Goal: Task Accomplishment & Management: Use online tool/utility

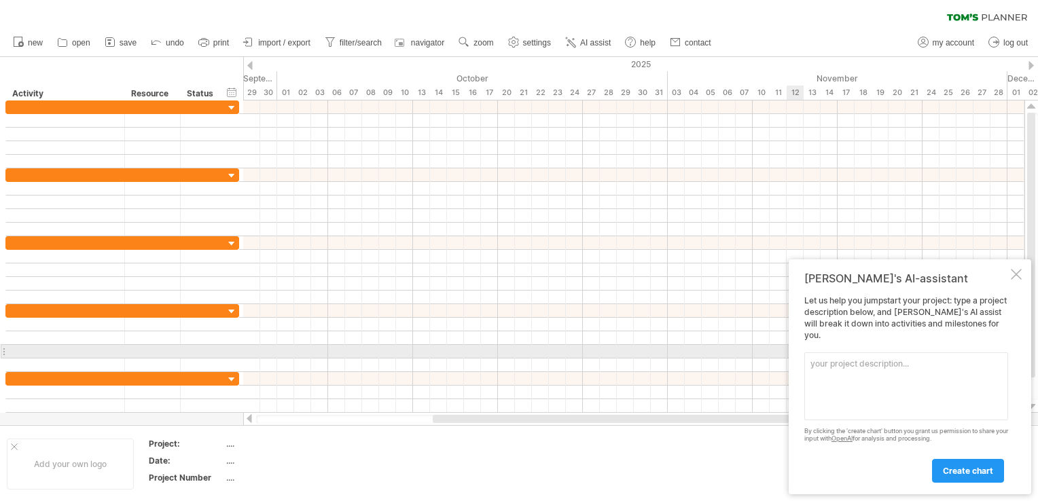
click at [874, 359] on textarea at bounding box center [906, 387] width 204 height 68
paste textarea "Create a detailed [PERSON_NAME] chart for the "Yangon Lost & Found Portal with …"
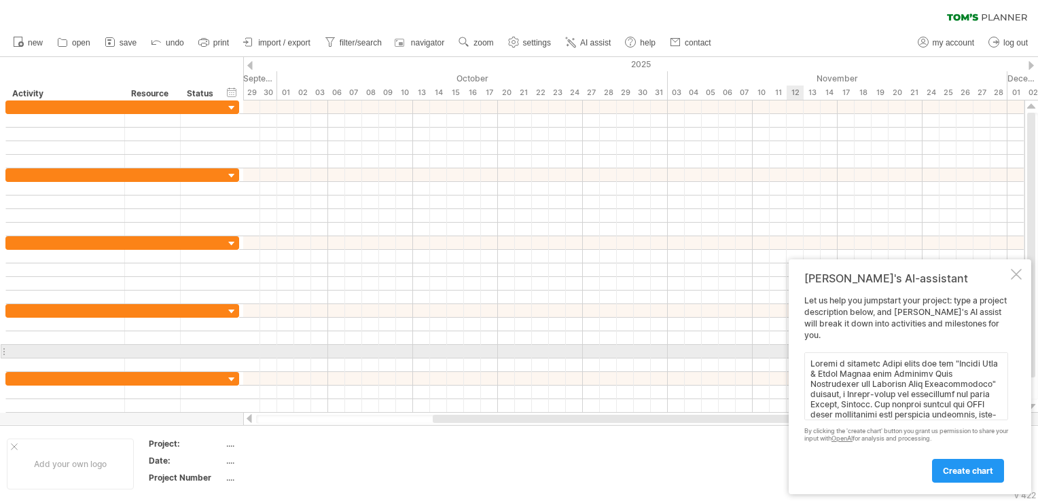
scroll to position [3109, 0]
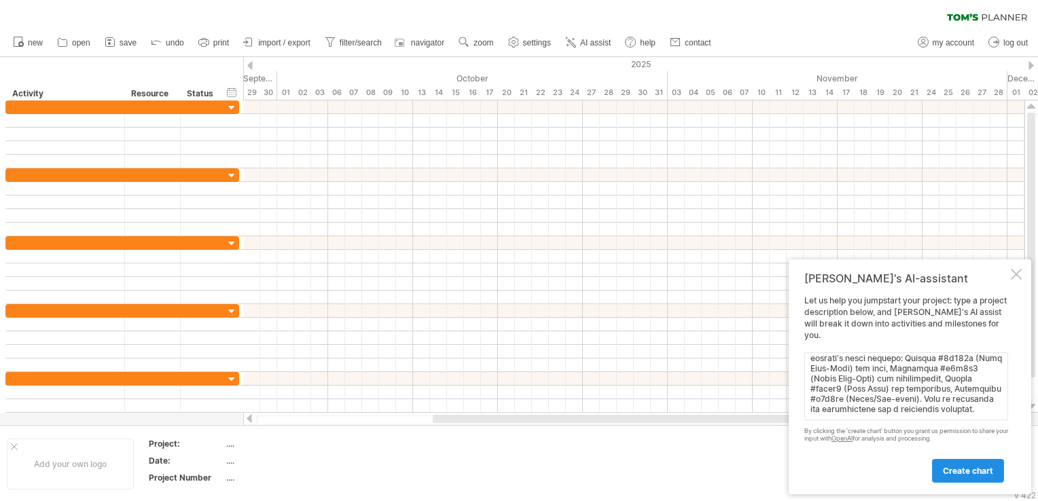
type textarea "Create a detailed [PERSON_NAME] chart for the "Yangon Lost & Found Portal with …"
click at [974, 478] on link "create chart" at bounding box center [968, 471] width 72 height 24
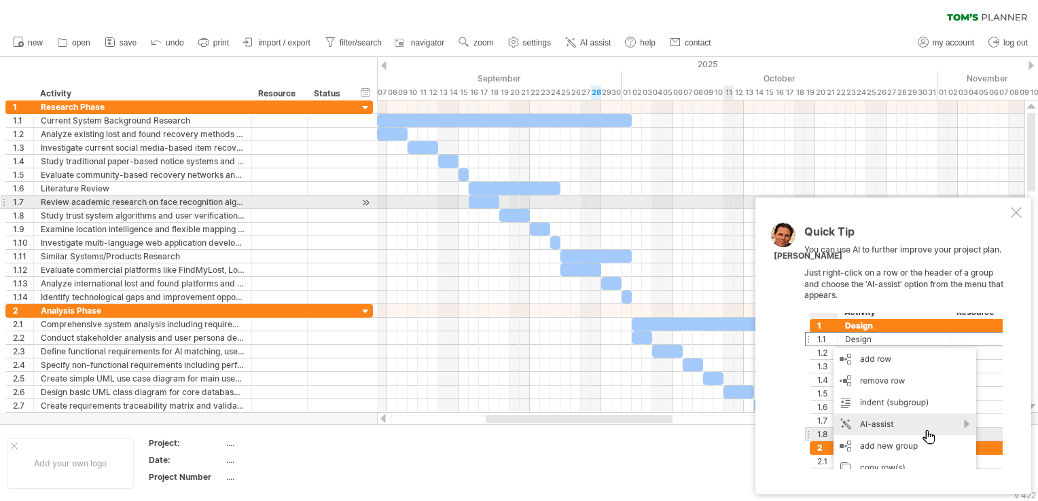
click at [1015, 208] on div at bounding box center [1016, 212] width 11 height 11
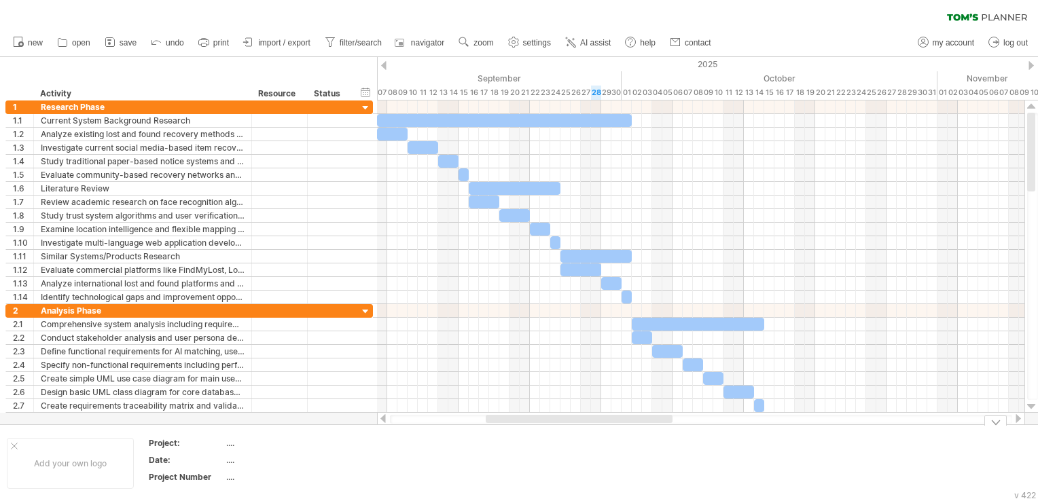
click at [995, 423] on div at bounding box center [996, 421] width 22 height 10
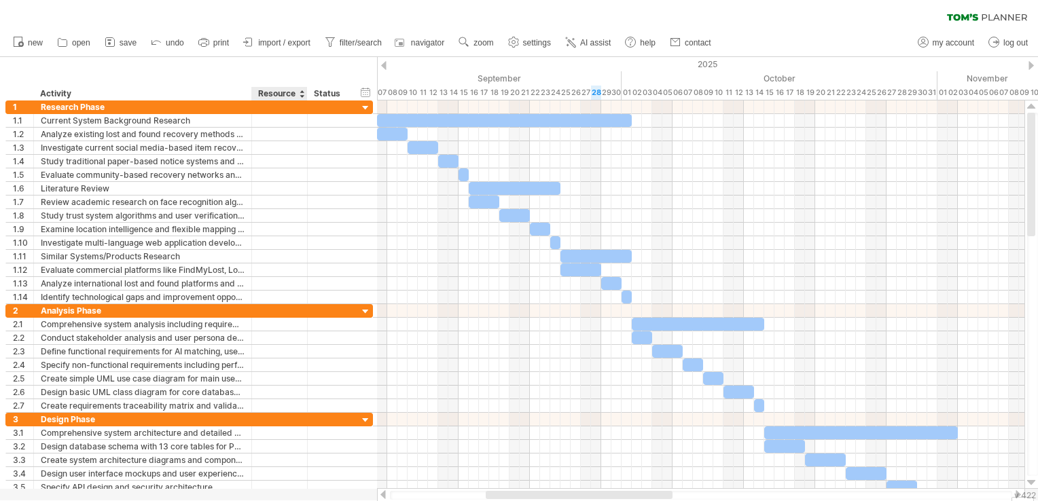
click at [278, 92] on div "Resource" at bounding box center [278, 94] width 41 height 14
click at [278, 92] on input "********" at bounding box center [278, 94] width 41 height 14
click at [289, 93] on input "********" at bounding box center [278, 94] width 41 height 14
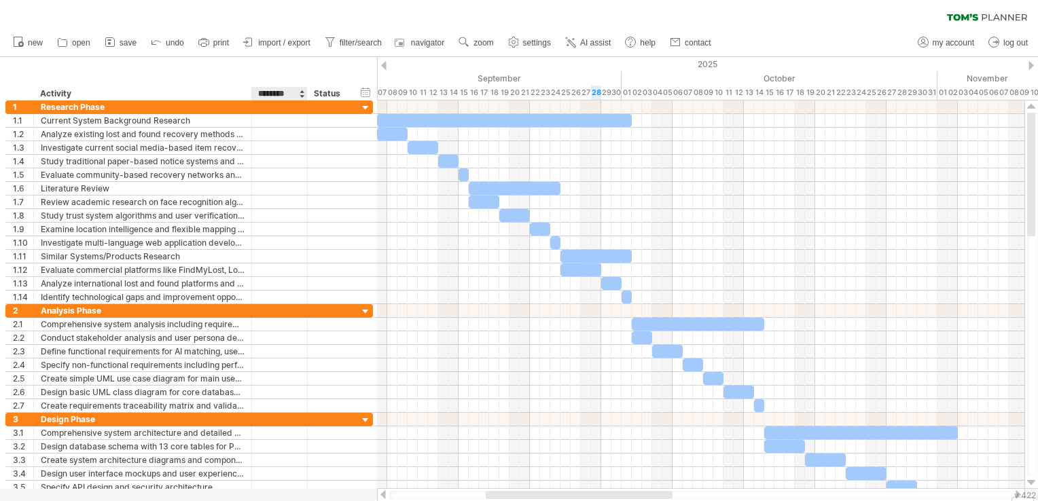
click at [268, 94] on input "********" at bounding box center [278, 94] width 41 height 14
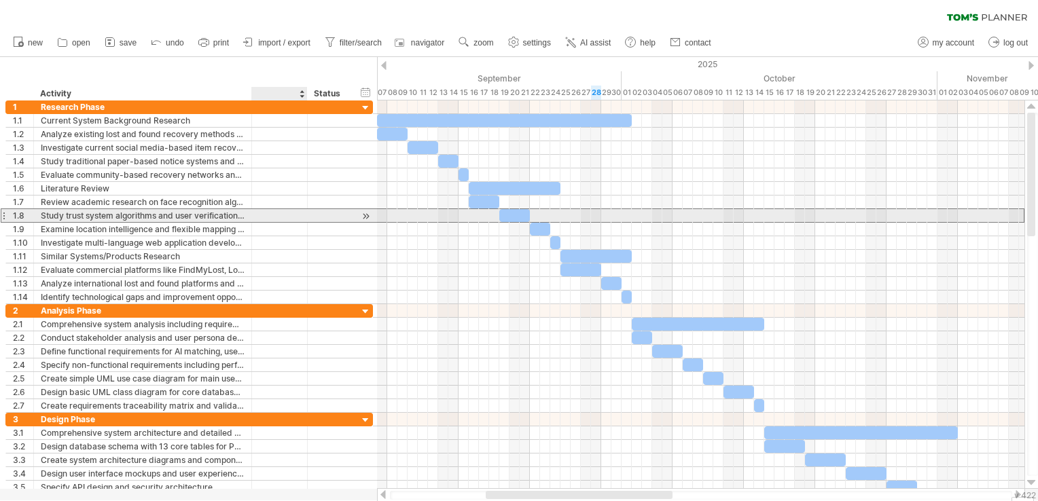
click at [315, 211] on div at bounding box center [330, 215] width 30 height 13
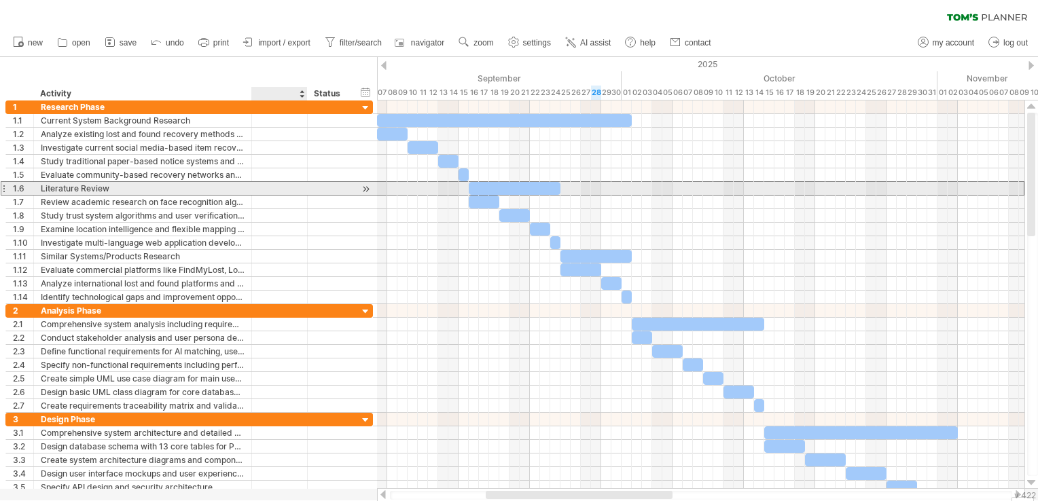
click at [313, 192] on div at bounding box center [330, 188] width 44 height 13
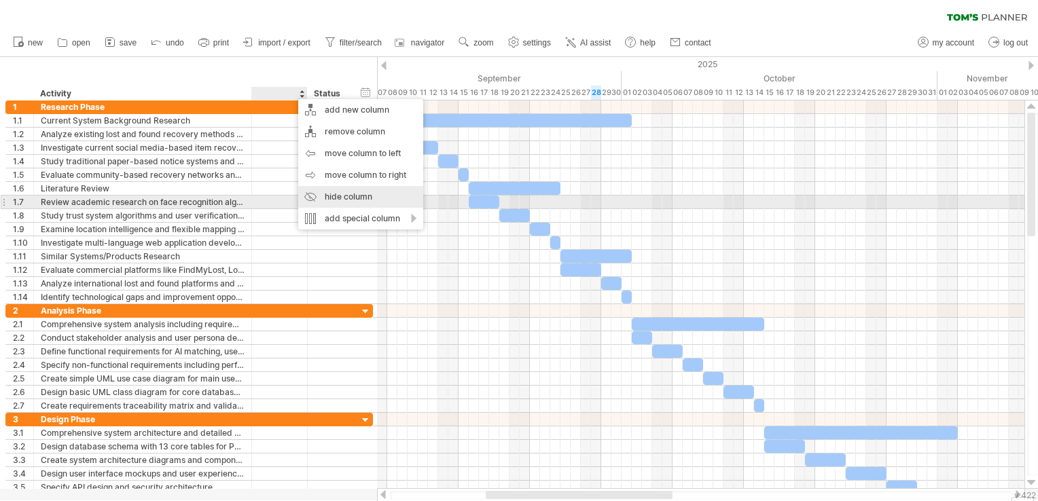
click at [327, 200] on div "hide column" at bounding box center [360, 197] width 125 height 22
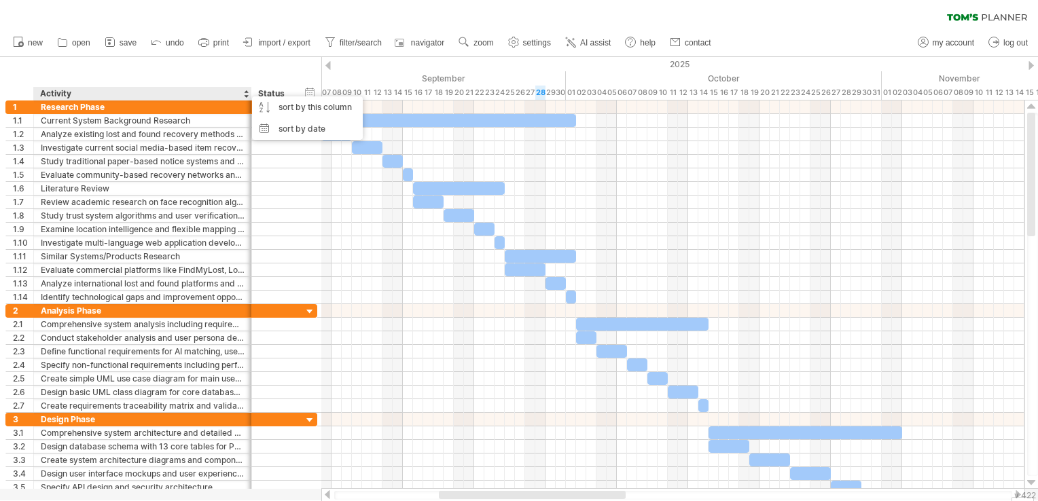
click at [262, 77] on div "hide start/end/duration show start/end/duration ******** Activity ****** Status" at bounding box center [160, 78] width 321 height 43
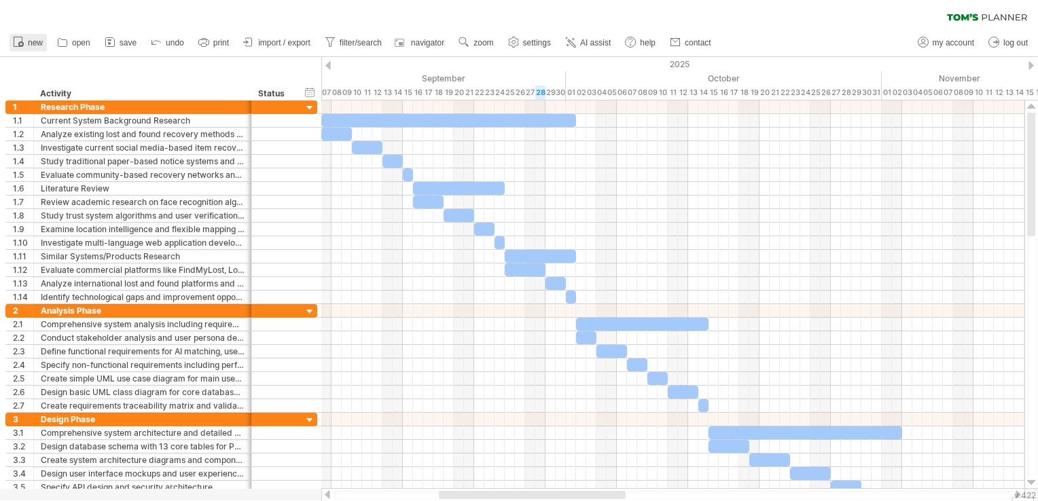
click at [25, 41] on link "new" at bounding box center [28, 43] width 37 height 18
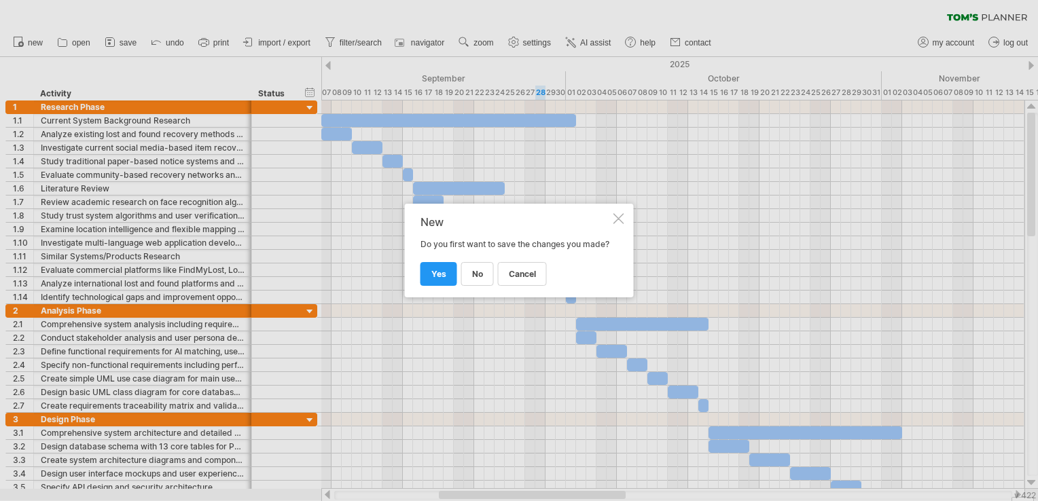
click at [615, 213] on div at bounding box center [619, 218] width 11 height 11
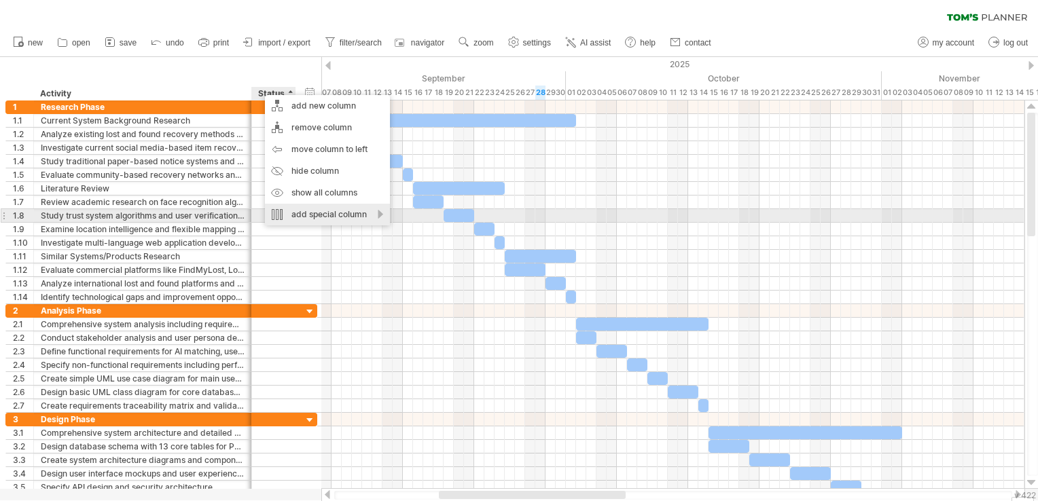
click at [332, 211] on div "add special column" at bounding box center [327, 215] width 125 height 22
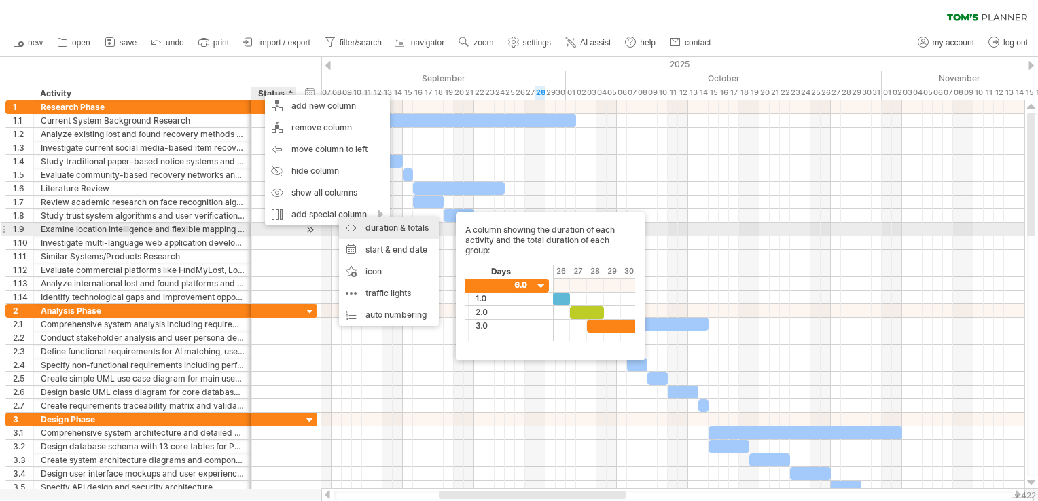
click at [364, 232] on div "duration & totals A column showing the duration of each activity and the total …" at bounding box center [389, 228] width 100 height 22
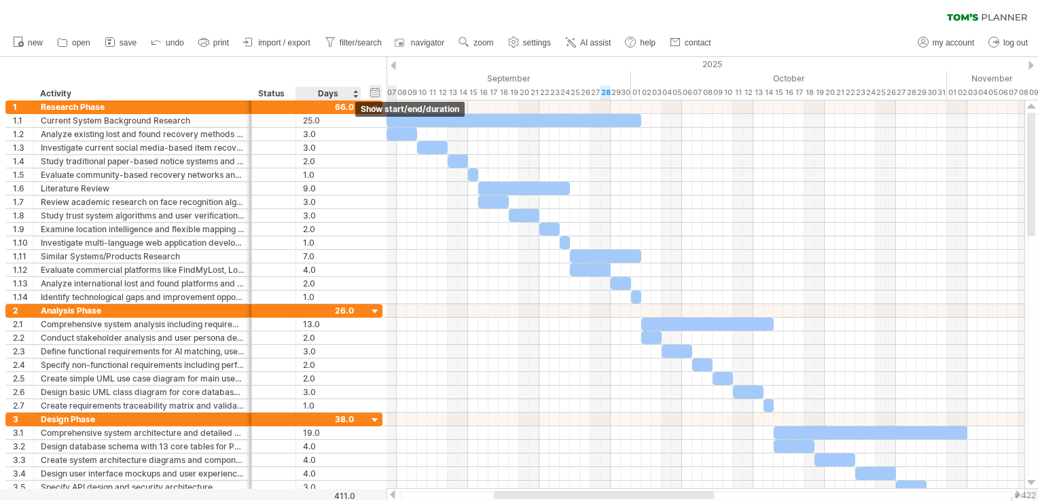
click at [372, 92] on div "hide start/end/duration show start/end/duration" at bounding box center [375, 92] width 13 height 14
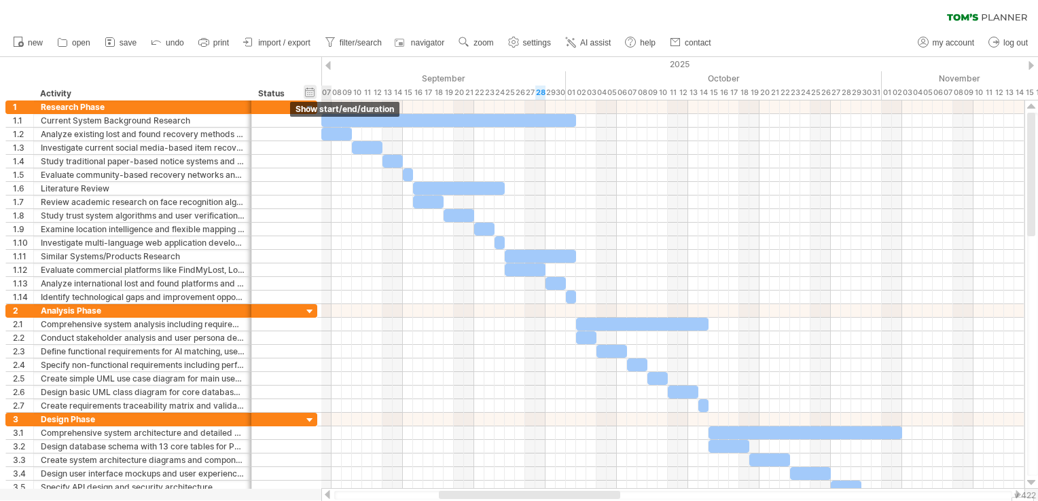
click at [313, 92] on div "hide start/end/duration show start/end/duration" at bounding box center [310, 92] width 13 height 14
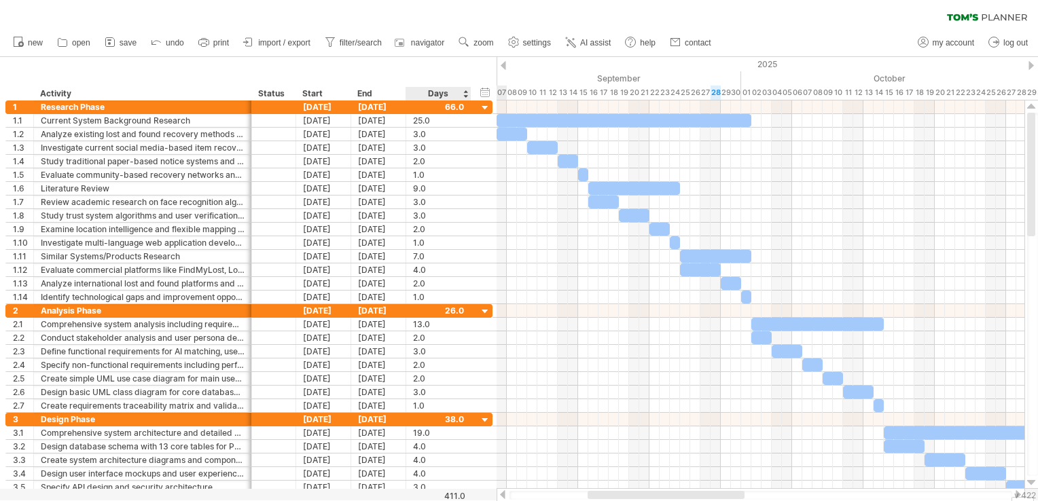
drag, startPoint x: 269, startPoint y: 92, endPoint x: 478, endPoint y: 94, distance: 208.6
click at [478, 94] on div "hide start/end/duration show start/end/duration ******** Activity ****** Status…" at bounding box center [248, 78] width 497 height 43
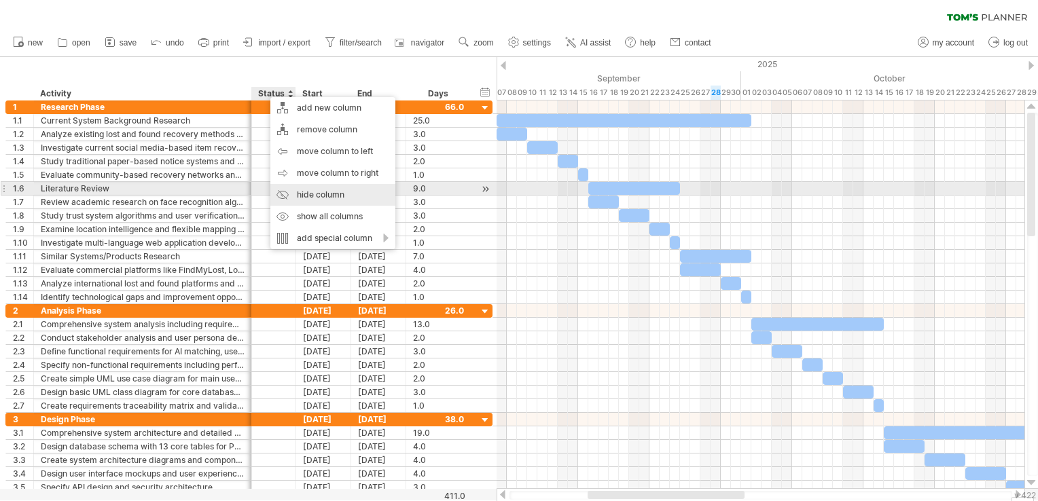
click at [316, 195] on div "hide column" at bounding box center [332, 195] width 125 height 22
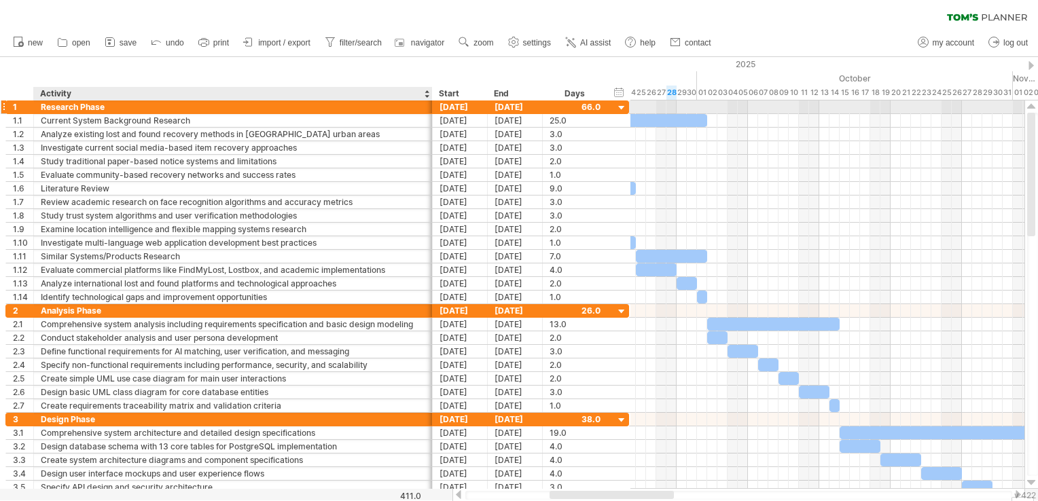
drag, startPoint x: 250, startPoint y: 102, endPoint x: 431, endPoint y: 96, distance: 180.8
click at [431, 96] on div "Trying to reach [DOMAIN_NAME] Connected again... 0% clear filter new 1" at bounding box center [519, 250] width 1038 height 501
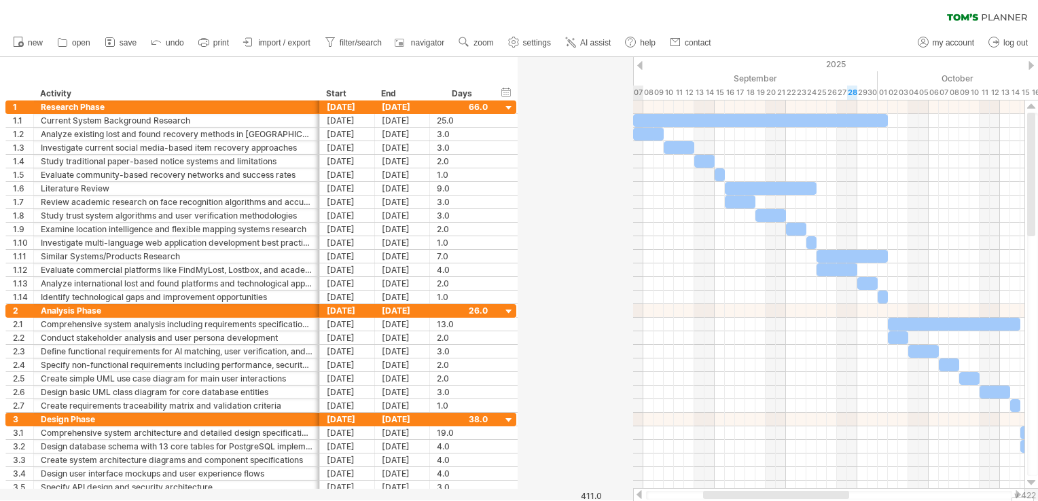
drag, startPoint x: 431, startPoint y: 96, endPoint x: 322, endPoint y: 100, distance: 108.8
click at [321, 100] on div at bounding box center [319, 94] width 5 height 14
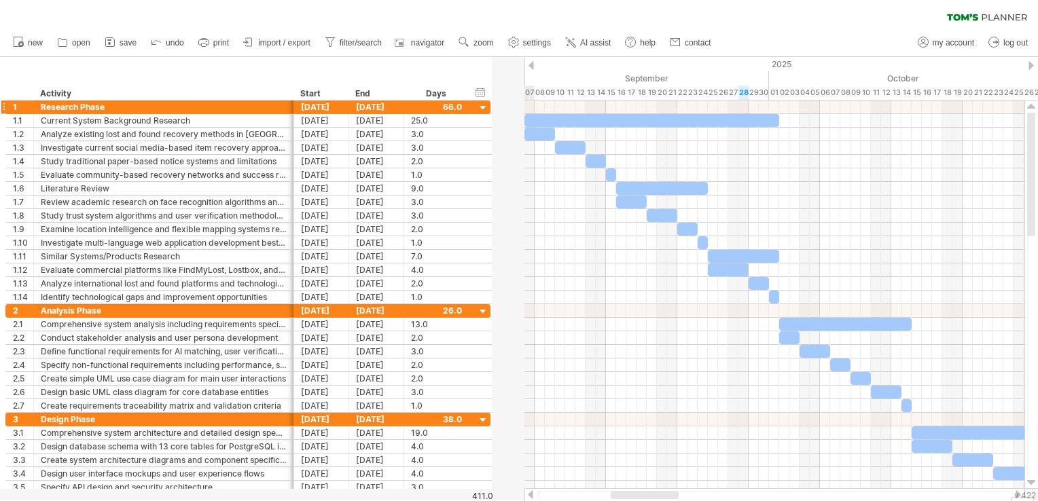
drag, startPoint x: 322, startPoint y: 100, endPoint x: 291, endPoint y: 102, distance: 30.6
click at [291, 102] on div "Trying to reach [DOMAIN_NAME] Connected again... 0% clear filter new 1" at bounding box center [519, 250] width 1038 height 501
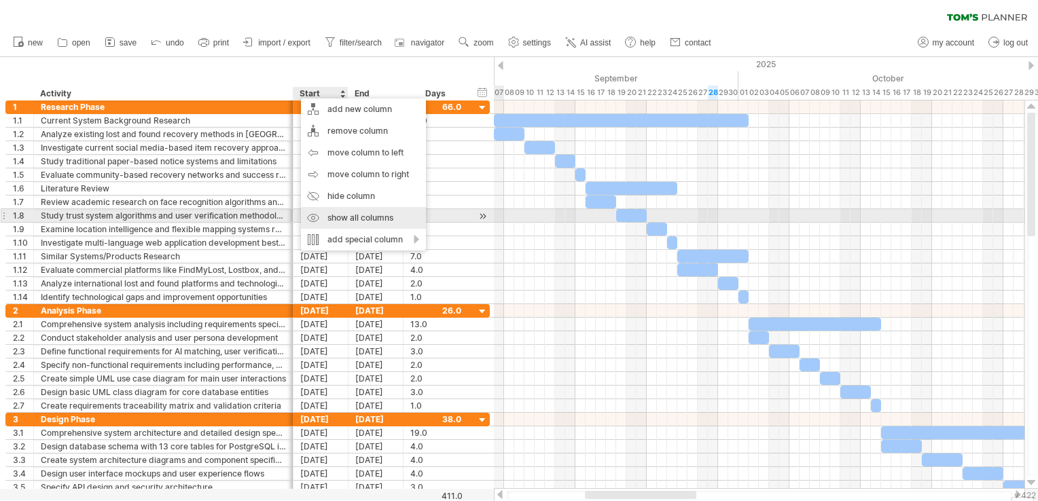
click at [361, 219] on div "show all columns" at bounding box center [363, 218] width 125 height 22
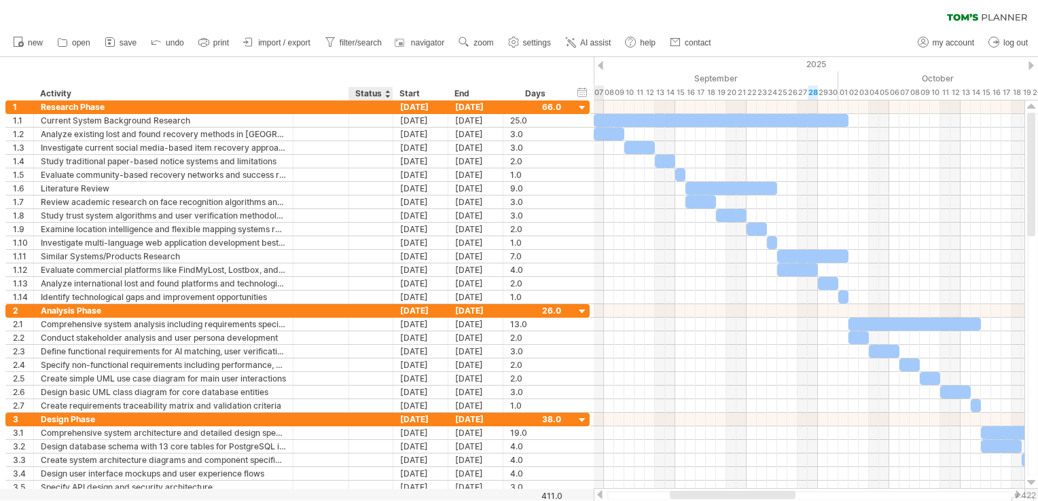
click at [370, 89] on div "Status" at bounding box center [370, 94] width 30 height 14
click at [0, 0] on input "******" at bounding box center [0, 0] width 0 height 0
click at [370, 89] on input "******" at bounding box center [370, 94] width 30 height 14
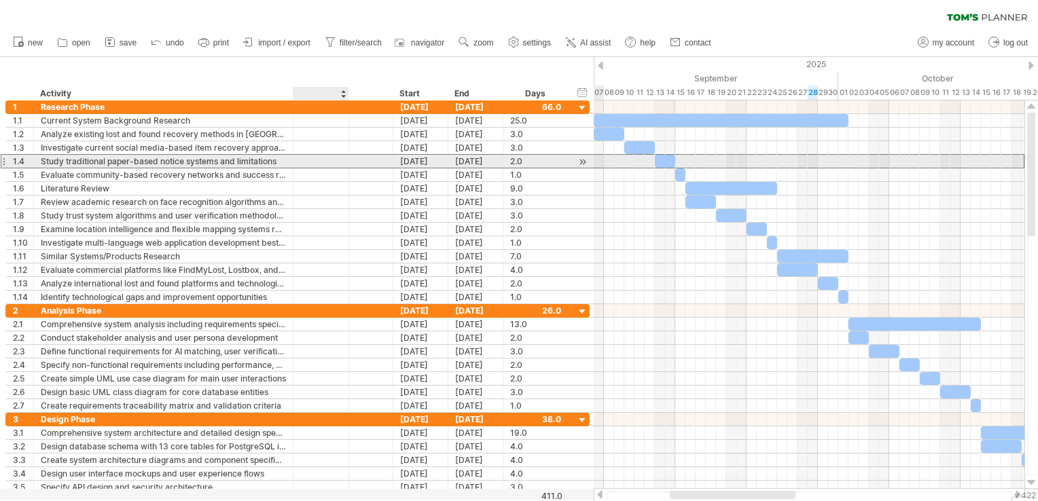
click at [349, 166] on div at bounding box center [371, 161] width 44 height 13
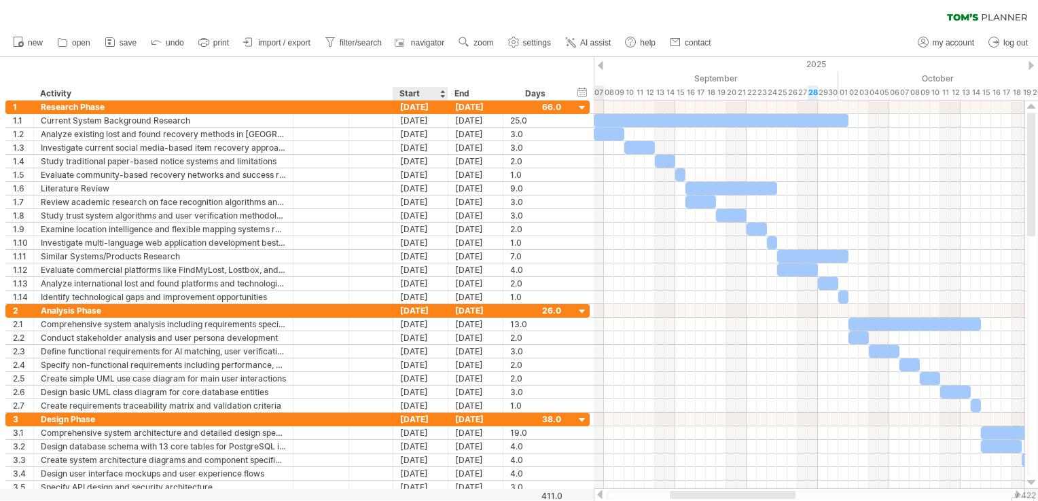
click at [424, 91] on div "Start" at bounding box center [420, 94] width 41 height 14
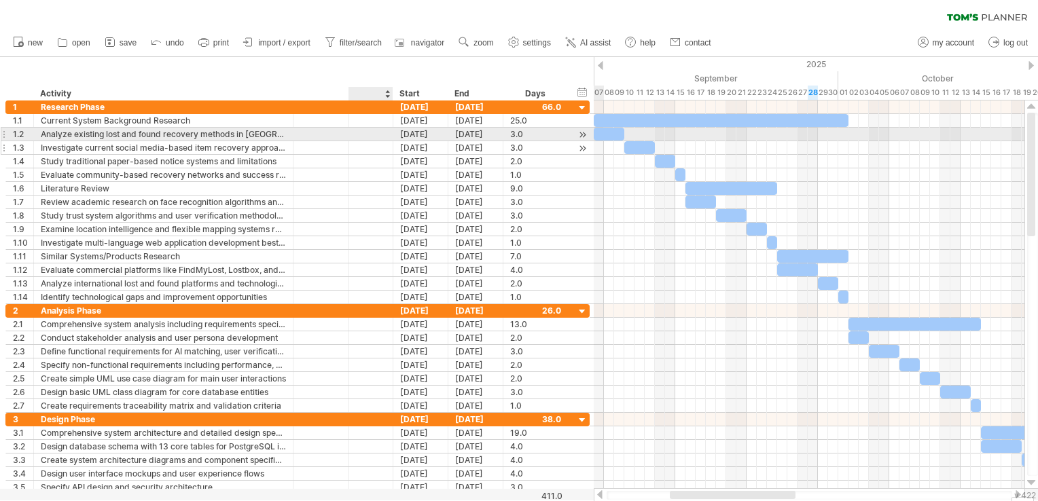
drag, startPoint x: 424, startPoint y: 91, endPoint x: 372, endPoint y: 150, distance: 78.9
click at [372, 150] on div "Trying to reach [DOMAIN_NAME] Connected again... 0% clear filter new 1" at bounding box center [519, 250] width 1038 height 501
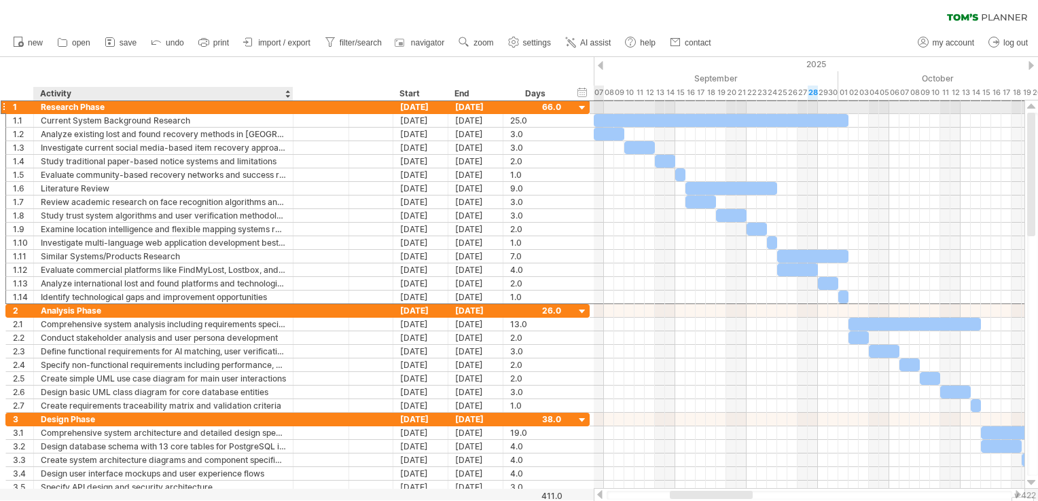
click at [243, 111] on div "Research Phase" at bounding box center [163, 107] width 245 height 13
click at [578, 106] on div at bounding box center [582, 108] width 13 height 13
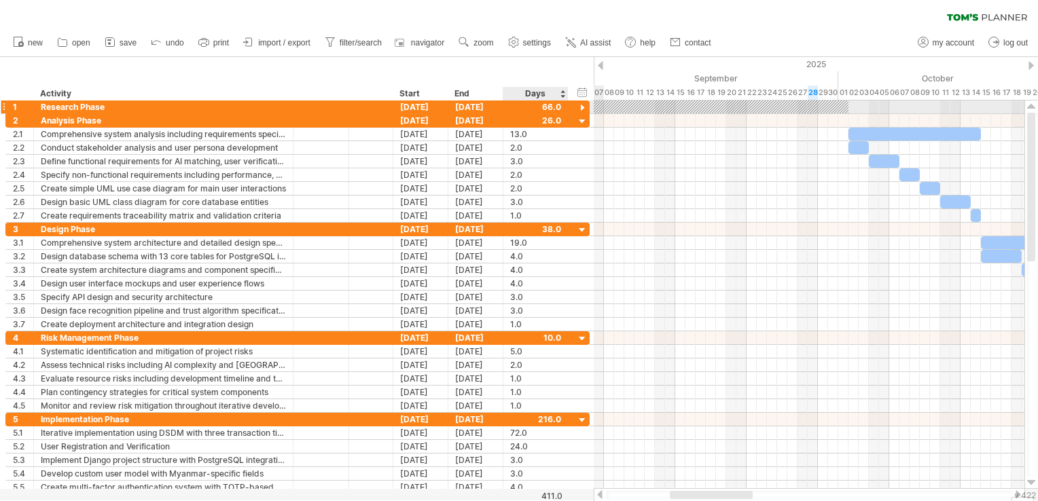
click at [578, 106] on div at bounding box center [582, 108] width 13 height 13
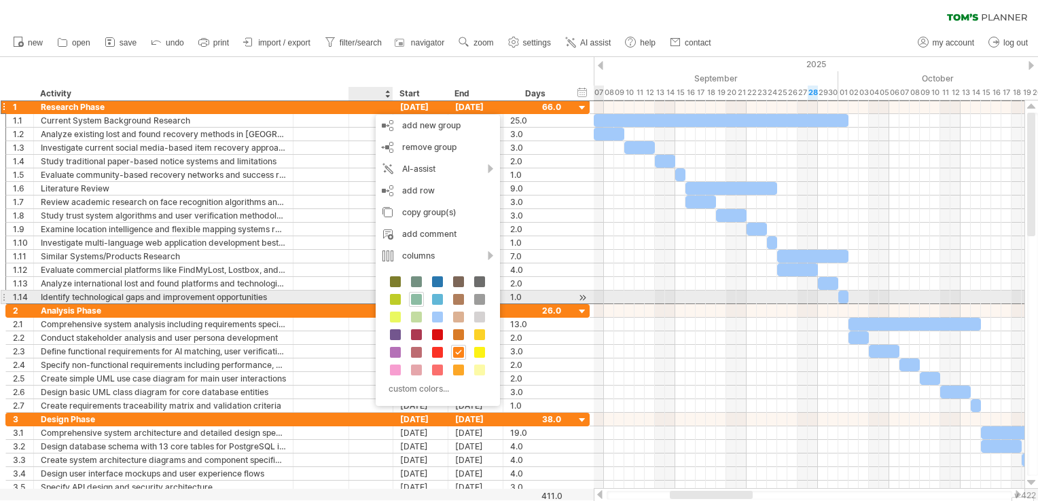
click at [421, 296] on div at bounding box center [416, 299] width 15 height 15
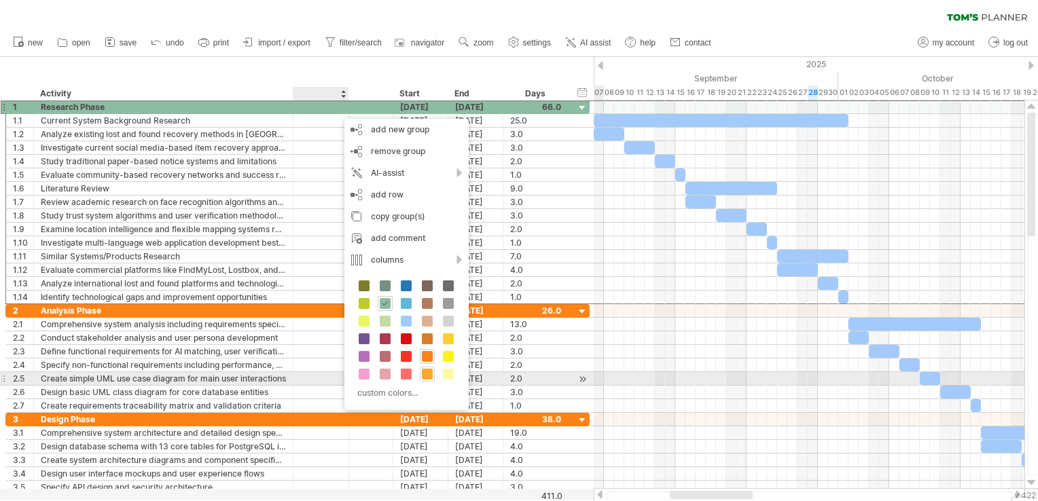
click at [427, 374] on span at bounding box center [427, 374] width 11 height 11
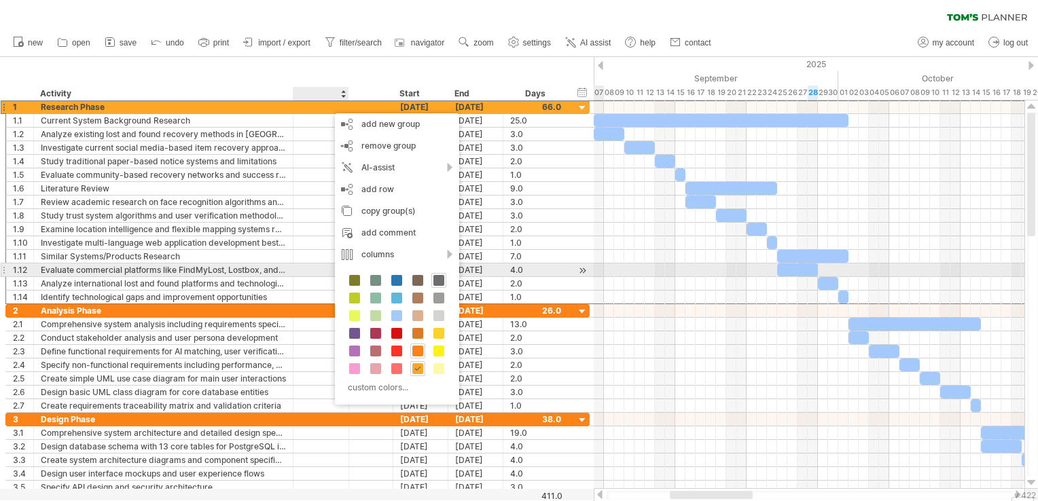
click at [438, 276] on span at bounding box center [438, 280] width 11 height 11
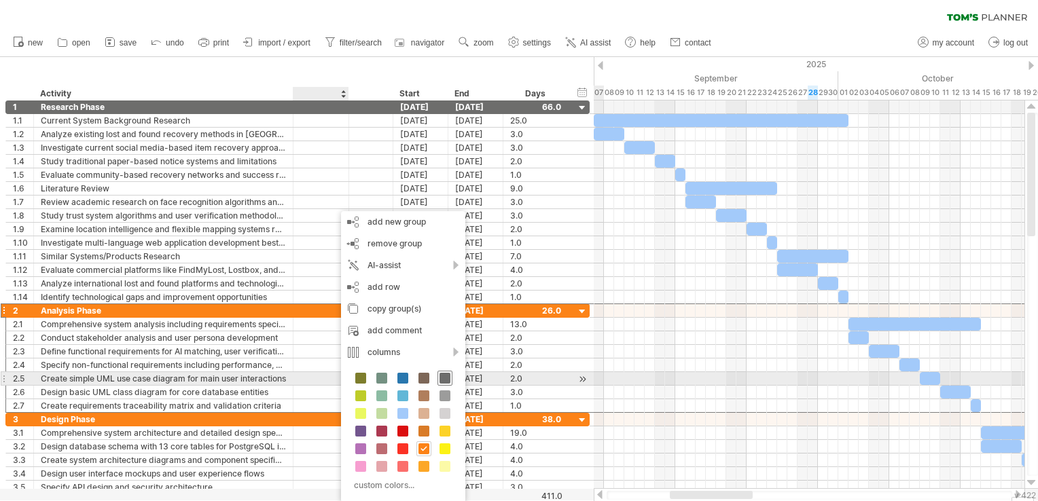
click at [446, 381] on span at bounding box center [445, 378] width 11 height 11
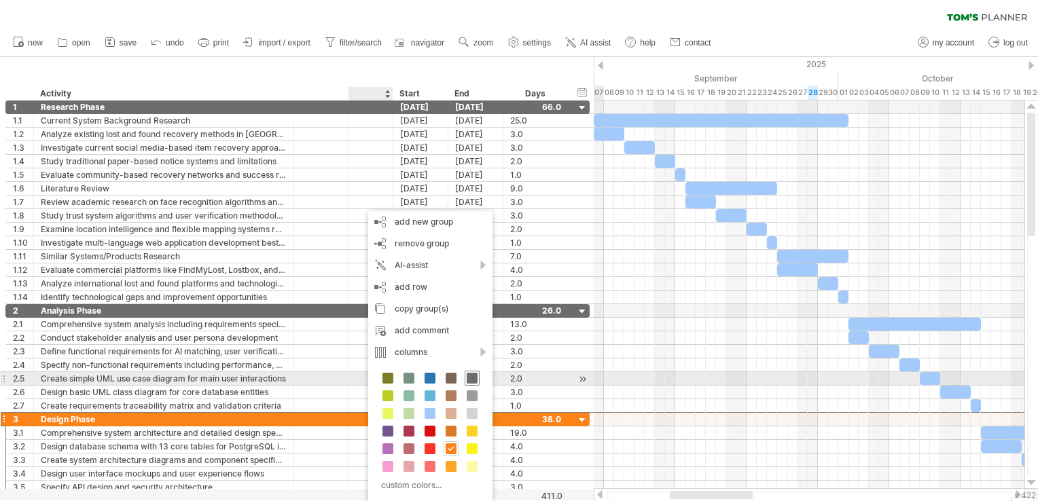
click at [472, 378] on span at bounding box center [472, 378] width 11 height 11
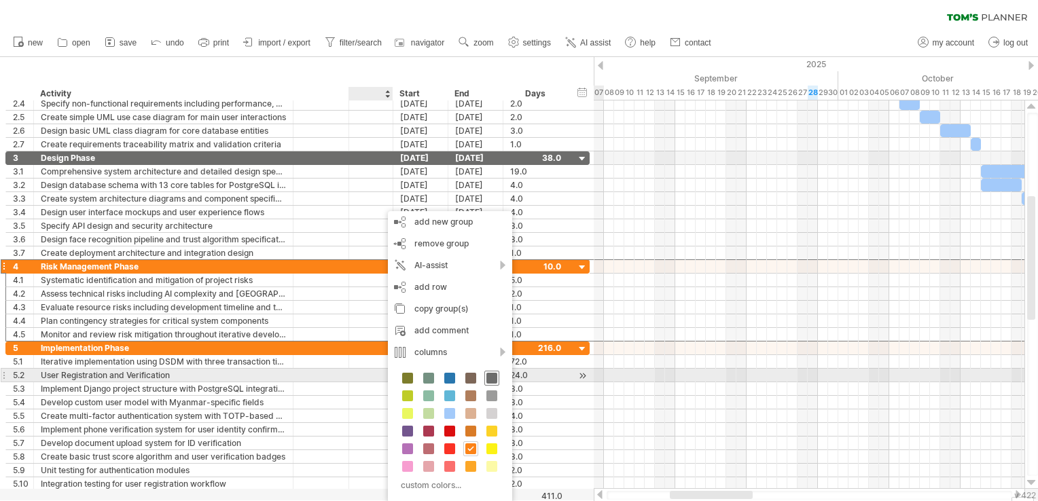
click at [490, 380] on span at bounding box center [491, 378] width 11 height 11
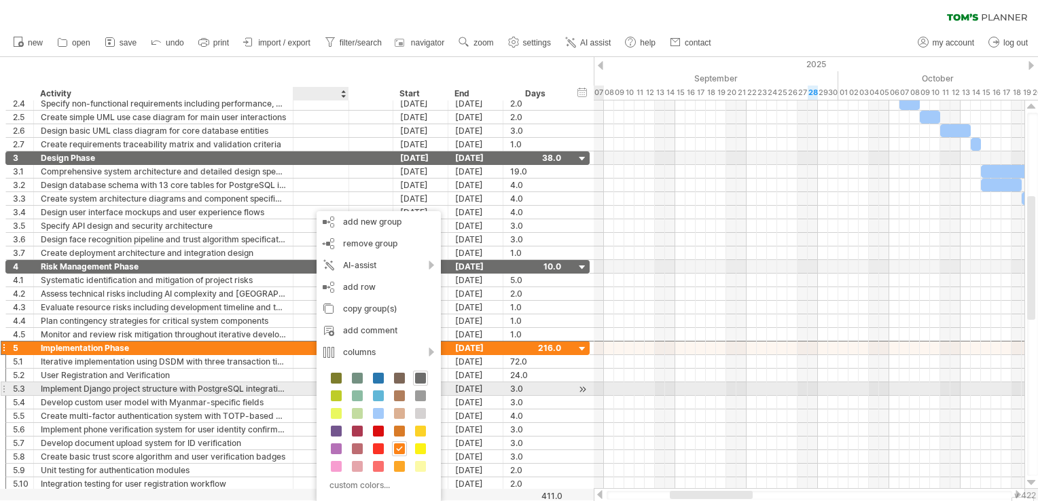
click at [421, 386] on div "custom colors..." at bounding box center [379, 432] width 124 height 139
click at [420, 383] on span at bounding box center [420, 378] width 11 height 11
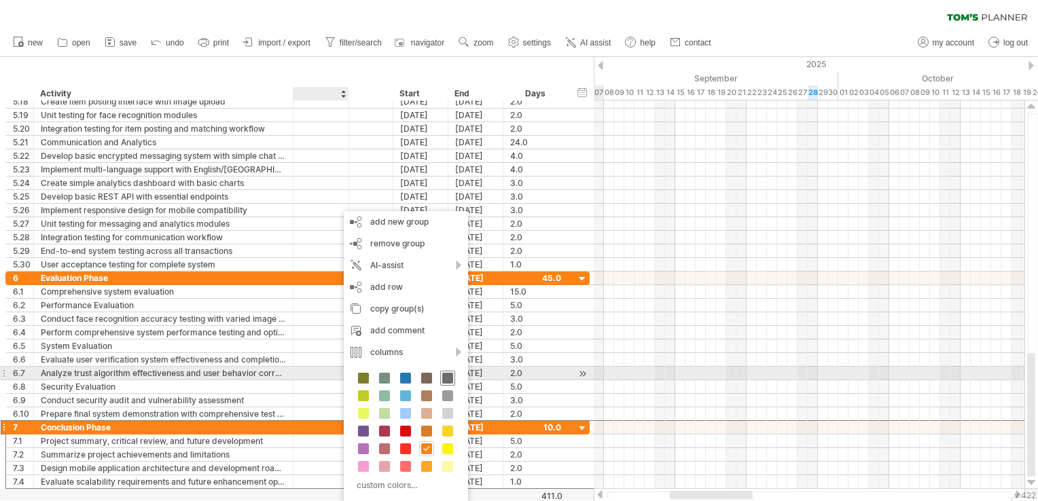
click at [448, 374] on span at bounding box center [447, 378] width 11 height 11
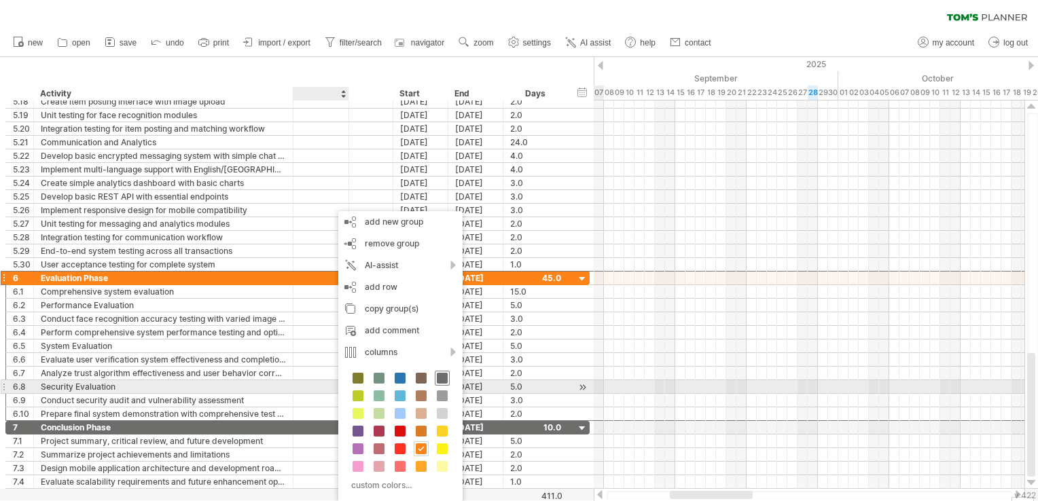
click at [443, 381] on span at bounding box center [442, 378] width 11 height 11
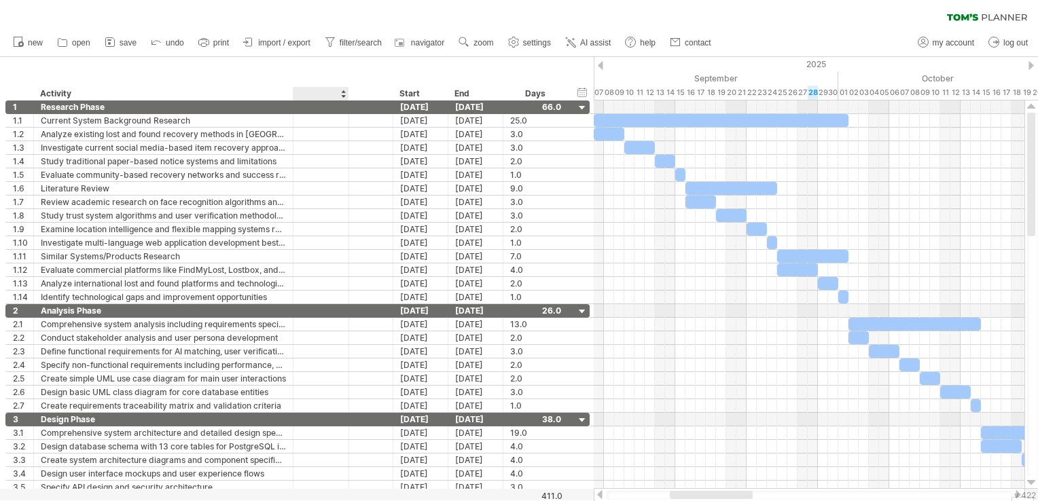
click at [340, 96] on div at bounding box center [342, 94] width 5 height 14
click at [332, 108] on div at bounding box center [320, 107] width 41 height 13
click at [319, 76] on div "hide start/end/duration show start/end/duration ******** Activity Start End Days" at bounding box center [297, 78] width 594 height 43
click at [321, 90] on div at bounding box center [320, 94] width 41 height 14
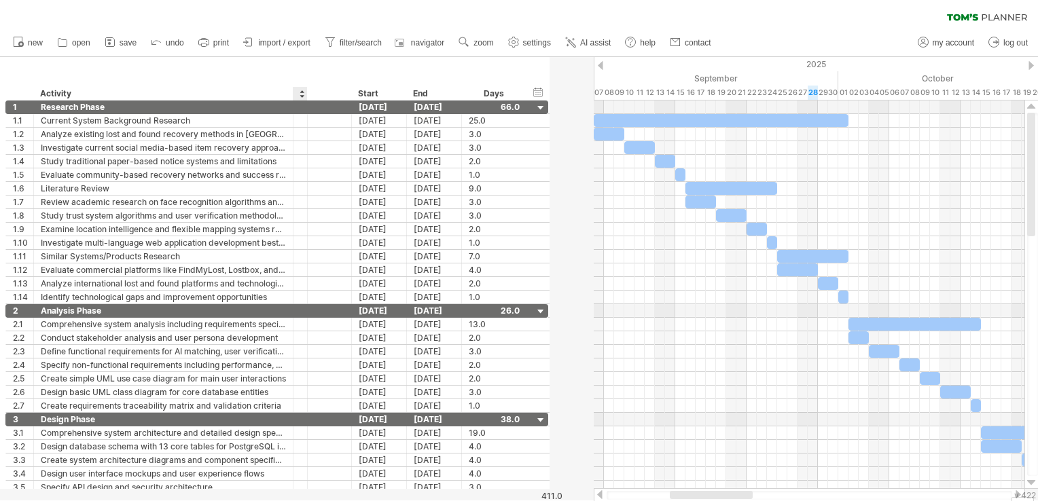
drag, startPoint x: 347, startPoint y: 92, endPoint x: 294, endPoint y: 96, distance: 53.8
click at [294, 96] on div at bounding box center [300, 94] width 14 height 14
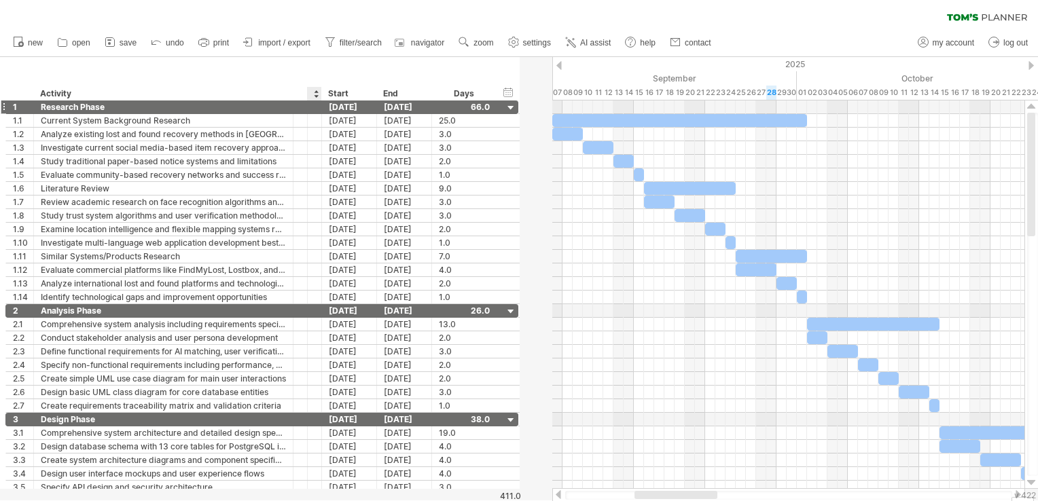
drag, startPoint x: 350, startPoint y: 94, endPoint x: 291, endPoint y: 112, distance: 61.7
click at [291, 112] on div "Trying to reach [DOMAIN_NAME] Connected again... 0% clear filter new 1" at bounding box center [519, 250] width 1038 height 501
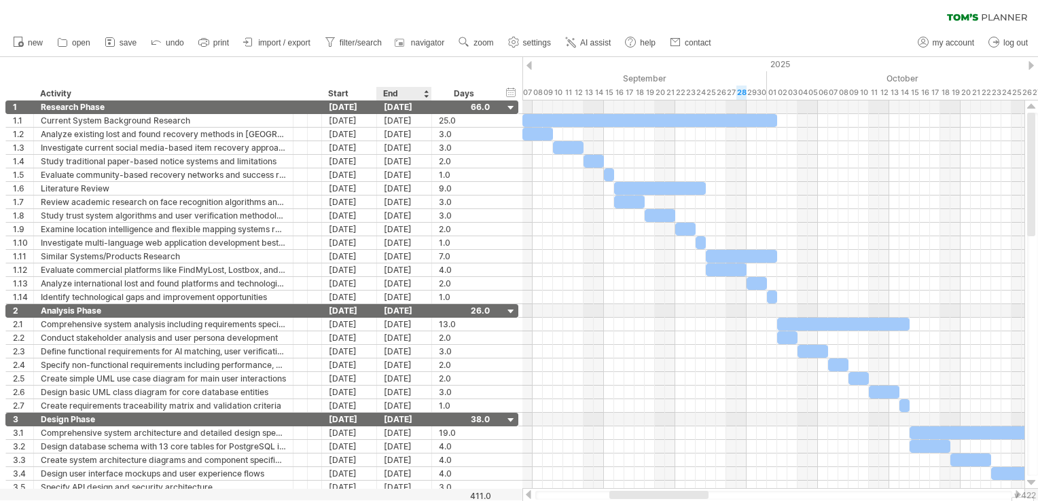
click at [405, 58] on div "hide start/end/duration show start/end/duration ******** Activity Start End Days" at bounding box center [261, 78] width 522 height 43
click at [319, 65] on div "hide start/end/duration show start/end/duration ******** Activity Start End Days" at bounding box center [261, 78] width 522 height 43
click at [313, 91] on div at bounding box center [314, 94] width 14 height 14
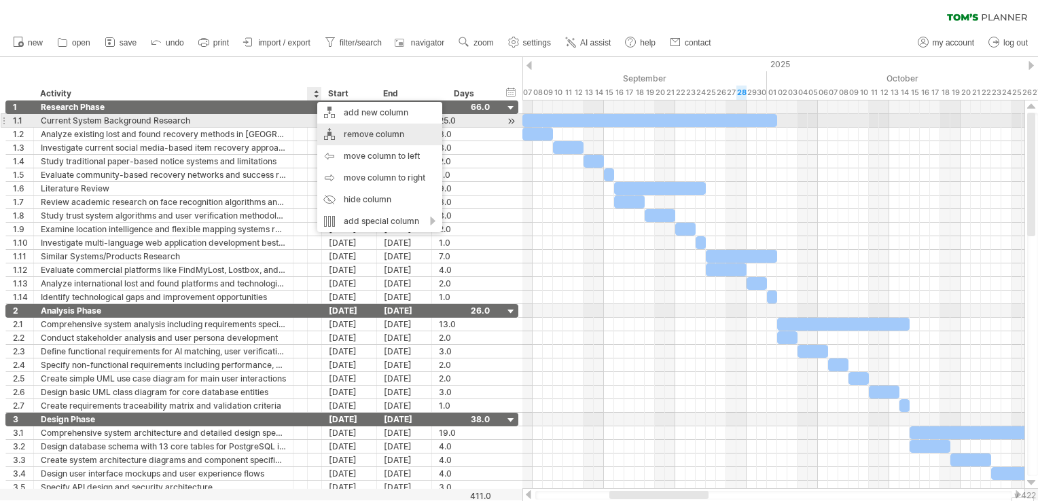
click at [350, 126] on div "remove column" at bounding box center [379, 135] width 125 height 22
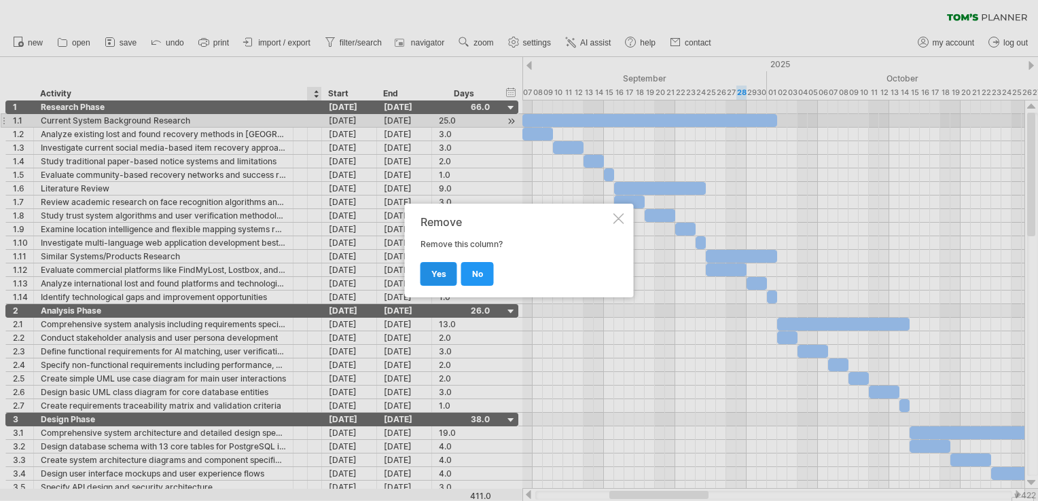
click at [451, 277] on link "yes" at bounding box center [439, 274] width 37 height 24
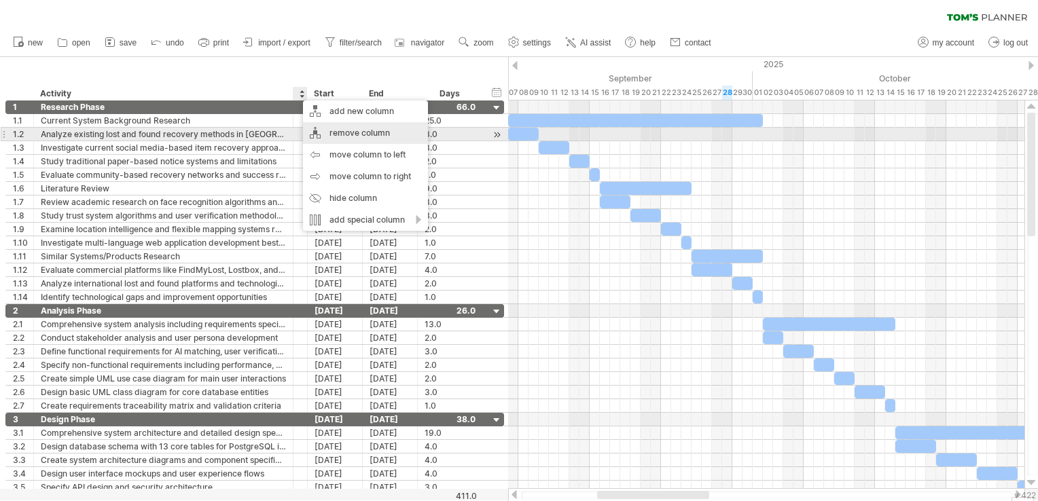
click at [343, 133] on div "remove column" at bounding box center [365, 133] width 125 height 22
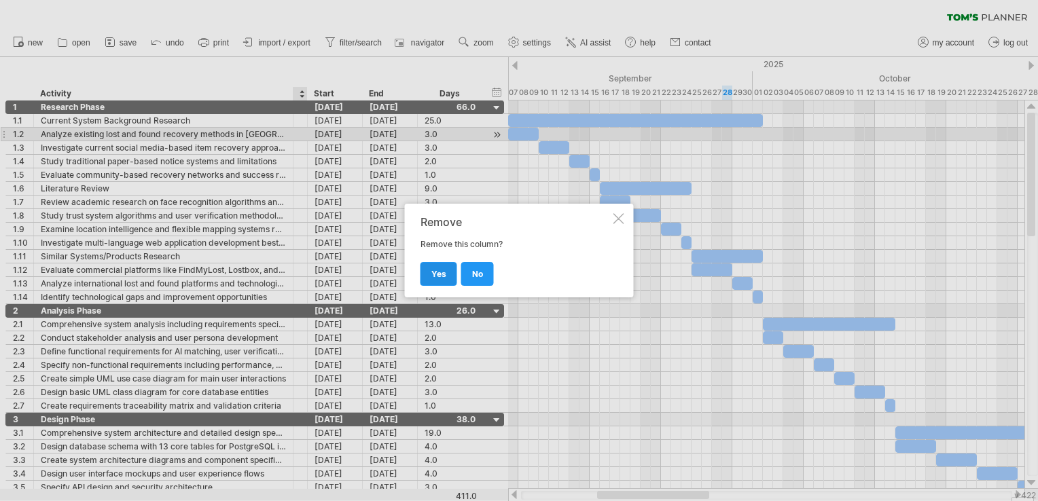
click at [448, 266] on link "yes" at bounding box center [439, 274] width 37 height 24
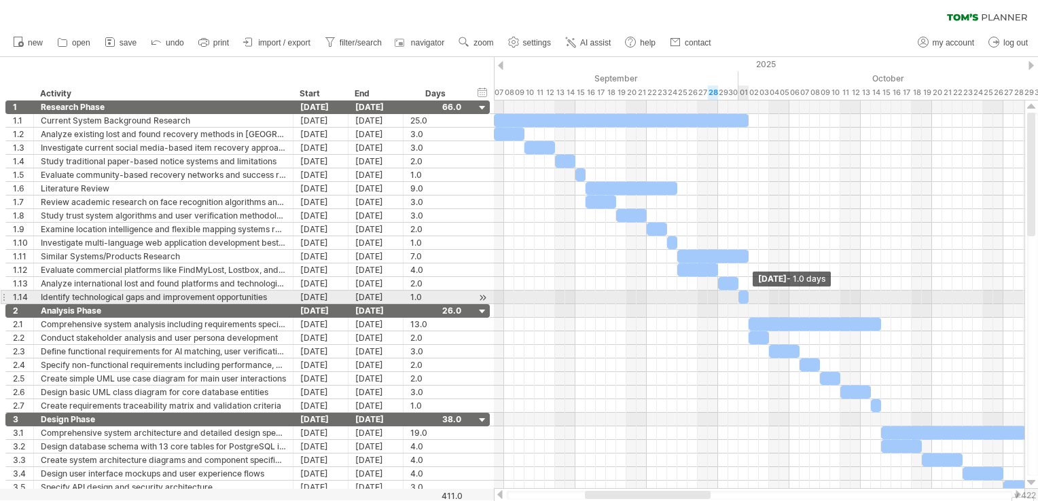
click at [746, 298] on span at bounding box center [748, 297] width 5 height 13
click at [743, 298] on div at bounding box center [744, 297] width 10 height 13
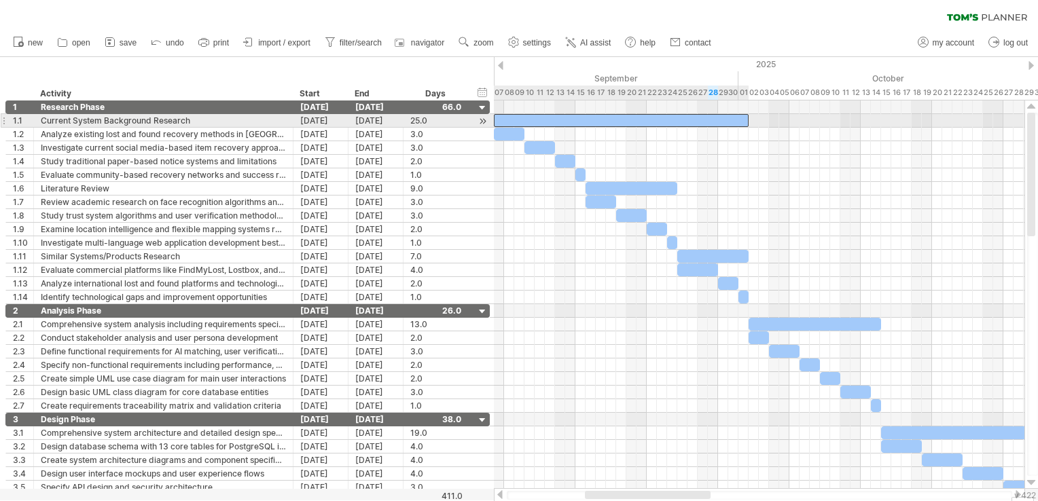
click at [745, 118] on div at bounding box center [621, 120] width 255 height 13
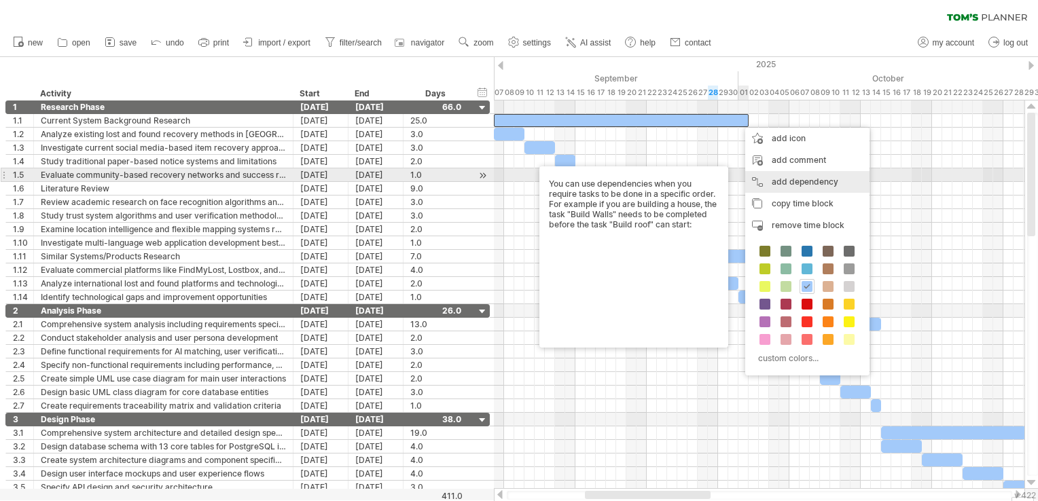
click at [771, 179] on div "add dependency You can use dependencies when you require tasks to be done in a …" at bounding box center [807, 182] width 124 height 22
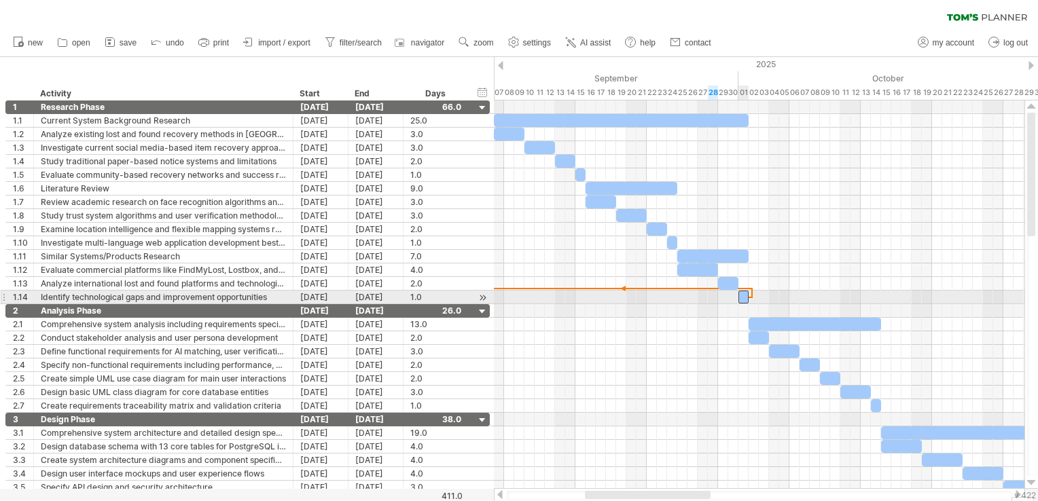
click at [747, 294] on span at bounding box center [748, 297] width 5 height 13
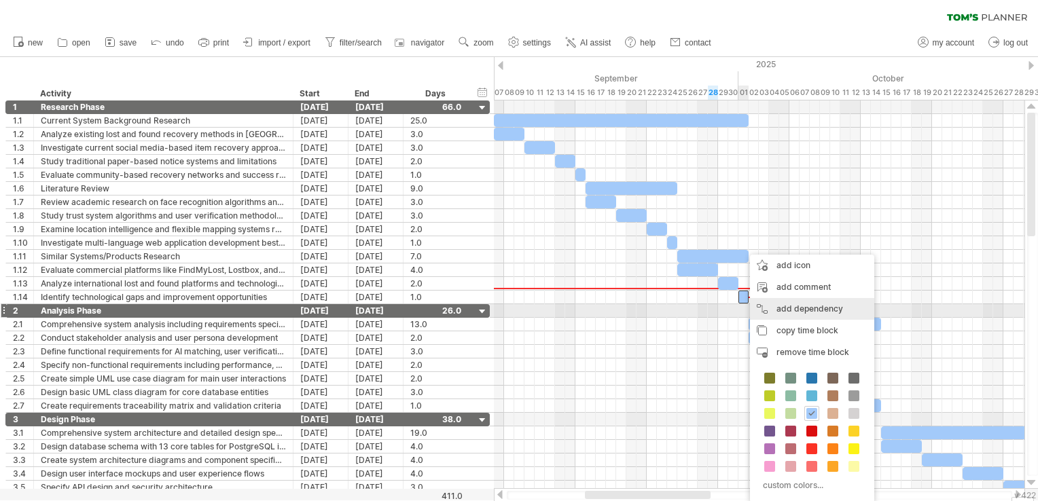
click at [779, 308] on div "add dependency You can use dependencies when you require tasks to be done in a …" at bounding box center [812, 309] width 124 height 22
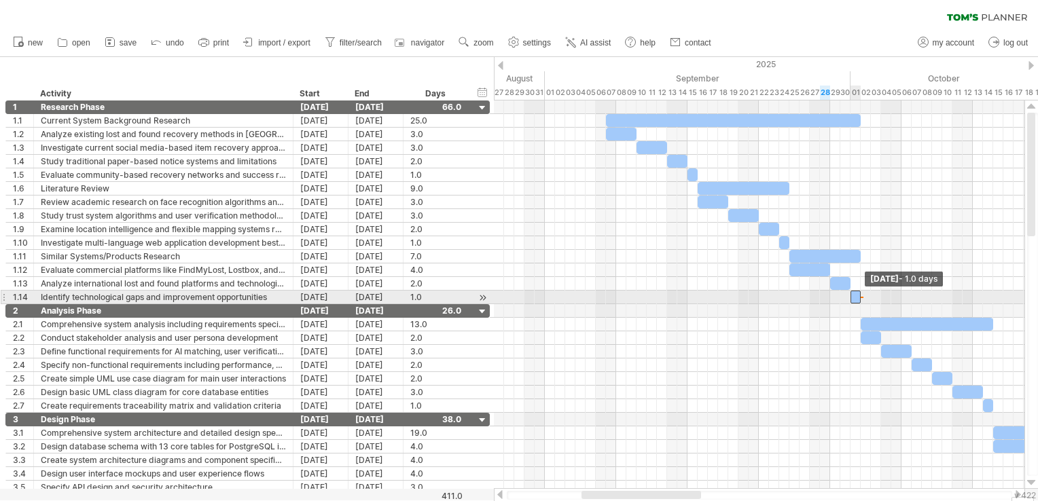
click at [860, 296] on span at bounding box center [860, 297] width 5 height 13
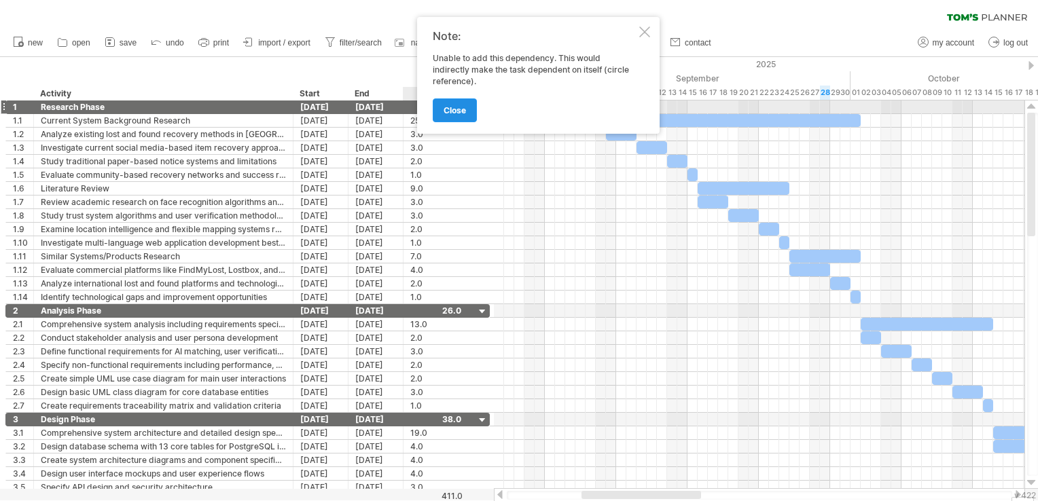
click at [467, 104] on link "close" at bounding box center [455, 111] width 44 height 24
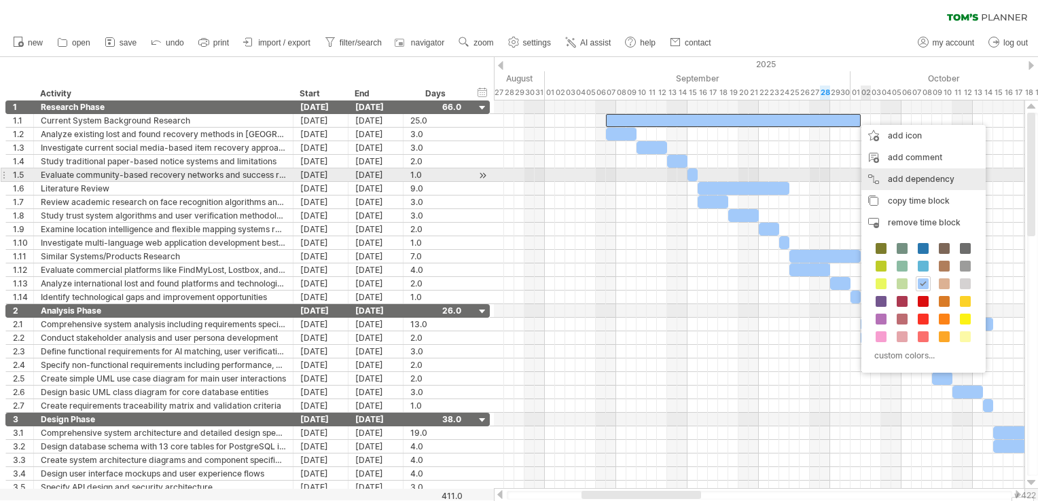
click at [931, 181] on div "add dependency You can use dependencies when you require tasks to be done in a …" at bounding box center [924, 180] width 124 height 22
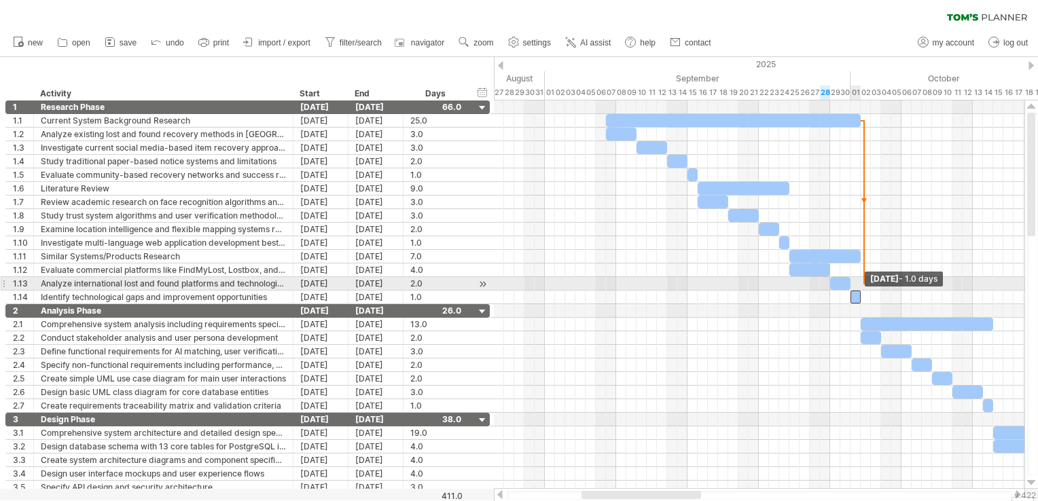
click at [861, 291] on span at bounding box center [860, 297] width 5 height 13
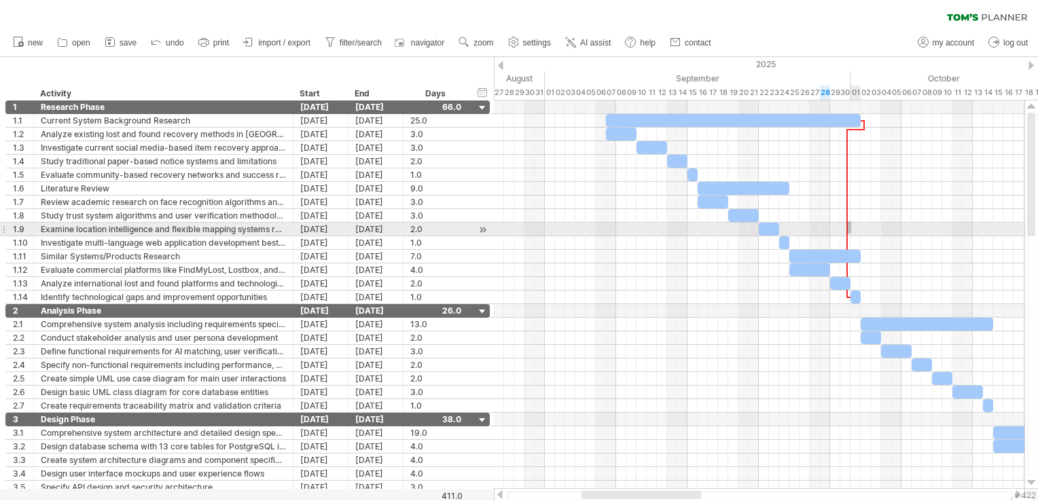
drag, startPoint x: 847, startPoint y: 221, endPoint x: 848, endPoint y: 235, distance: 13.6
click at [848, 235] on div at bounding box center [847, 213] width 4 height 169
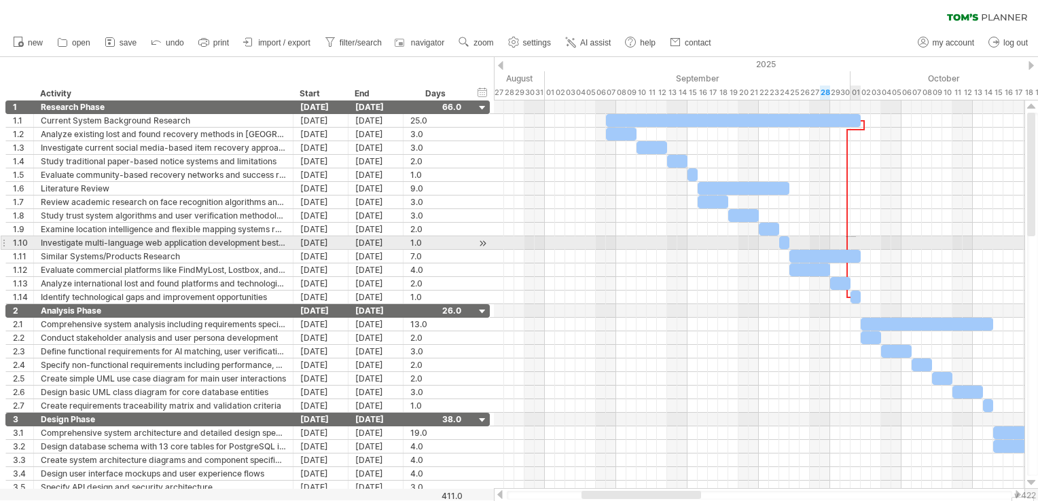
drag, startPoint x: 846, startPoint y: 236, endPoint x: 858, endPoint y: 237, distance: 12.2
click at [858, 237] on div "[DATE] - 1.0 days [DATE]" at bounding box center [759, 295] width 531 height 389
click at [858, 237] on div at bounding box center [759, 243] width 531 height 14
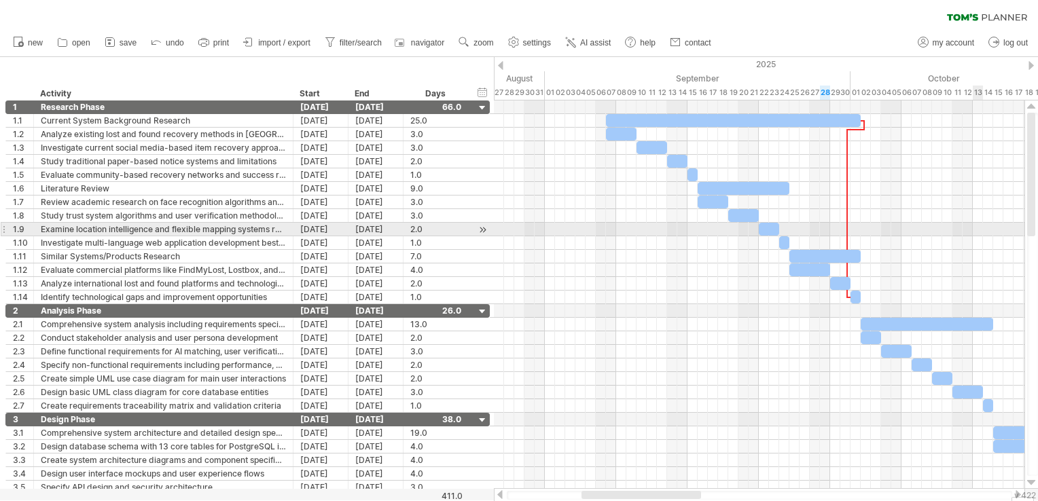
click at [977, 229] on div at bounding box center [759, 230] width 531 height 14
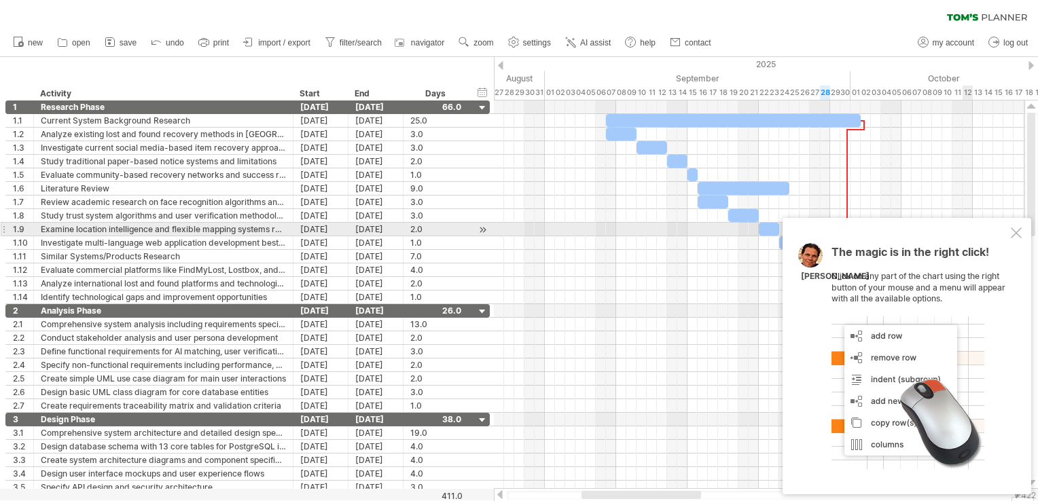
click at [1019, 230] on div at bounding box center [1016, 233] width 11 height 11
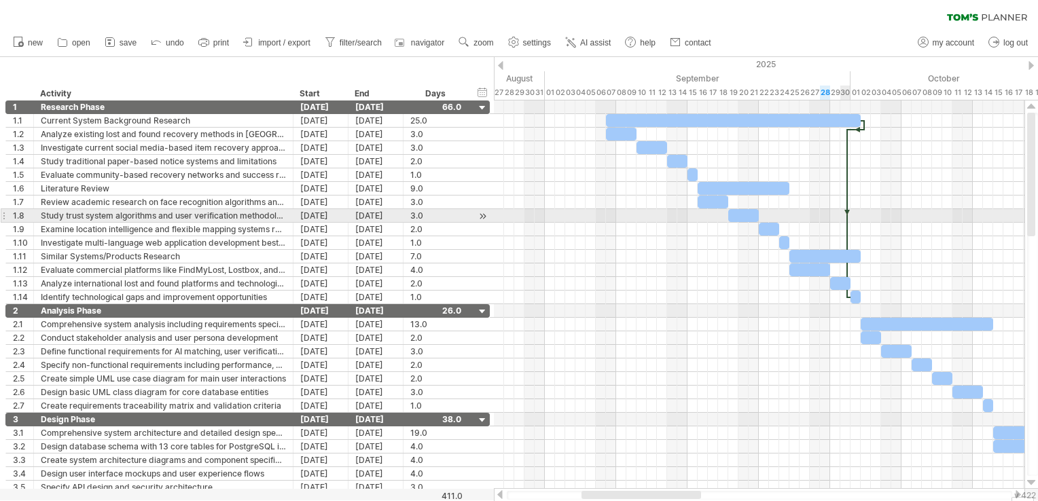
click at [847, 211] on div at bounding box center [847, 213] width 4 height 169
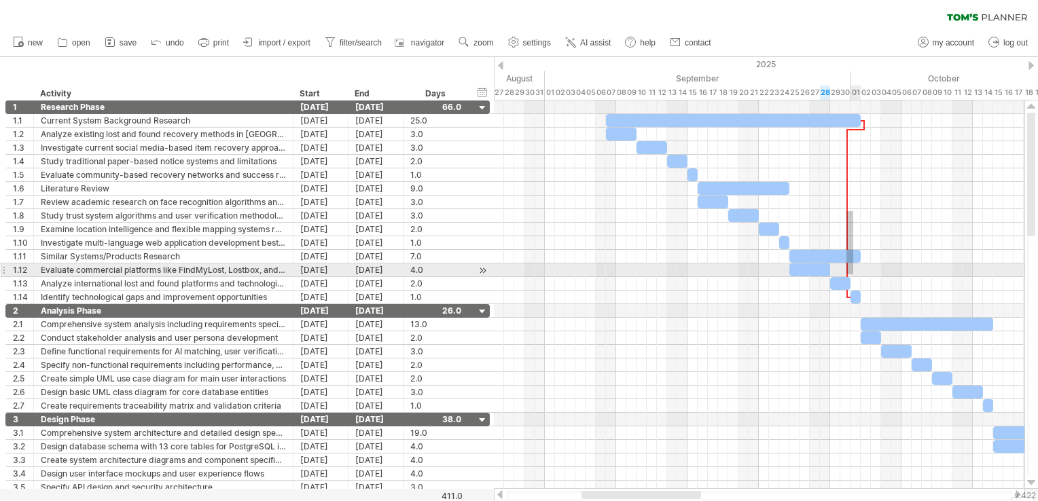
drag, startPoint x: 847, startPoint y: 211, endPoint x: 852, endPoint y: 275, distance: 64.1
click at [852, 275] on div "[DATE] - 1.0 days [DATE]" at bounding box center [759, 295] width 531 height 389
click at [847, 272] on div at bounding box center [847, 213] width 4 height 169
drag, startPoint x: 847, startPoint y: 272, endPoint x: 864, endPoint y: 272, distance: 17.0
click at [864, 272] on div "[DATE] - 1.0 days [DATE]" at bounding box center [759, 295] width 531 height 389
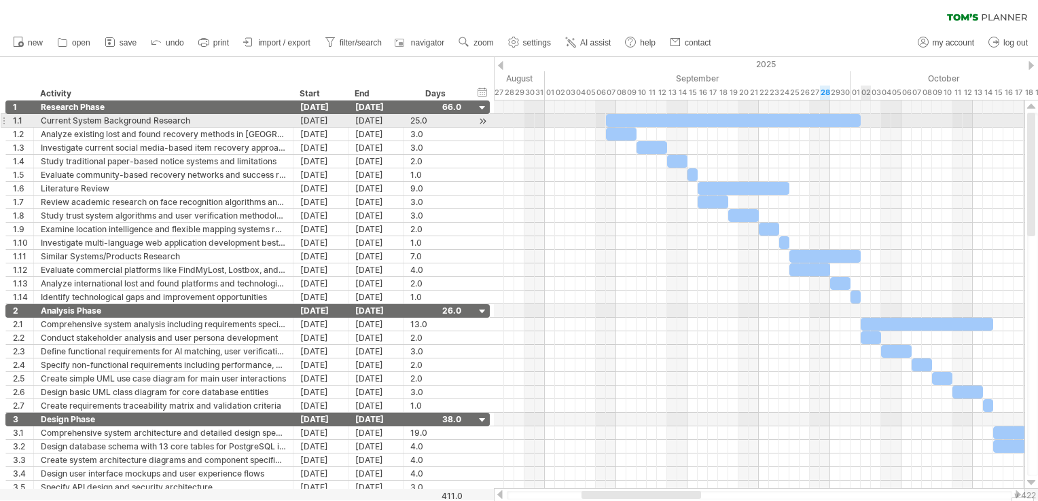
click at [862, 122] on span at bounding box center [860, 120] width 5 height 13
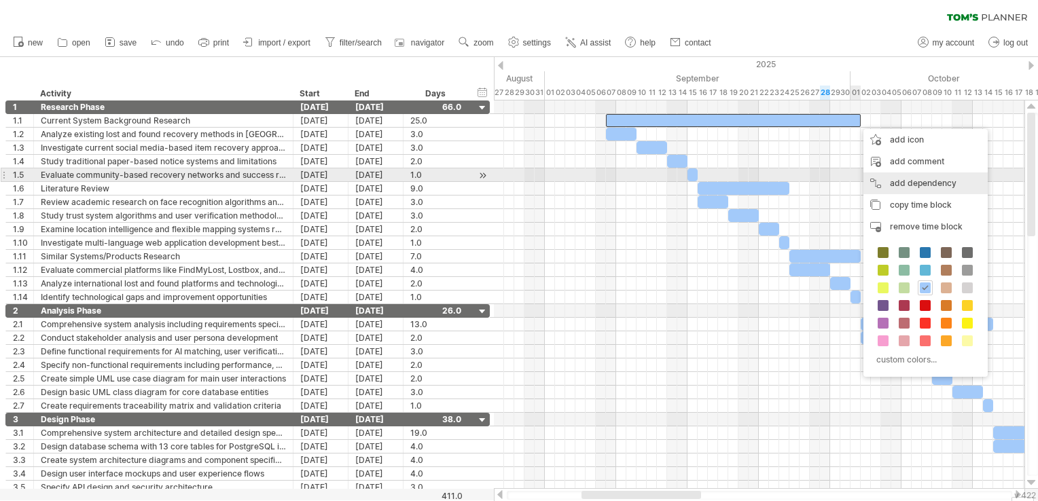
click at [890, 181] on div "add dependency You can use dependencies when you require tasks to be done in a …" at bounding box center [926, 184] width 124 height 22
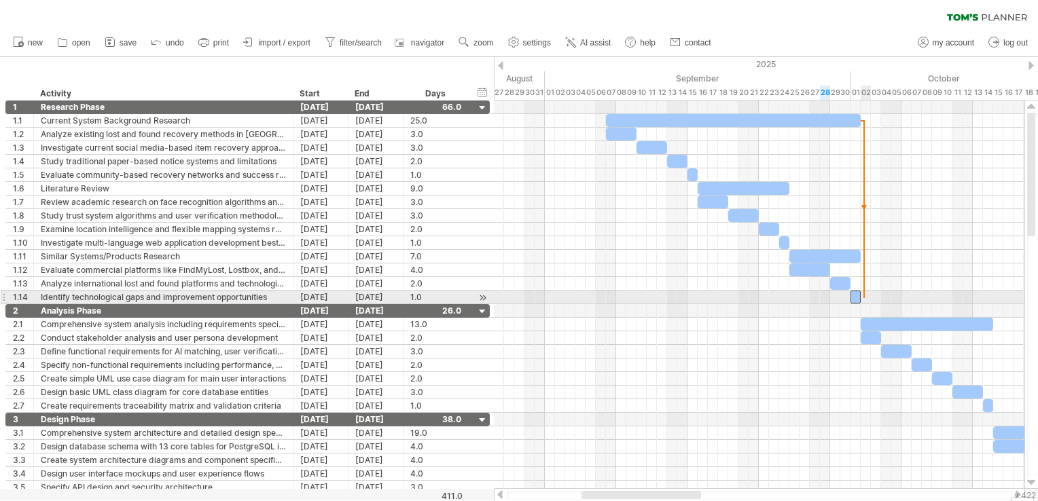
click at [862, 296] on span at bounding box center [860, 297] width 5 height 13
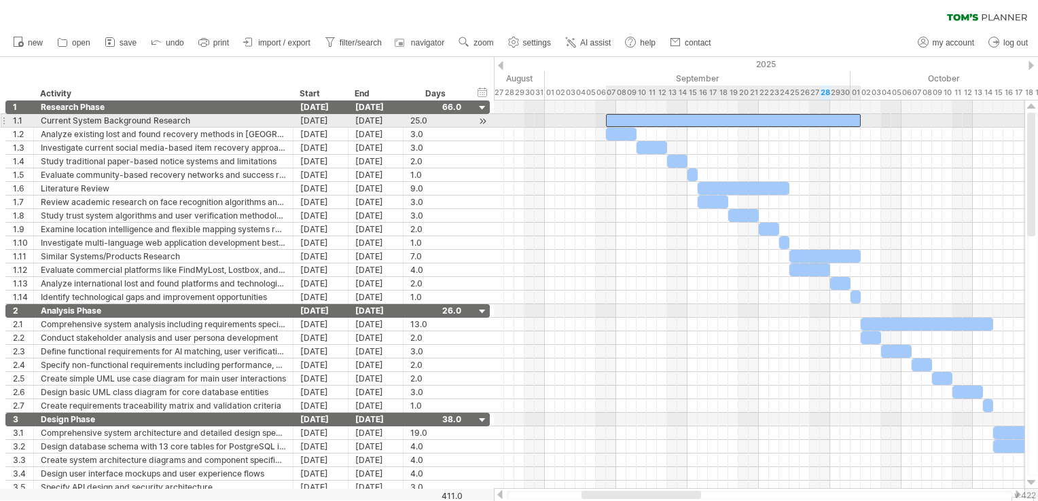
click at [848, 119] on div at bounding box center [733, 120] width 255 height 13
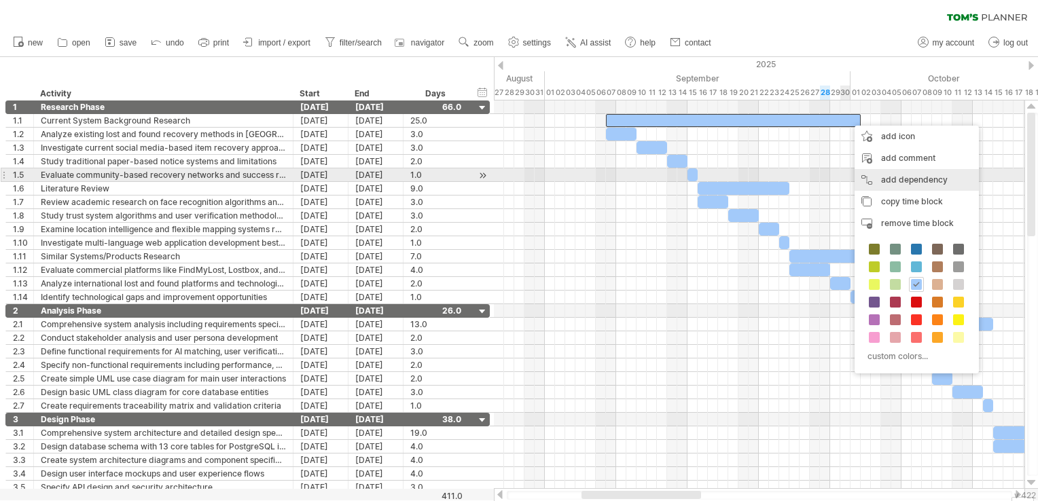
click at [904, 173] on div "add dependency You can use dependencies when you require tasks to be done in a …" at bounding box center [917, 180] width 124 height 22
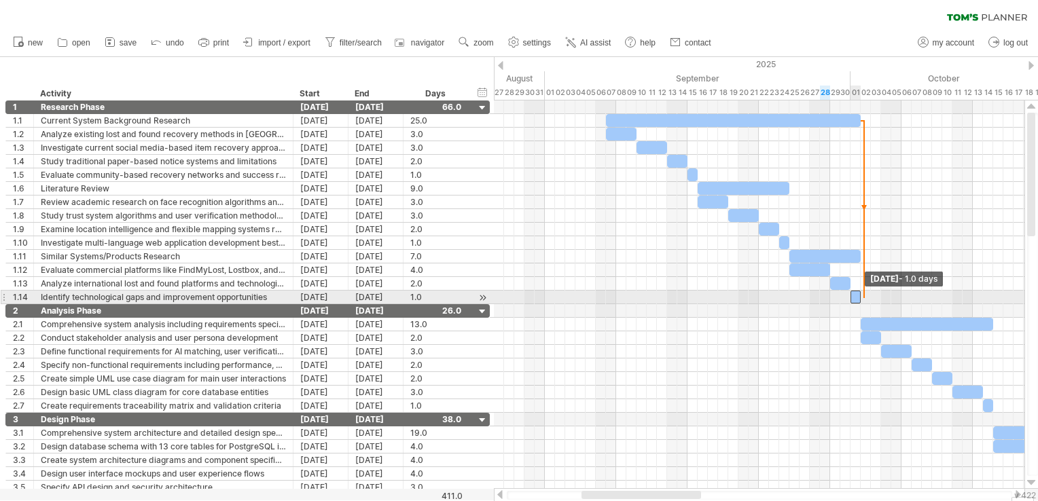
click at [862, 301] on span at bounding box center [860, 297] width 5 height 13
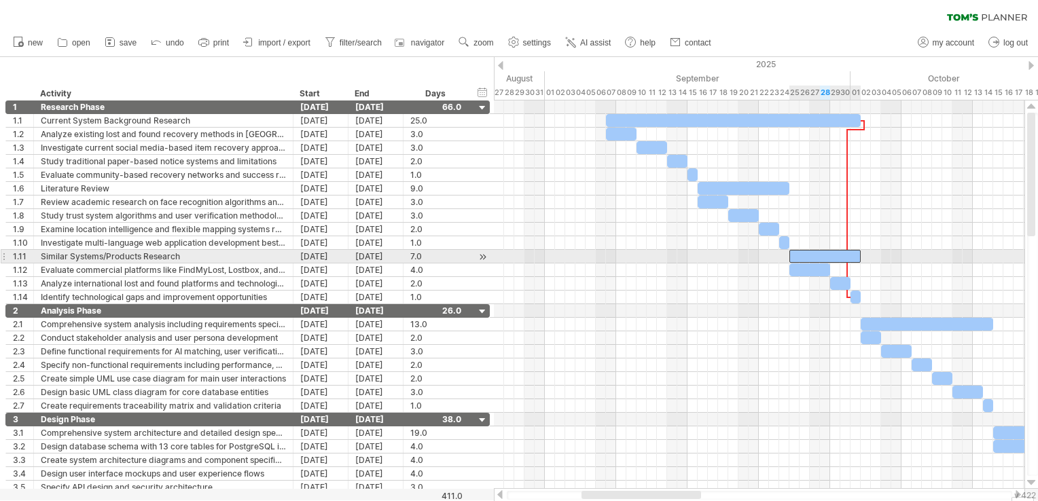
click at [813, 257] on div at bounding box center [825, 256] width 71 height 13
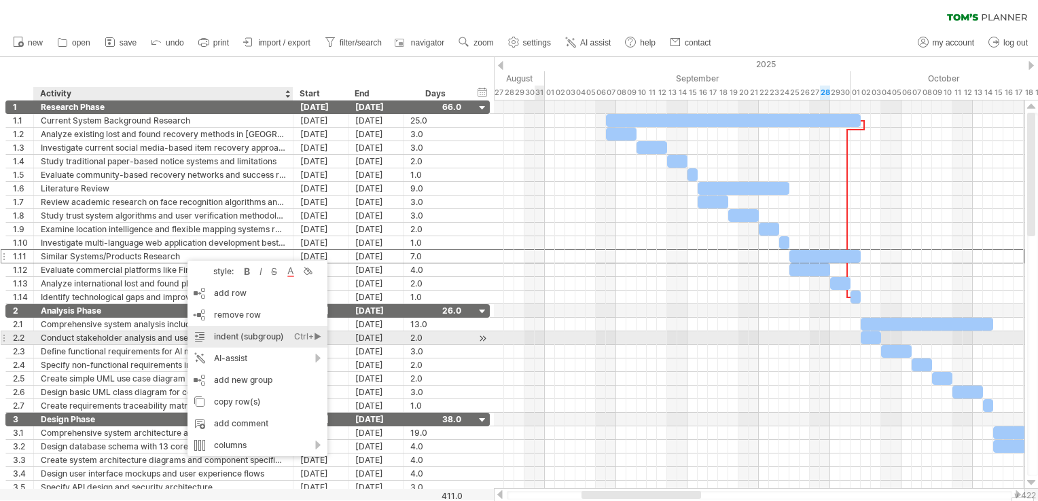
click at [277, 333] on div "indent (subgroup) Ctrl+► Cmd+►" at bounding box center [258, 337] width 140 height 22
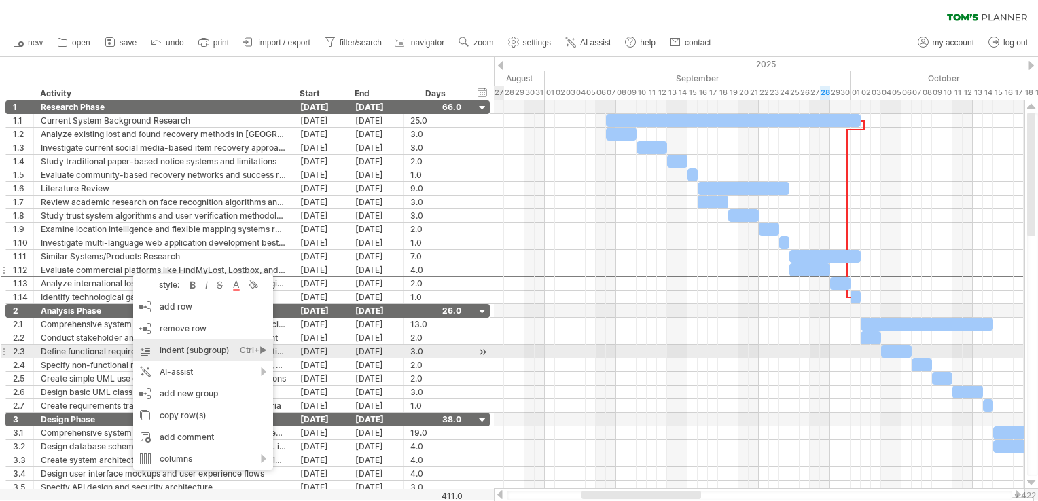
click at [168, 350] on div "indent (subgroup) Ctrl+► Cmd+►" at bounding box center [203, 351] width 140 height 22
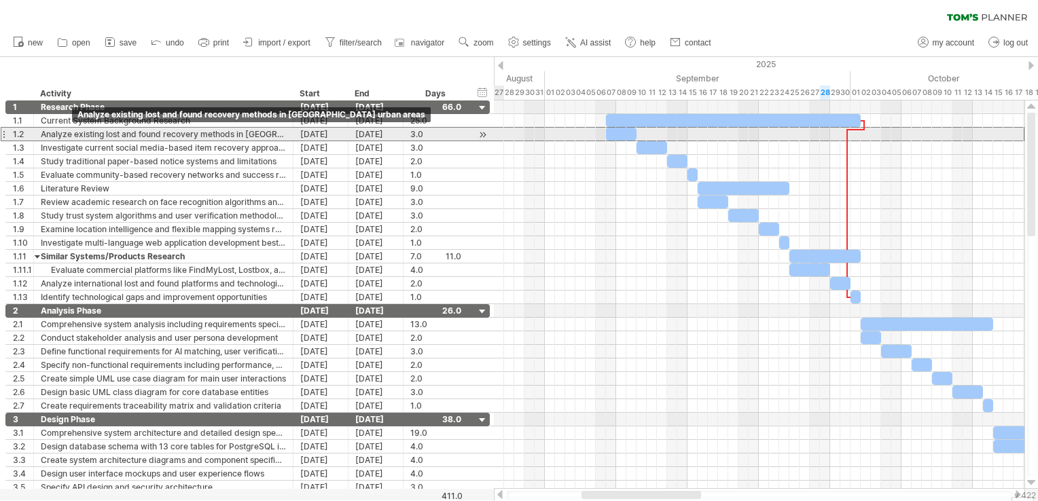
click at [69, 132] on div "Analyze existing lost and found recovery methods in [GEOGRAPHIC_DATA] urban are…" at bounding box center [163, 134] width 245 height 13
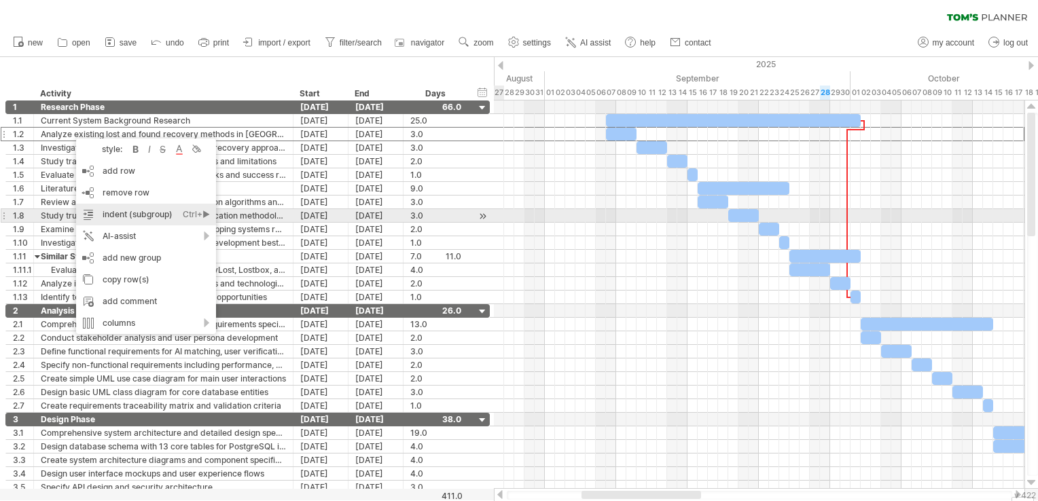
click at [158, 219] on div "indent (subgroup) Ctrl+► Cmd+►" at bounding box center [146, 215] width 140 height 22
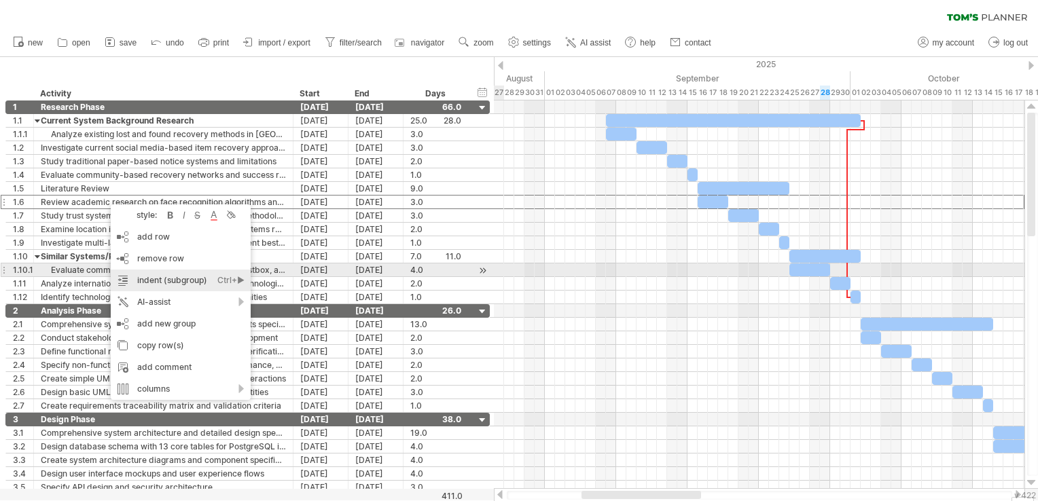
click at [166, 273] on div "indent (subgroup) Ctrl+► Cmd+►" at bounding box center [181, 281] width 140 height 22
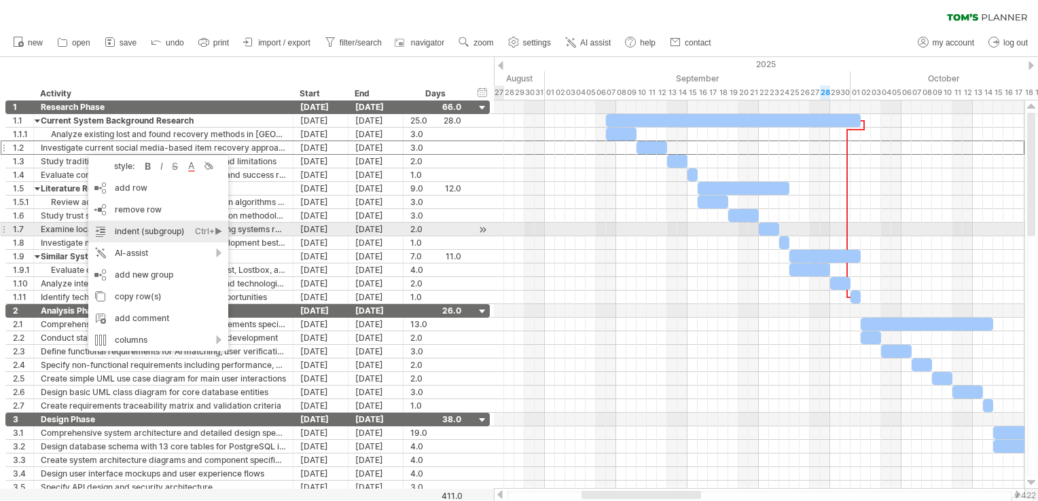
click at [129, 230] on div "indent (subgroup) Ctrl+► Cmd+►" at bounding box center [158, 232] width 140 height 22
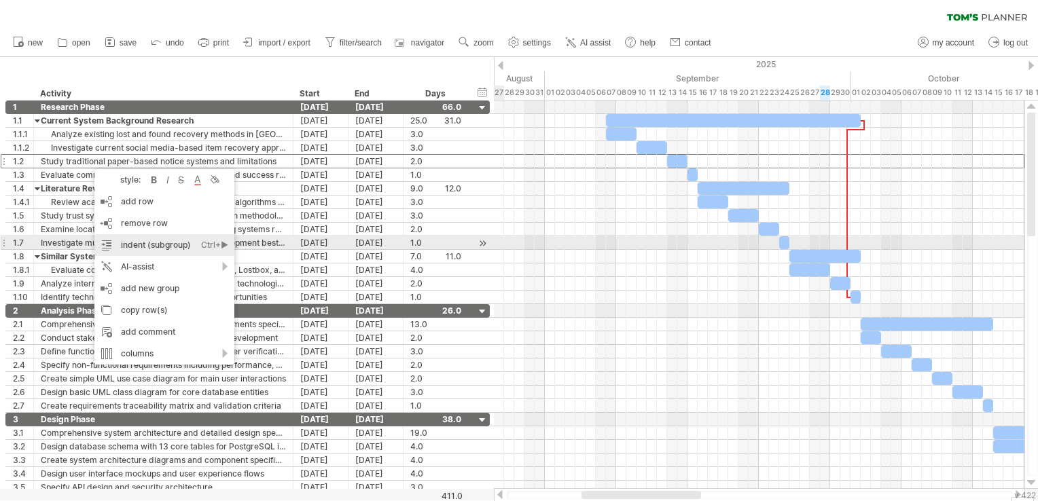
click at [145, 246] on div "indent (subgroup) Ctrl+► Cmd+►" at bounding box center [164, 245] width 140 height 22
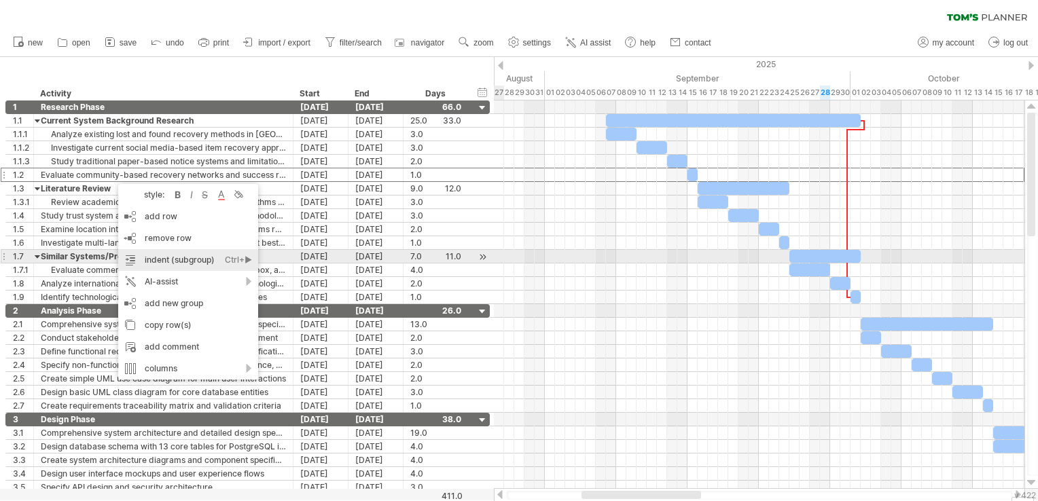
click at [162, 252] on div "indent (subgroup) Ctrl+► Cmd+►" at bounding box center [188, 260] width 140 height 22
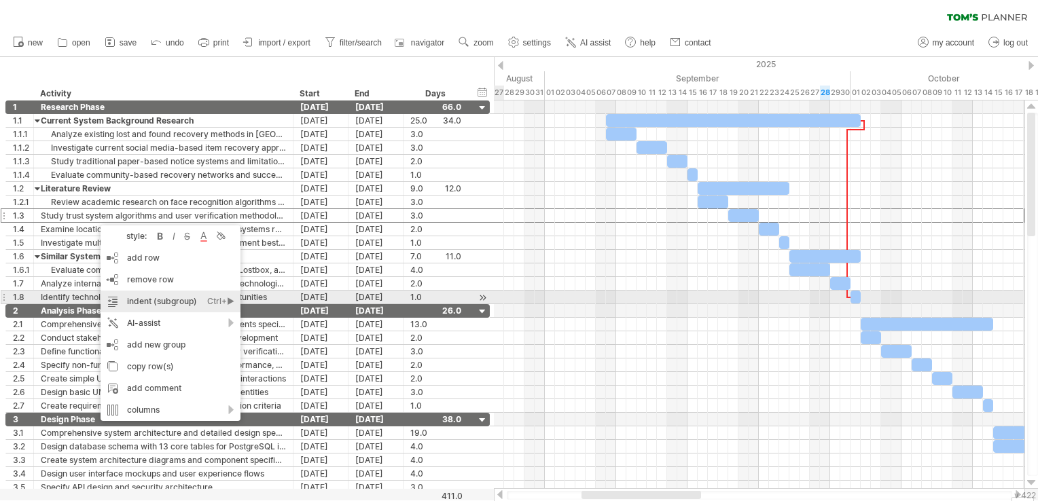
click at [132, 304] on div "indent (subgroup) Ctrl+► Cmd+►" at bounding box center [171, 302] width 140 height 22
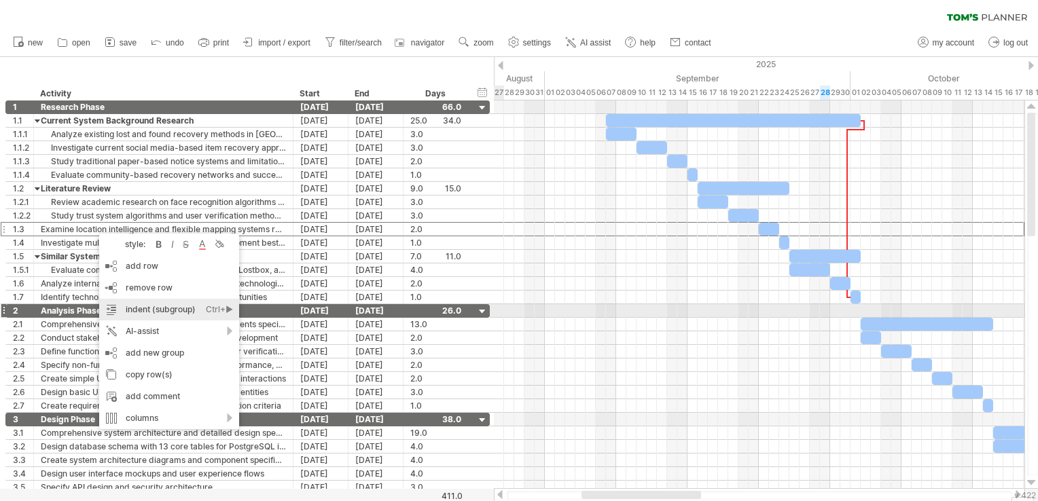
click at [160, 309] on div "indent (subgroup) Ctrl+► Cmd+►" at bounding box center [169, 310] width 140 height 22
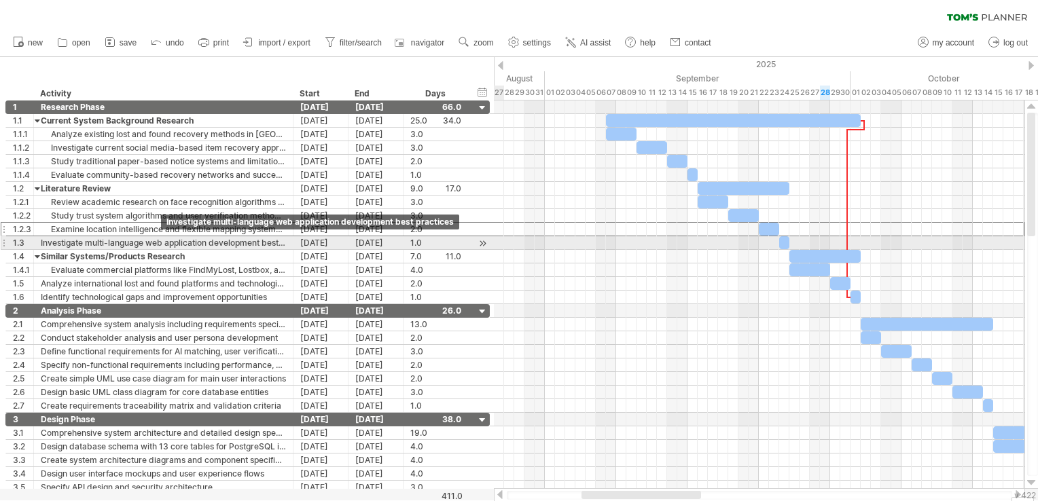
click at [163, 243] on div "Investigate multi-language web application development best practices" at bounding box center [163, 242] width 245 height 13
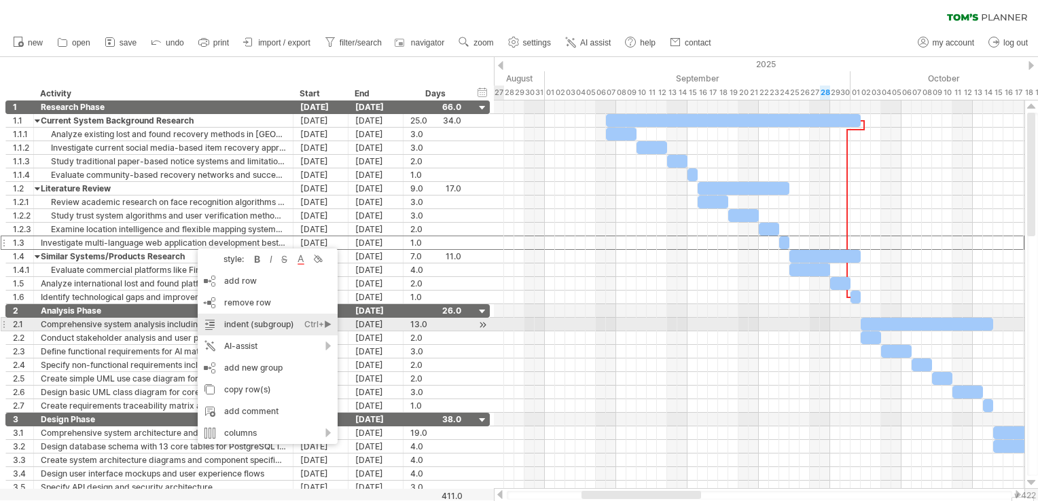
click at [242, 322] on div "indent (subgroup) Ctrl+► Cmd+►" at bounding box center [268, 325] width 140 height 22
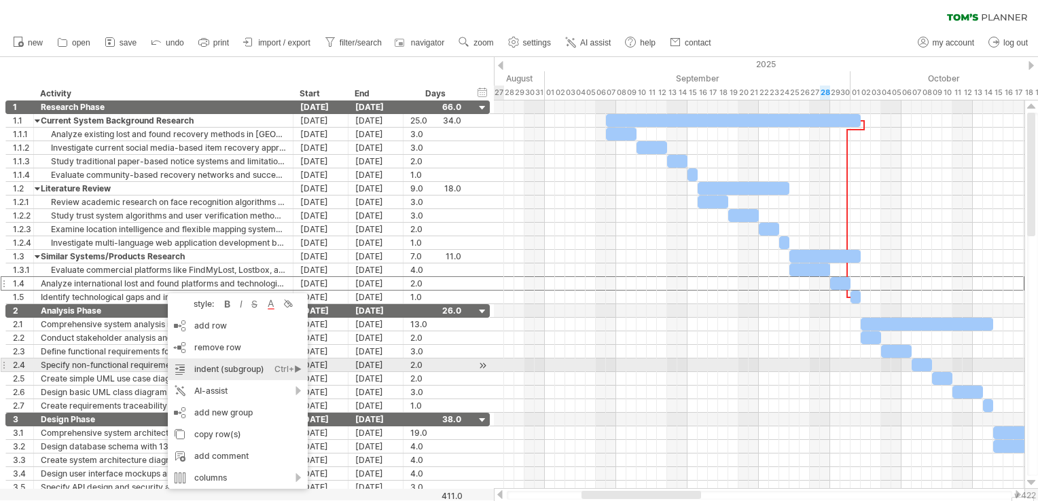
click at [217, 365] on div "indent (subgroup) Ctrl+► Cmd+►" at bounding box center [238, 370] width 140 height 22
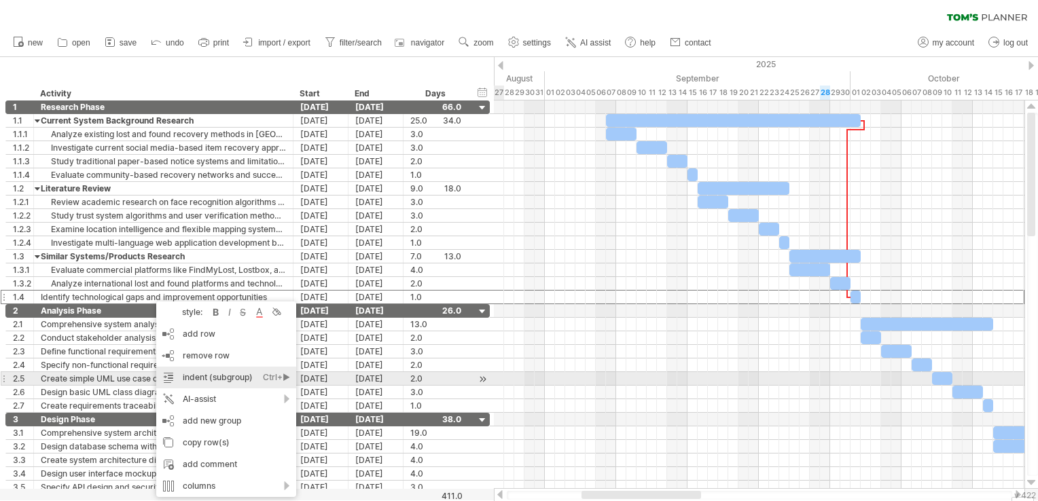
click at [215, 380] on div "indent (subgroup) Ctrl+► Cmd+►" at bounding box center [226, 378] width 140 height 22
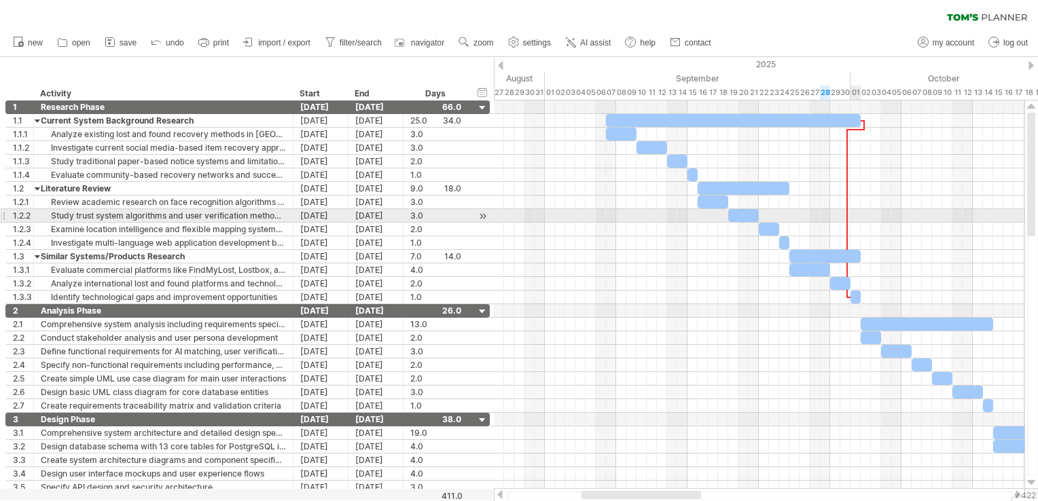
click at [860, 216] on div at bounding box center [759, 216] width 531 height 14
click at [848, 216] on div at bounding box center [847, 213] width 4 height 169
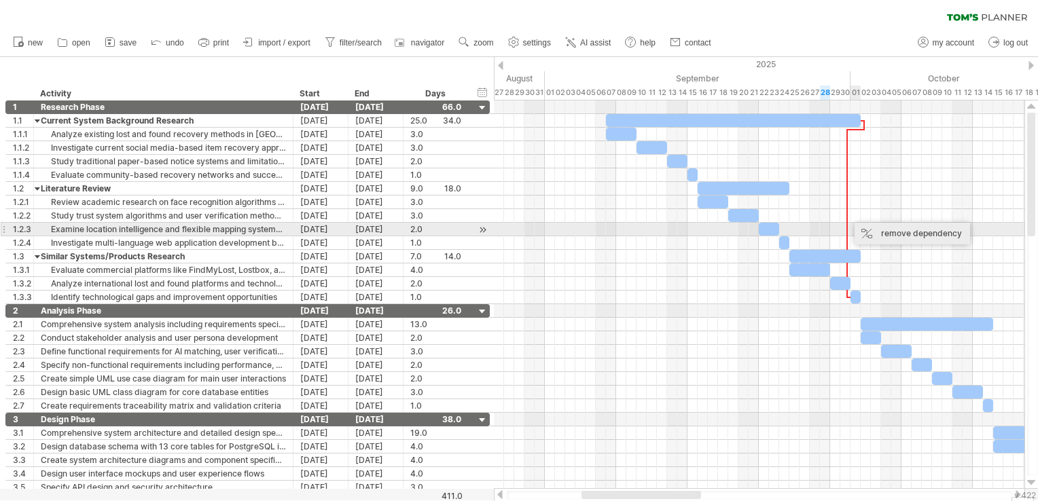
click at [868, 230] on div "remove dependency" at bounding box center [913, 234] width 116 height 22
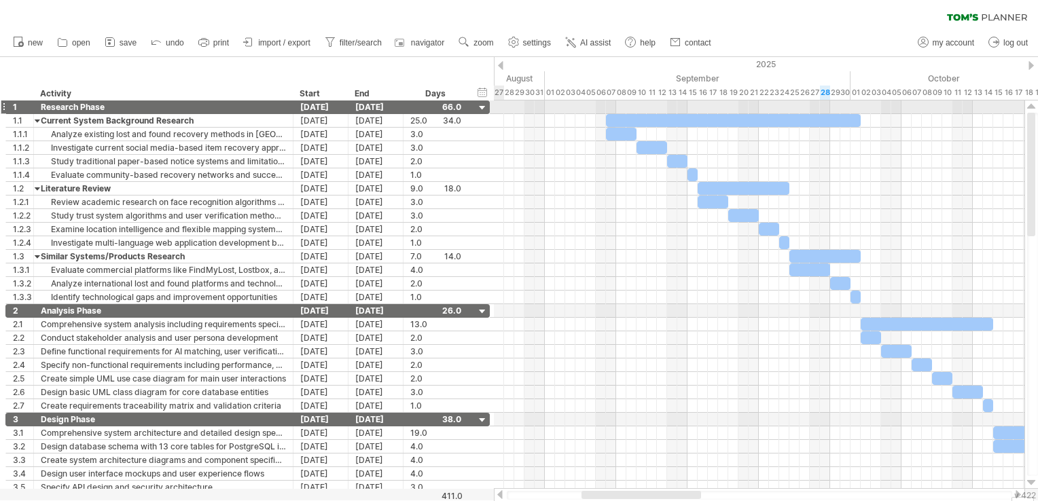
click at [480, 107] on div at bounding box center [482, 108] width 13 height 13
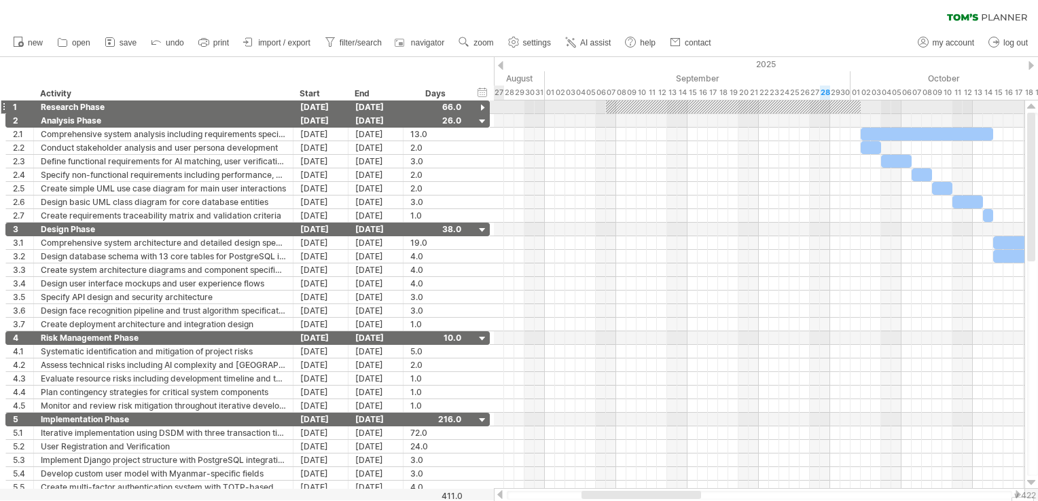
click at [480, 107] on div at bounding box center [482, 108] width 13 height 13
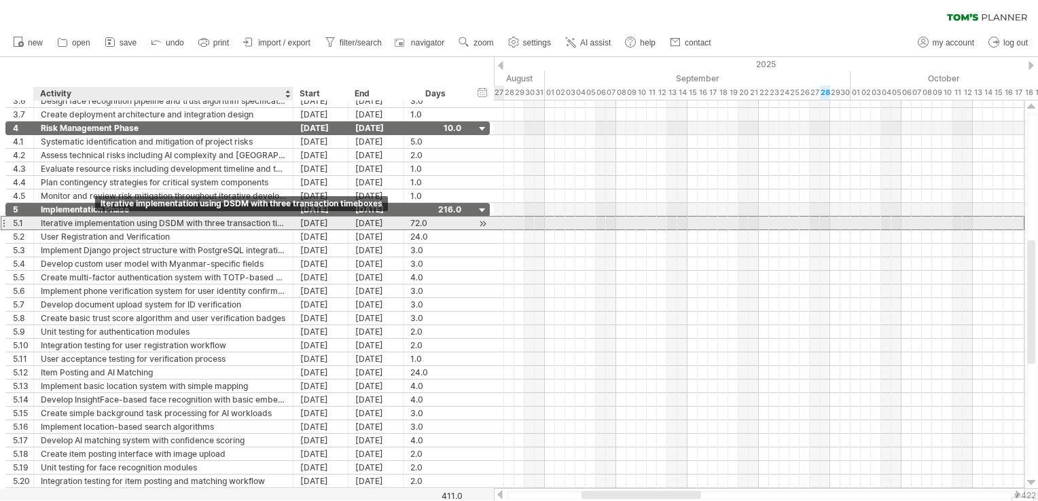
click at [90, 221] on div "Iterative implementation using DSDM with three transaction timeboxes" at bounding box center [163, 223] width 245 height 13
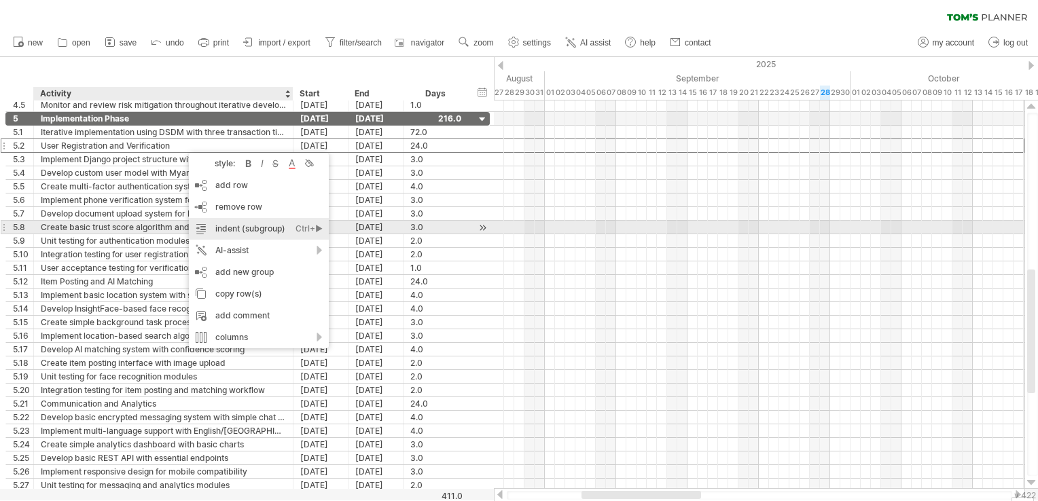
click at [219, 224] on div "indent (subgroup) Ctrl+► Cmd+►" at bounding box center [259, 229] width 140 height 22
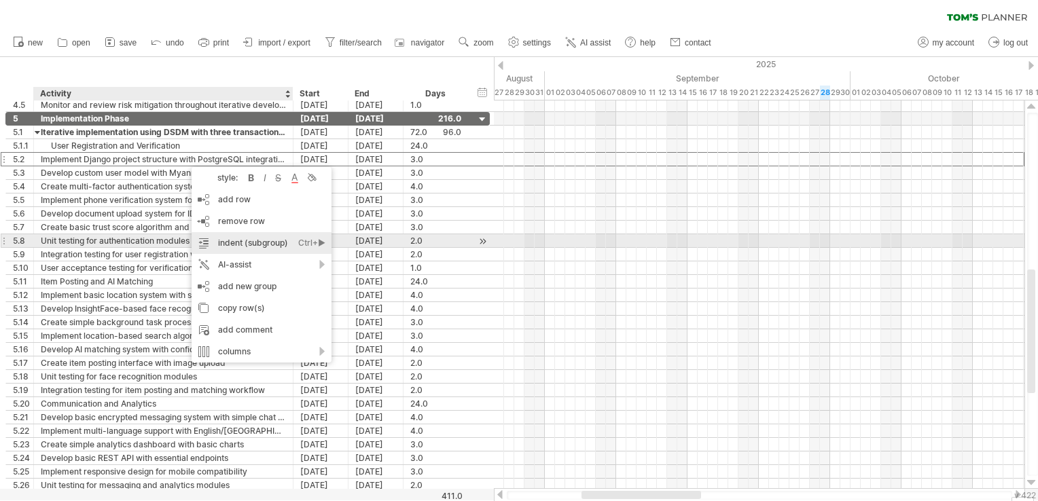
click at [254, 243] on div "indent (subgroup) Ctrl+► Cmd+►" at bounding box center [262, 243] width 140 height 22
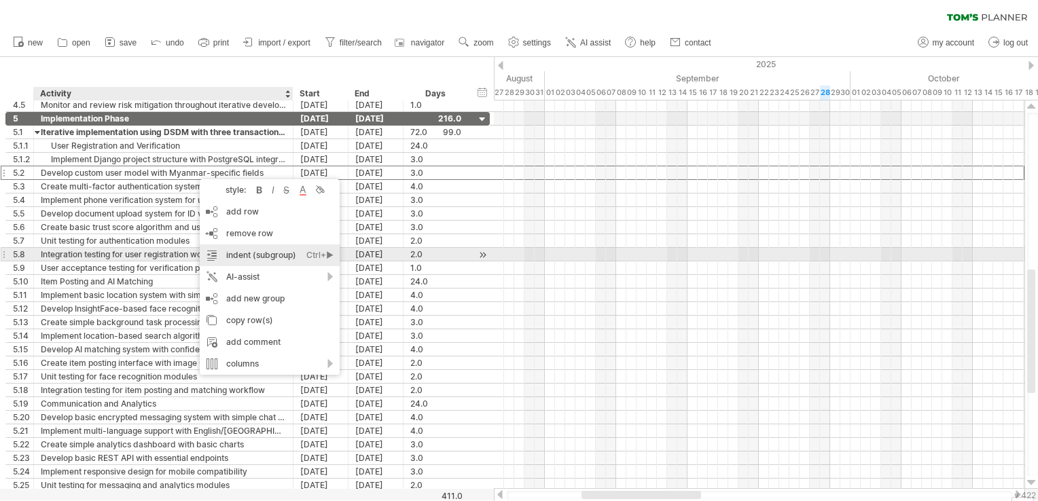
click at [258, 260] on div "indent (subgroup) Ctrl+► Cmd+►" at bounding box center [270, 256] width 140 height 22
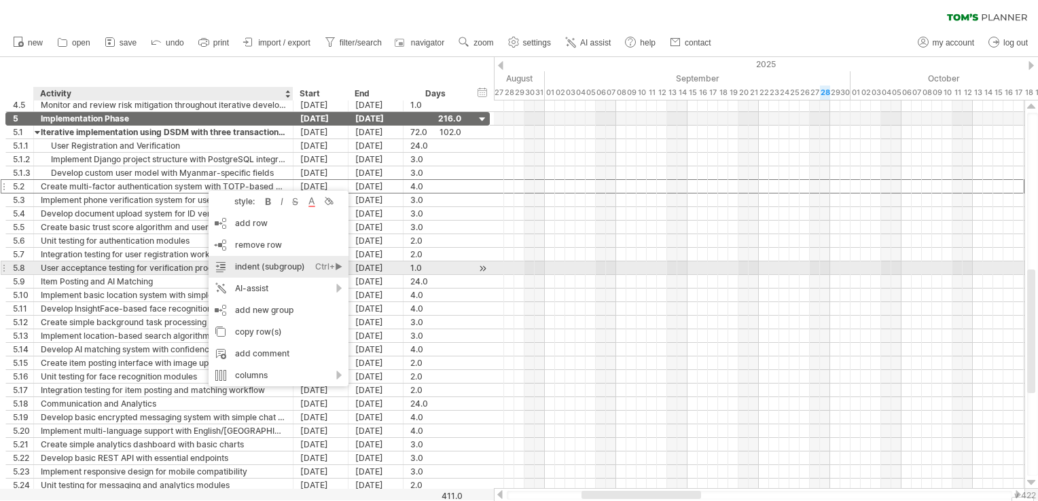
click at [251, 262] on div "indent (subgroup) Ctrl+► Cmd+►" at bounding box center [279, 267] width 140 height 22
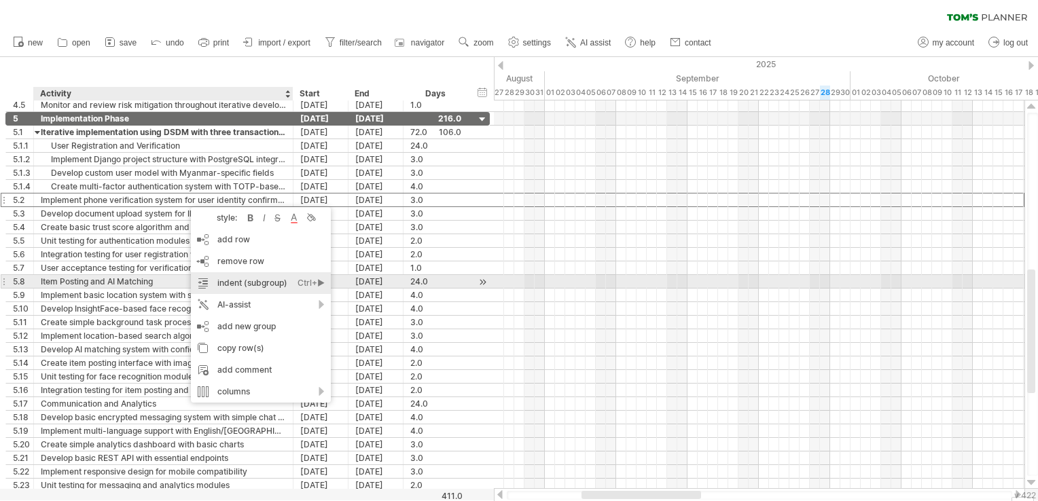
click at [245, 281] on div "indent (subgroup) Ctrl+► Cmd+►" at bounding box center [261, 283] width 140 height 22
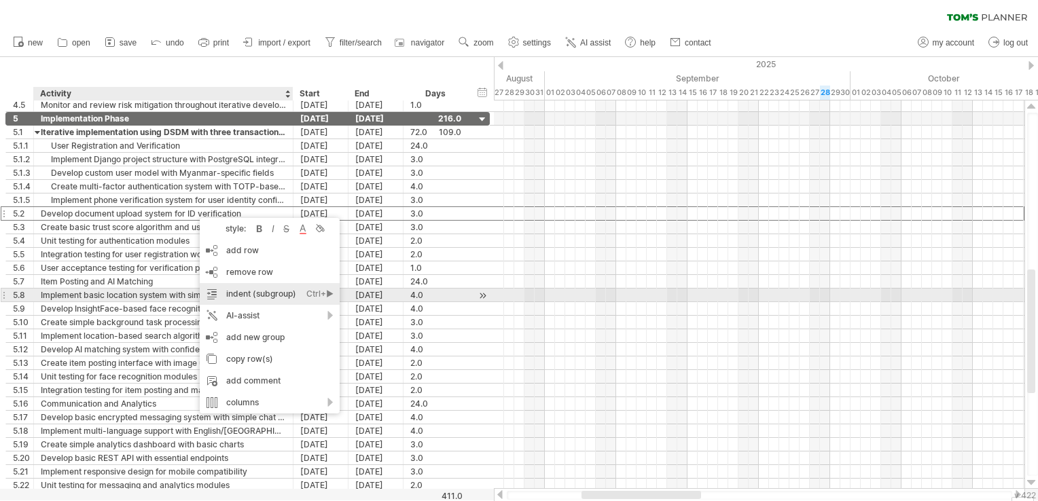
click at [249, 289] on div "indent (subgroup) Ctrl+► Cmd+►" at bounding box center [270, 294] width 140 height 22
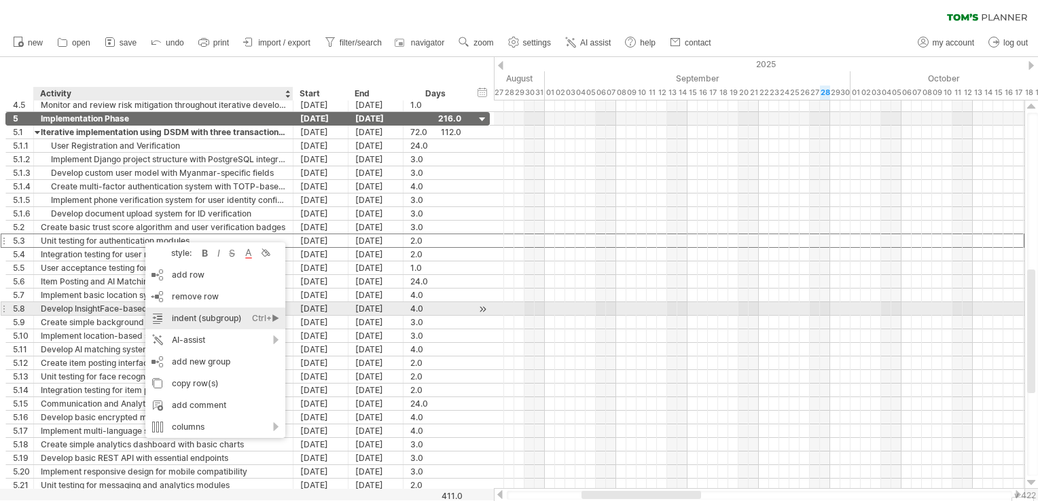
click at [191, 313] on div "indent (subgroup) Ctrl+► Cmd+►" at bounding box center [215, 319] width 140 height 22
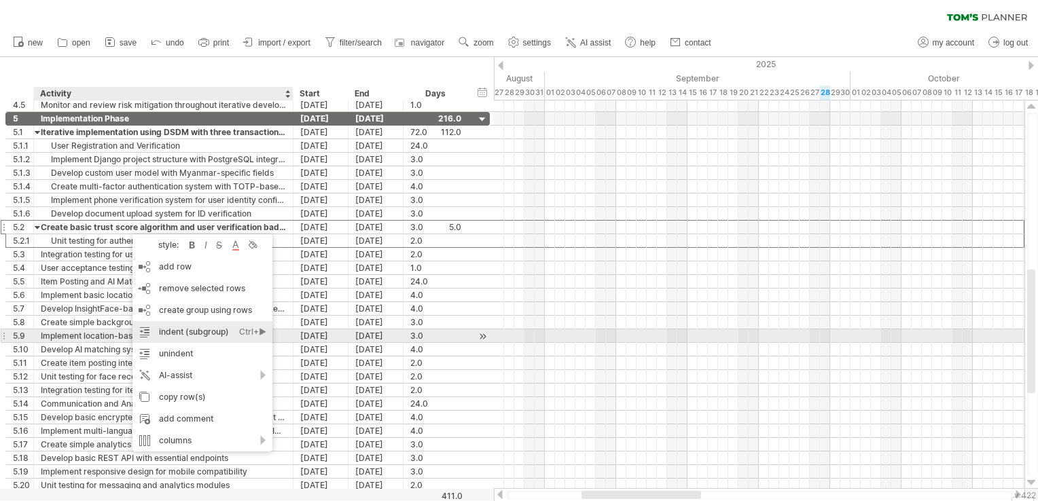
click at [185, 330] on div "indent (subgroup) Ctrl+► Cmd+►" at bounding box center [202, 332] width 140 height 22
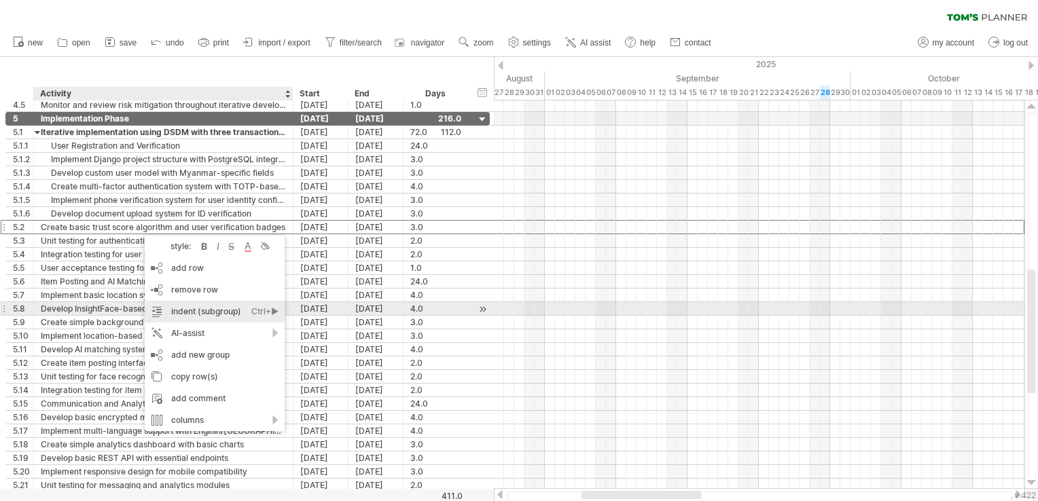
click at [192, 308] on div "indent (subgroup) Ctrl+► Cmd+►" at bounding box center [215, 312] width 140 height 22
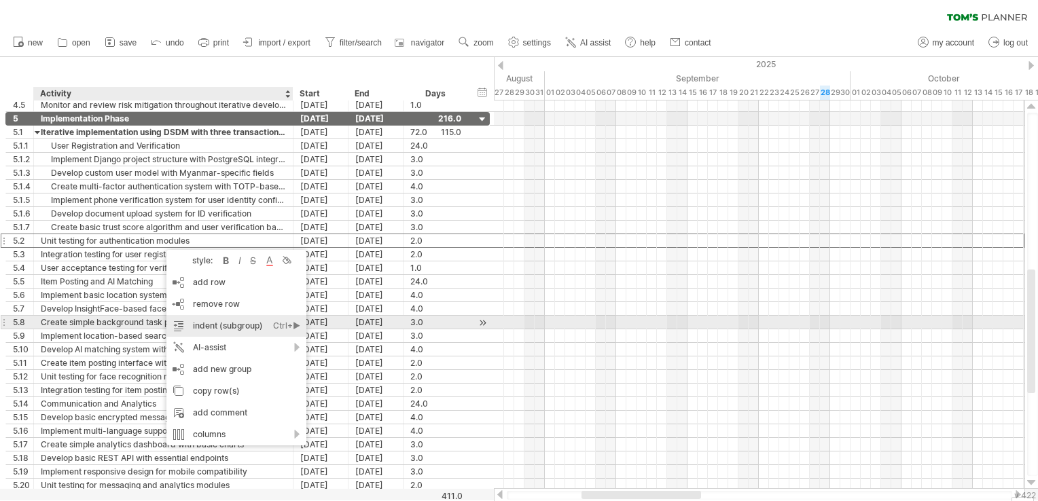
click at [212, 319] on div "indent (subgroup) Ctrl+► Cmd+►" at bounding box center [236, 326] width 140 height 22
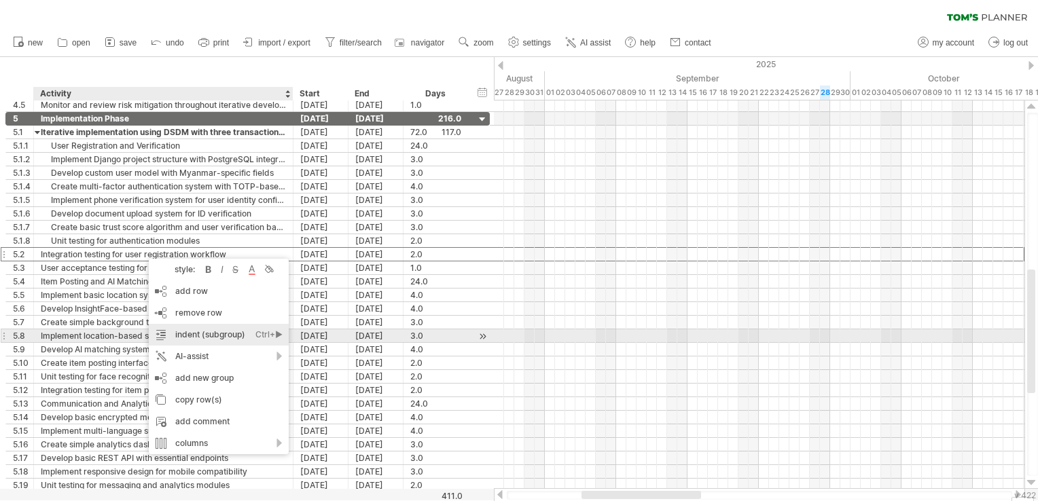
click at [198, 341] on div "indent (subgroup) Ctrl+► Cmd+►" at bounding box center [219, 335] width 140 height 22
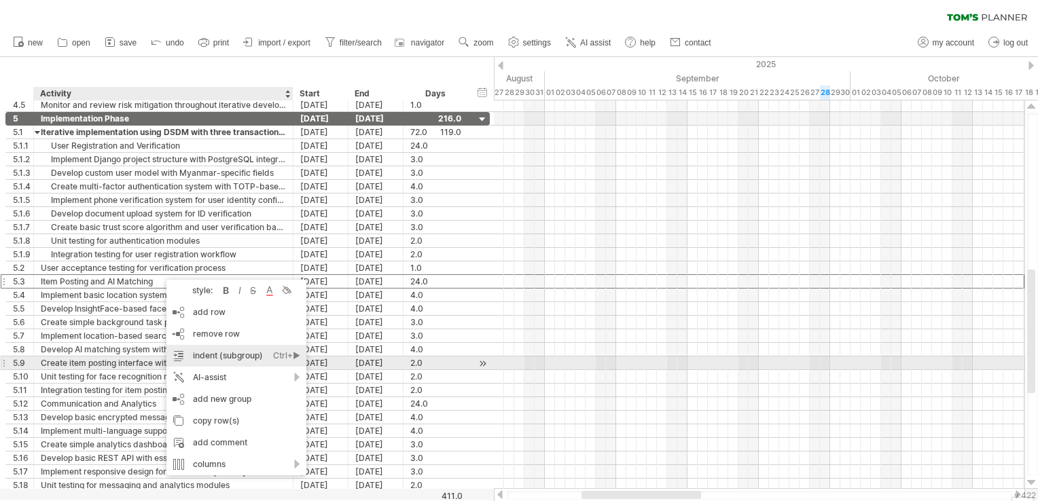
click at [219, 361] on div "indent (subgroup) Ctrl+► Cmd+►" at bounding box center [236, 356] width 140 height 22
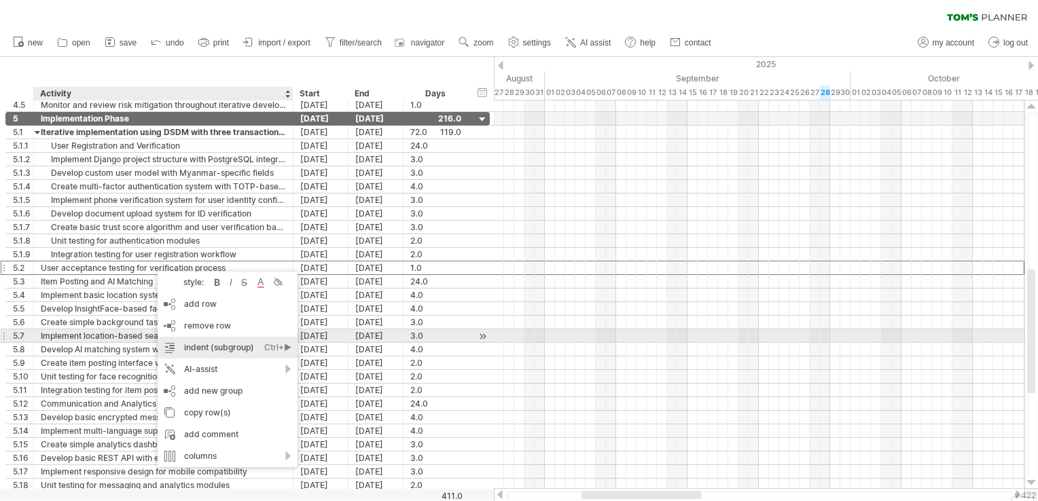
click at [193, 342] on div "indent (subgroup) Ctrl+► Cmd+►" at bounding box center [228, 348] width 140 height 22
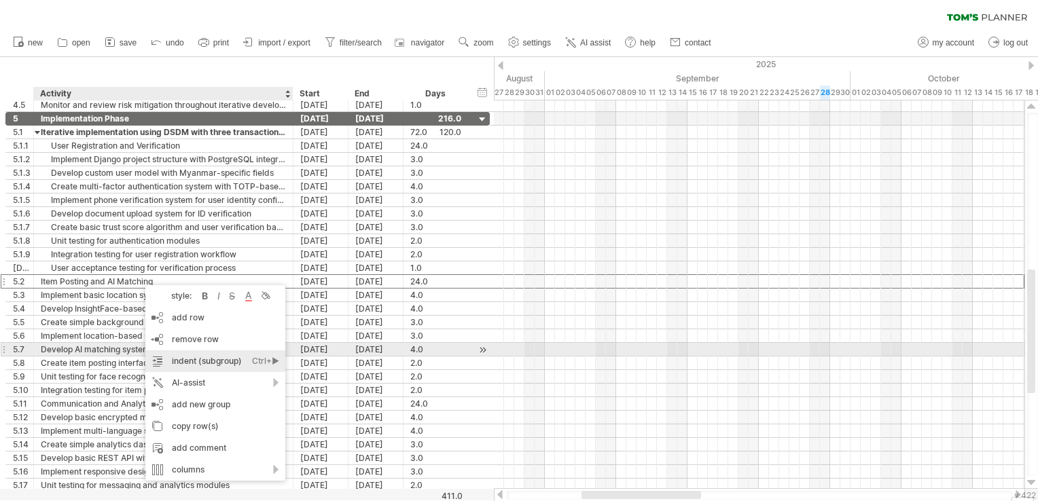
click at [190, 354] on div "indent (subgroup) Ctrl+► Cmd+►" at bounding box center [215, 362] width 140 height 22
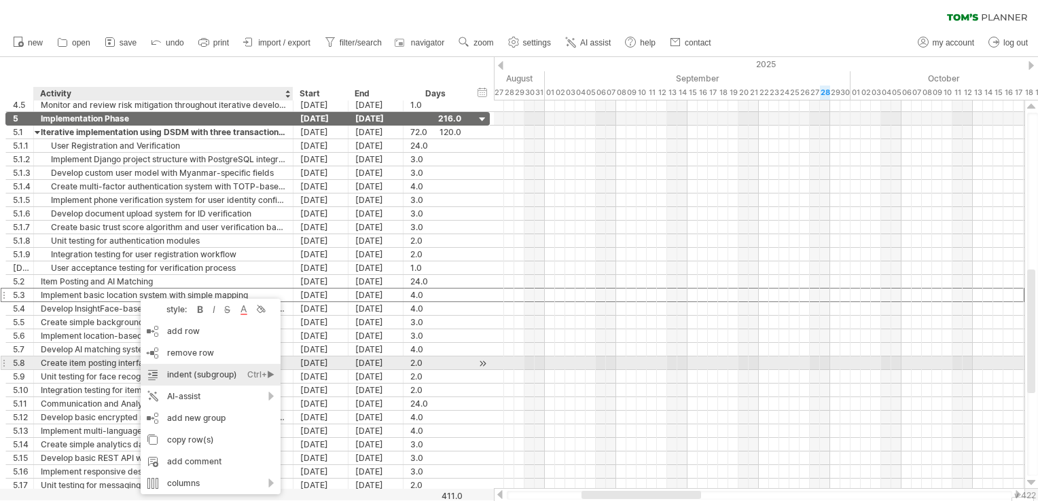
click at [177, 366] on div "indent (subgroup) Ctrl+► Cmd+►" at bounding box center [211, 375] width 140 height 22
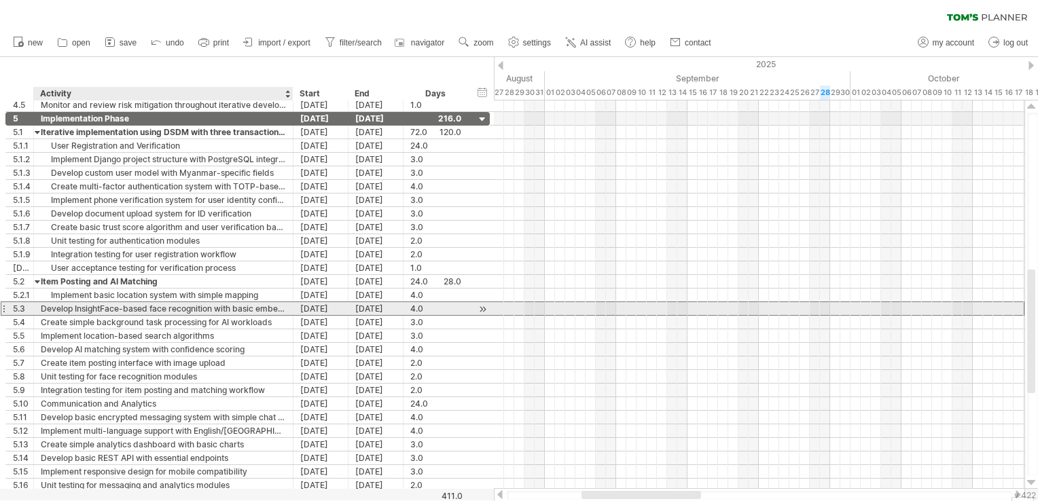
click at [132, 302] on div "Develop InsightFace-based face recognition with basic embedding extraction" at bounding box center [163, 308] width 245 height 13
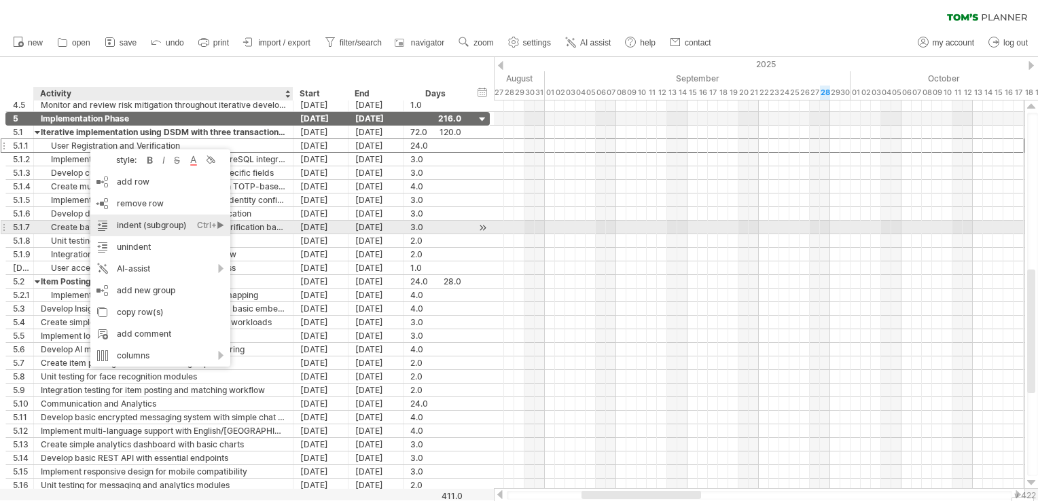
click at [141, 230] on div "indent (subgroup) Ctrl+► Cmd+►" at bounding box center [160, 226] width 140 height 22
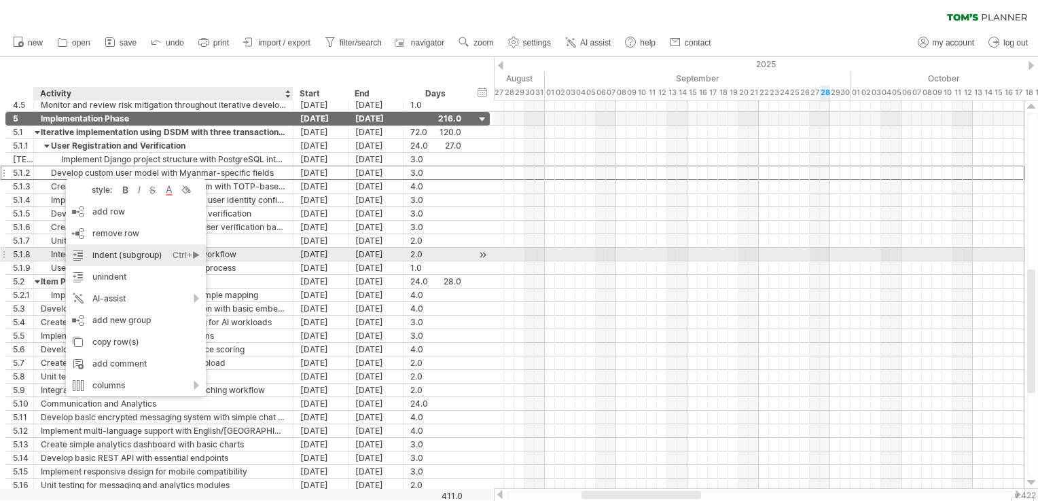
click at [102, 253] on div "indent (subgroup) Ctrl+► Cmd+►" at bounding box center [136, 256] width 140 height 22
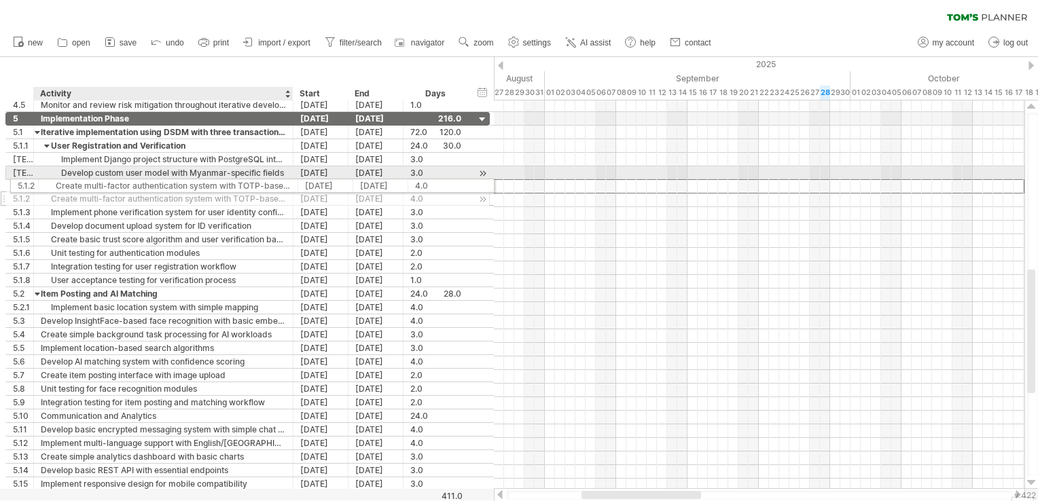
drag, startPoint x: 137, startPoint y: 190, endPoint x: 136, endPoint y: 183, distance: 6.8
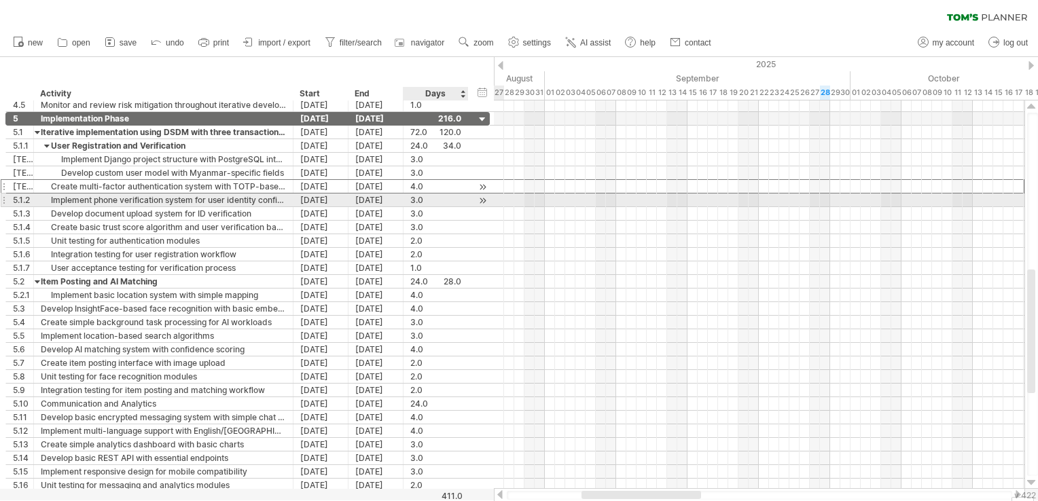
drag, startPoint x: 492, startPoint y: 183, endPoint x: 391, endPoint y: 183, distance: 100.6
click at [391, 183] on div "**********" at bounding box center [247, 186] width 484 height 14
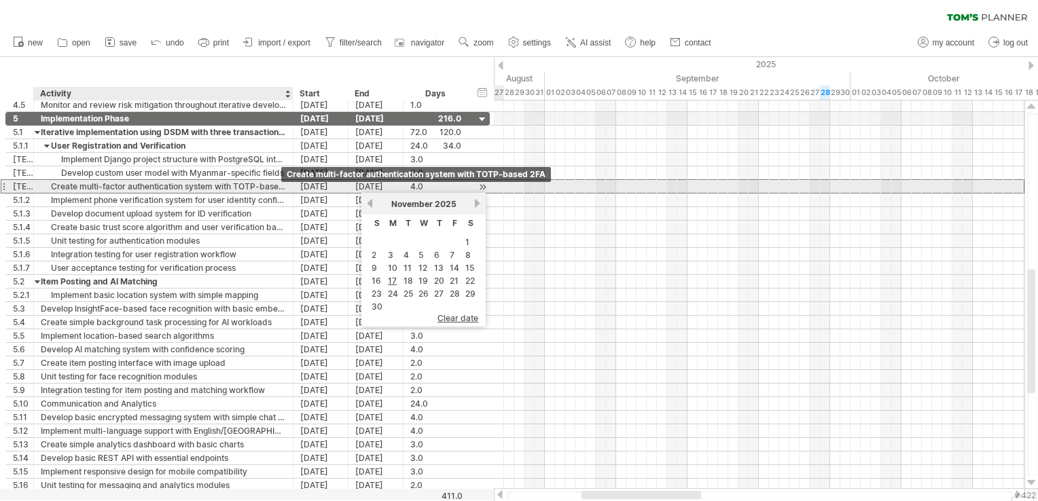
click at [272, 189] on div "Create multi-factor authentication system with TOTP-based 2FA" at bounding box center [163, 186] width 245 height 13
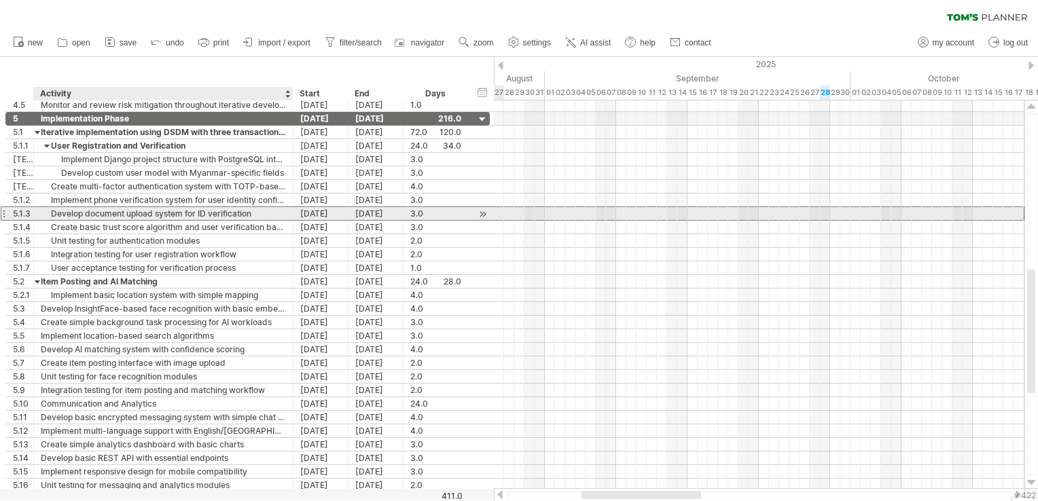
click at [106, 218] on div "Develop document upload system for ID verification" at bounding box center [163, 213] width 245 height 13
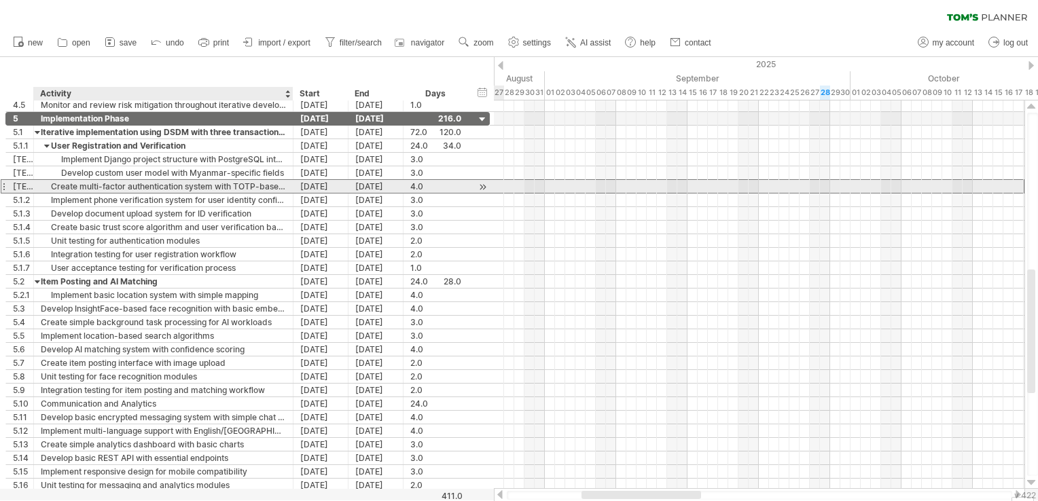
click at [92, 186] on div "Create multi-factor authentication system with TOTP-based 2FA" at bounding box center [163, 186] width 245 height 13
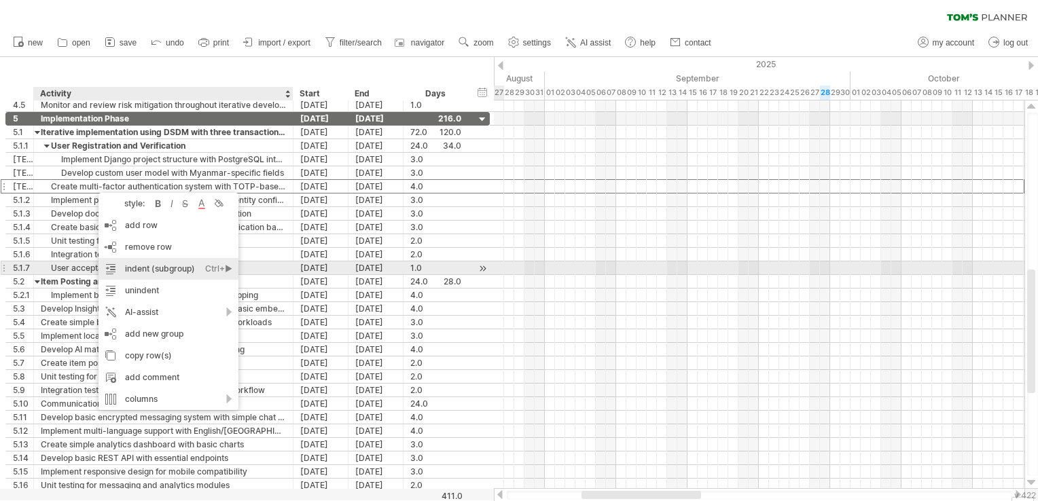
click at [158, 263] on div "indent (subgroup) Ctrl+► Cmd+►" at bounding box center [169, 269] width 140 height 22
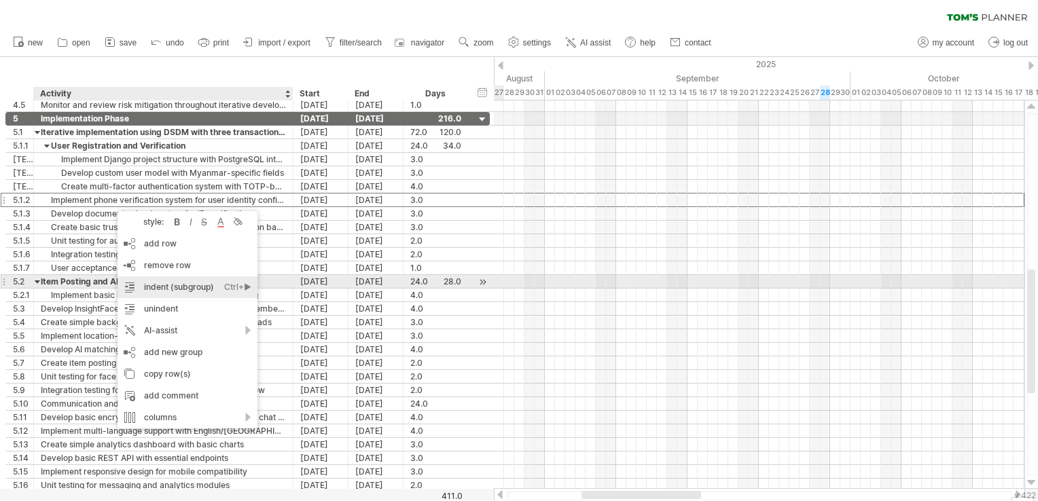
click at [162, 284] on div "indent (subgroup) Ctrl+► Cmd+►" at bounding box center [188, 288] width 140 height 22
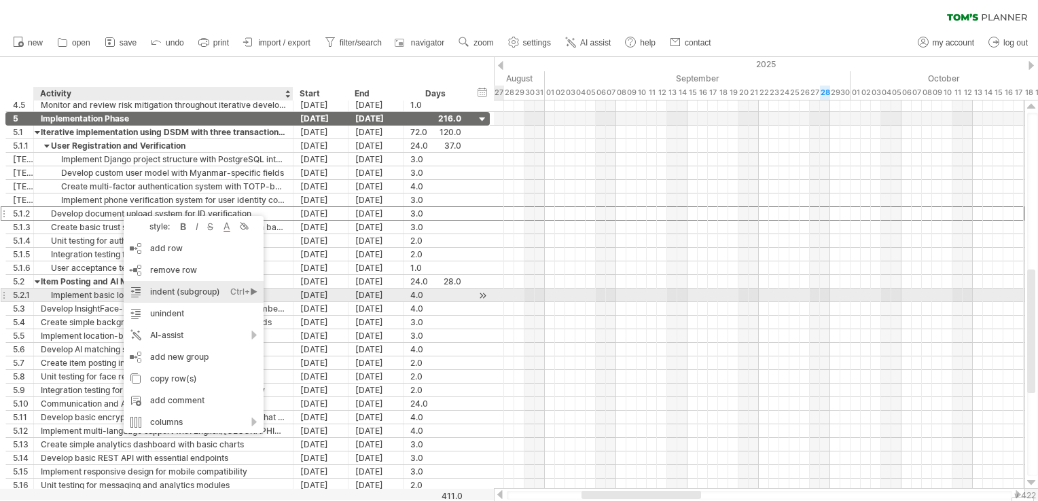
click at [157, 295] on div "indent (subgroup) Ctrl+► Cmd+►" at bounding box center [194, 292] width 140 height 22
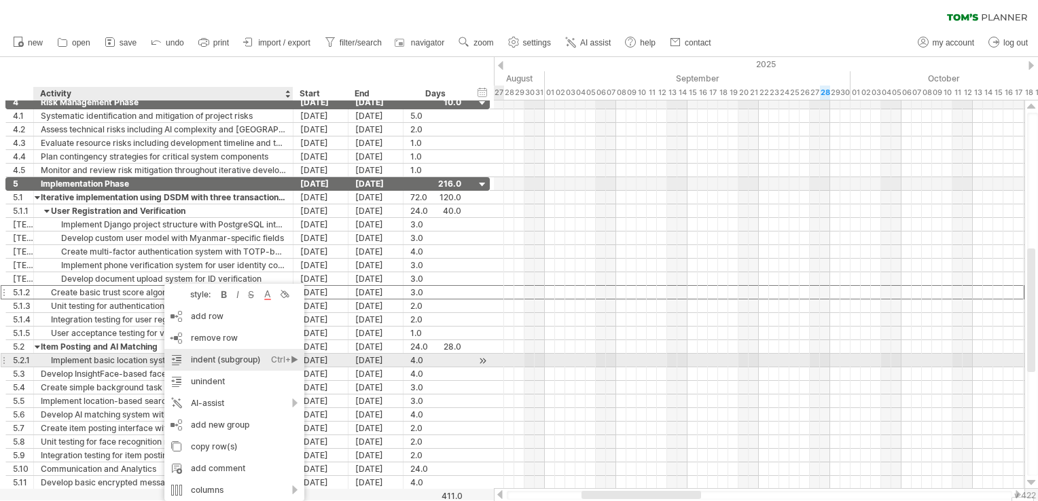
click at [194, 366] on div "indent (subgroup) Ctrl+► Cmd+►" at bounding box center [234, 360] width 140 height 22
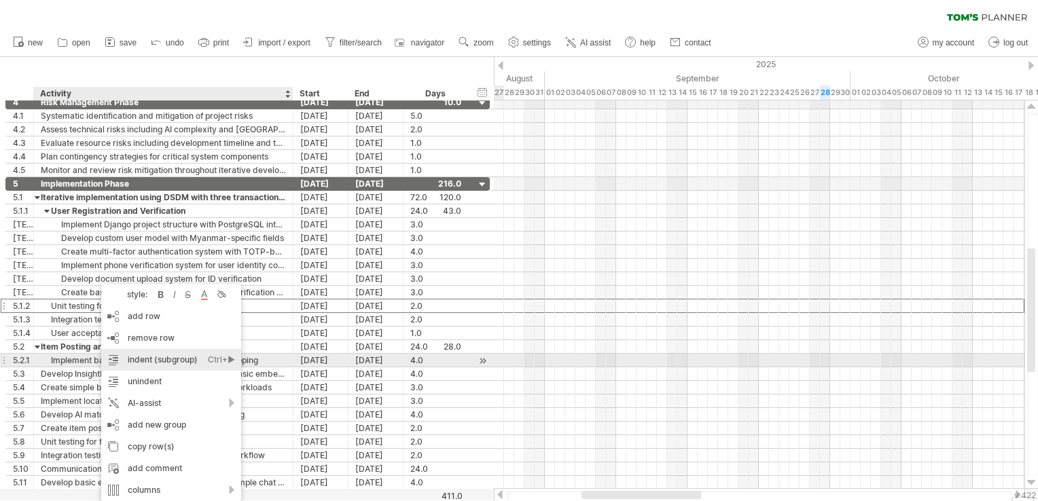
click at [146, 356] on div "indent (subgroup) Ctrl+► Cmd+►" at bounding box center [171, 360] width 140 height 22
click at [130, 363] on div "indent (subgroup) Ctrl+► Cmd+►" at bounding box center [168, 360] width 140 height 22
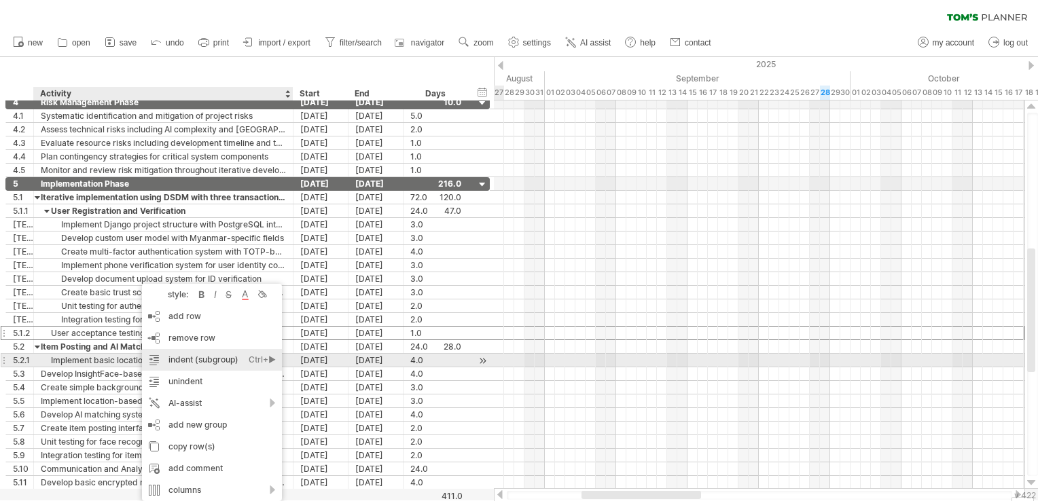
click at [175, 360] on div "indent (subgroup) Ctrl+► Cmd+►" at bounding box center [212, 360] width 140 height 22
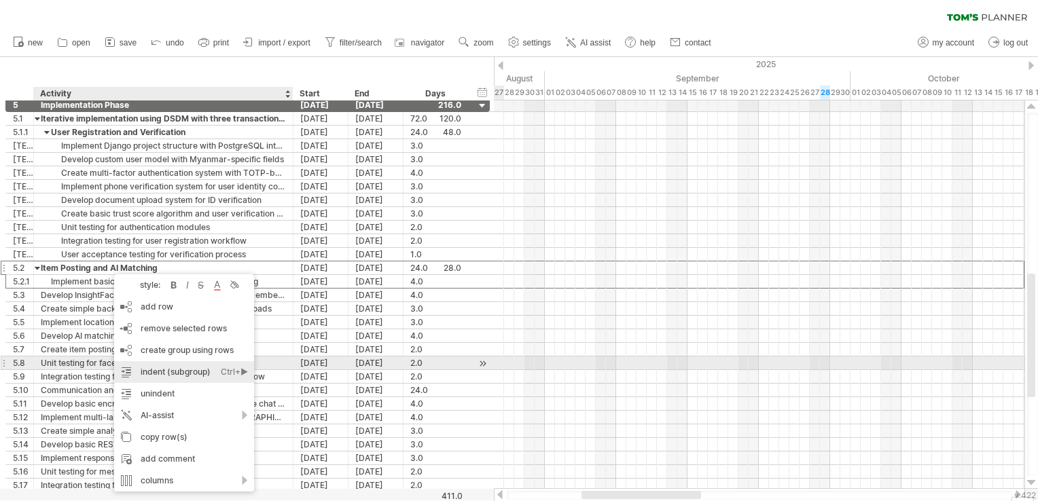
click at [183, 366] on div "indent (subgroup) Ctrl+► Cmd+►" at bounding box center [184, 372] width 140 height 22
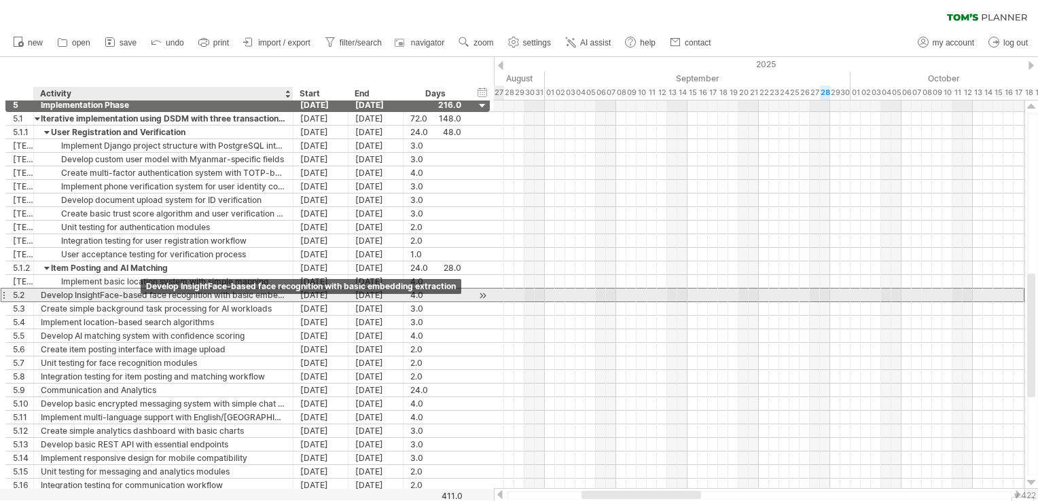
click at [139, 298] on div "Develop InsightFace-based face recognition with basic embedding extraction" at bounding box center [163, 295] width 245 height 13
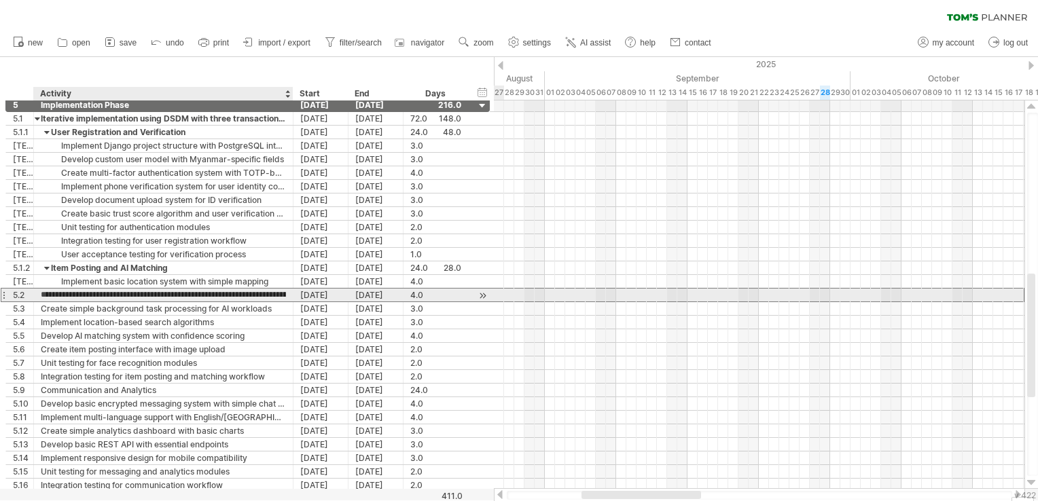
click at [145, 292] on input "**********" at bounding box center [163, 295] width 245 height 13
click at [162, 294] on input "**********" at bounding box center [163, 295] width 245 height 13
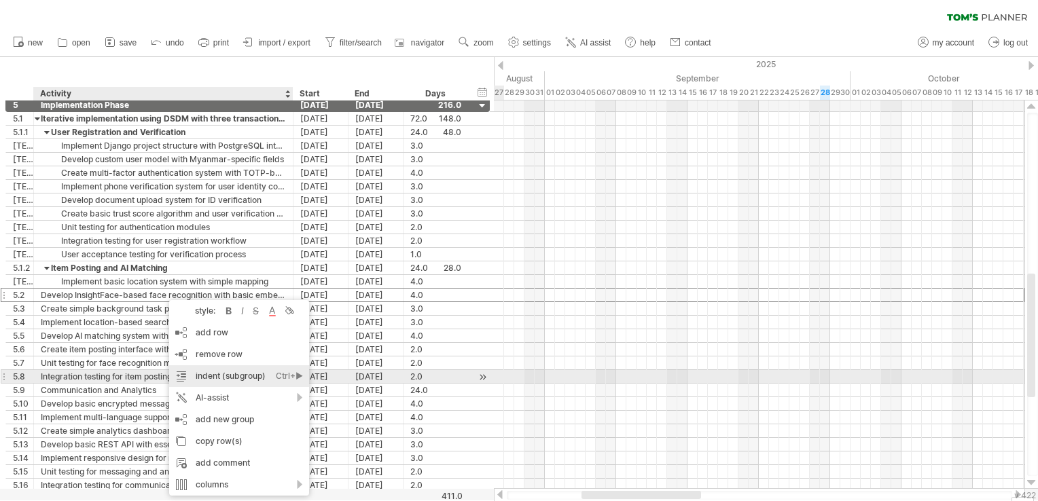
click at [215, 371] on div "indent (subgroup) Ctrl+► Cmd+►" at bounding box center [239, 377] width 140 height 22
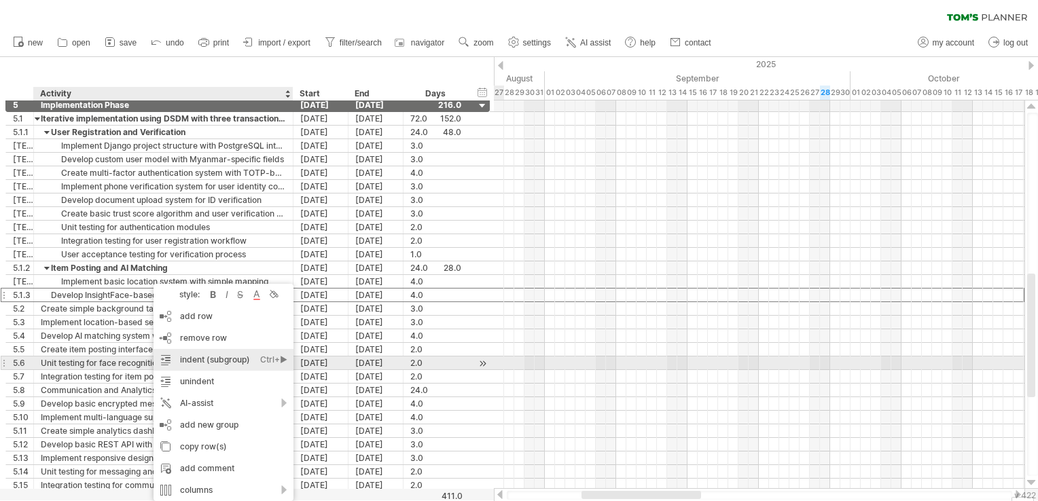
click at [177, 358] on div "indent (subgroup) Ctrl+► Cmd+►" at bounding box center [224, 360] width 140 height 22
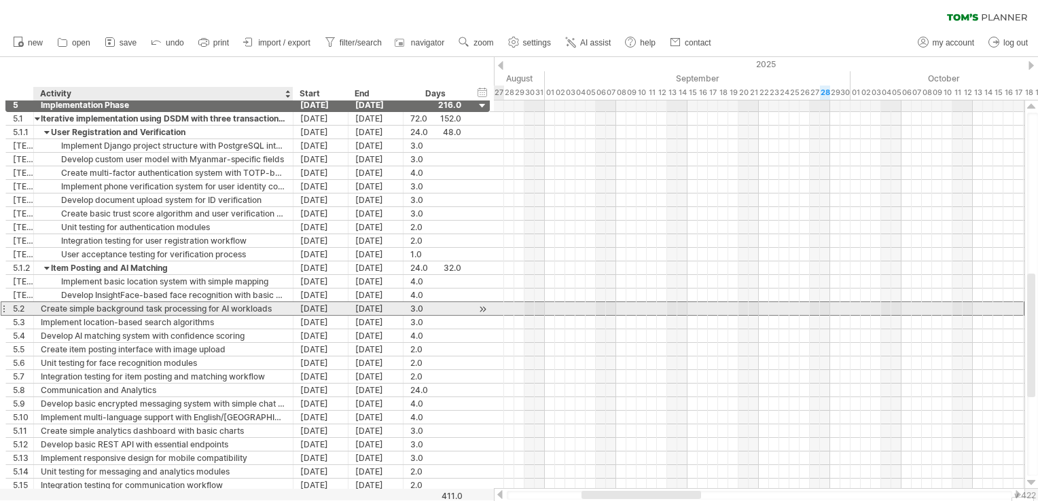
click at [119, 306] on div "Create simple background task processing for AI workloads" at bounding box center [163, 308] width 245 height 13
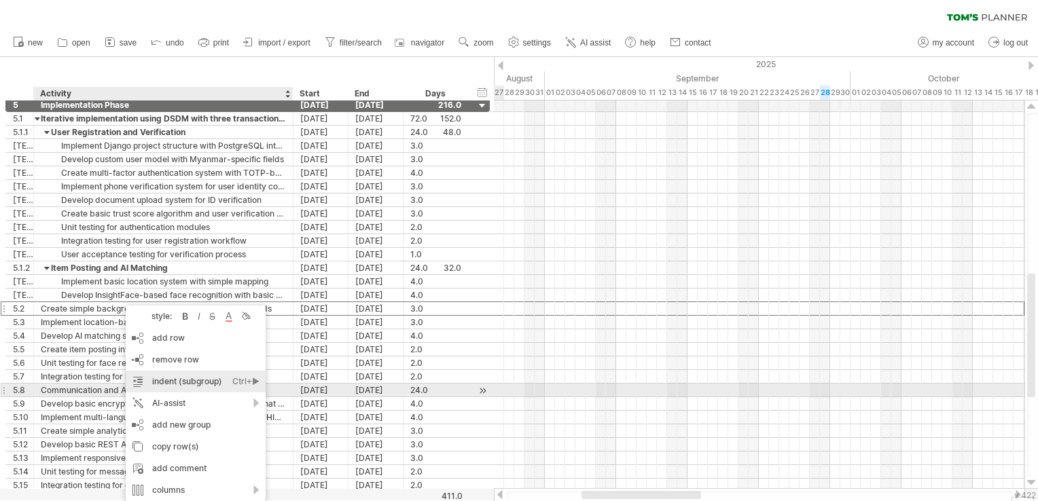
click at [188, 389] on div "indent (subgroup) Ctrl+► Cmd+►" at bounding box center [196, 382] width 140 height 22
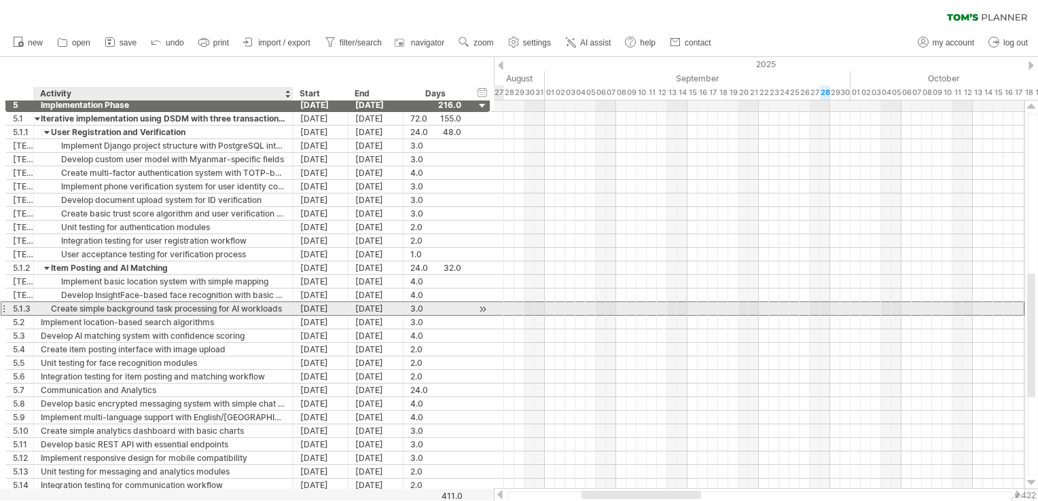
click at [164, 305] on div "Create simple background task processing for AI workloads" at bounding box center [163, 308] width 245 height 13
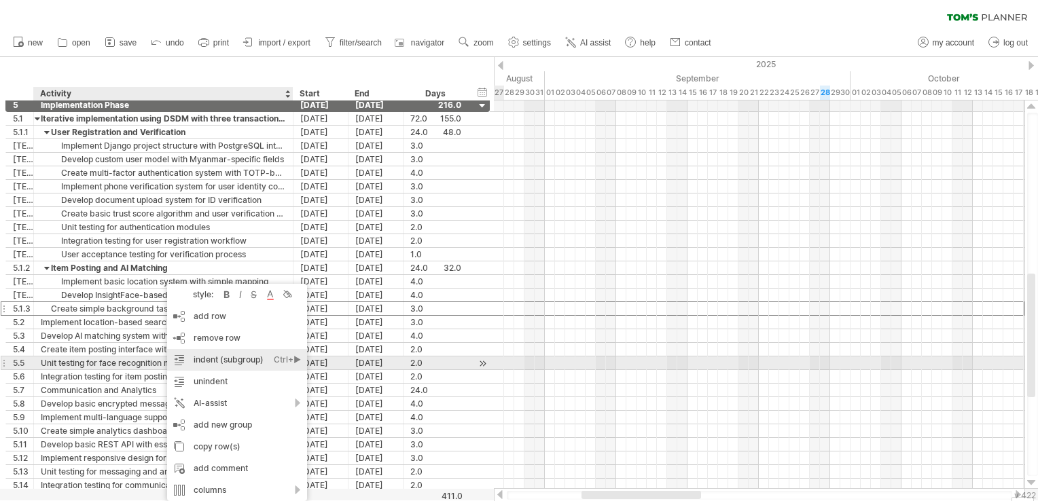
click at [298, 357] on div "Ctrl+►" at bounding box center [287, 360] width 27 height 22
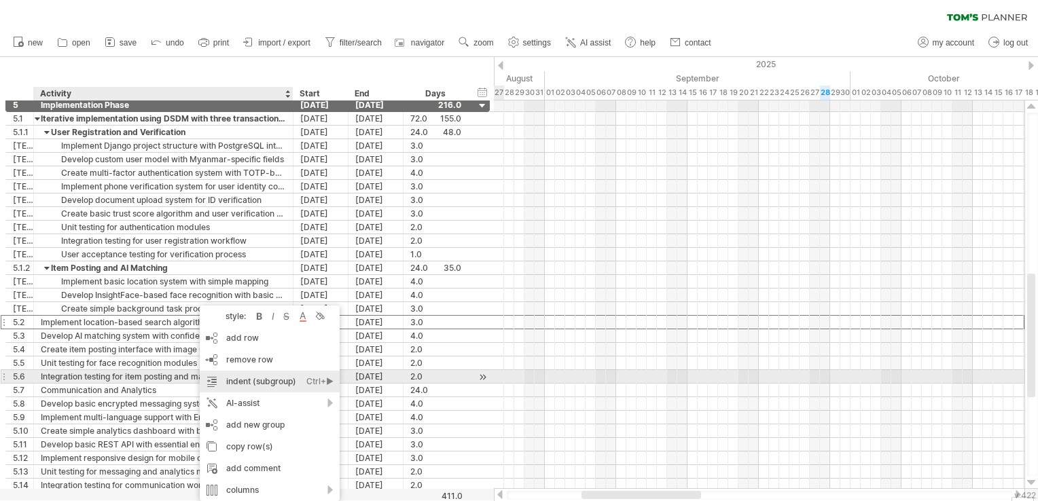
click at [327, 383] on div "Ctrl+►" at bounding box center [319, 382] width 27 height 22
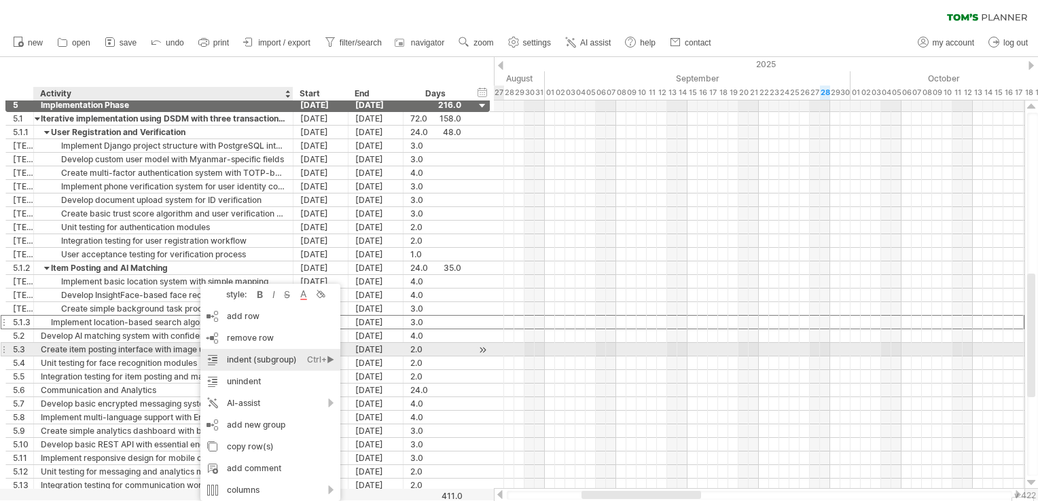
click at [226, 354] on div "indent (subgroup) Ctrl+► Cmd+►" at bounding box center [270, 360] width 140 height 22
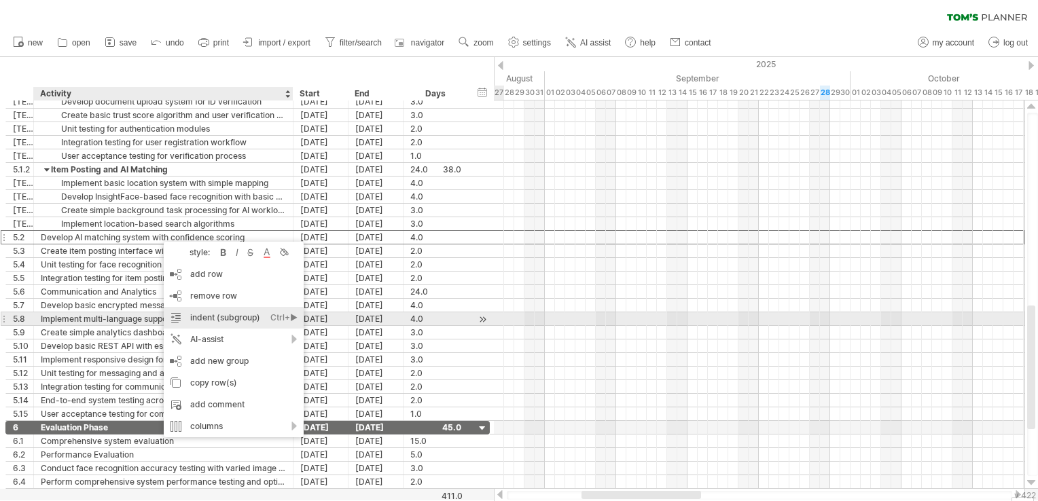
click at [240, 321] on div "indent (subgroup) Ctrl+► Cmd+►" at bounding box center [234, 318] width 140 height 22
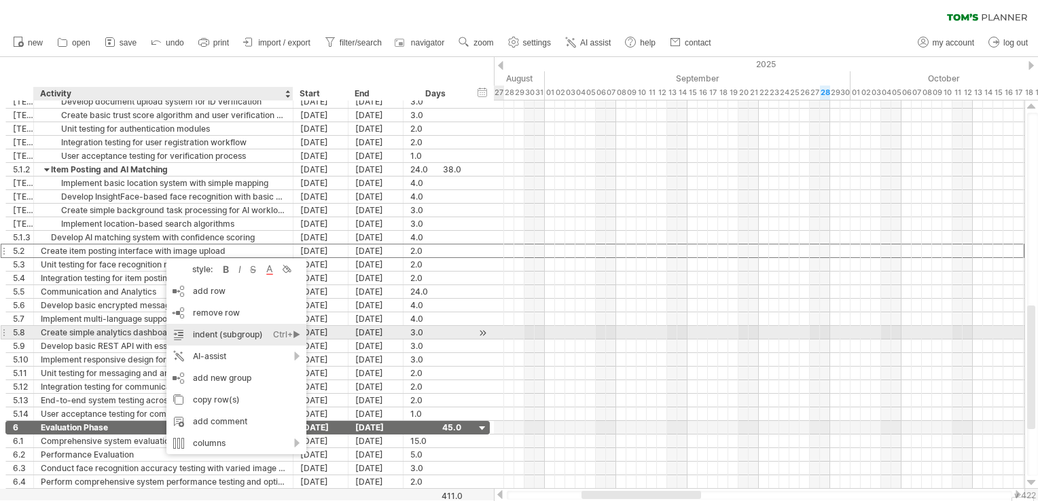
click at [211, 330] on div "indent (subgroup) Ctrl+► Cmd+►" at bounding box center [236, 335] width 140 height 22
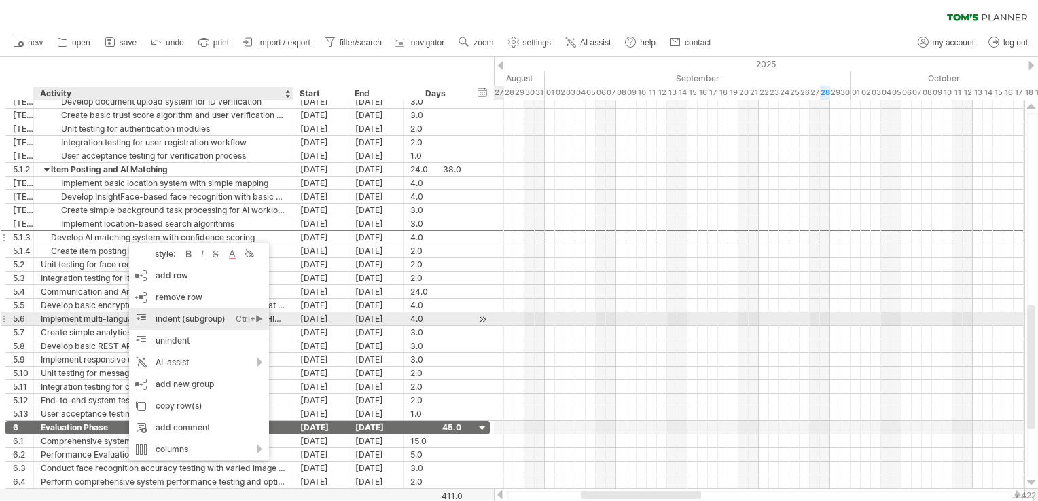
click at [185, 322] on div "indent (subgroup) Ctrl+► Cmd+►" at bounding box center [199, 319] width 140 height 22
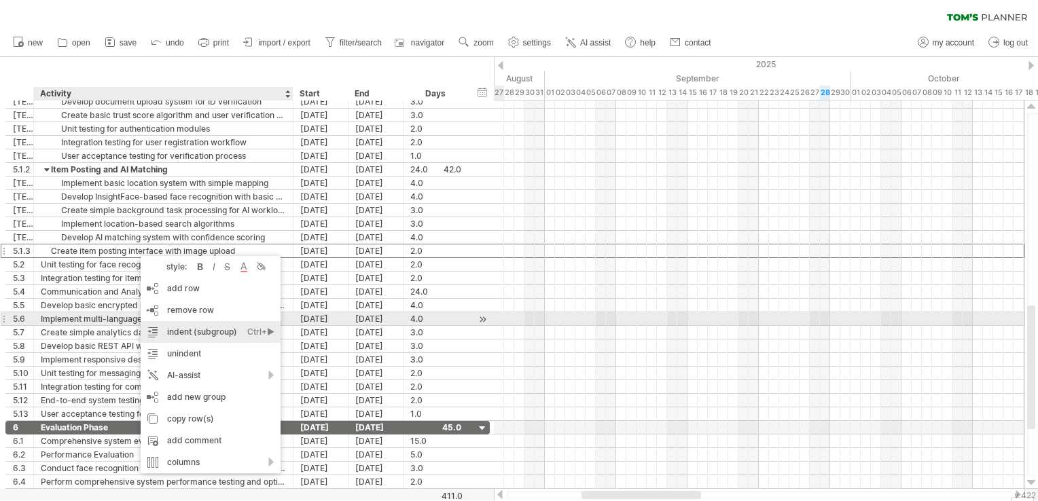
click at [179, 324] on div "indent (subgroup) Ctrl+► Cmd+►" at bounding box center [211, 332] width 140 height 22
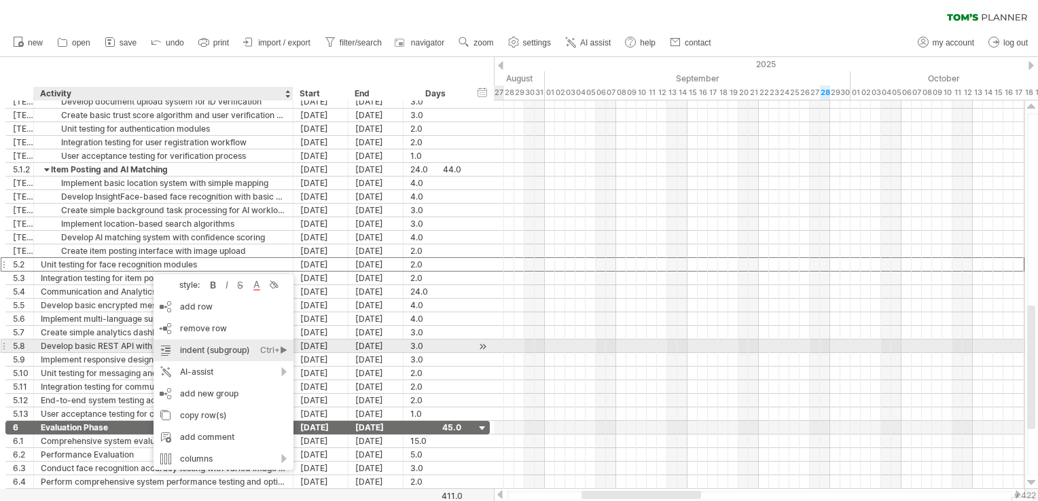
click at [205, 347] on div "indent (subgroup) Ctrl+► Cmd+►" at bounding box center [224, 351] width 140 height 22
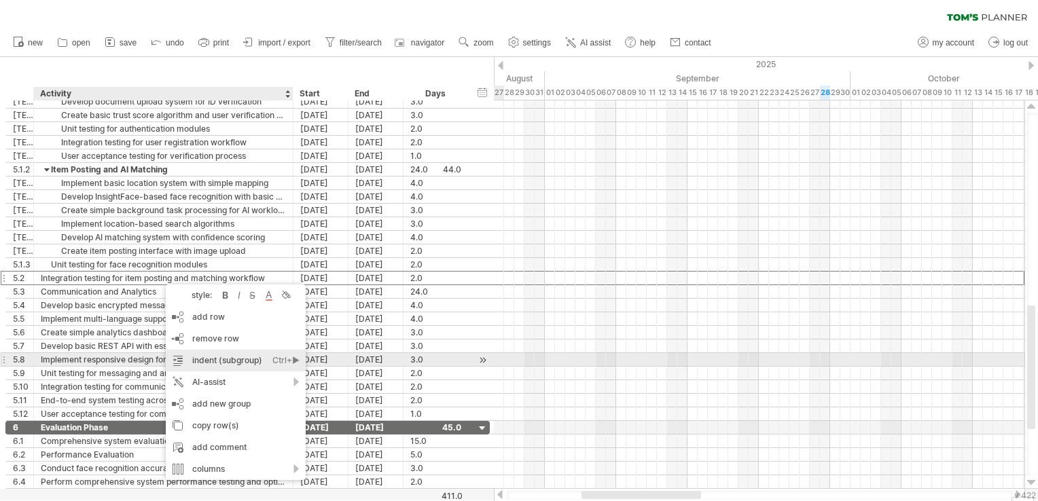
click at [226, 364] on div "indent (subgroup) Ctrl+► Cmd+►" at bounding box center [236, 361] width 140 height 22
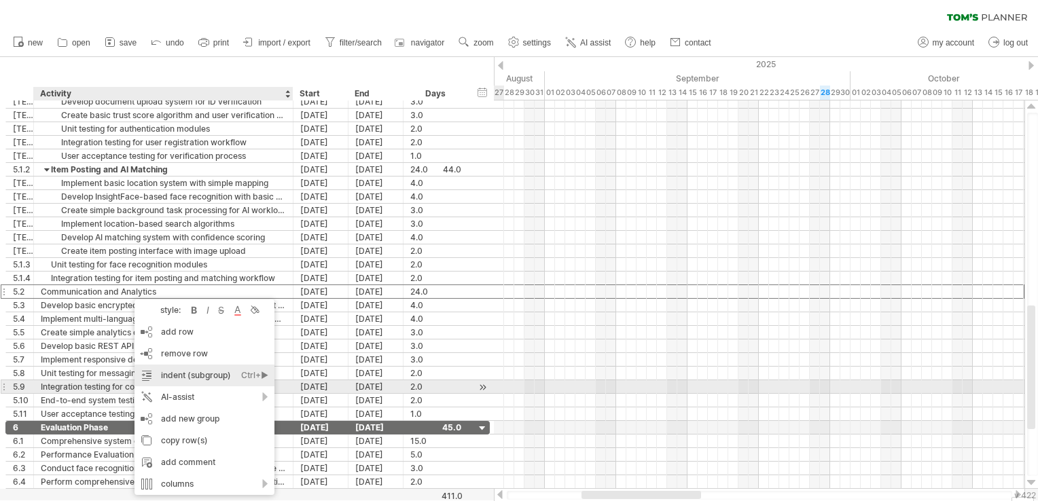
click at [182, 380] on div "indent (subgroup) Ctrl+► Cmd+►" at bounding box center [205, 376] width 140 height 22
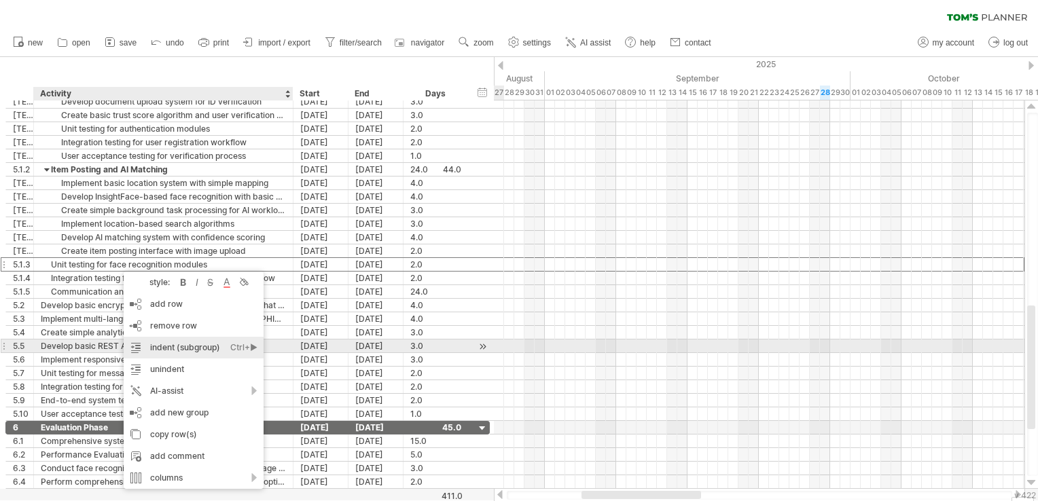
click at [183, 351] on div "indent (subgroup) Ctrl+► Cmd+►" at bounding box center [194, 348] width 140 height 22
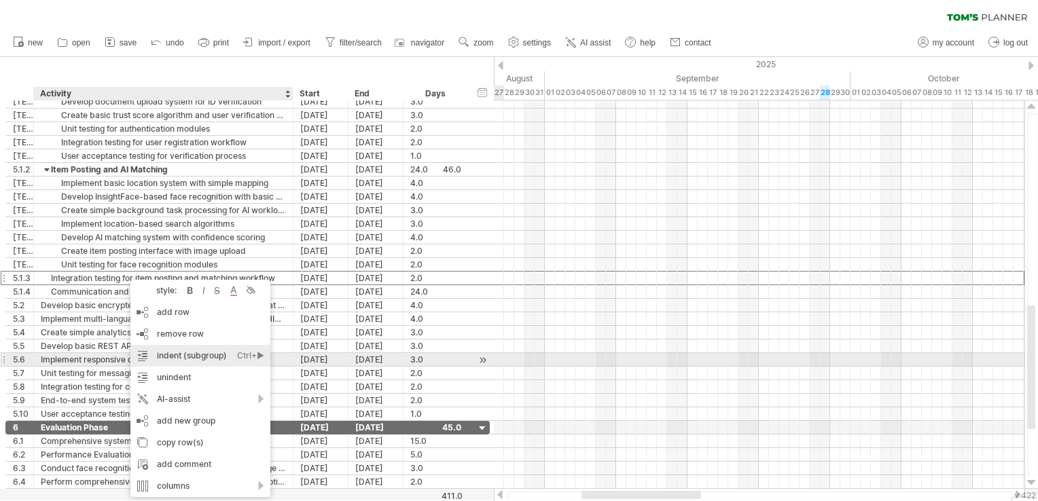
click at [190, 358] on div "indent (subgroup) Ctrl+► Cmd+►" at bounding box center [200, 356] width 140 height 22
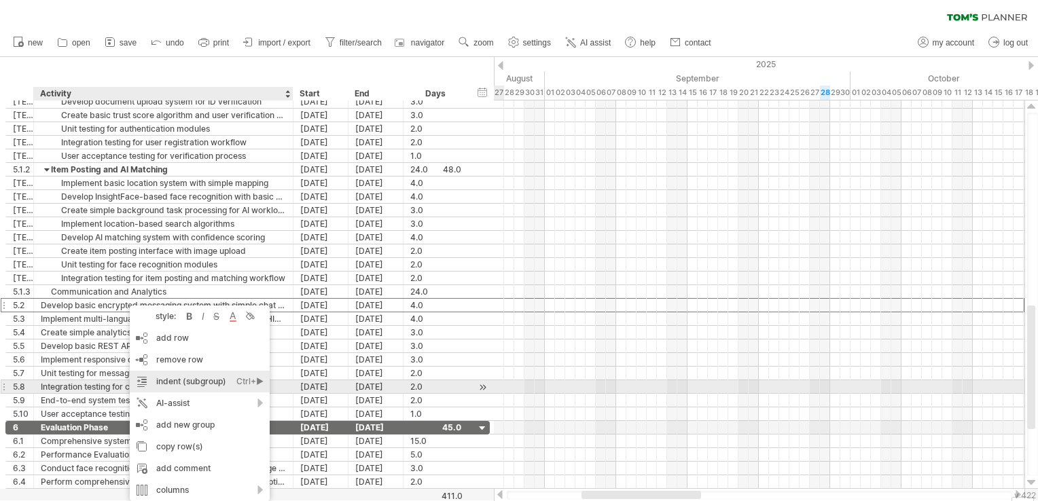
click at [179, 385] on div "indent (subgroup) Ctrl+► Cmd+►" at bounding box center [200, 382] width 140 height 22
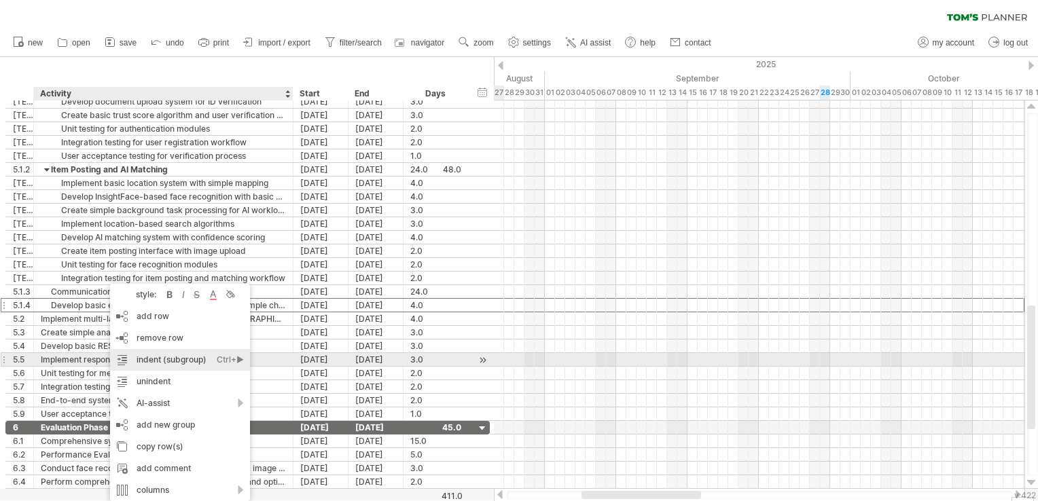
click at [158, 366] on div "indent (subgroup) Ctrl+► Cmd+►" at bounding box center [180, 360] width 140 height 22
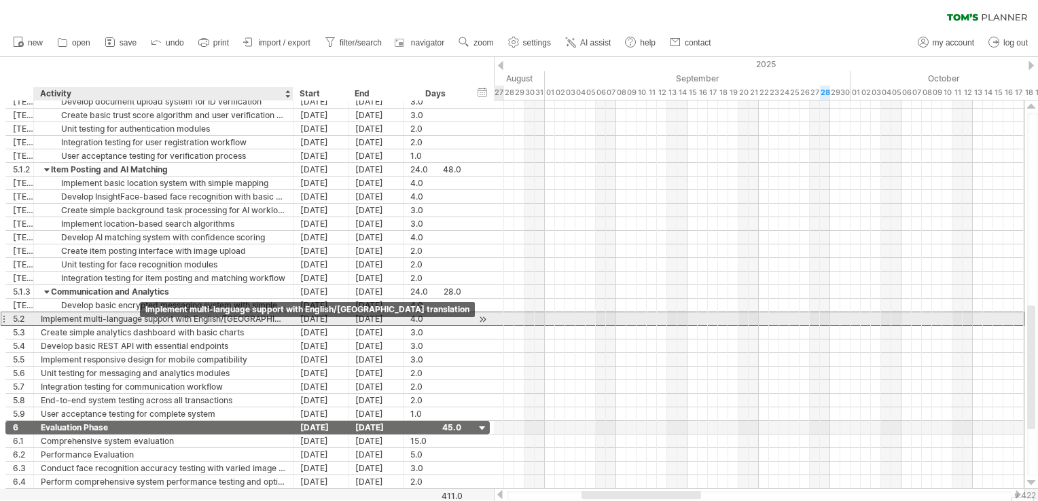
click at [137, 318] on div "Implement multi-language support with English/[GEOGRAPHIC_DATA] translation" at bounding box center [163, 319] width 245 height 13
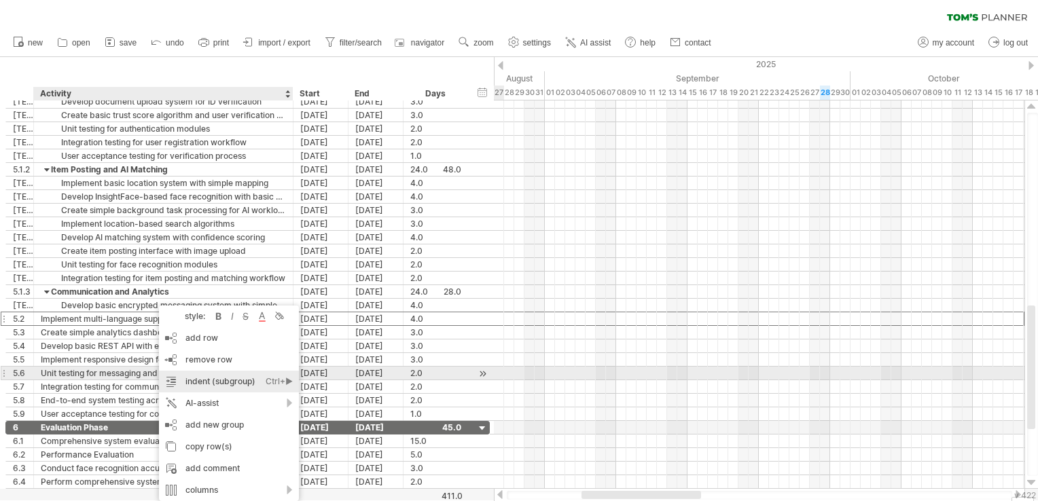
click at [198, 374] on div "indent (subgroup) Ctrl+► Cmd+►" at bounding box center [229, 382] width 140 height 22
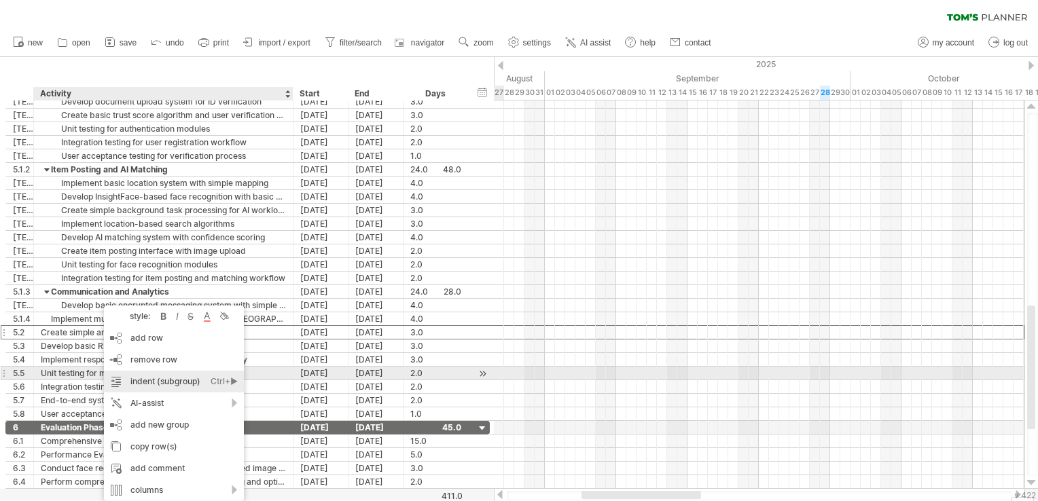
click at [162, 380] on div "indent (subgroup) Ctrl+► Cmd+►" at bounding box center [174, 382] width 140 height 22
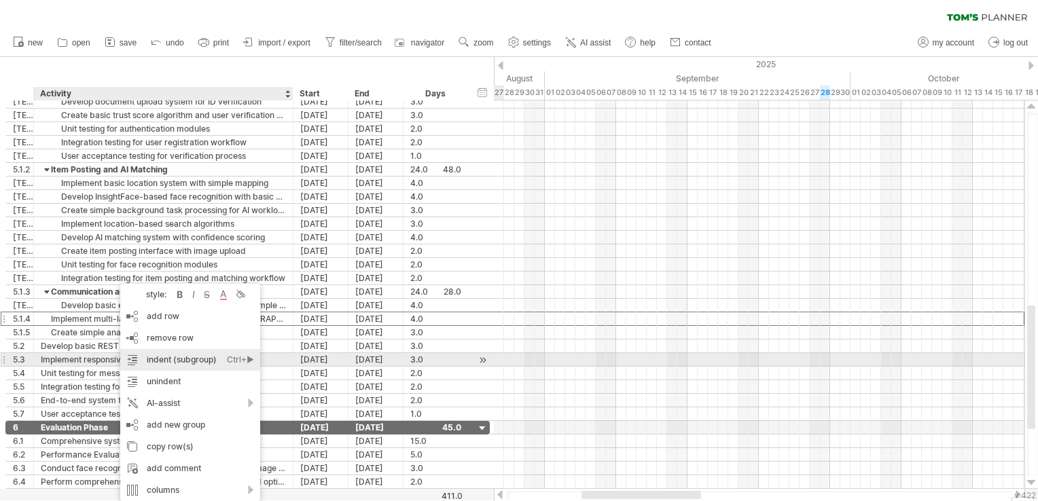
click at [180, 367] on div "indent (subgroup) Ctrl+► Cmd+►" at bounding box center [190, 360] width 140 height 22
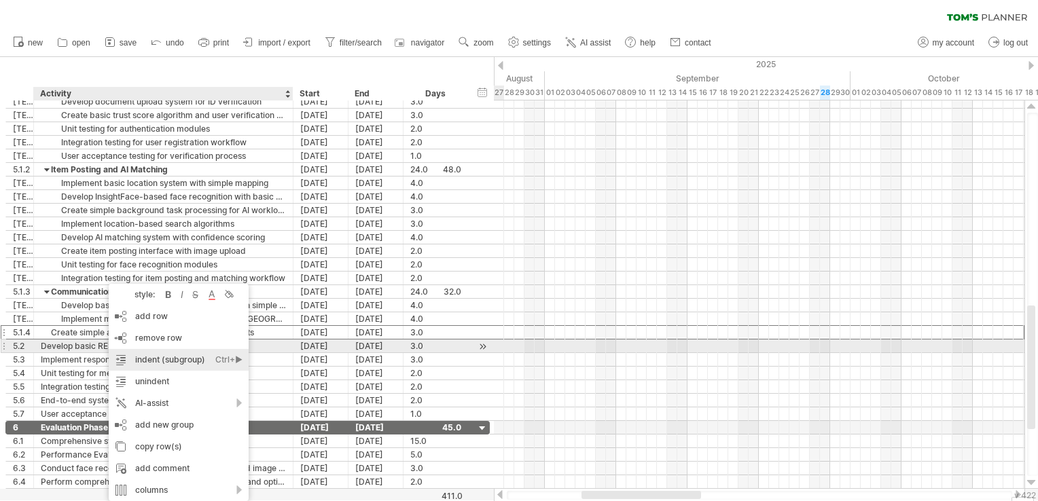
click at [165, 352] on div "indent (subgroup) Ctrl+► Cmd+►" at bounding box center [179, 360] width 140 height 22
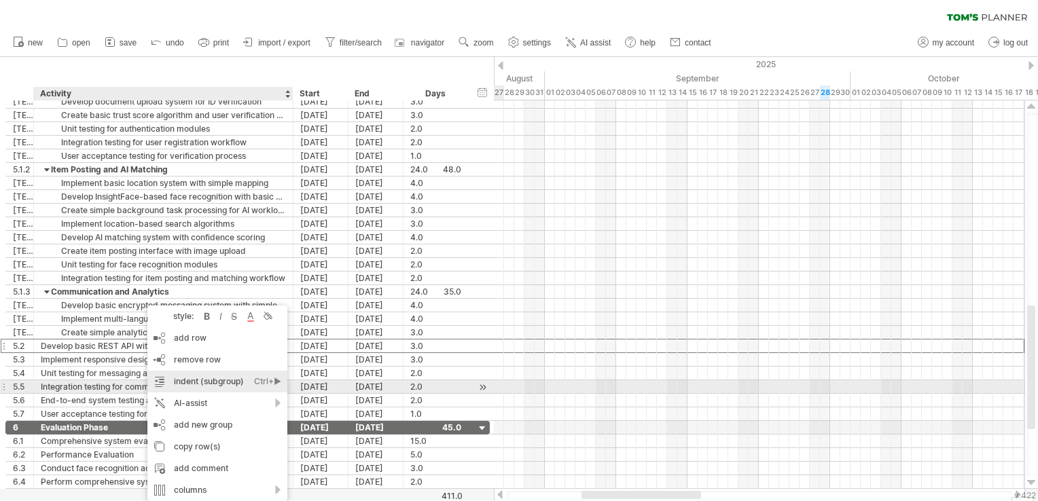
click at [215, 382] on div "indent (subgroup) Ctrl+► Cmd+►" at bounding box center [217, 382] width 140 height 22
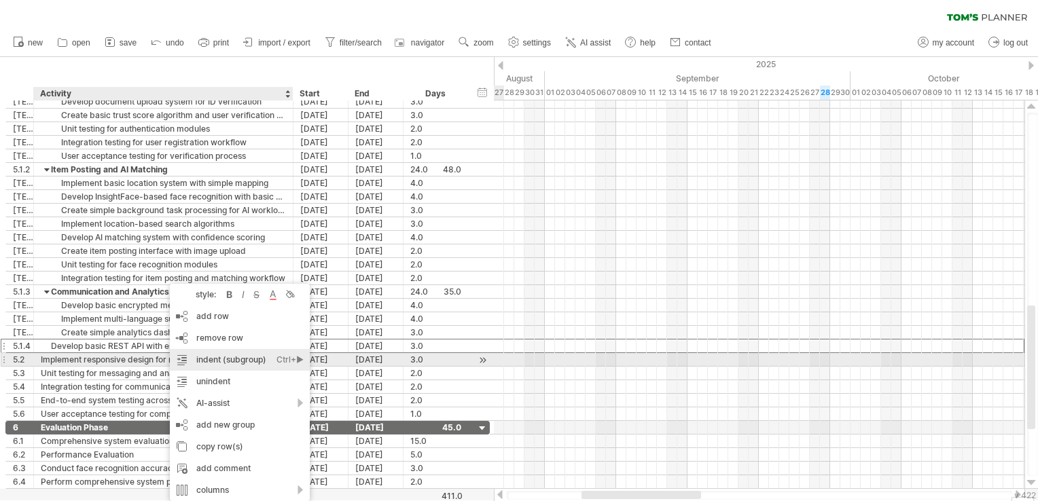
click at [204, 360] on div "indent (subgroup) Ctrl+► Cmd+►" at bounding box center [240, 360] width 140 height 22
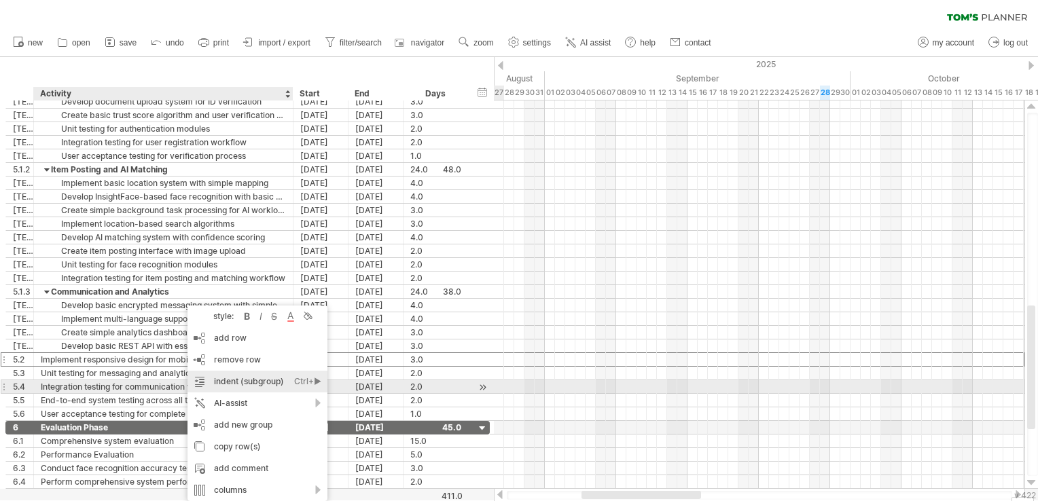
click at [228, 381] on div "indent (subgroup) Ctrl+► Cmd+►" at bounding box center [258, 382] width 140 height 22
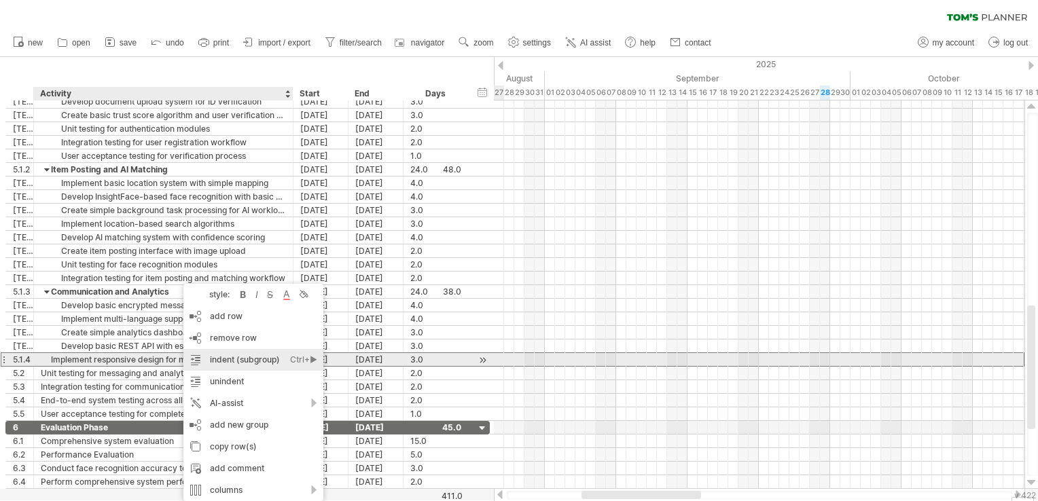
click at [220, 358] on div "indent (subgroup) Ctrl+► Cmd+►" at bounding box center [253, 360] width 140 height 22
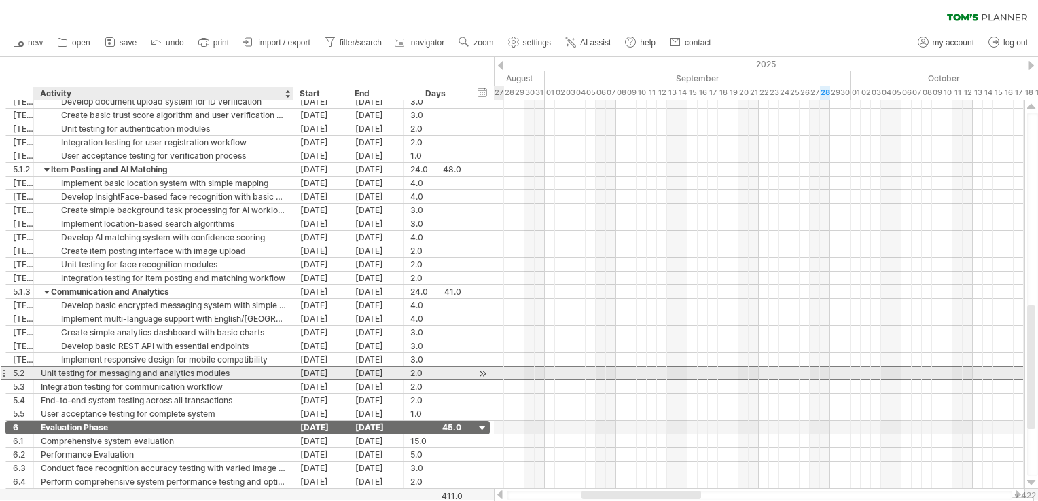
click at [215, 374] on div "Unit testing for messaging and analytics modules" at bounding box center [163, 373] width 245 height 13
click at [217, 373] on input "**********" at bounding box center [163, 373] width 245 height 13
click at [229, 371] on input "**********" at bounding box center [163, 373] width 245 height 13
click at [242, 369] on input "**********" at bounding box center [163, 373] width 245 height 13
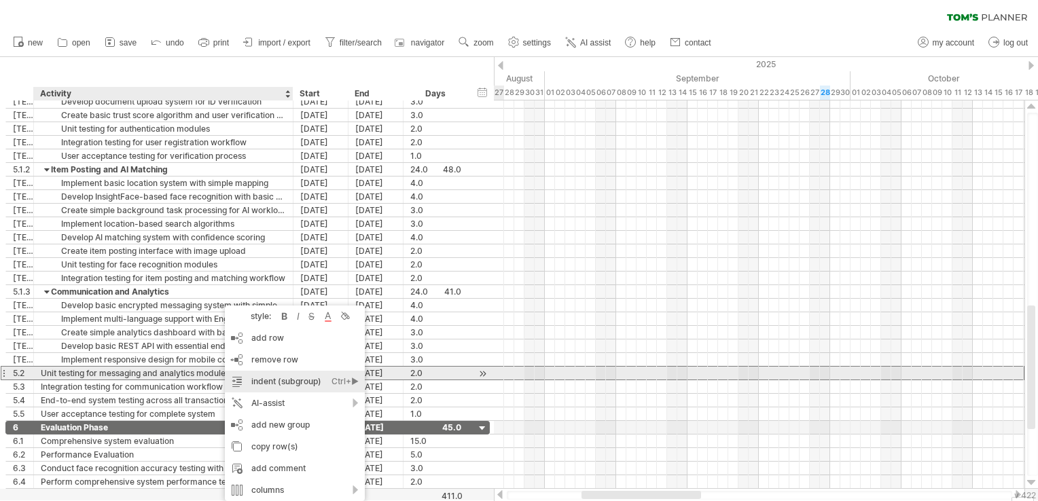
click at [293, 375] on div "indent (subgroup) Ctrl+► Cmd+►" at bounding box center [295, 382] width 140 height 22
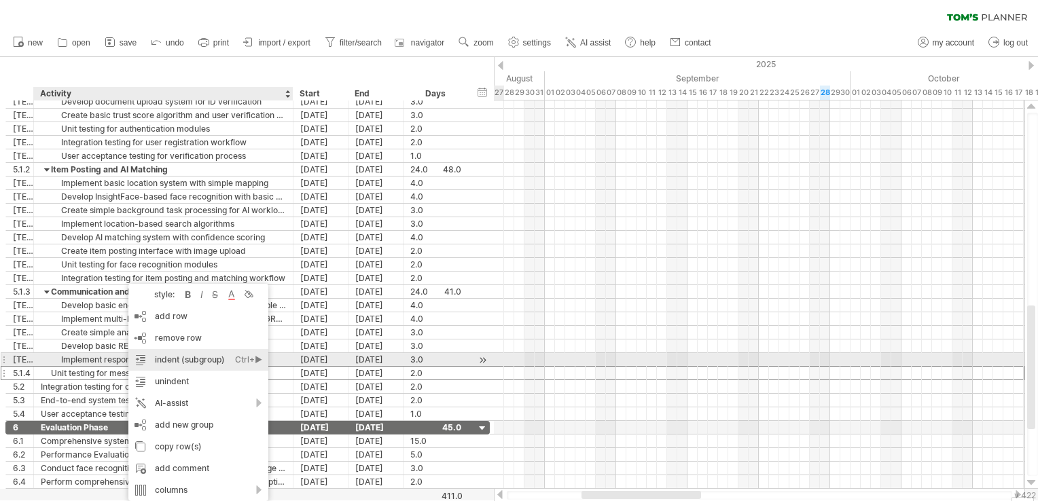
click at [169, 364] on div "indent (subgroup) Ctrl+► Cmd+►" at bounding box center [198, 360] width 140 height 22
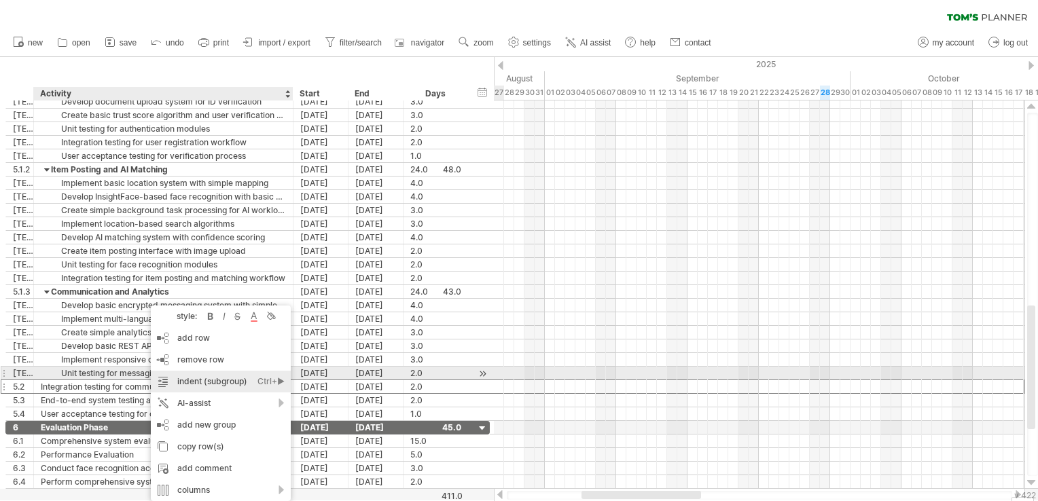
click at [216, 378] on div "indent (subgroup) Ctrl+► Cmd+►" at bounding box center [221, 382] width 140 height 22
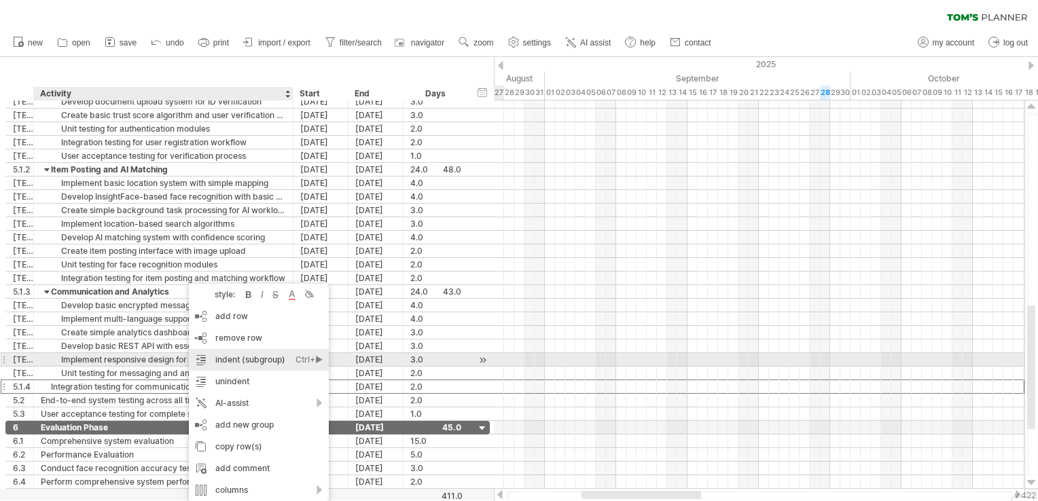
click at [215, 361] on div "indent (subgroup) Ctrl+► Cmd+►" at bounding box center [259, 360] width 140 height 22
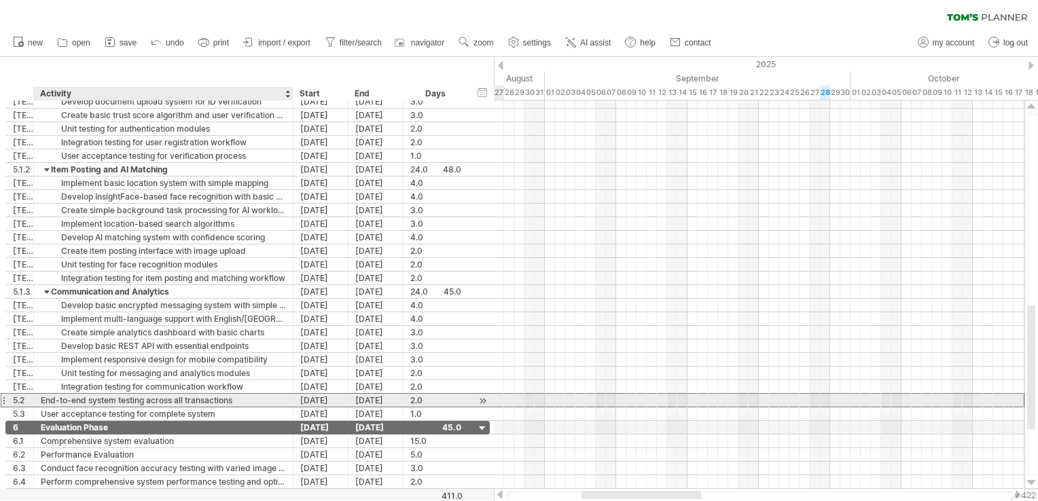
click at [133, 396] on div "End-to-end system testing across all transactions" at bounding box center [163, 400] width 245 height 13
click at [133, 396] on input "**********" at bounding box center [163, 400] width 245 height 13
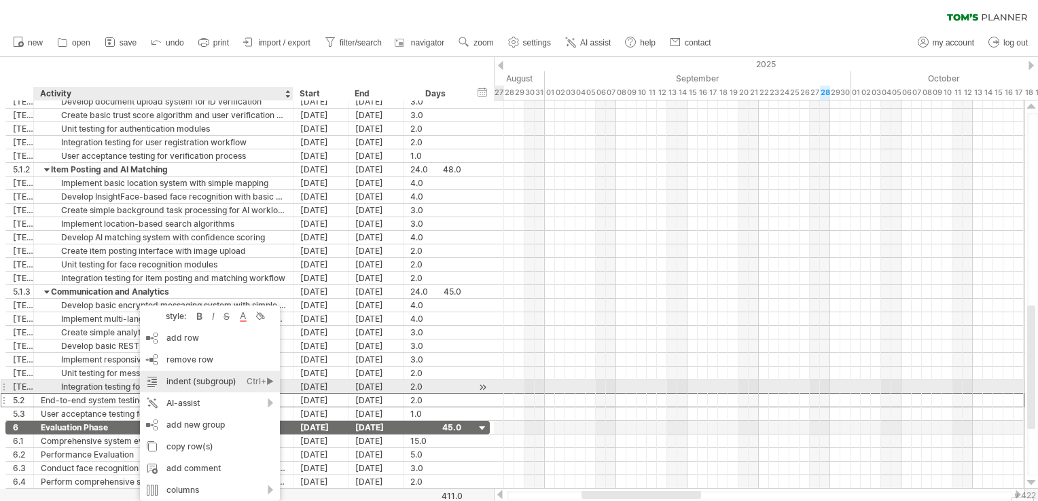
click at [170, 390] on div "indent (subgroup) Ctrl+► Cmd+►" at bounding box center [210, 382] width 140 height 22
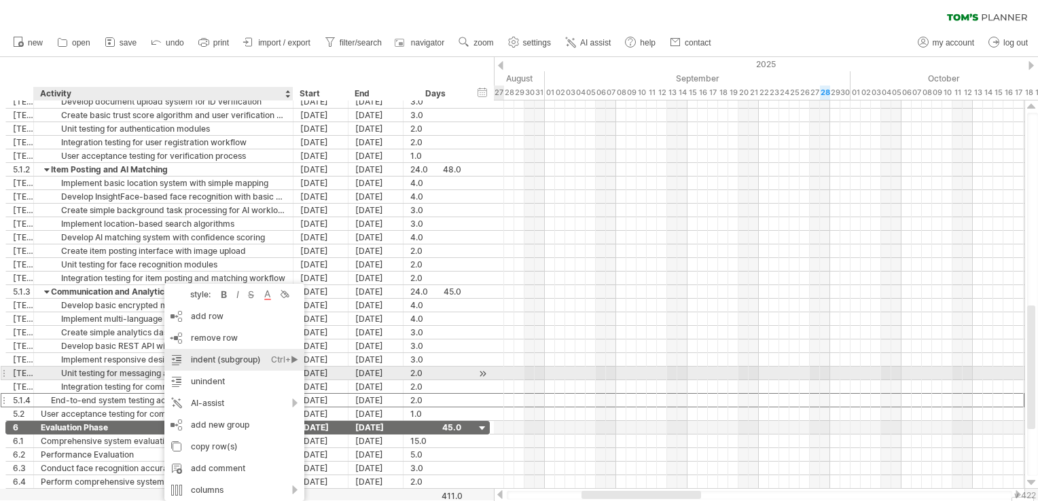
click at [226, 367] on div "indent (subgroup) Ctrl+► Cmd+►" at bounding box center [234, 360] width 140 height 22
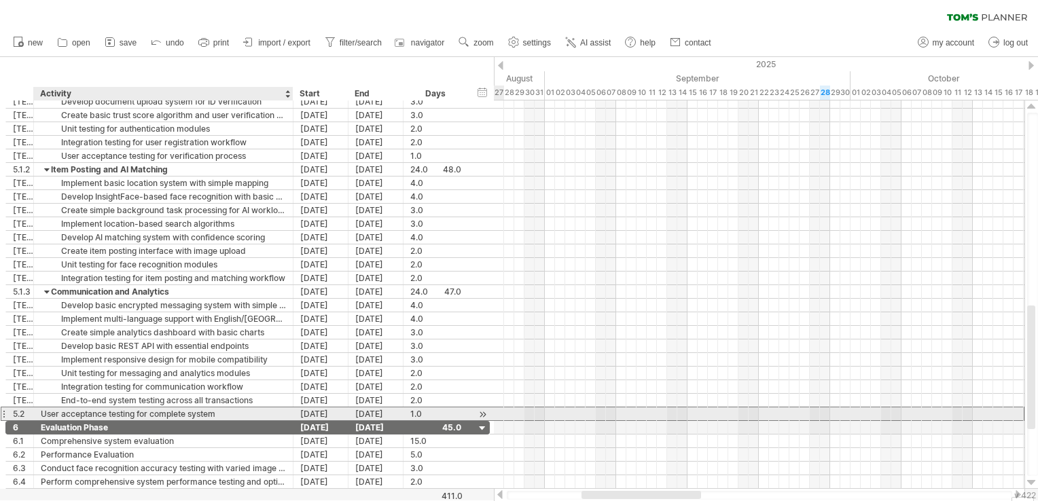
click at [163, 409] on div "User acceptance testing for complete system" at bounding box center [163, 414] width 245 height 13
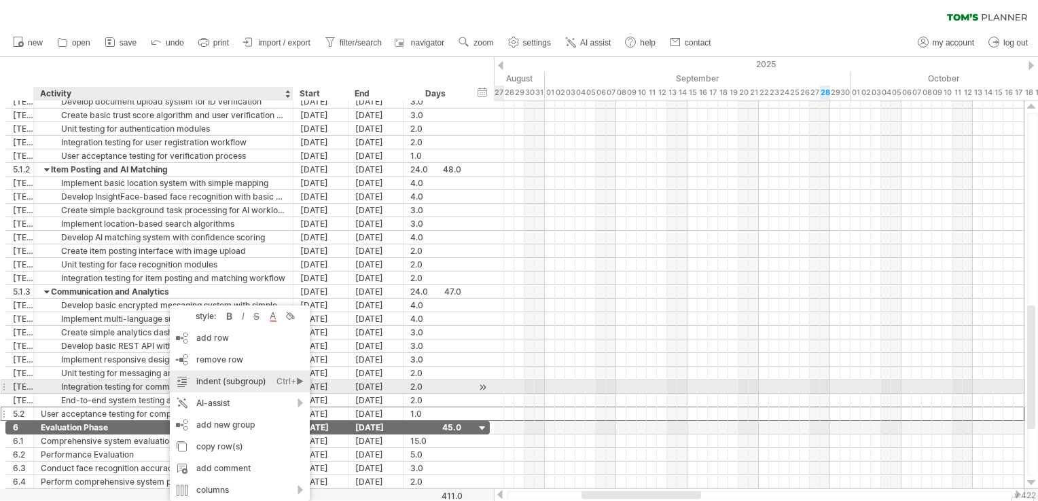
click at [236, 385] on div "indent (subgroup) Ctrl+► Cmd+►" at bounding box center [240, 382] width 140 height 22
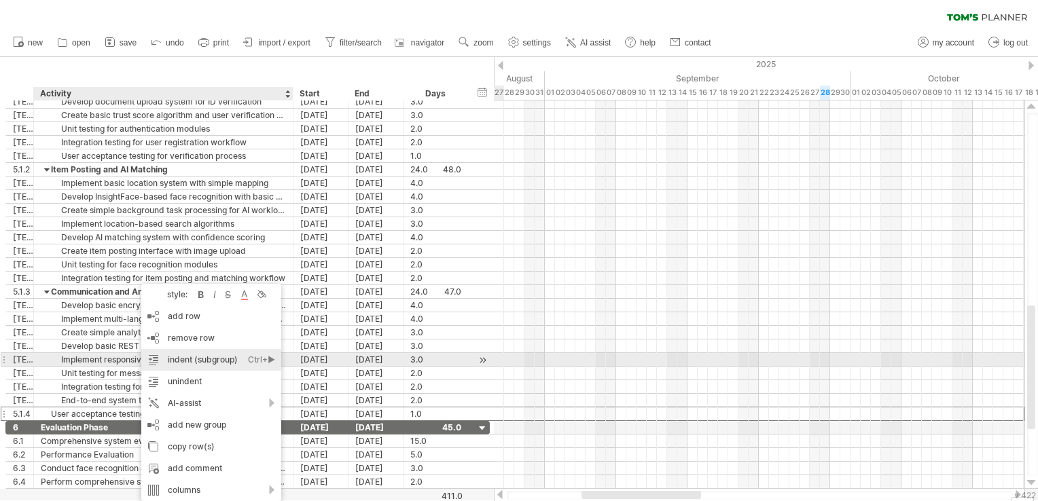
click at [237, 359] on div "indent (subgroup) Ctrl+► Cmd+►" at bounding box center [211, 360] width 140 height 22
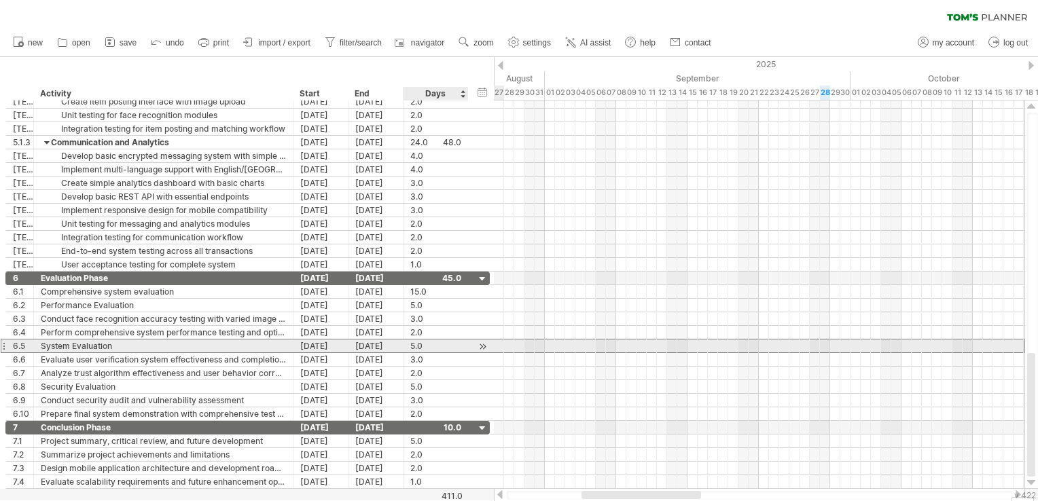
click at [428, 341] on div "5.0" at bounding box center [435, 346] width 51 height 13
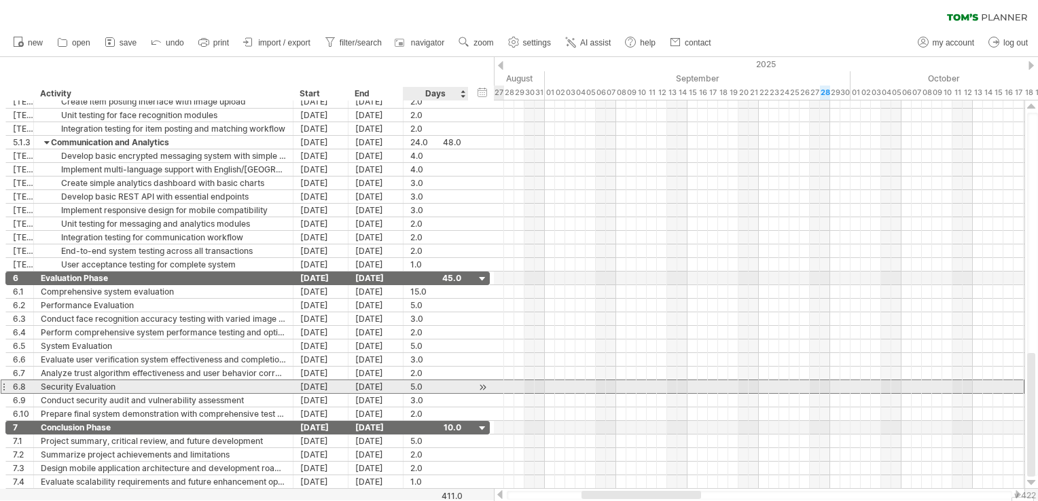
click at [419, 385] on div "5.0" at bounding box center [435, 386] width 51 height 13
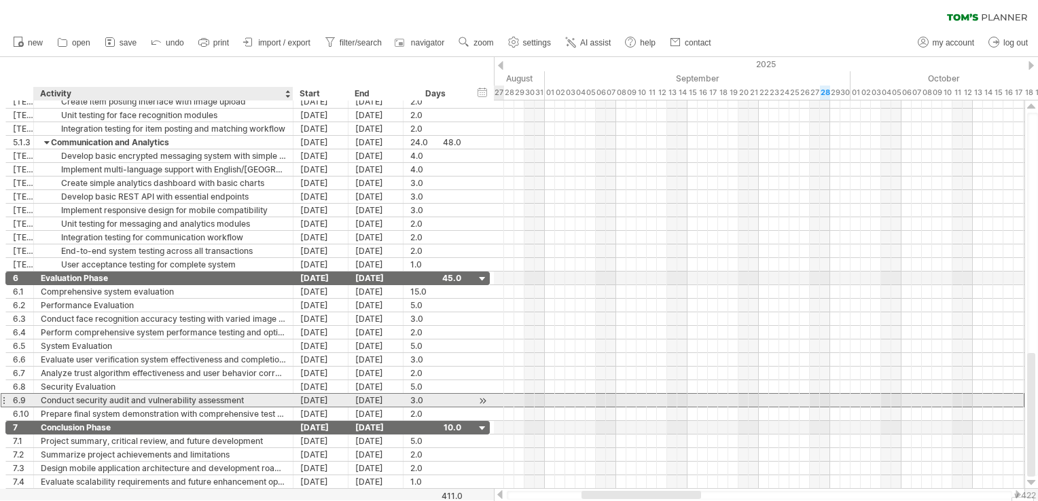
click at [117, 397] on div "Conduct security audit and vulnerability assessment" at bounding box center [163, 400] width 245 height 13
click at [117, 397] on input "**********" at bounding box center [163, 400] width 245 height 13
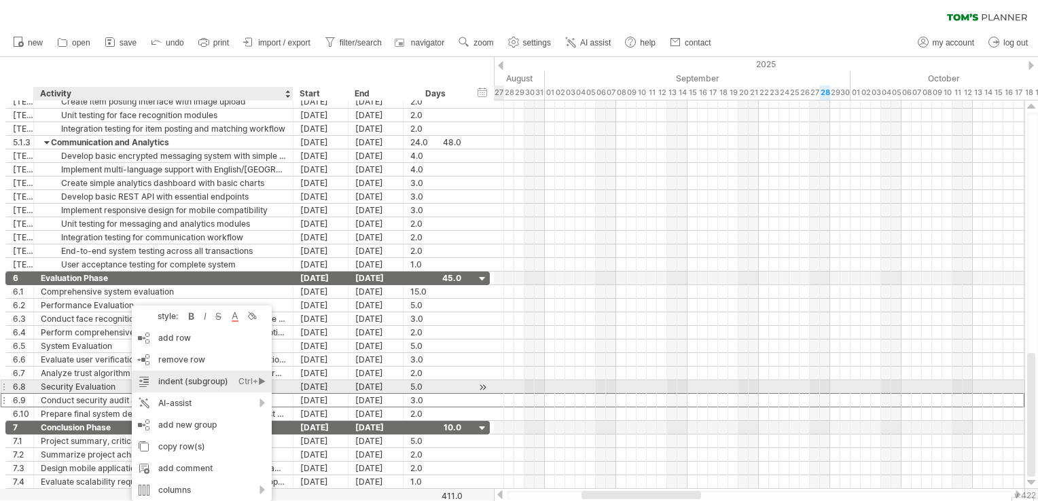
click at [195, 387] on div "indent (subgroup) Ctrl+► Cmd+►" at bounding box center [202, 382] width 140 height 22
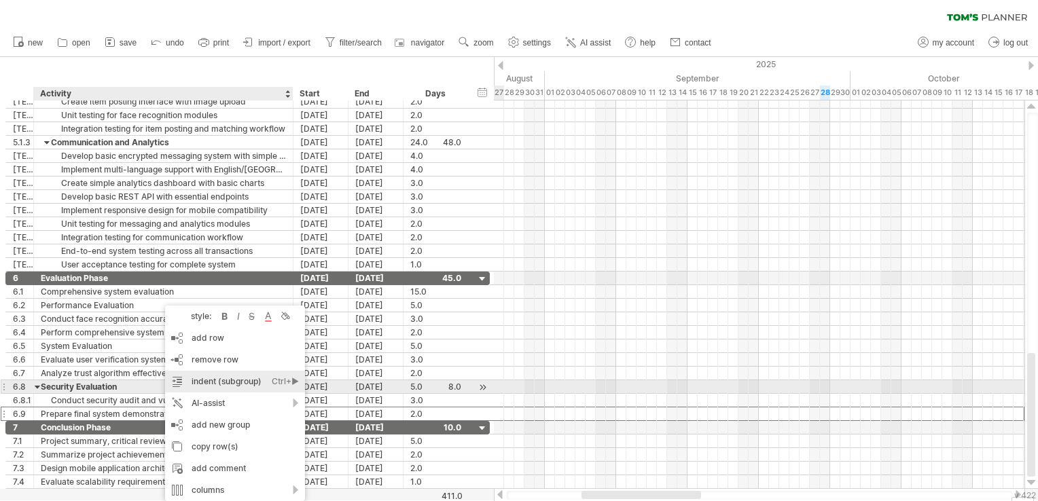
click at [217, 389] on div "indent (subgroup) Ctrl+► Cmd+►" at bounding box center [235, 382] width 140 height 22
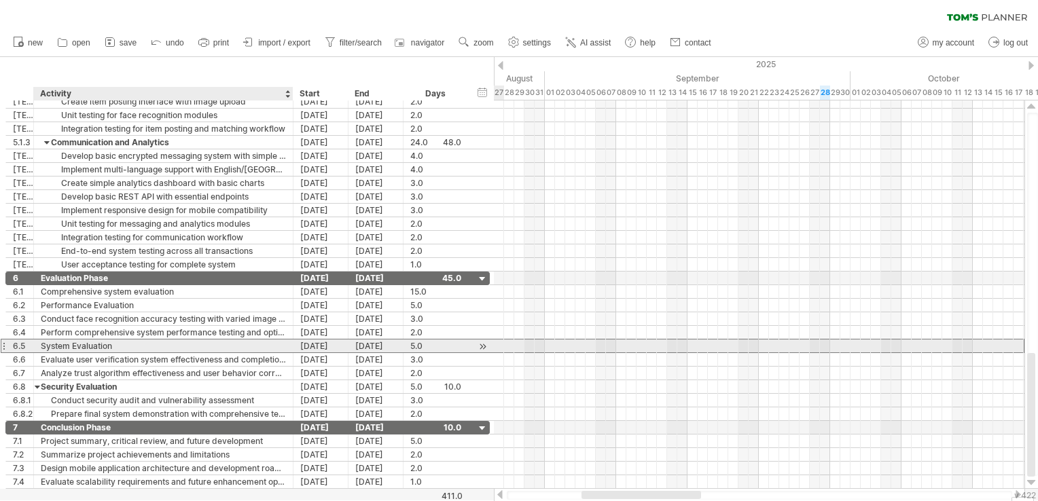
click at [103, 342] on div "System Evaluation" at bounding box center [163, 346] width 245 height 13
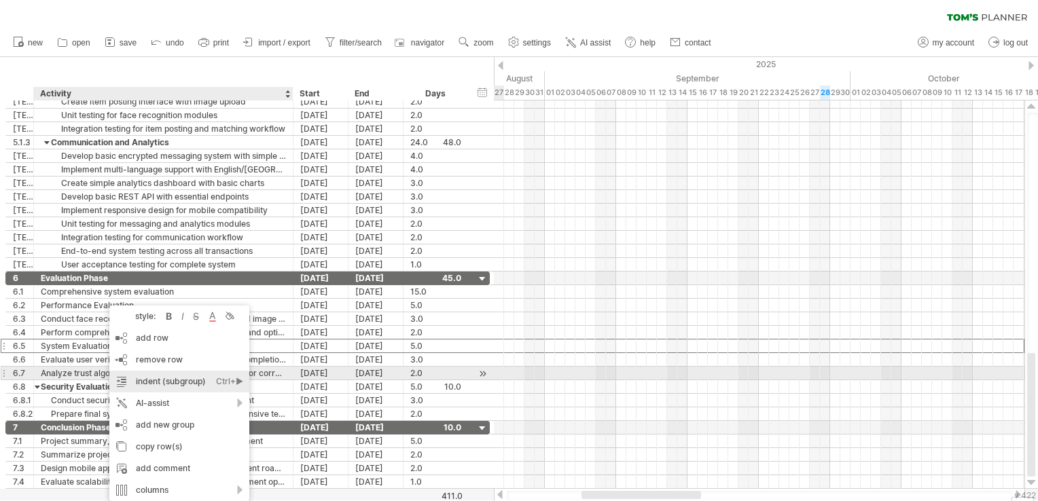
click at [149, 374] on div "indent (subgroup) Ctrl+► Cmd+►" at bounding box center [179, 382] width 140 height 22
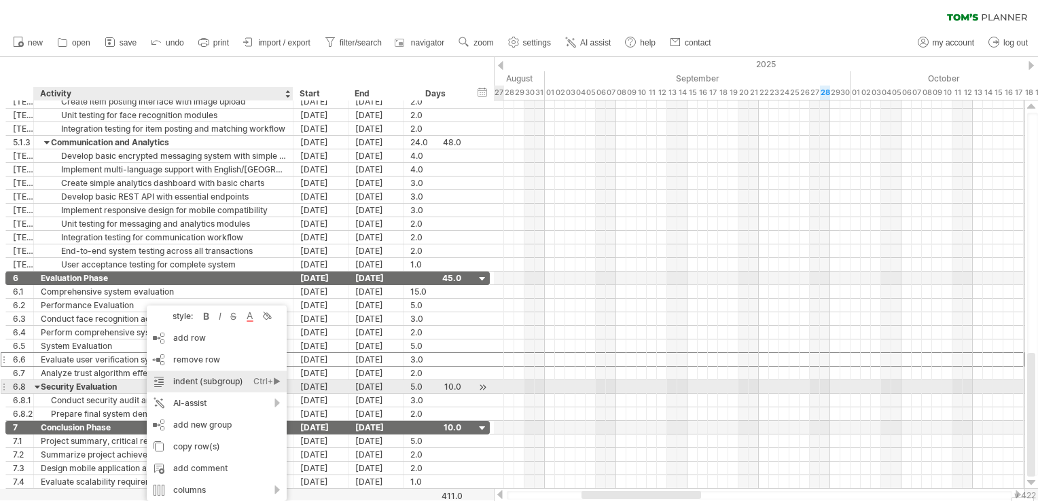
click at [179, 388] on div "indent (subgroup) Ctrl+► Cmd+►" at bounding box center [217, 382] width 140 height 22
click at [160, 385] on div "indent (subgroup) Ctrl+► Cmd+►" at bounding box center [215, 382] width 140 height 22
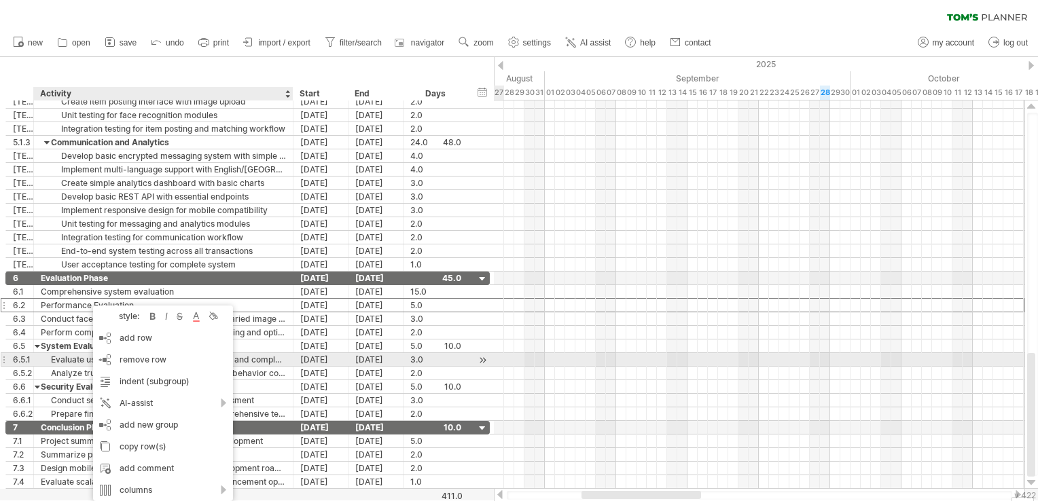
click at [311, 357] on div "[DATE]" at bounding box center [321, 359] width 55 height 13
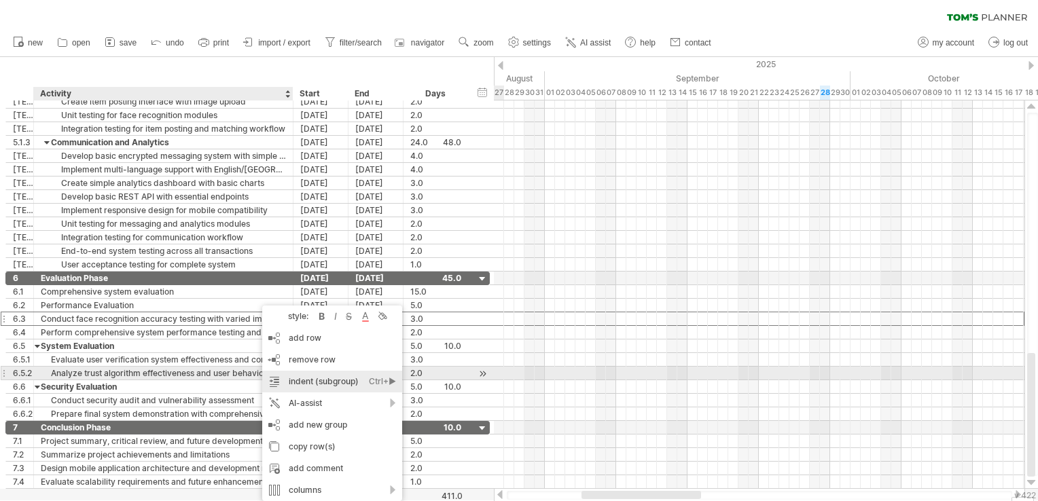
click at [283, 374] on div "indent (subgroup) Ctrl+► Cmd+►" at bounding box center [332, 382] width 140 height 22
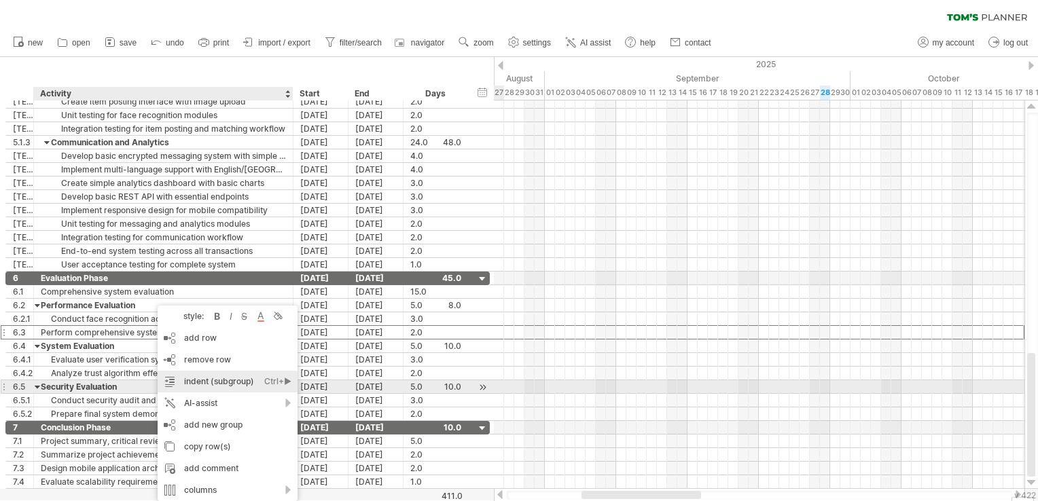
click at [209, 386] on div "indent (subgroup) Ctrl+► Cmd+►" at bounding box center [228, 382] width 140 height 22
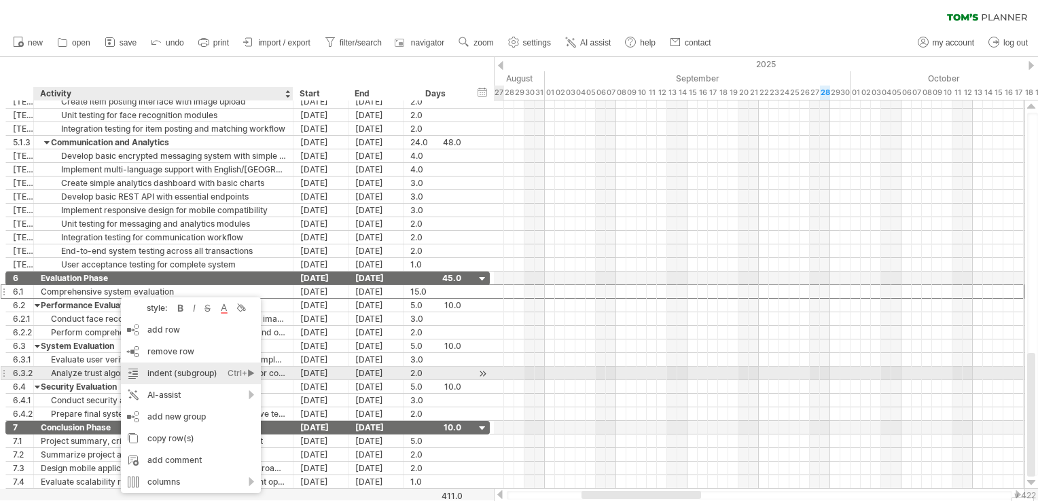
click at [169, 368] on div "indent (subgroup) Ctrl+► Cmd+►" at bounding box center [191, 374] width 140 height 22
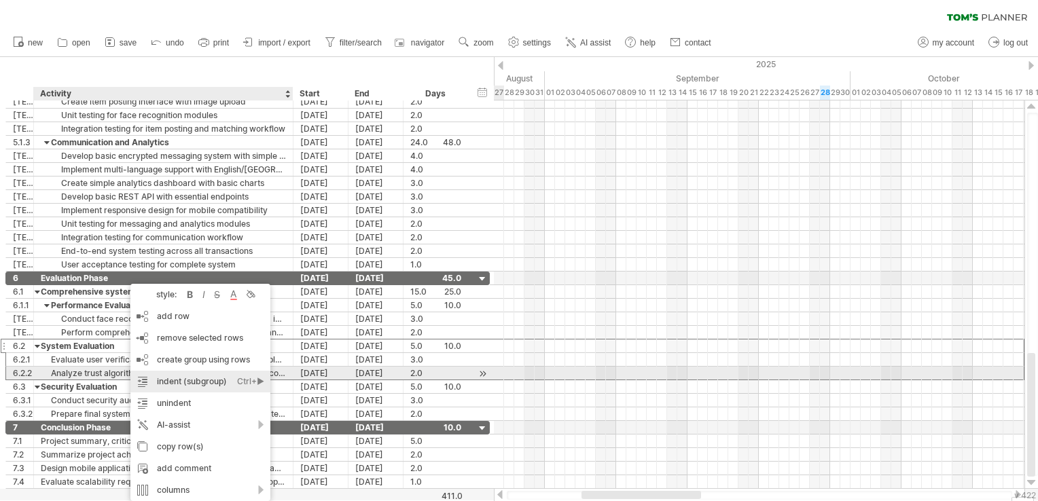
click at [162, 379] on div "indent (subgroup) Ctrl+► Cmd+►" at bounding box center [200, 382] width 140 height 22
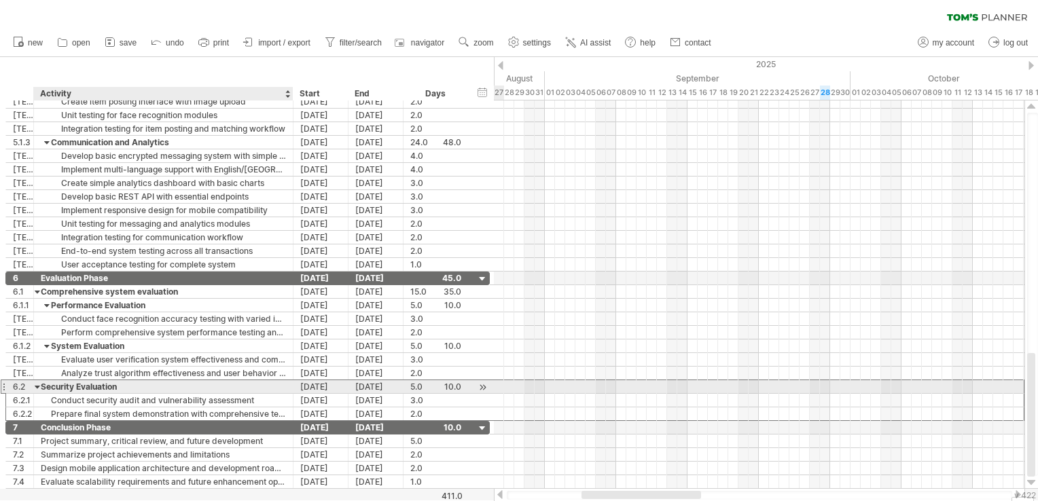
click at [144, 385] on div "Security Evaluation" at bounding box center [163, 386] width 245 height 13
click at [144, 385] on input "**********" at bounding box center [163, 386] width 245 height 13
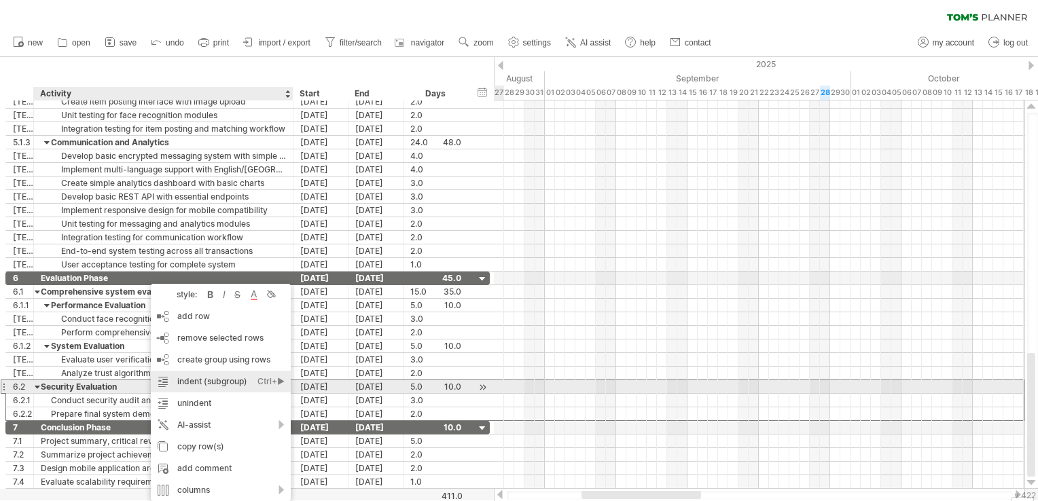
click at [208, 381] on div "indent (subgroup) Ctrl+► Cmd+►" at bounding box center [221, 382] width 140 height 22
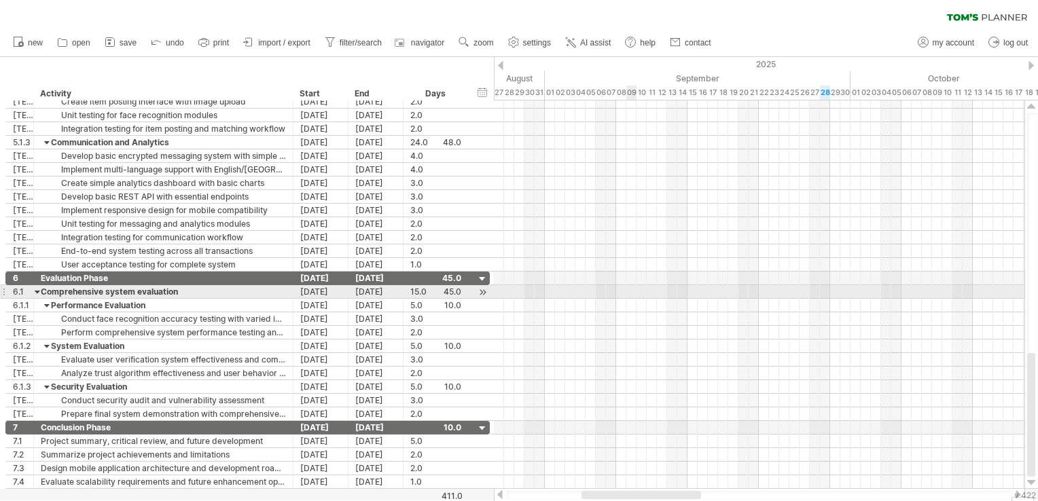
click at [634, 294] on div at bounding box center [759, 292] width 531 height 14
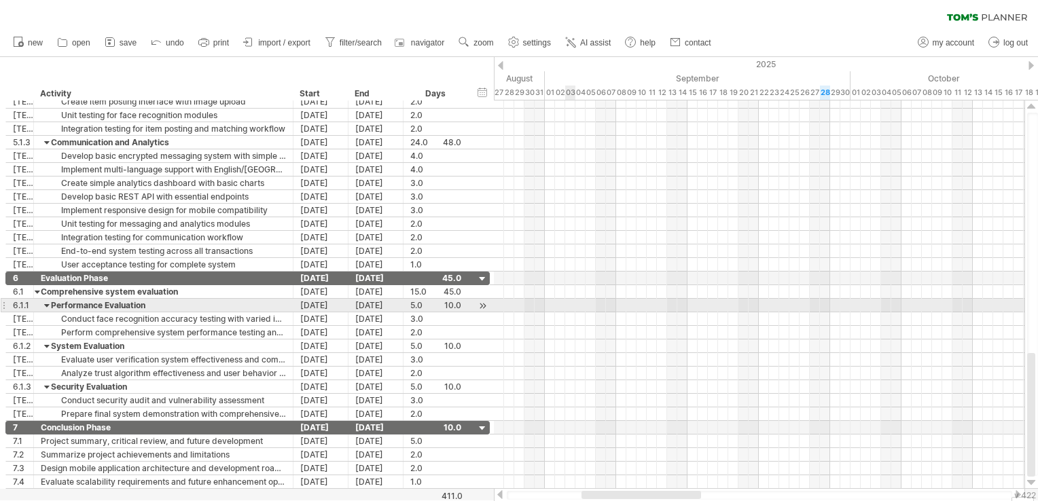
click at [566, 306] on div at bounding box center [759, 306] width 531 height 14
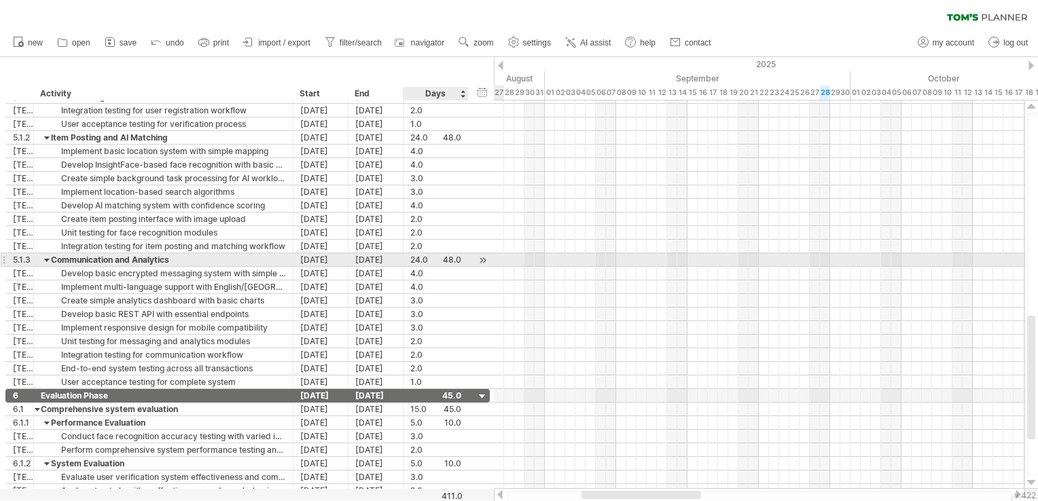
click at [453, 260] on div "24.0" at bounding box center [435, 259] width 51 height 13
click at [459, 259] on div "24.0" at bounding box center [435, 259] width 51 height 13
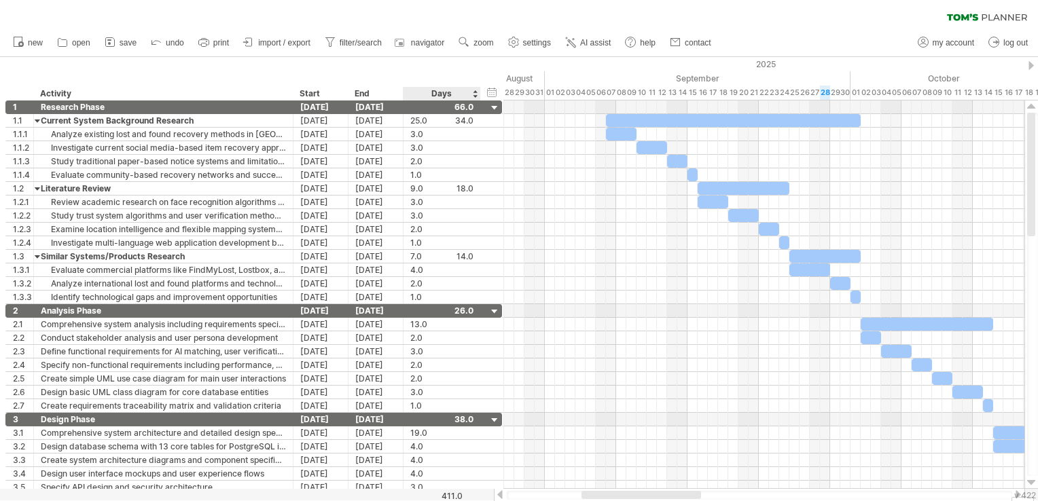
drag, startPoint x: 465, startPoint y: 92, endPoint x: 478, endPoint y: 99, distance: 14.0
click at [478, 99] on div at bounding box center [480, 94] width 5 height 14
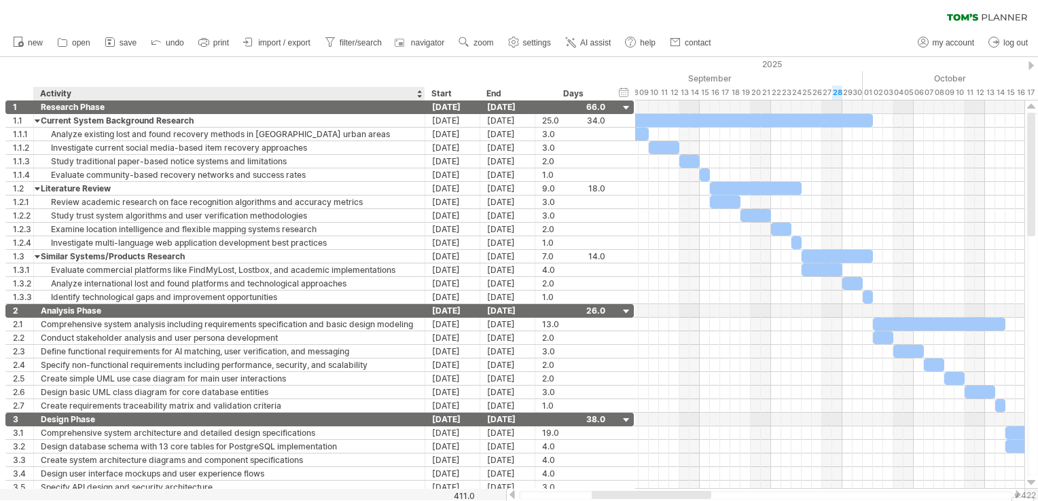
drag, startPoint x: 291, startPoint y: 88, endPoint x: 423, endPoint y: 75, distance: 132.4
click at [423, 75] on div "hide start/end/duration show start/end/duration ******** Activity Start End Days" at bounding box center [317, 78] width 635 height 43
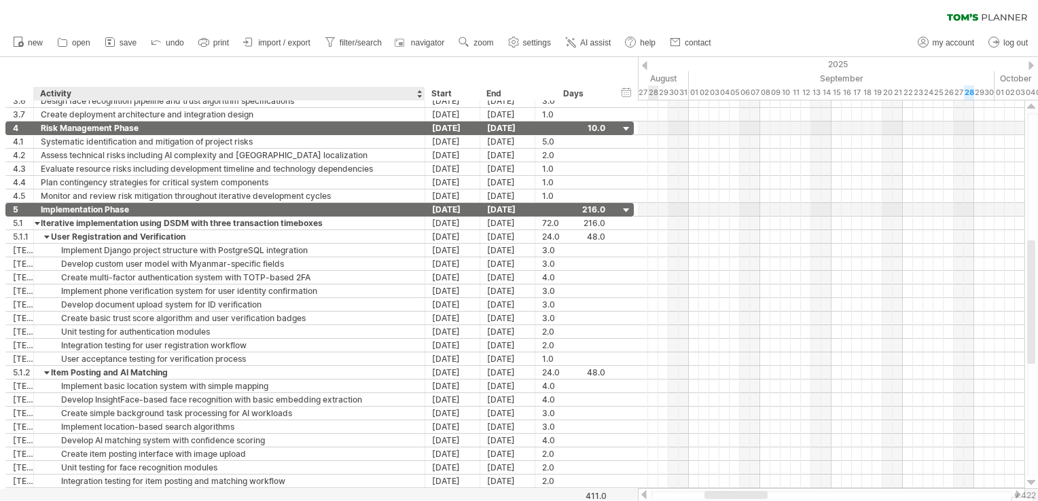
scroll to position [0, 0]
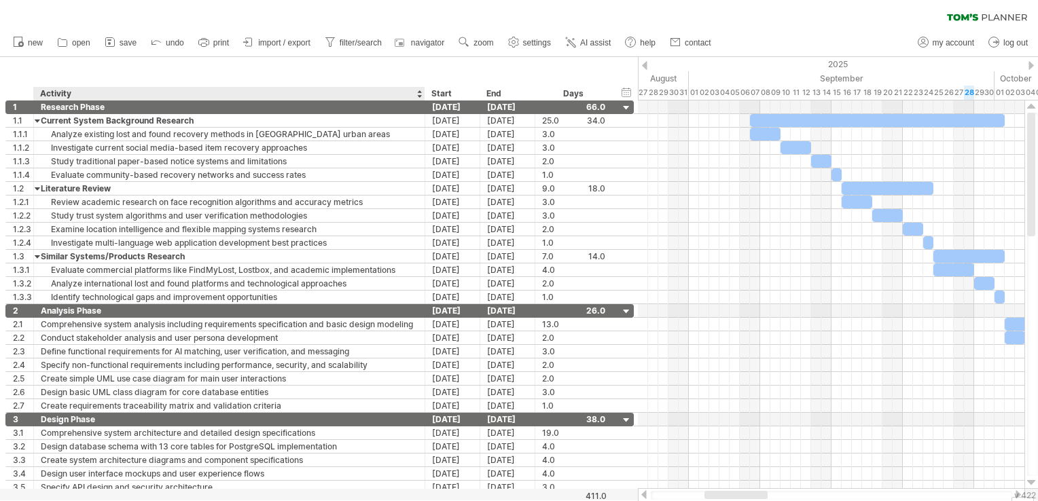
click at [421, 94] on div at bounding box center [418, 94] width 5 height 14
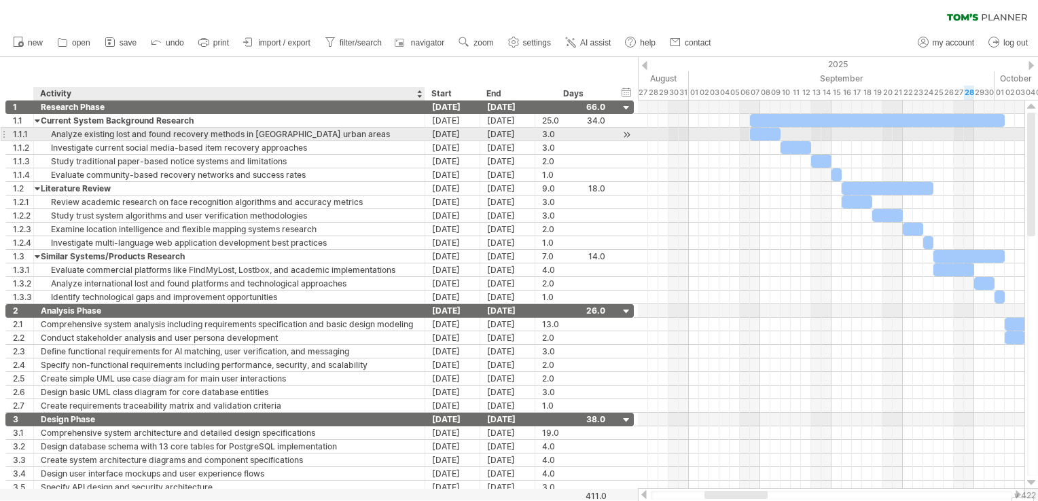
click at [421, 130] on div at bounding box center [423, 135] width 7 height 14
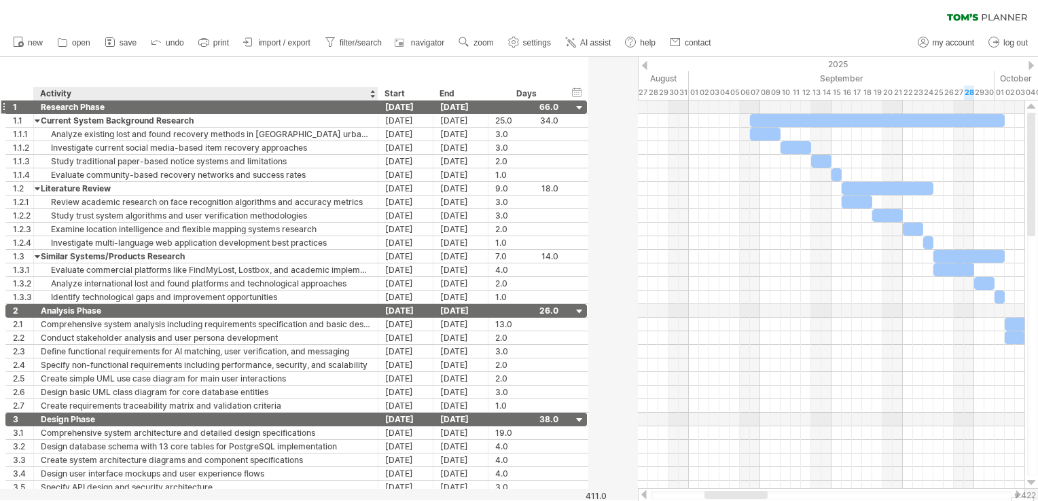
drag, startPoint x: 422, startPoint y: 96, endPoint x: 375, endPoint y: 106, distance: 47.8
click at [375, 106] on div "Trying to reach [DOMAIN_NAME] Connected again... 0% clear filter new 1" at bounding box center [519, 250] width 1038 height 501
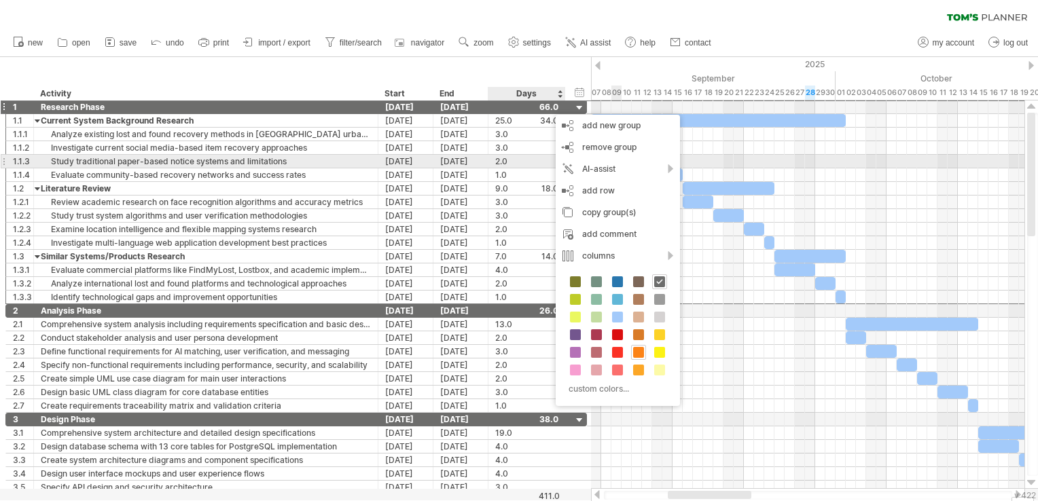
click at [514, 164] on div "2.0" at bounding box center [526, 161] width 63 height 13
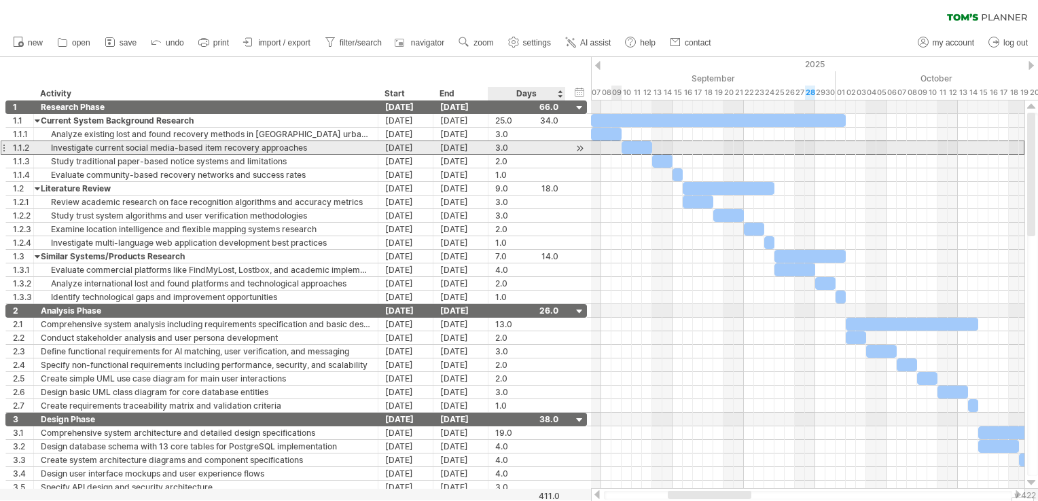
click at [543, 147] on div "3.0" at bounding box center [526, 147] width 63 height 13
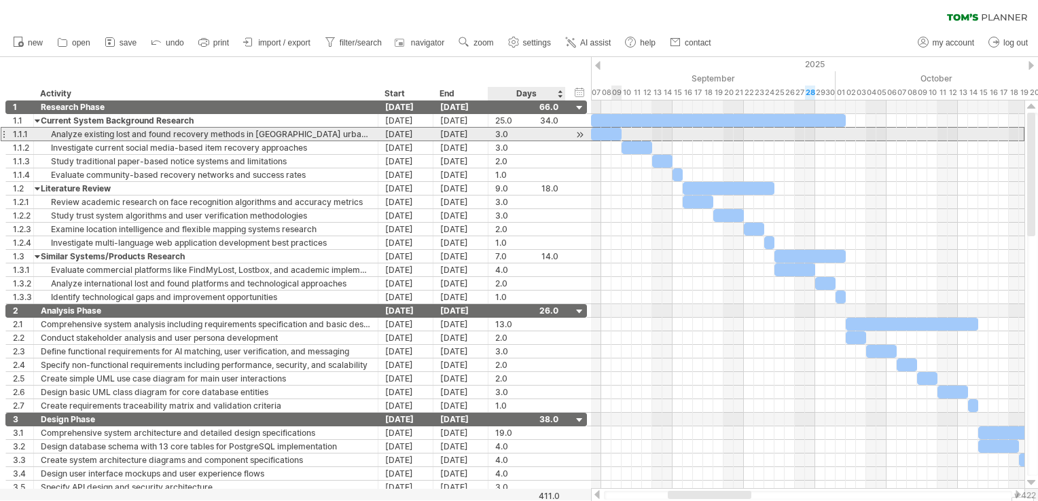
click at [568, 138] on div "**********" at bounding box center [296, 134] width 582 height 14
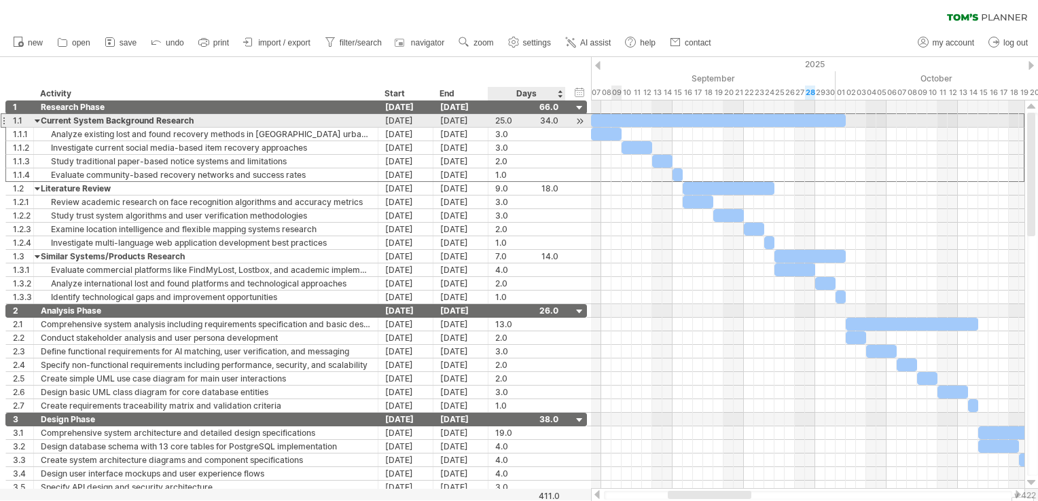
click at [516, 122] on div "25.0" at bounding box center [526, 120] width 63 height 13
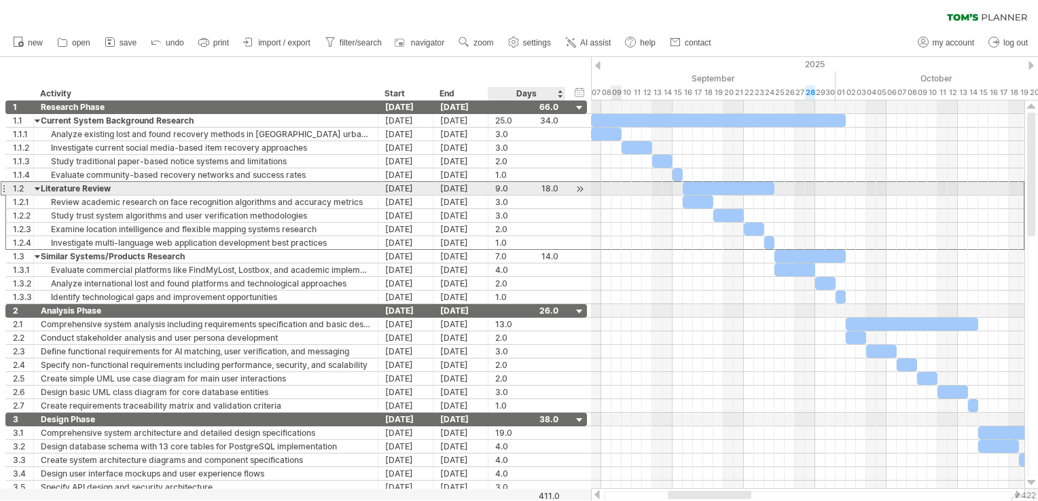
click at [501, 189] on div "9.0" at bounding box center [526, 188] width 63 height 13
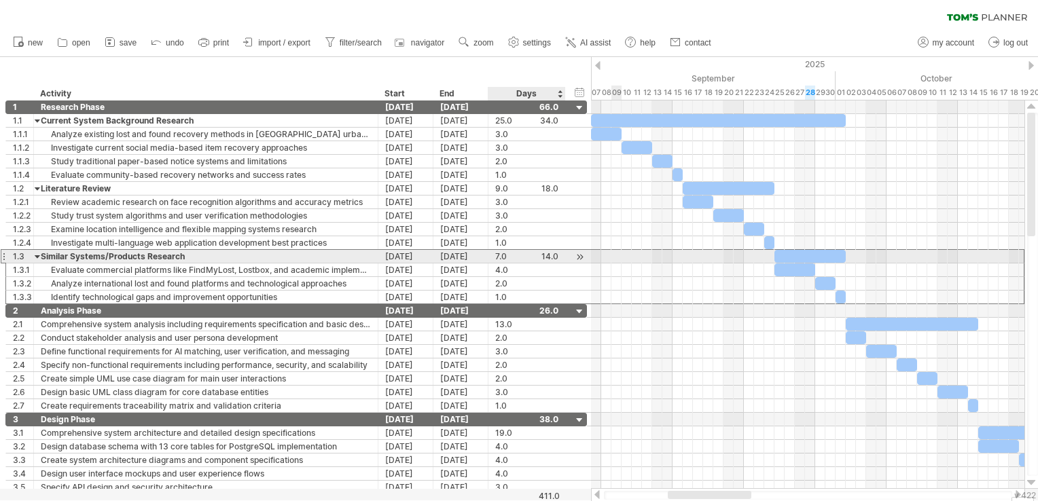
click at [505, 251] on div "7.0" at bounding box center [526, 256] width 63 height 13
click at [548, 258] on div "7.0" at bounding box center [526, 256] width 63 height 13
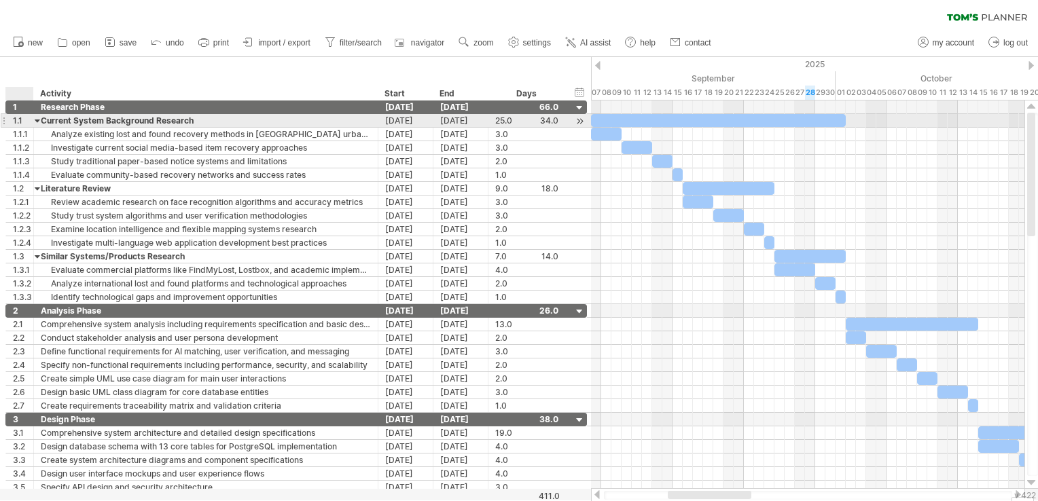
click at [36, 118] on div at bounding box center [38, 120] width 6 height 13
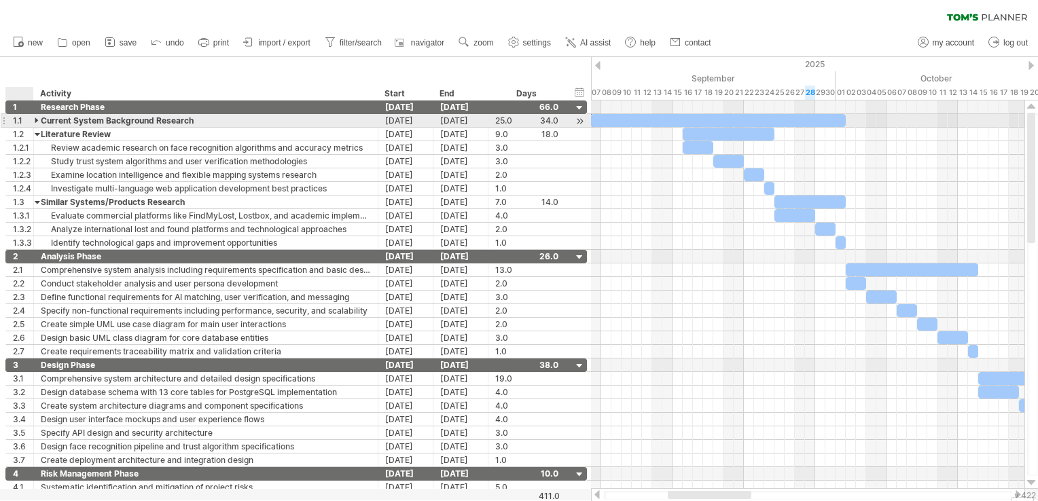
click at [36, 118] on div at bounding box center [38, 120] width 6 height 13
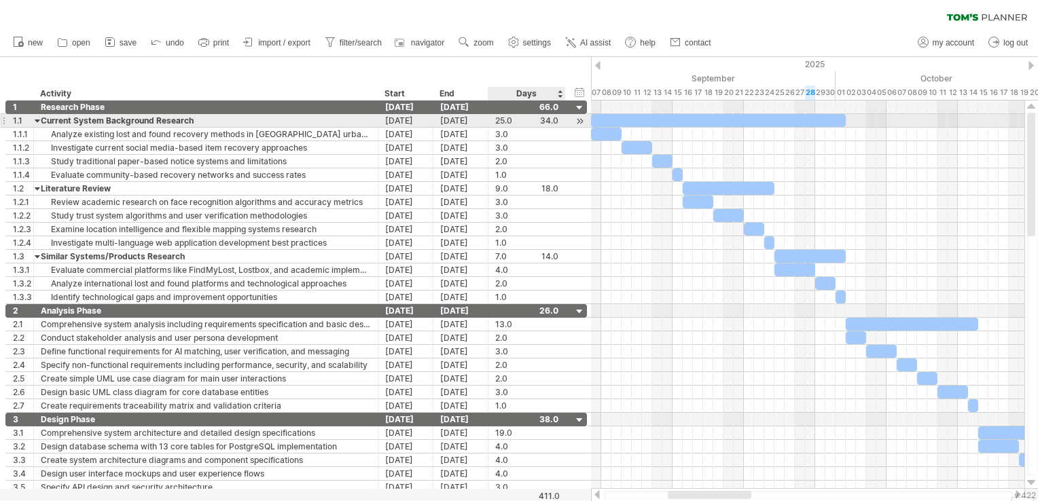
click at [552, 121] on div "25.0" at bounding box center [526, 120] width 63 height 13
click at [462, 120] on div "[DATE]" at bounding box center [460, 120] width 55 height 13
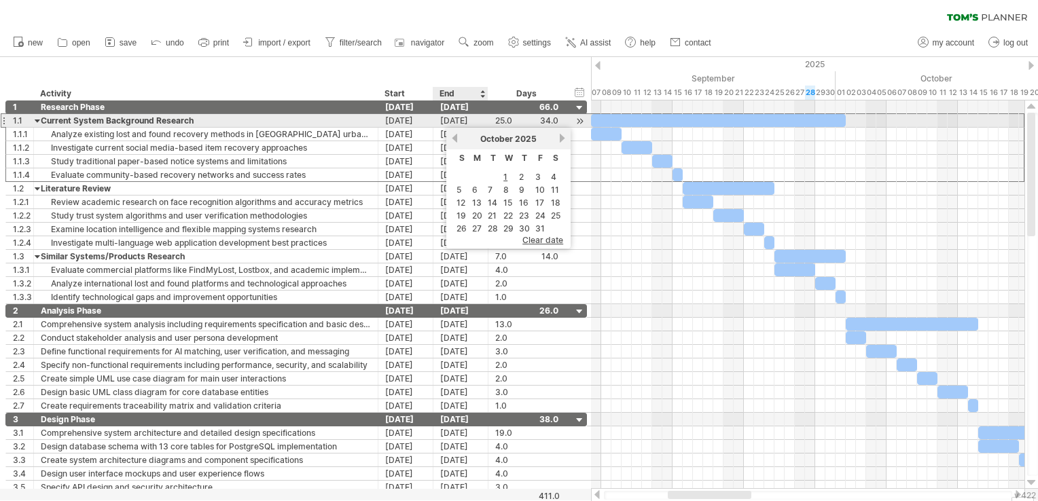
click at [462, 120] on div "[DATE]" at bounding box center [460, 120] width 55 height 13
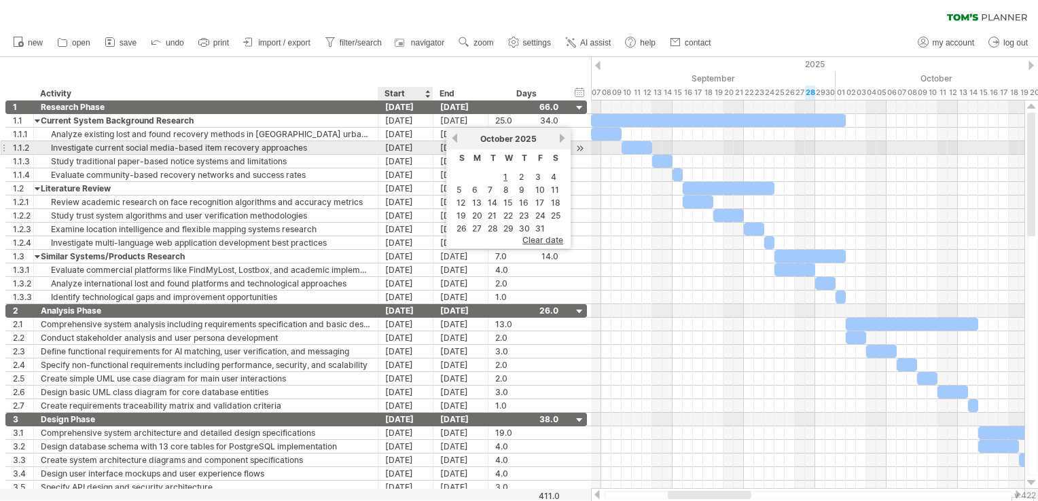
click at [440, 145] on div "[DATE]" at bounding box center [460, 147] width 55 height 13
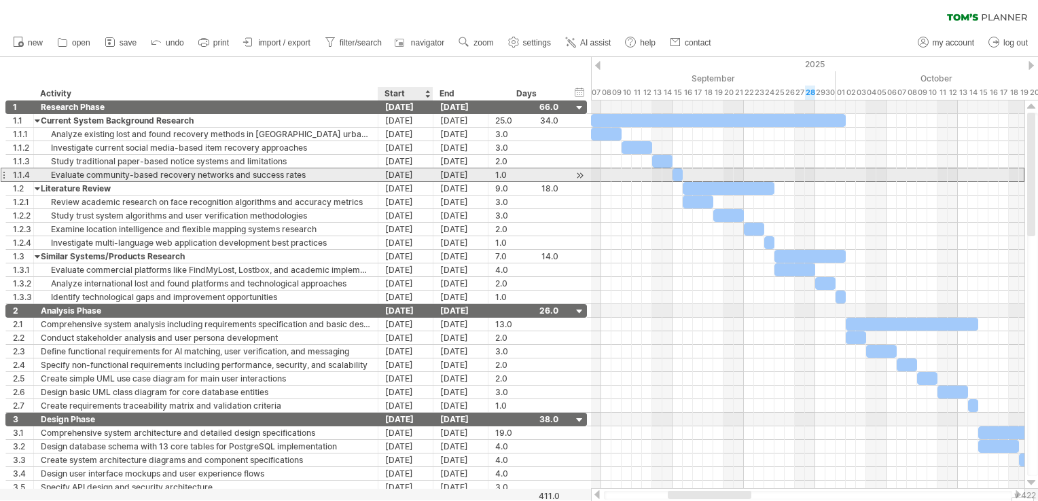
click at [438, 175] on div "[DATE]" at bounding box center [460, 175] width 55 height 13
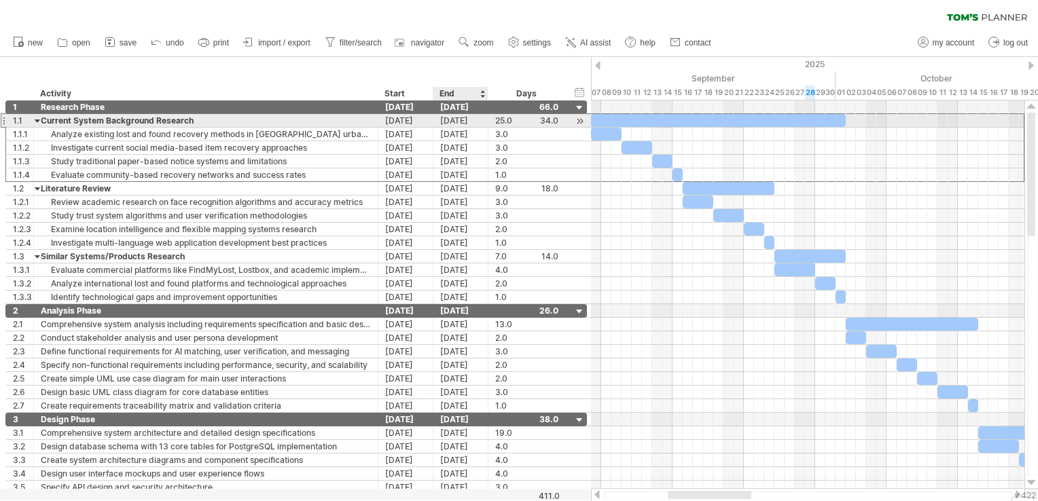
click at [462, 121] on div "[DATE]" at bounding box center [460, 120] width 55 height 13
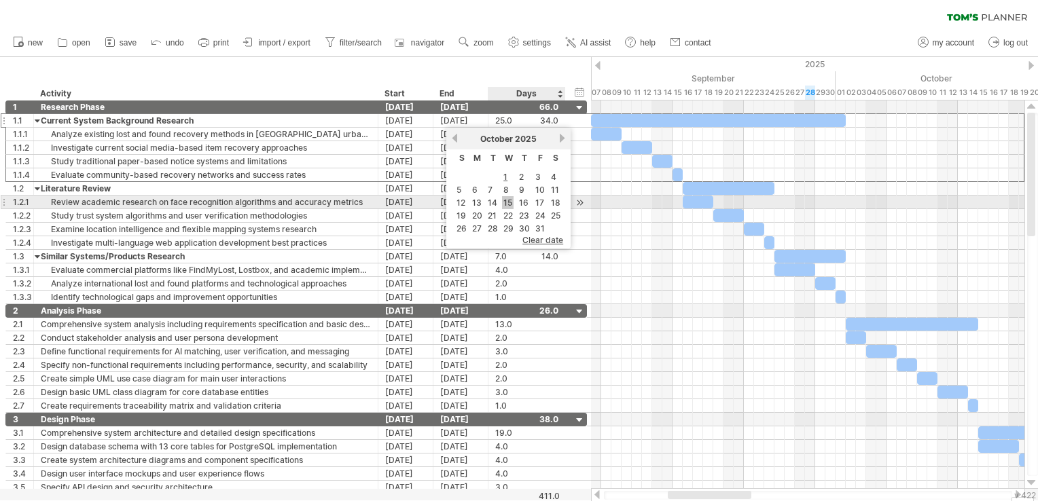
click at [509, 200] on link "15" at bounding box center [508, 202] width 12 height 13
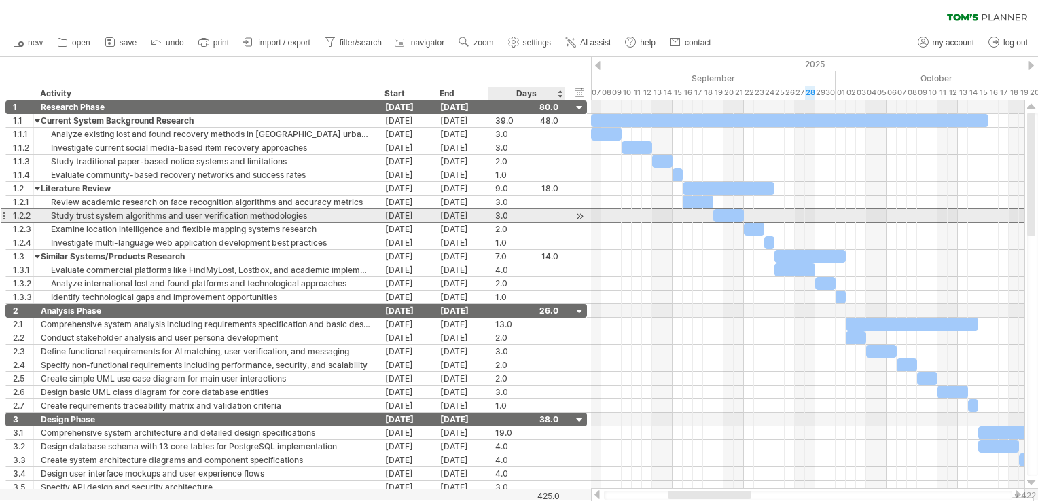
click at [529, 217] on div "3.0" at bounding box center [526, 215] width 63 height 13
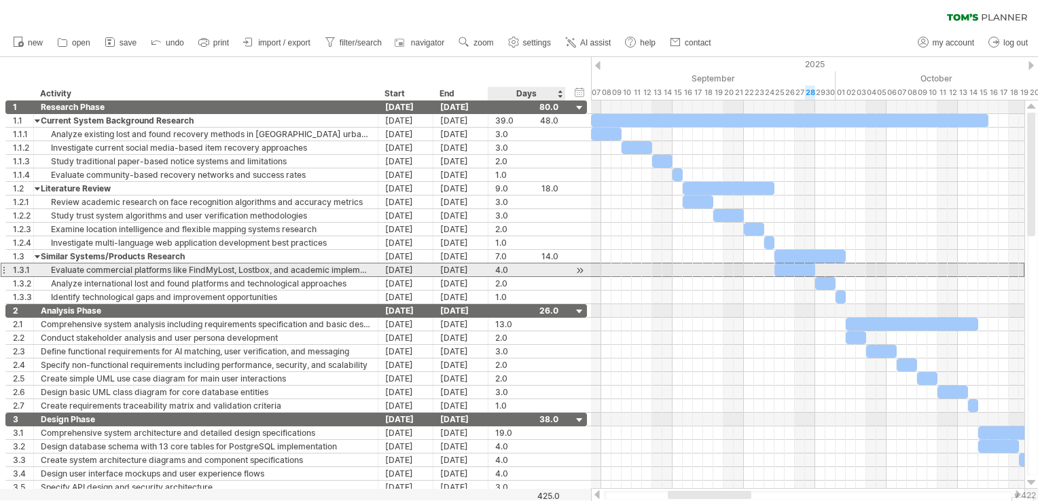
click at [531, 273] on div "4.0" at bounding box center [526, 270] width 63 height 13
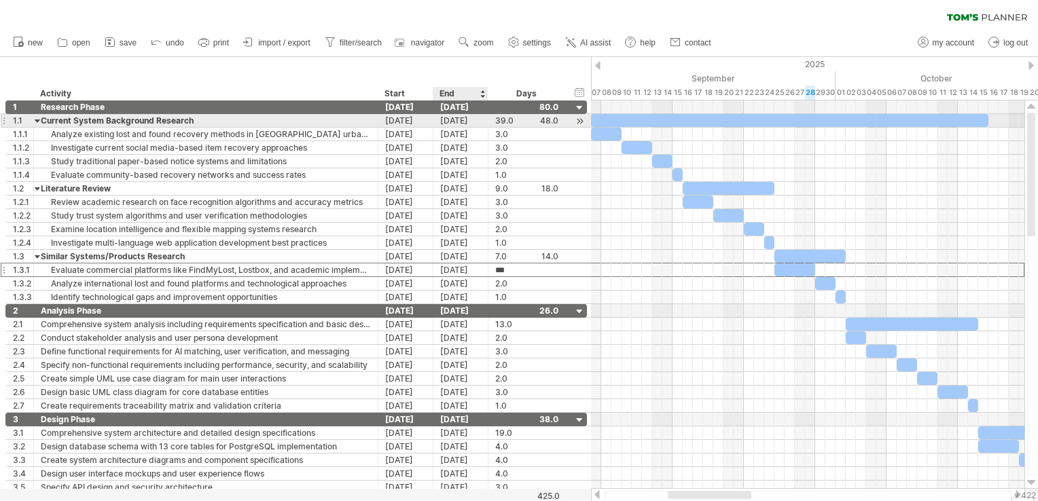
click at [461, 120] on div "[DATE]" at bounding box center [460, 120] width 55 height 13
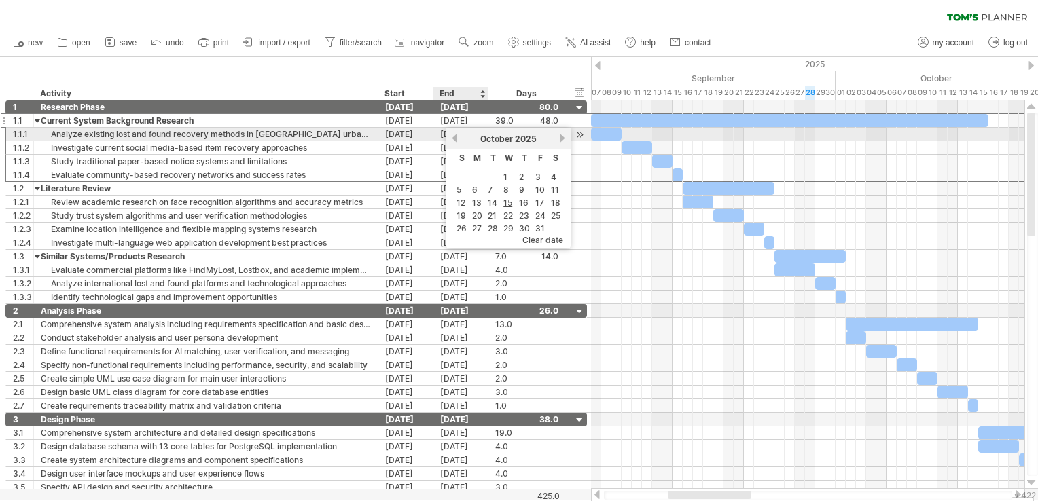
click at [457, 138] on link "previous" at bounding box center [455, 138] width 10 height 10
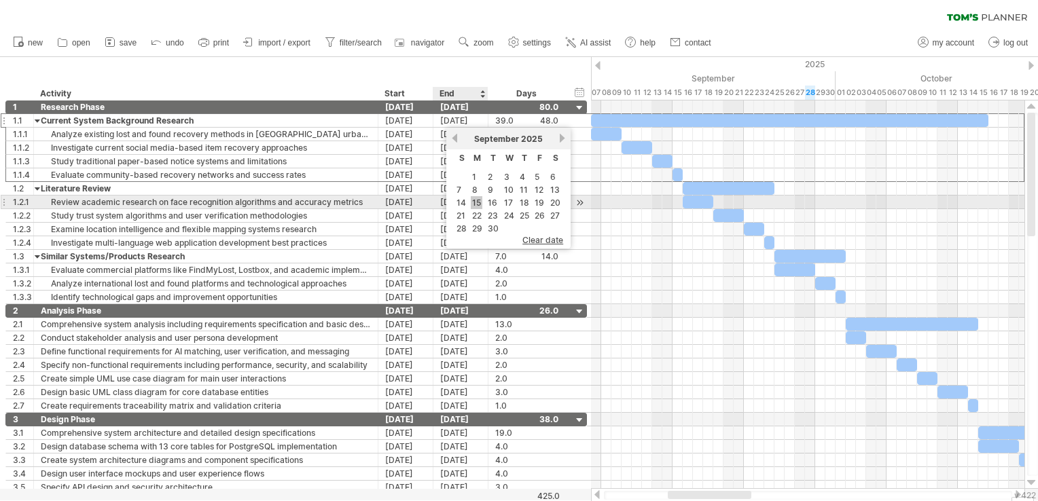
click at [481, 201] on link "15" at bounding box center [477, 202] width 12 height 13
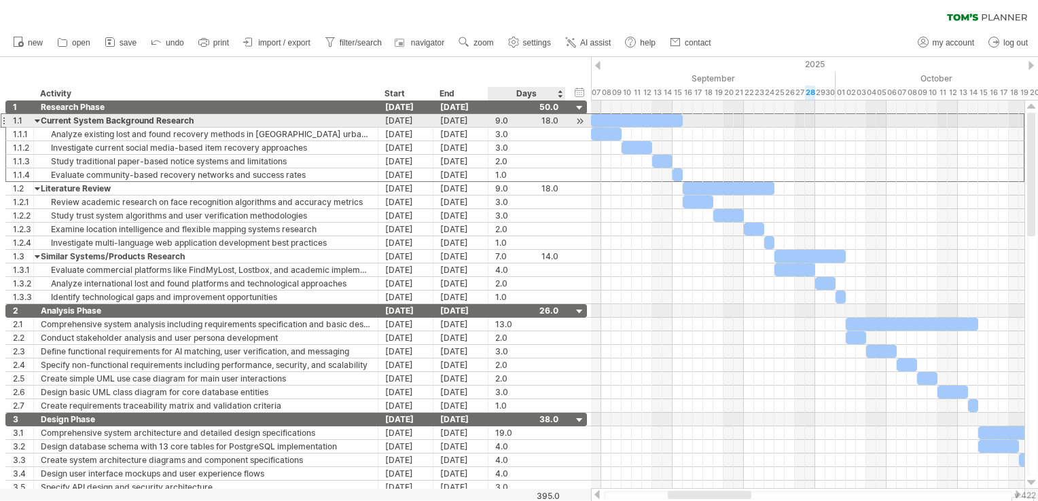
click at [553, 124] on div "9.0" at bounding box center [526, 120] width 63 height 13
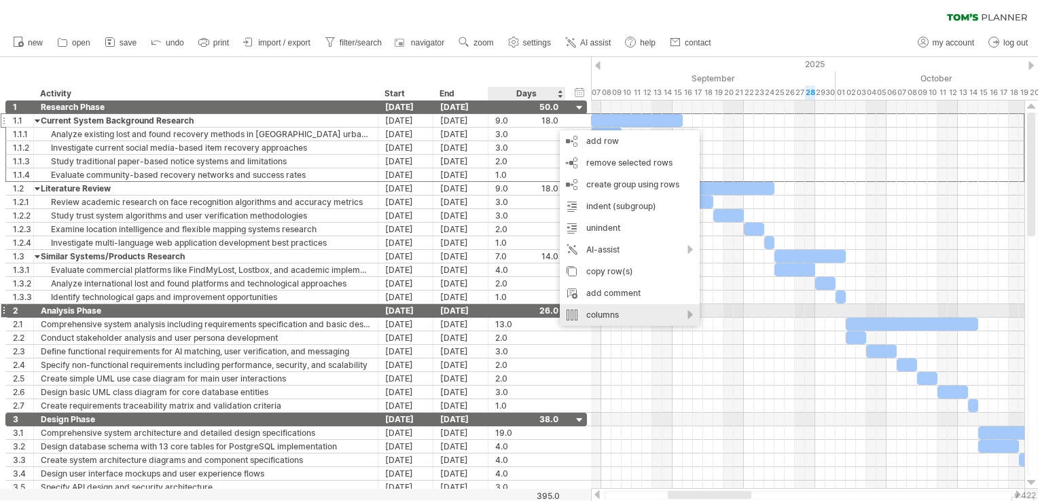
click at [658, 315] on div "columns" at bounding box center [630, 315] width 140 height 22
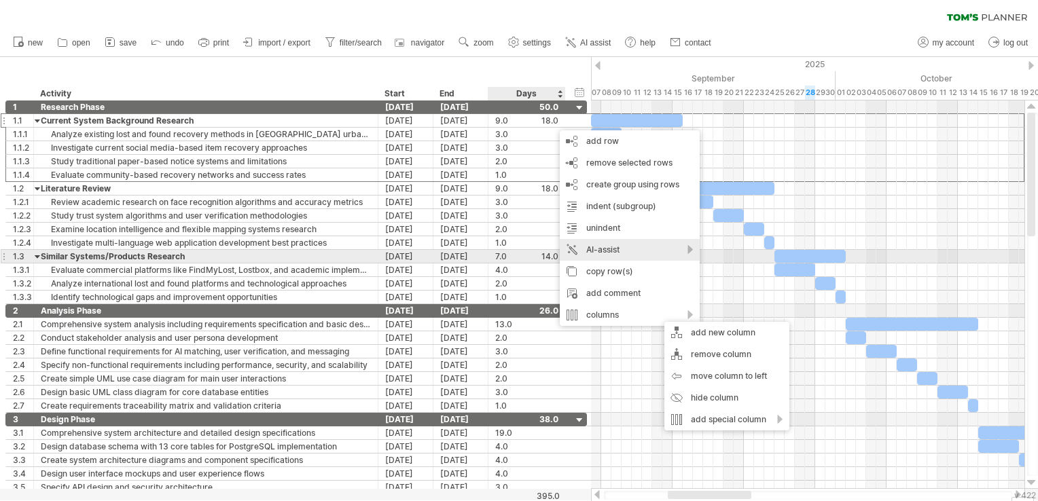
click at [648, 258] on div "AI-assist" at bounding box center [630, 250] width 140 height 22
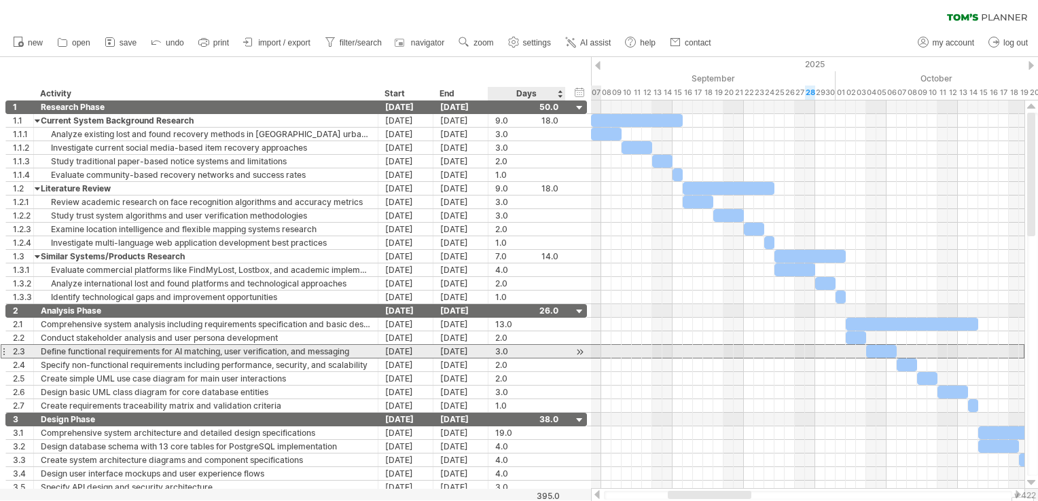
click at [554, 352] on div "3.0" at bounding box center [526, 351] width 63 height 13
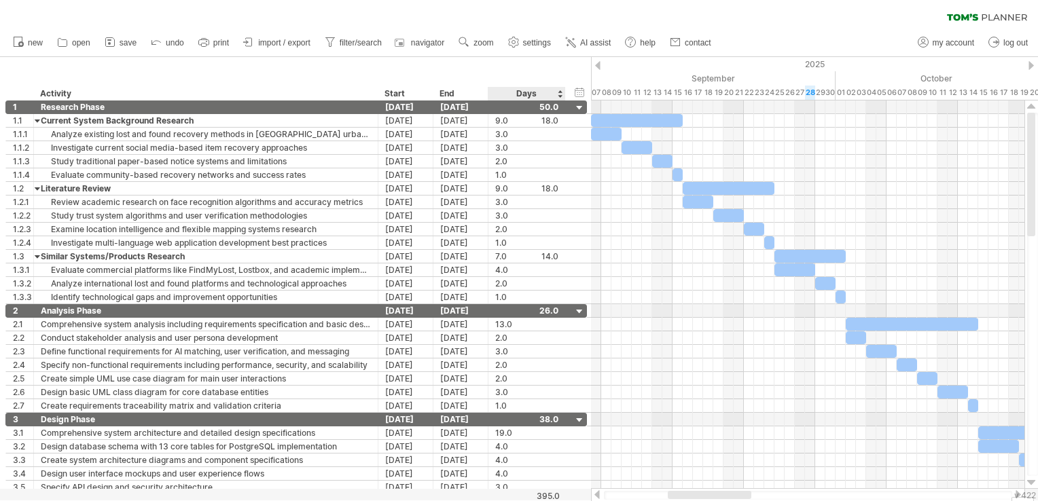
click at [558, 94] on div "Days" at bounding box center [526, 94] width 77 height 14
click at [561, 93] on div "Days" at bounding box center [526, 94] width 77 height 14
click at [540, 94] on div "Days" at bounding box center [526, 94] width 77 height 14
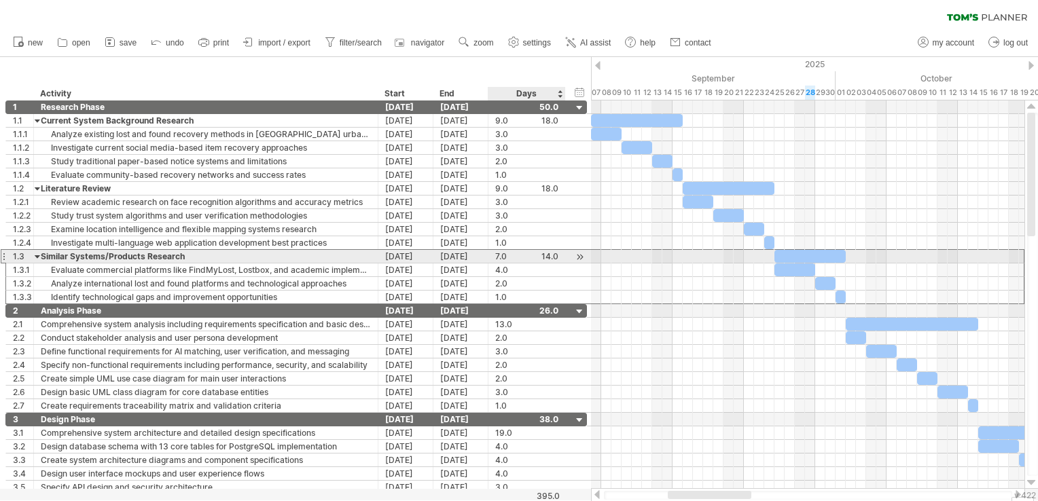
drag, startPoint x: 405, startPoint y: 254, endPoint x: 500, endPoint y: 254, distance: 95.1
click at [500, 254] on div "**********" at bounding box center [296, 256] width 582 height 14
click at [500, 254] on input "***" at bounding box center [511, 256] width 32 height 13
type input "*"
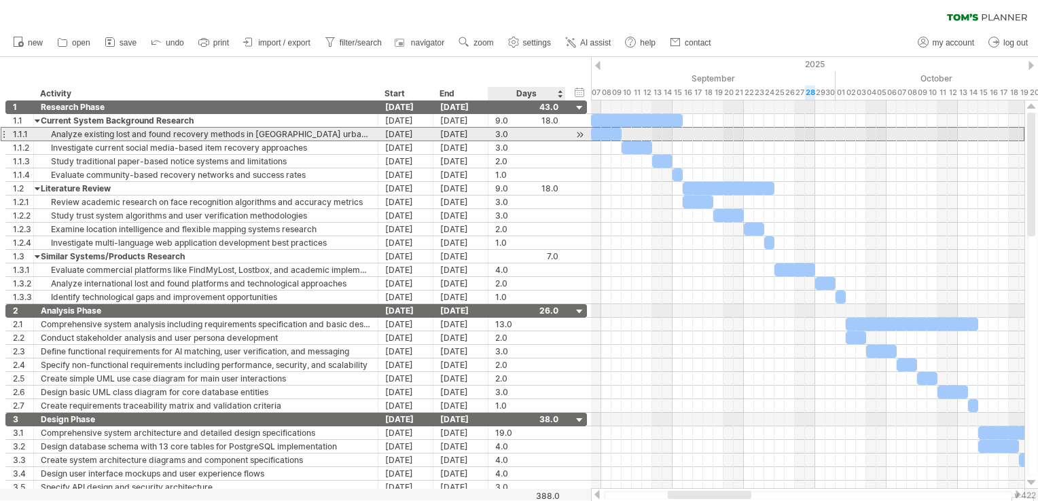
scroll to position [0, 0]
click at [518, 133] on div "3.0" at bounding box center [526, 134] width 63 height 13
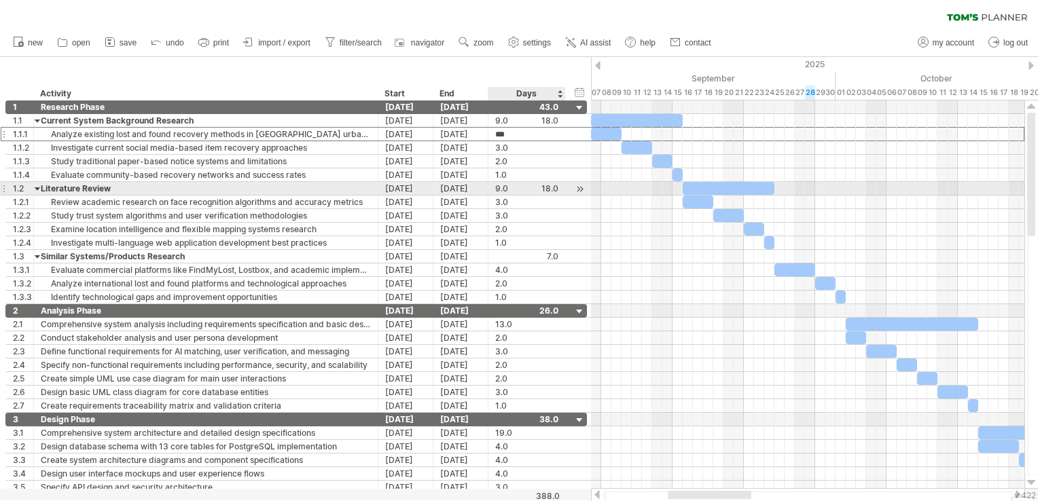
click at [501, 186] on div "9.0" at bounding box center [526, 188] width 63 height 13
click at [501, 186] on input "***" at bounding box center [511, 188] width 32 height 13
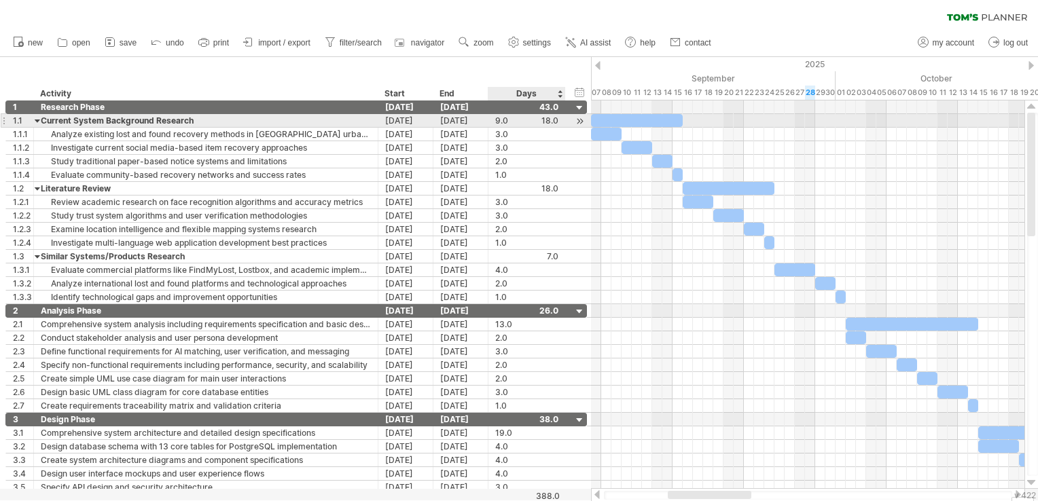
scroll to position [0, 0]
click at [501, 123] on div "9.0" at bounding box center [526, 120] width 63 height 13
click at [501, 123] on input "***" at bounding box center [511, 120] width 32 height 13
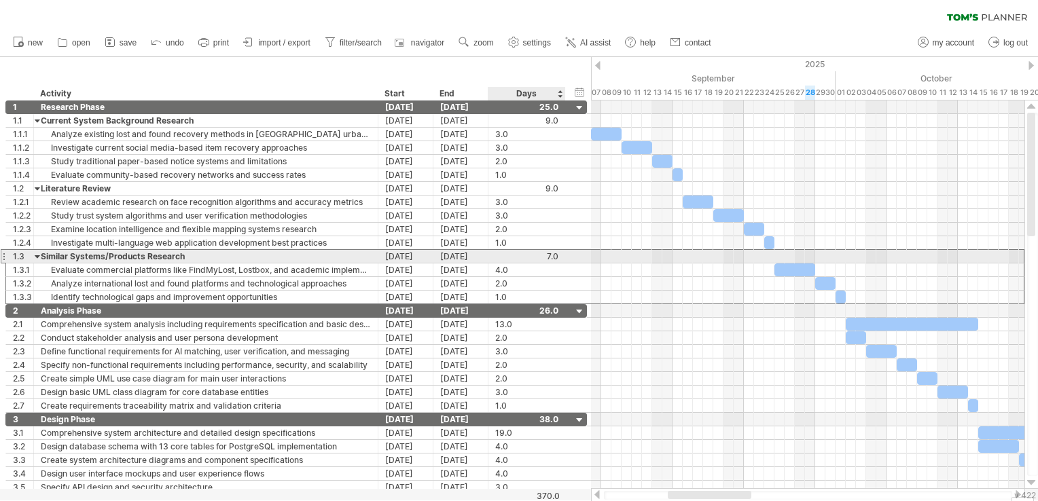
scroll to position [0, 0]
click at [573, 253] on div "**********" at bounding box center [296, 256] width 582 height 14
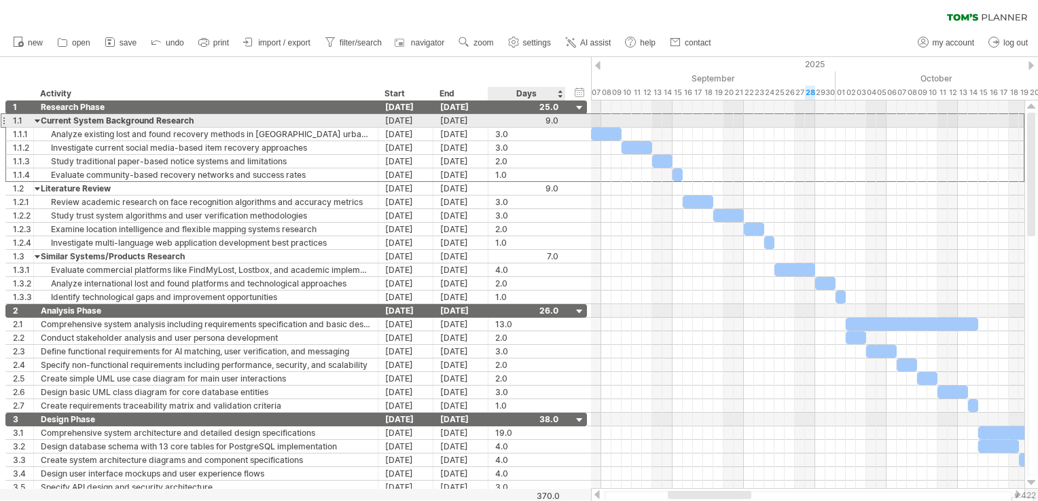
click at [541, 124] on div at bounding box center [526, 120] width 63 height 13
click at [529, 122] on div at bounding box center [526, 120] width 63 height 13
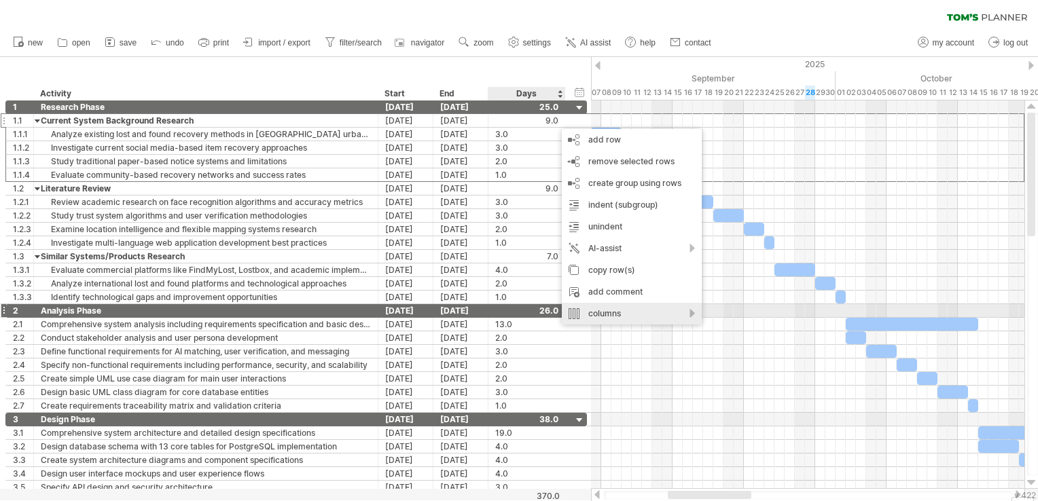
click at [660, 308] on div "columns" at bounding box center [632, 314] width 140 height 22
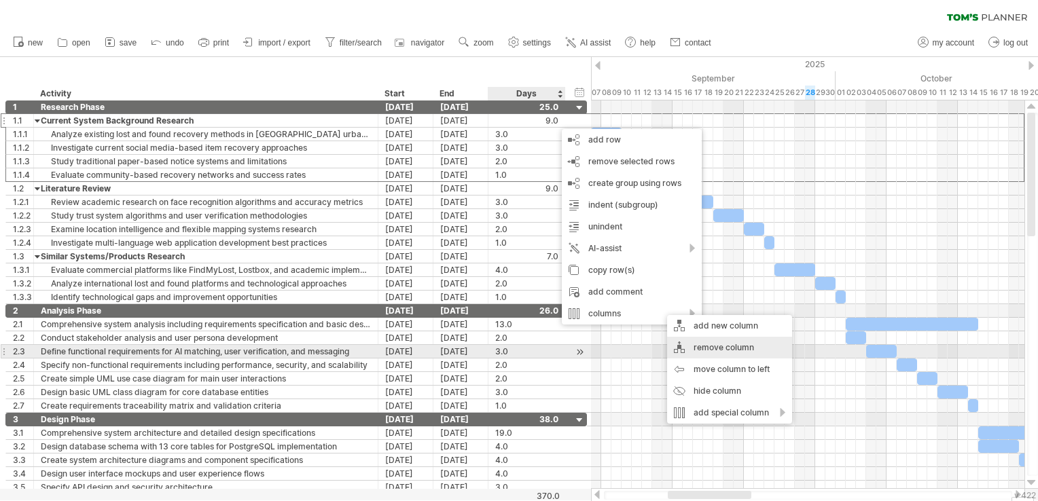
click at [714, 353] on div "remove column" at bounding box center [729, 348] width 125 height 22
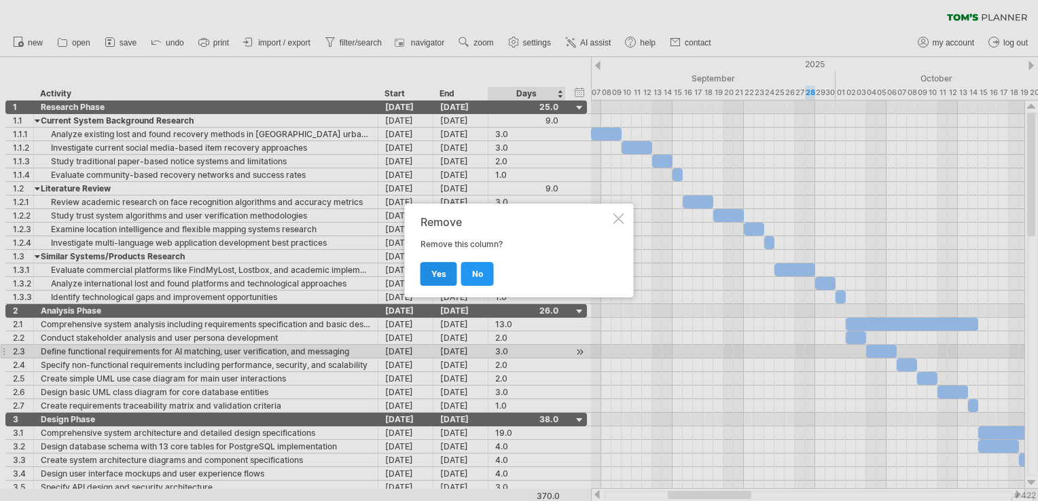
click at [429, 265] on link "yes" at bounding box center [439, 274] width 37 height 24
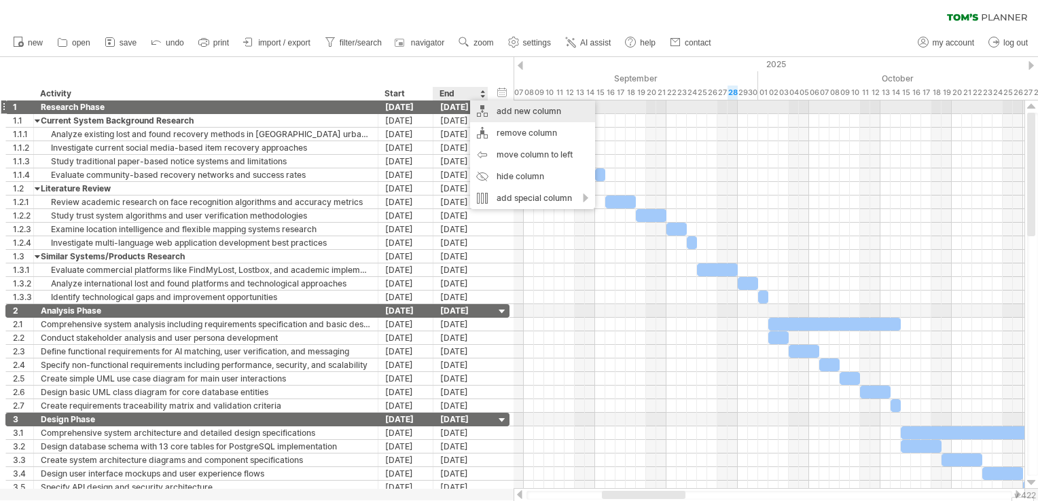
click at [530, 106] on div "add new column" at bounding box center [532, 112] width 125 height 22
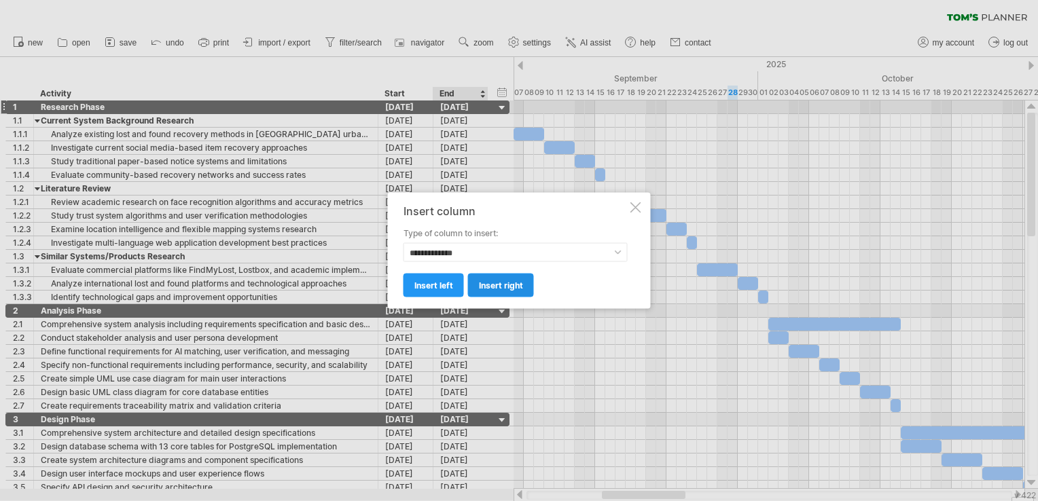
click at [484, 279] on link "insert right" at bounding box center [501, 286] width 66 height 24
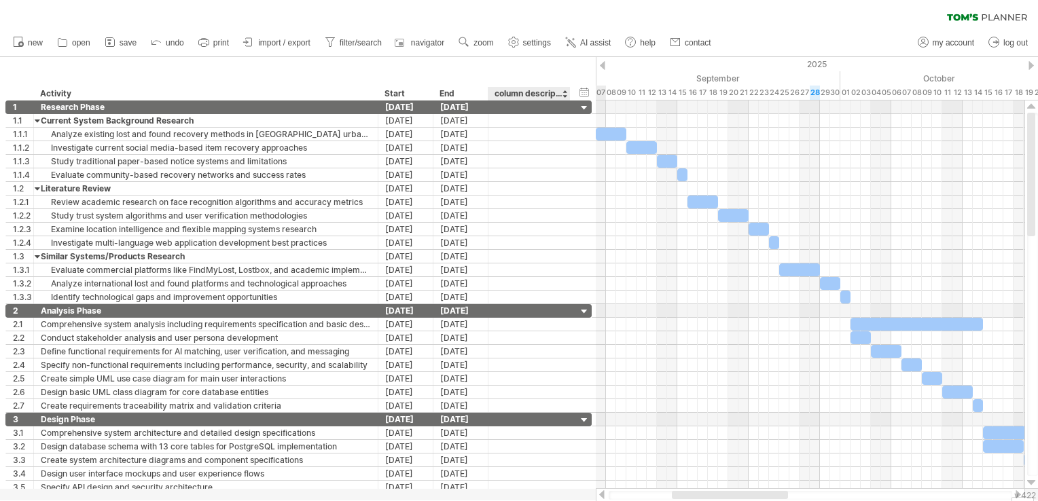
click at [541, 94] on div "column description" at bounding box center [529, 94] width 68 height 14
click at [541, 94] on input "**********" at bounding box center [529, 94] width 68 height 14
type input "********"
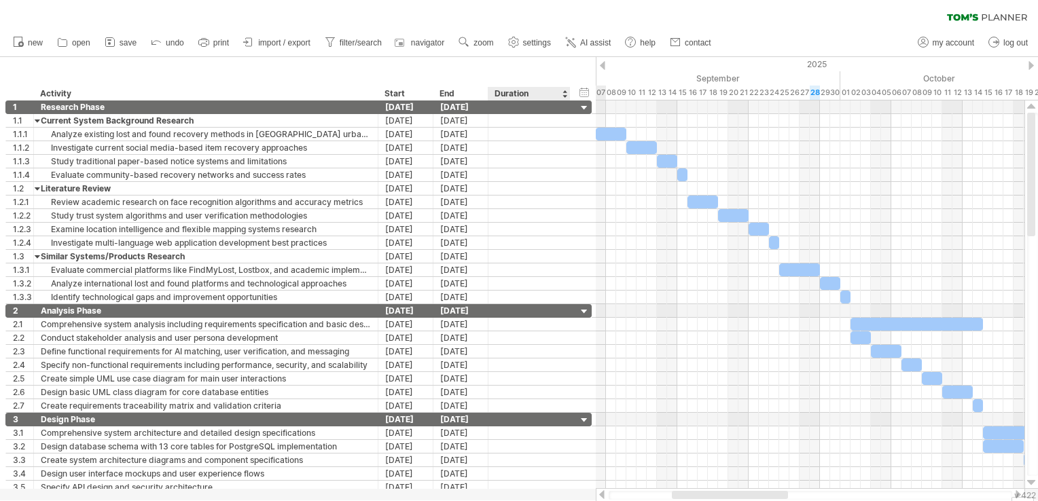
click at [544, 77] on div "hide start/end/duration show start/end/duration ******** Activity Start End ***…" at bounding box center [298, 78] width 596 height 43
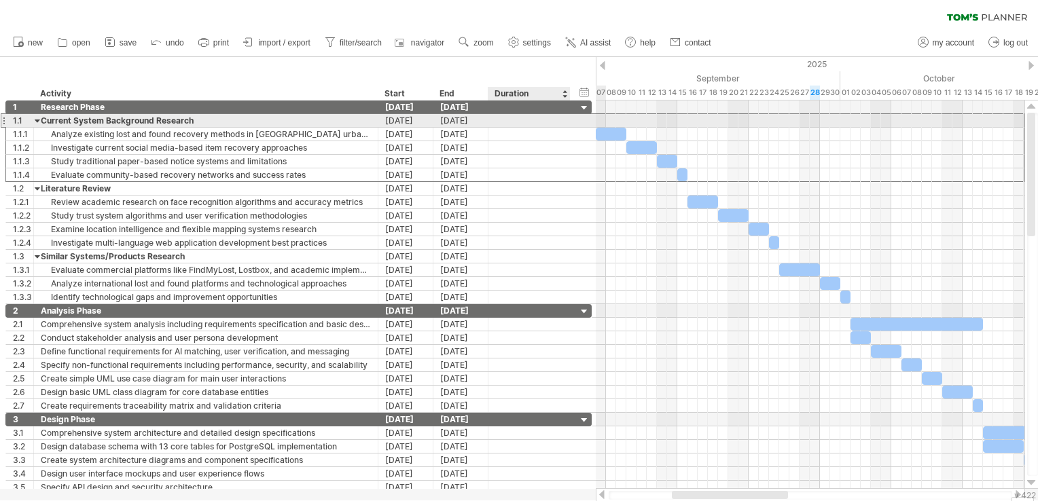
click at [563, 118] on div at bounding box center [530, 120] width 82 height 13
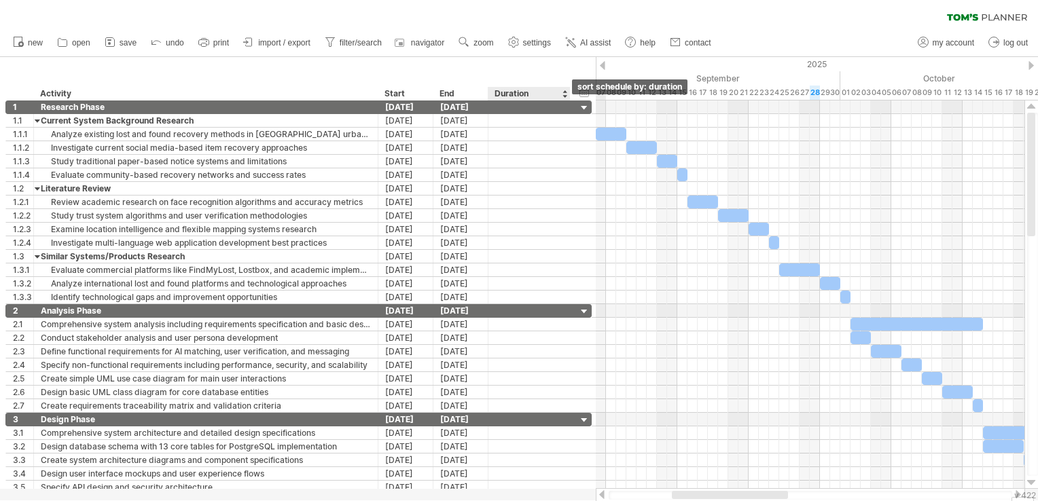
click at [564, 94] on div at bounding box center [564, 94] width 5 height 14
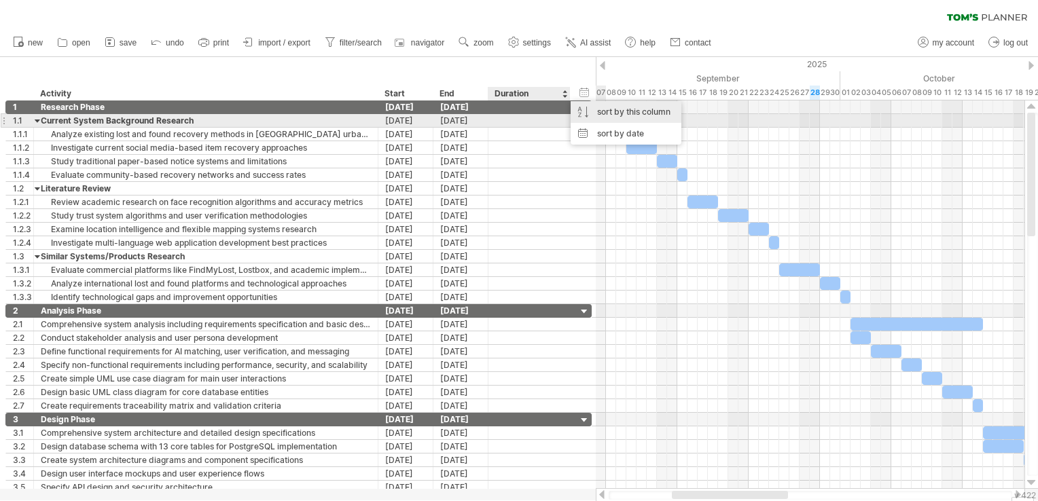
click at [612, 118] on div "sort by this column" at bounding box center [626, 112] width 111 height 22
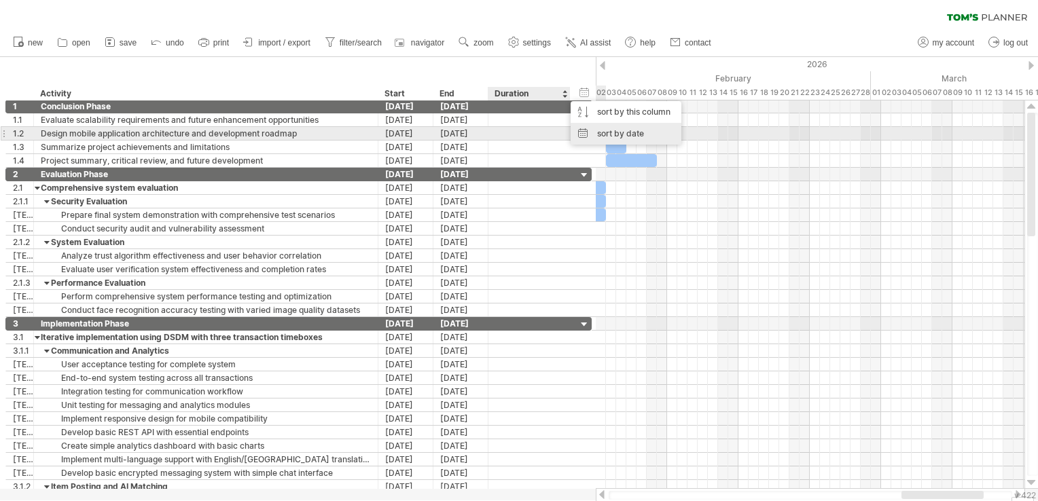
click at [612, 129] on div "sort by date" at bounding box center [626, 134] width 111 height 22
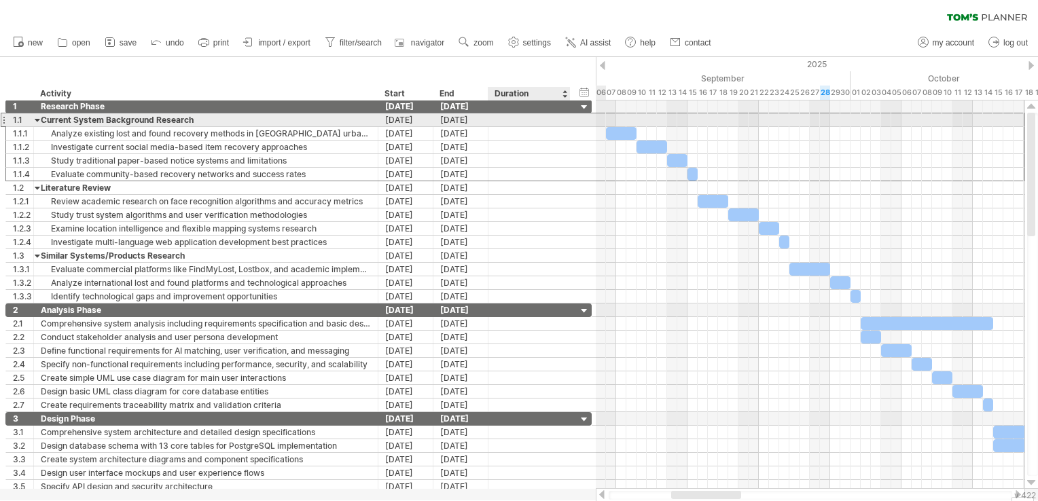
click at [543, 118] on div at bounding box center [529, 119] width 68 height 13
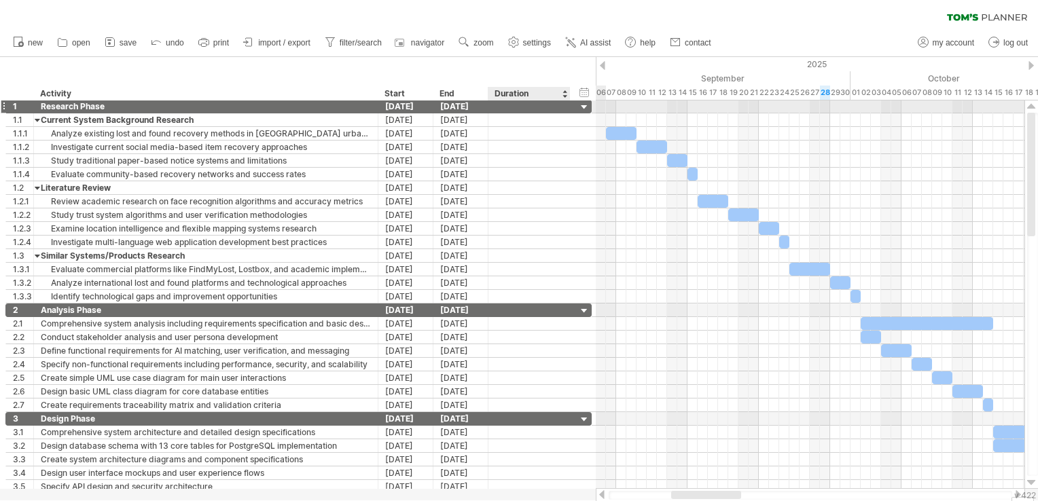
click at [584, 107] on div at bounding box center [584, 107] width 13 height 13
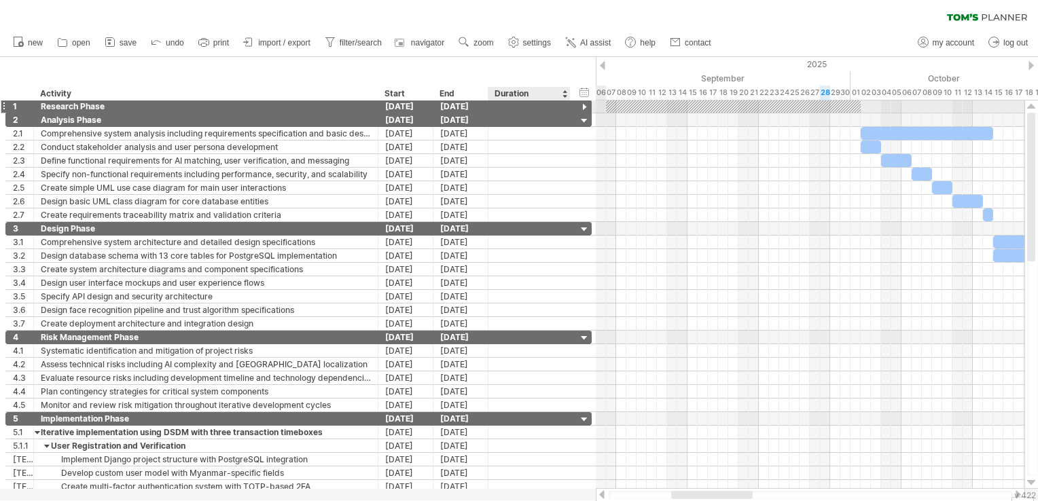
click at [584, 107] on div at bounding box center [584, 107] width 13 height 13
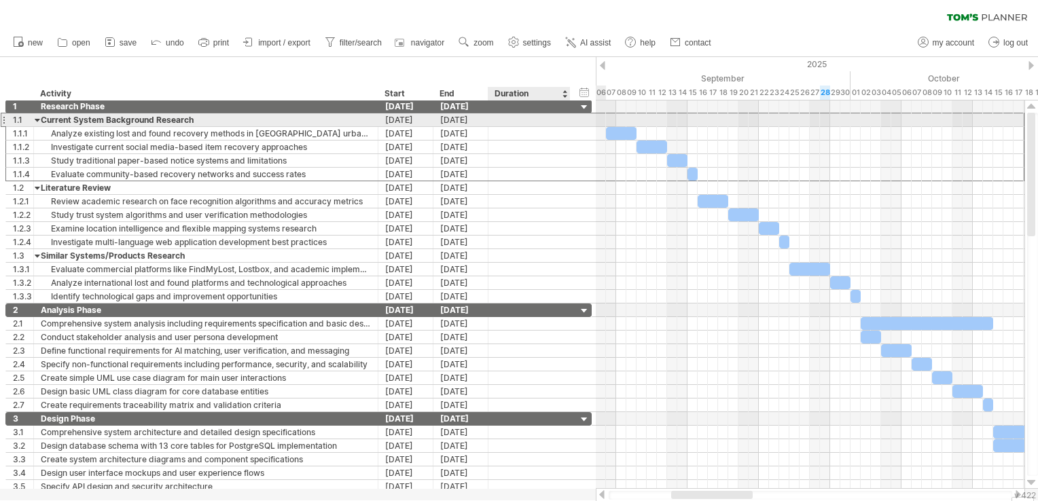
click at [527, 121] on div at bounding box center [529, 119] width 68 height 13
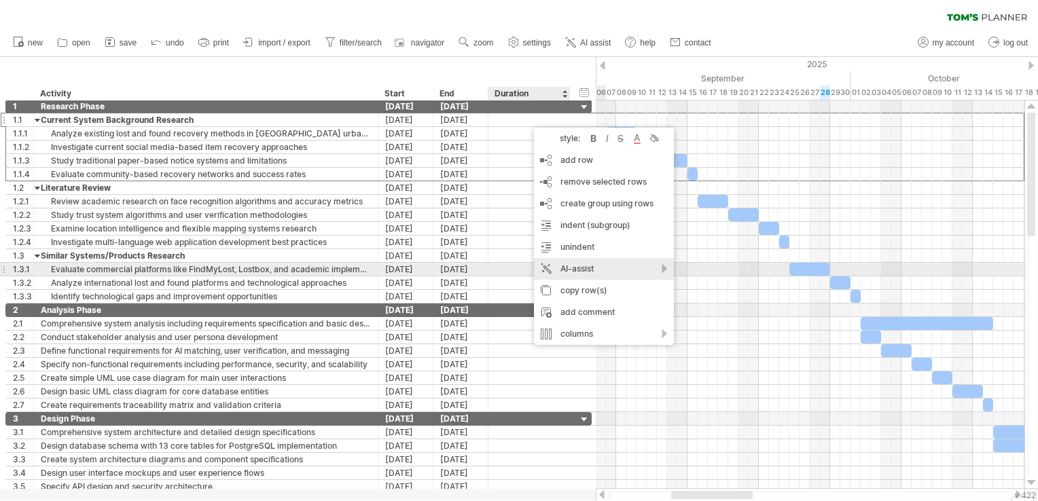
click at [662, 269] on div "AI-assist" at bounding box center [604, 269] width 140 height 22
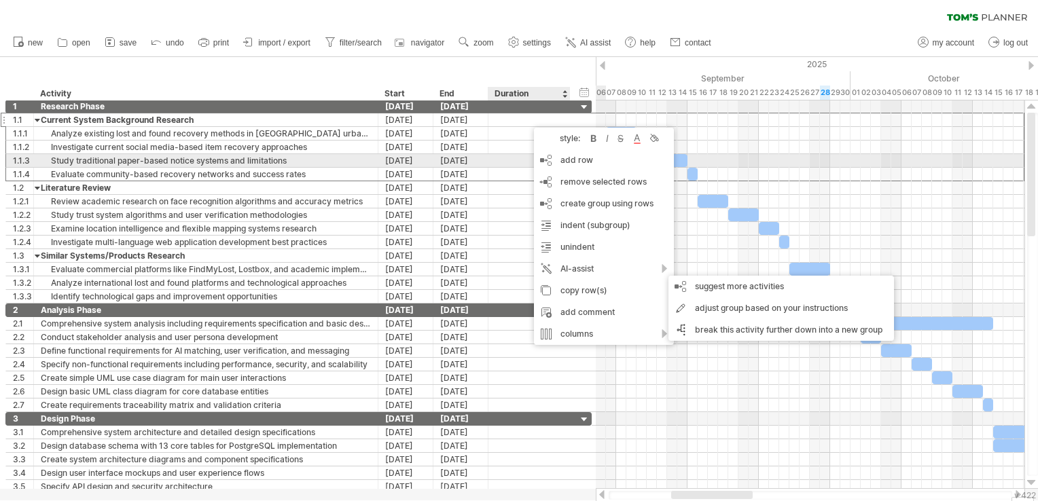
click at [499, 157] on div at bounding box center [529, 160] width 68 height 13
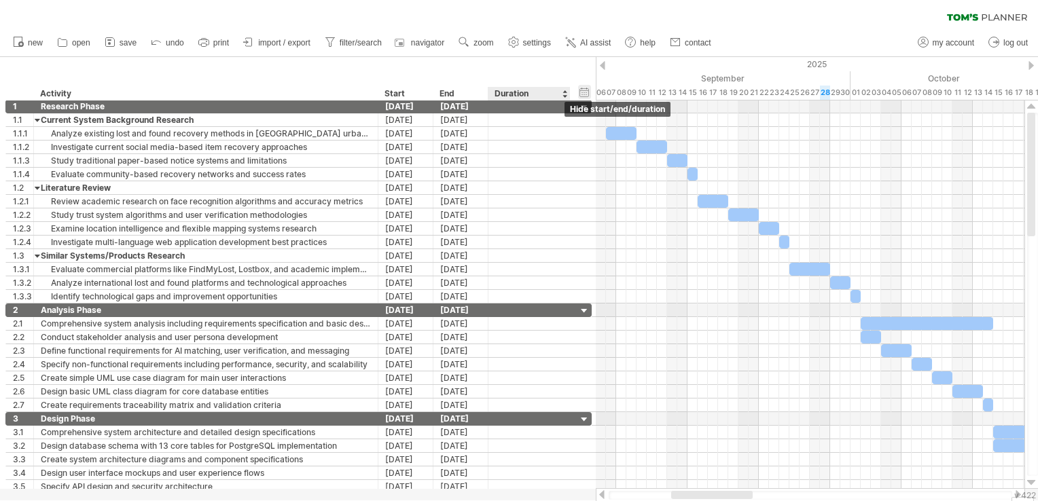
click at [585, 94] on div "hide start/end/duration show start/end/duration" at bounding box center [584, 92] width 13 height 14
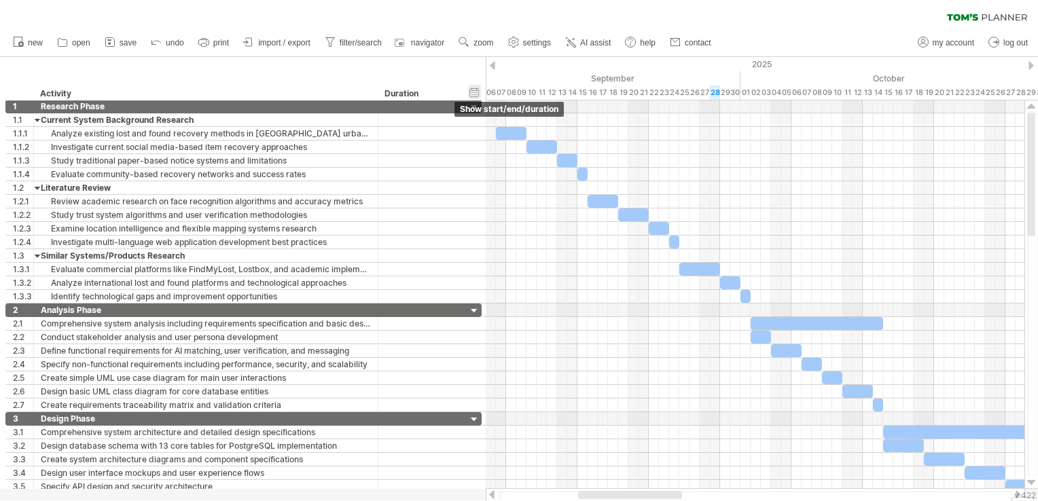
click at [480, 92] on div "hide start/end/duration show start/end/duration" at bounding box center [474, 92] width 13 height 14
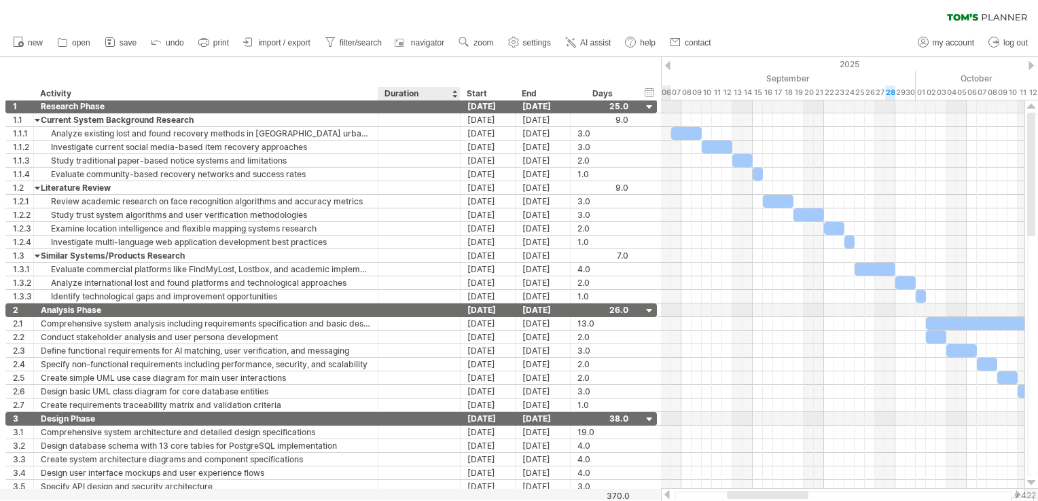
click at [421, 94] on div "Duration" at bounding box center [419, 94] width 68 height 14
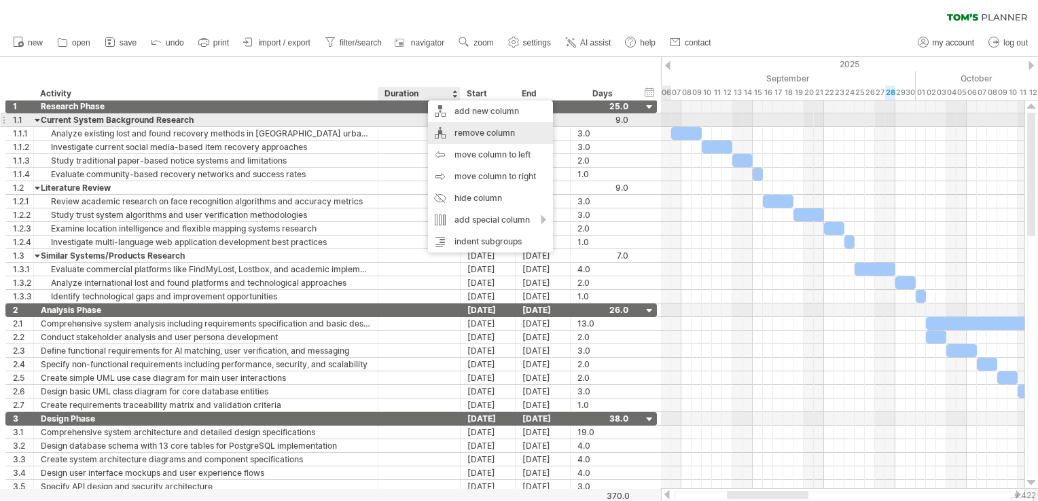
click at [489, 126] on div "remove column" at bounding box center [490, 133] width 125 height 22
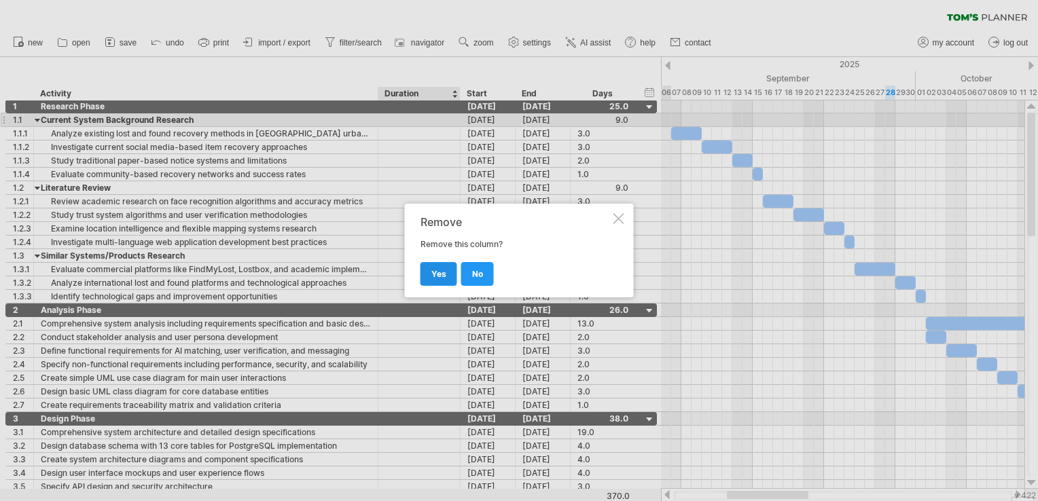
click at [440, 278] on span "yes" at bounding box center [438, 274] width 15 height 10
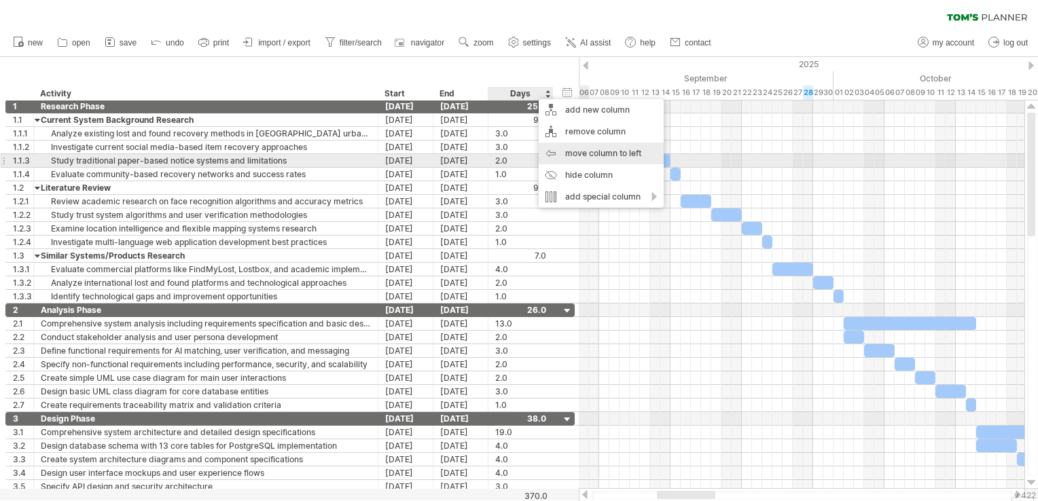
click at [561, 156] on div "move column to left" at bounding box center [601, 154] width 125 height 22
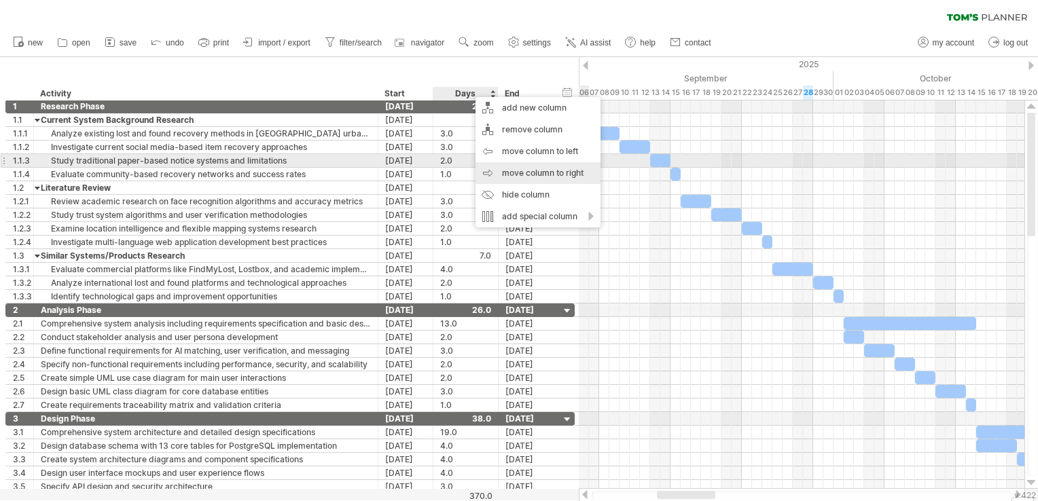
click at [525, 166] on div "move column to right" at bounding box center [538, 173] width 125 height 22
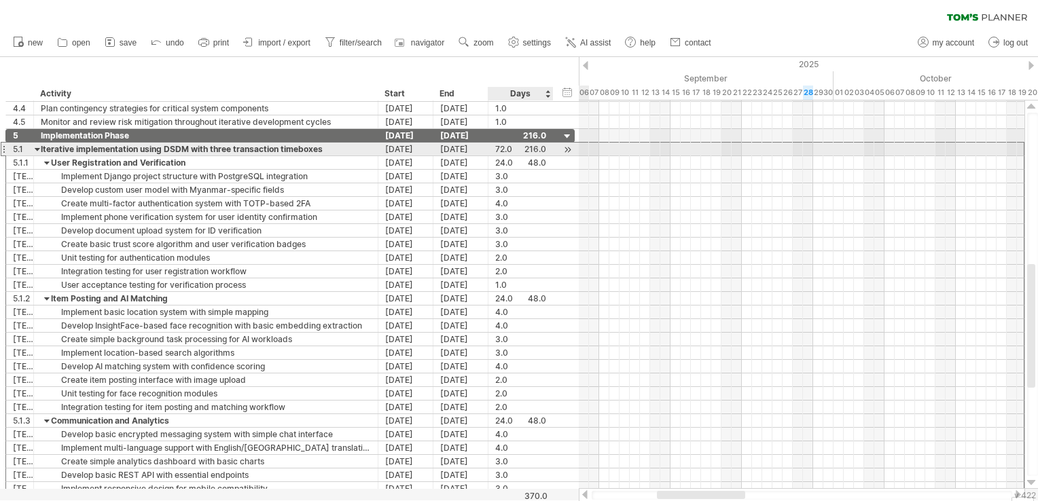
click at [502, 148] on div "72.0" at bounding box center [520, 149] width 51 height 13
click at [506, 145] on input "text" at bounding box center [508, 149] width 26 height 13
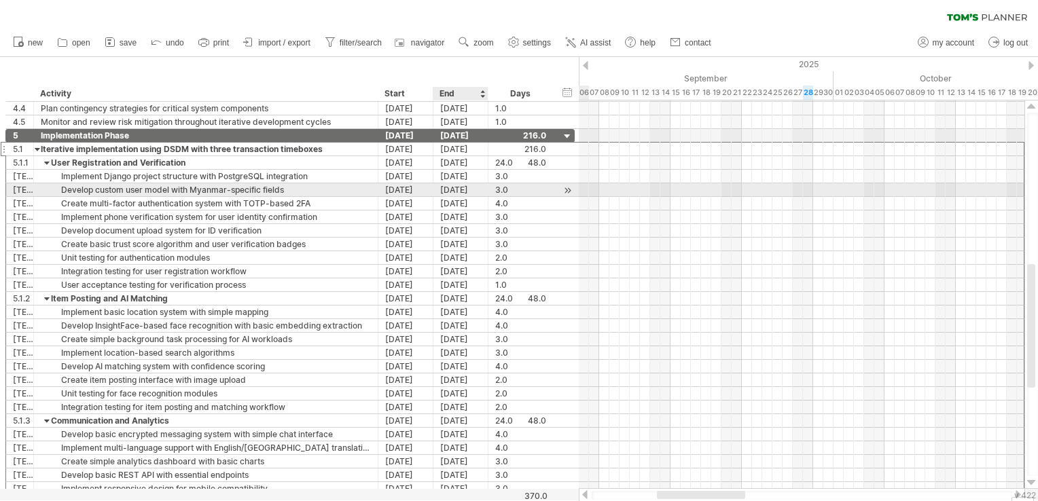
scroll to position [0, 0]
click at [461, 190] on div "[DATE]" at bounding box center [460, 189] width 55 height 13
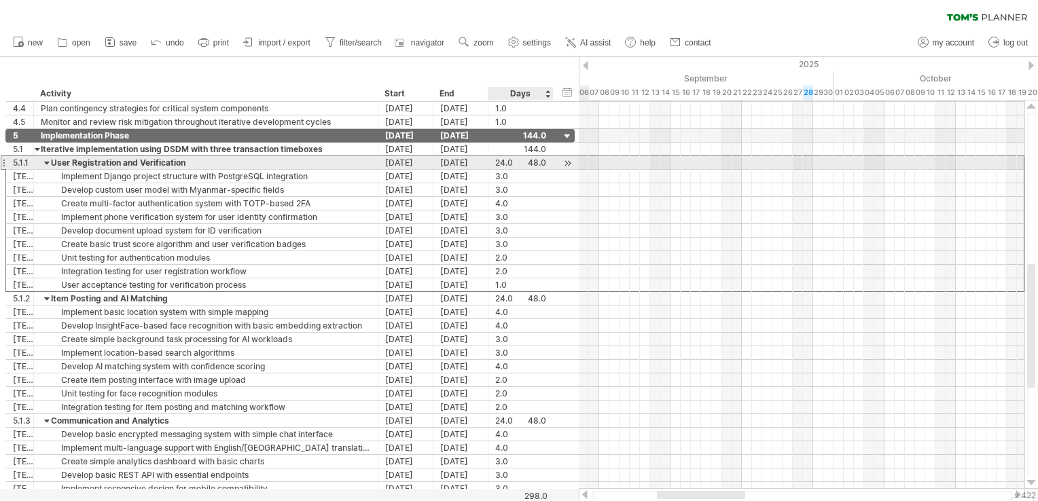
click at [504, 158] on div "24.0" at bounding box center [520, 162] width 51 height 13
click at [504, 158] on input "****" at bounding box center [508, 162] width 26 height 13
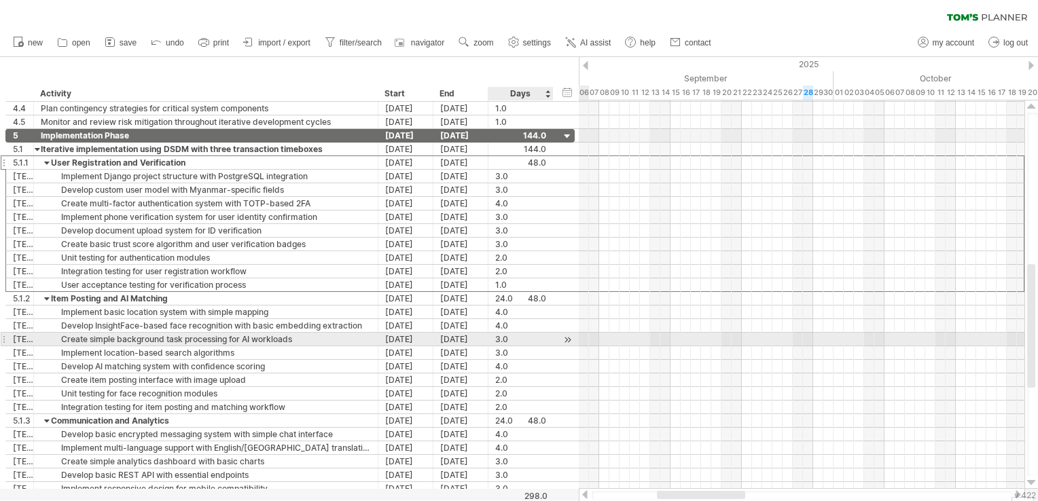
scroll to position [0, 0]
click at [522, 338] on div "3.0" at bounding box center [520, 339] width 51 height 13
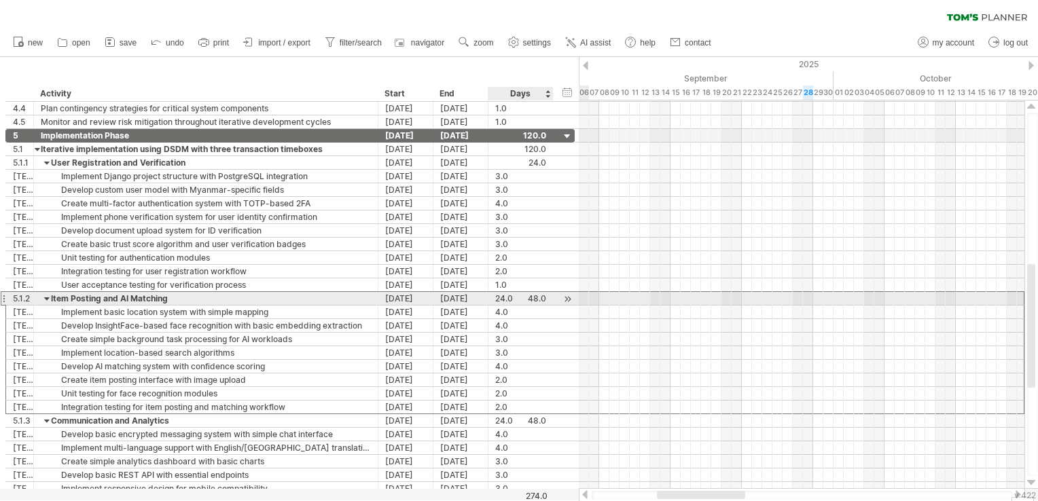
click at [503, 297] on div "24.0" at bounding box center [520, 298] width 51 height 13
click at [503, 297] on input "****" at bounding box center [508, 298] width 26 height 13
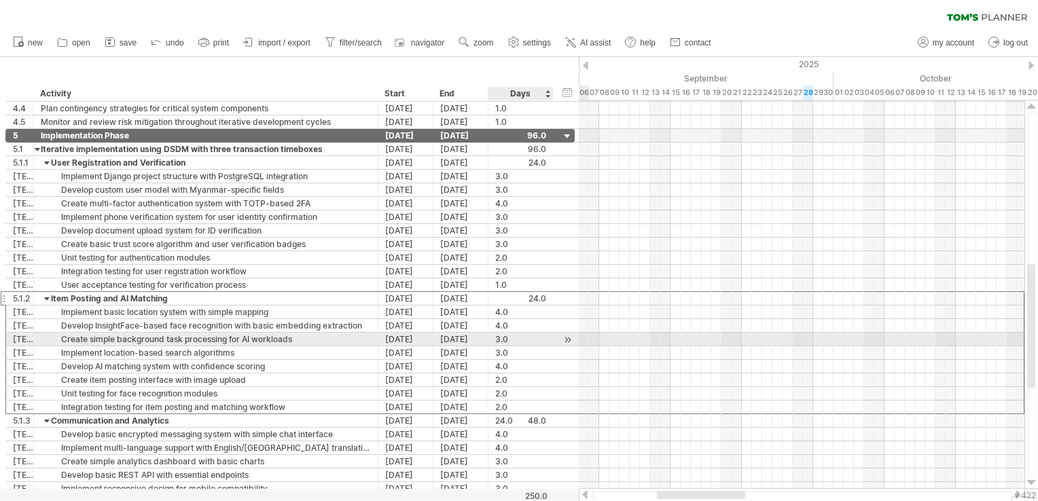
scroll to position [0, 0]
click at [531, 336] on div "3.0" at bounding box center [520, 339] width 51 height 13
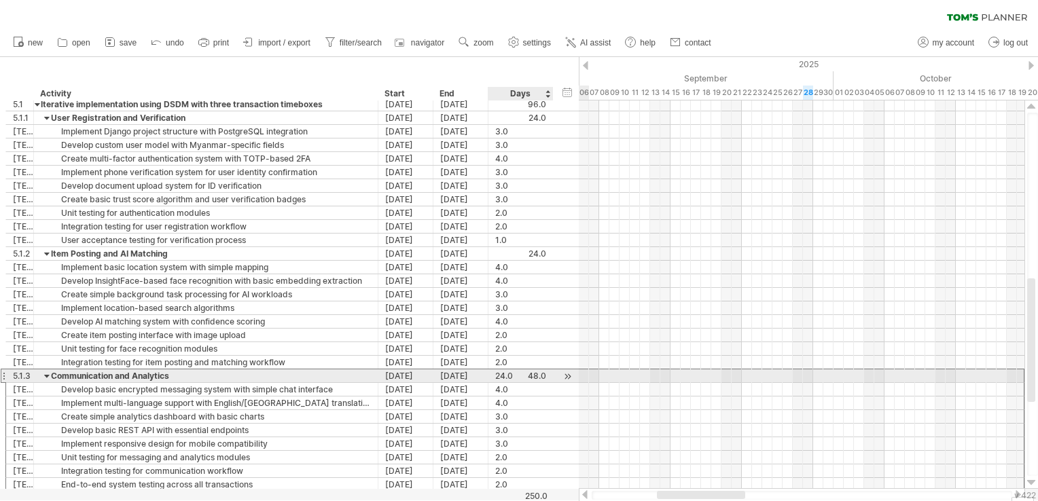
click at [508, 374] on div "24.0" at bounding box center [520, 376] width 51 height 13
click at [508, 374] on input "****" at bounding box center [508, 376] width 26 height 13
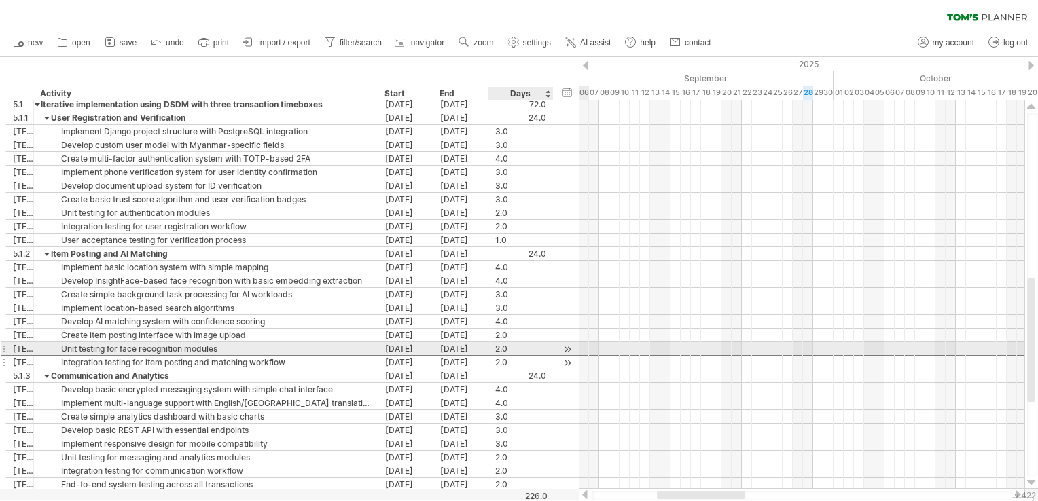
scroll to position [0, 0]
click at [542, 356] on div "2.0" at bounding box center [520, 362] width 51 height 13
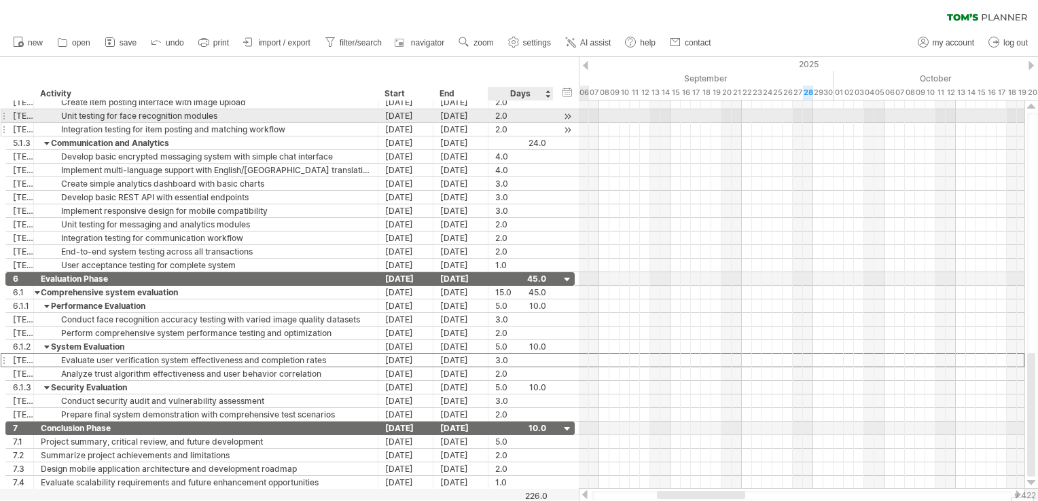
click at [542, 354] on div "3.0" at bounding box center [520, 360] width 51 height 13
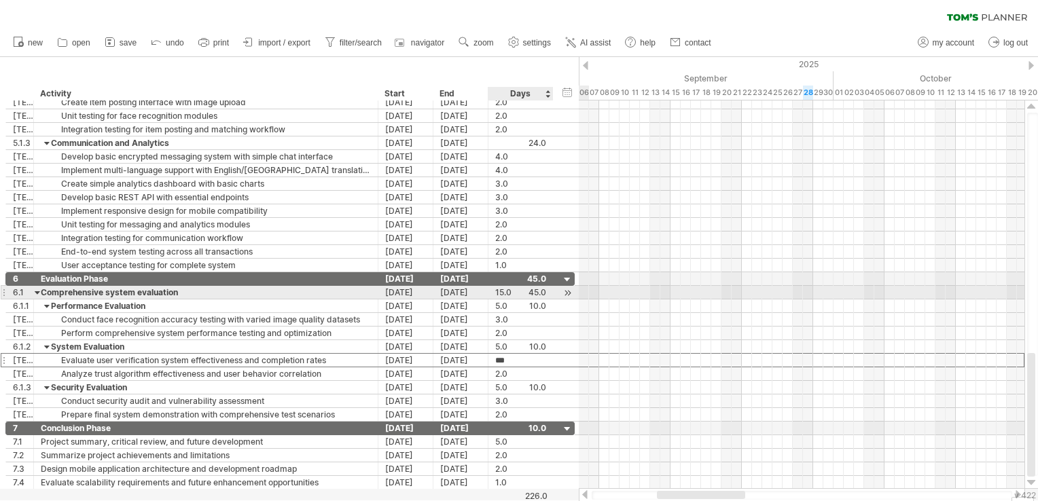
click at [503, 290] on div "15.0" at bounding box center [520, 292] width 51 height 13
click at [503, 290] on input "****" at bounding box center [508, 292] width 26 height 13
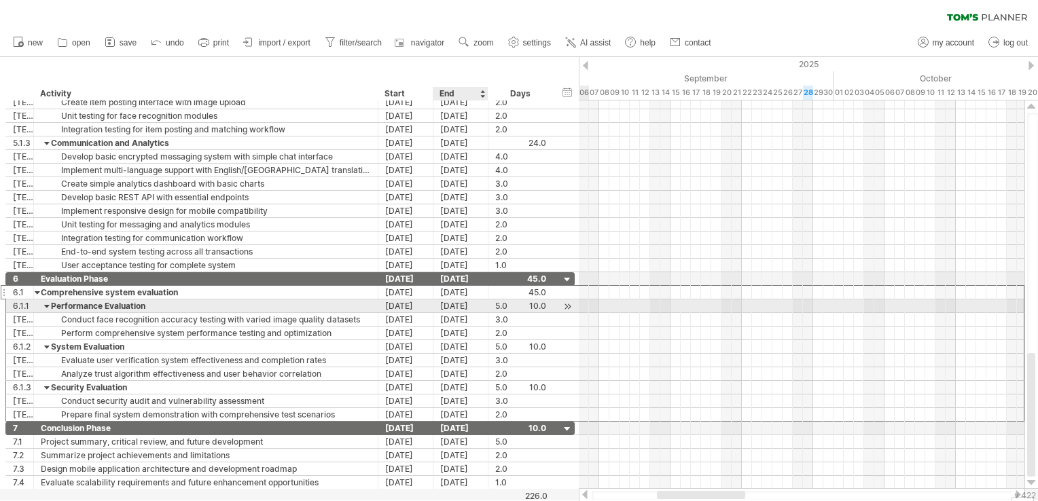
scroll to position [0, 0]
click at [483, 300] on div "[DATE]" at bounding box center [460, 306] width 55 height 13
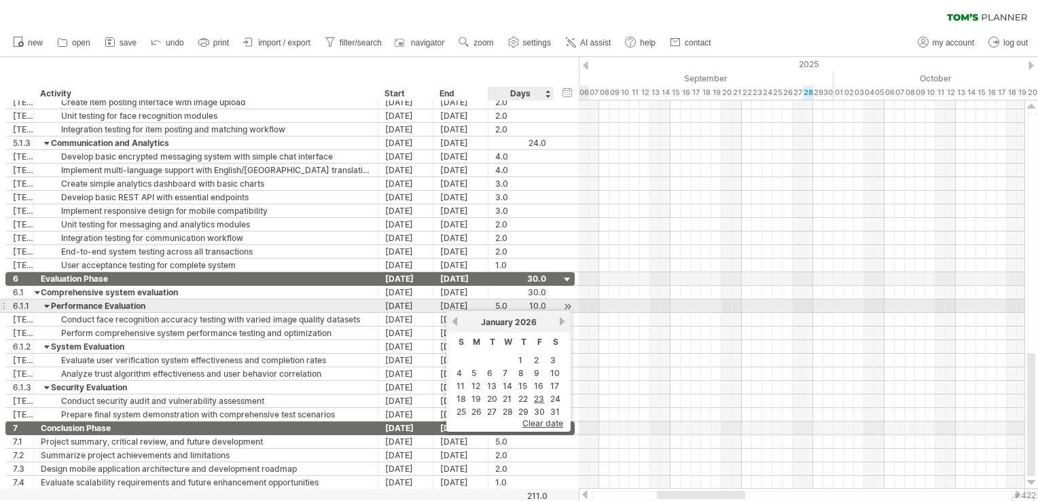
click at [499, 303] on div "5.0" at bounding box center [520, 306] width 51 height 13
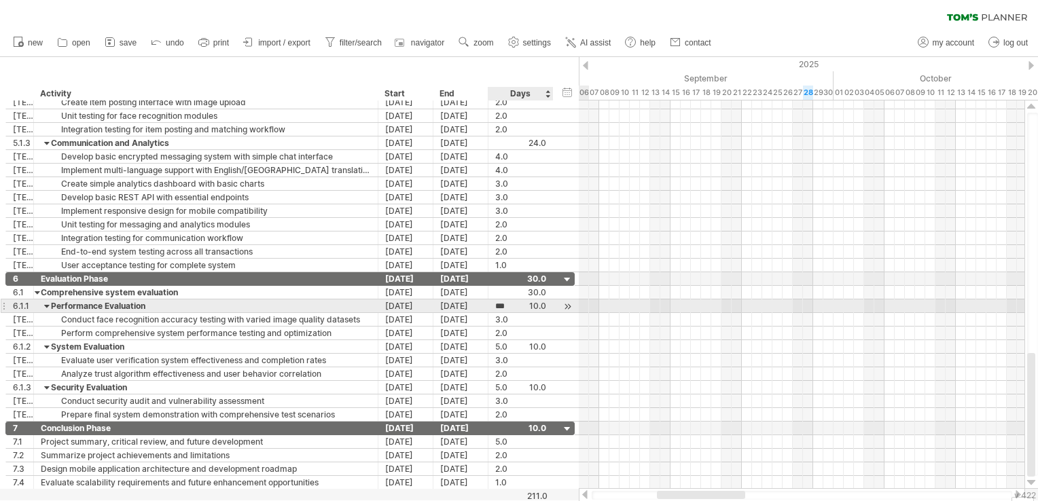
scroll to position [1, 0]
click at [499, 303] on input "***" at bounding box center [508, 306] width 26 height 13
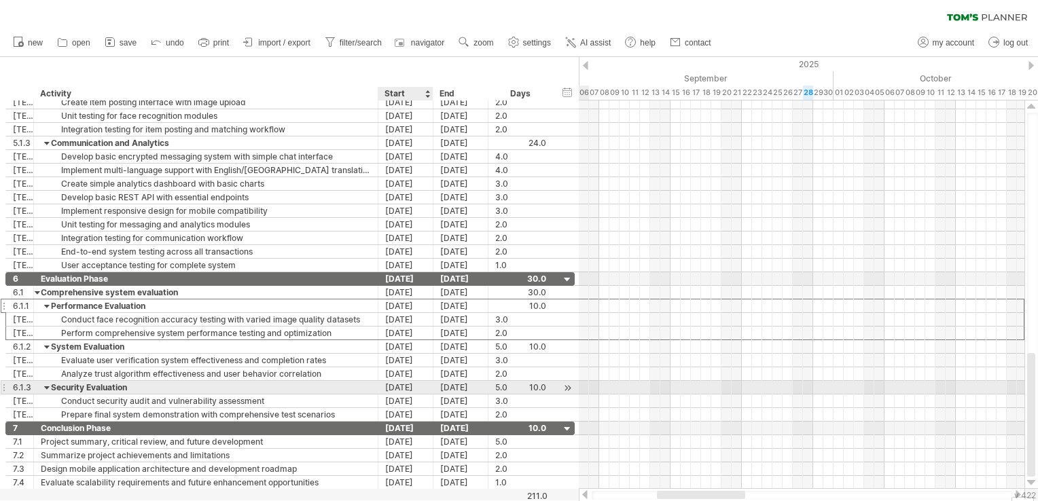
scroll to position [0, 0]
click at [431, 385] on div "[DATE]" at bounding box center [405, 387] width 55 height 13
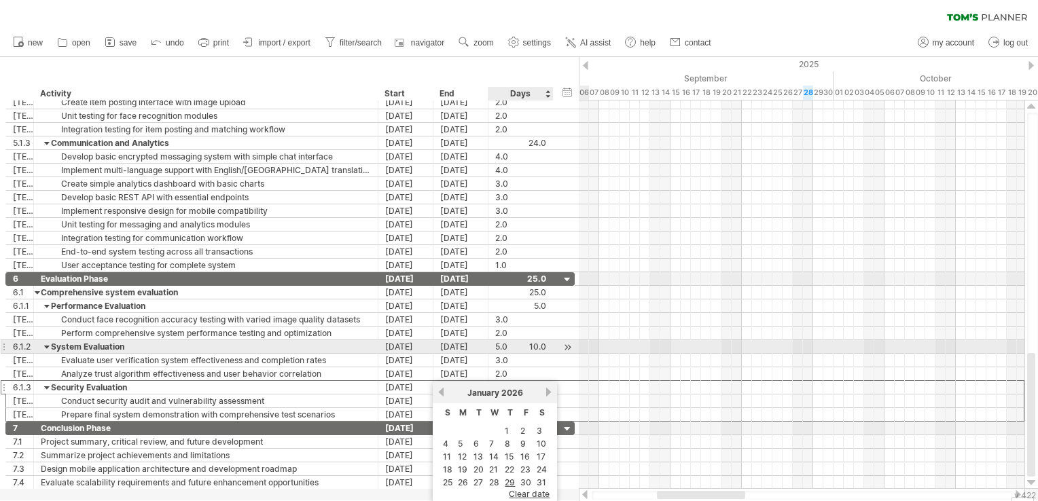
click at [506, 347] on div "5.0" at bounding box center [520, 346] width 51 height 13
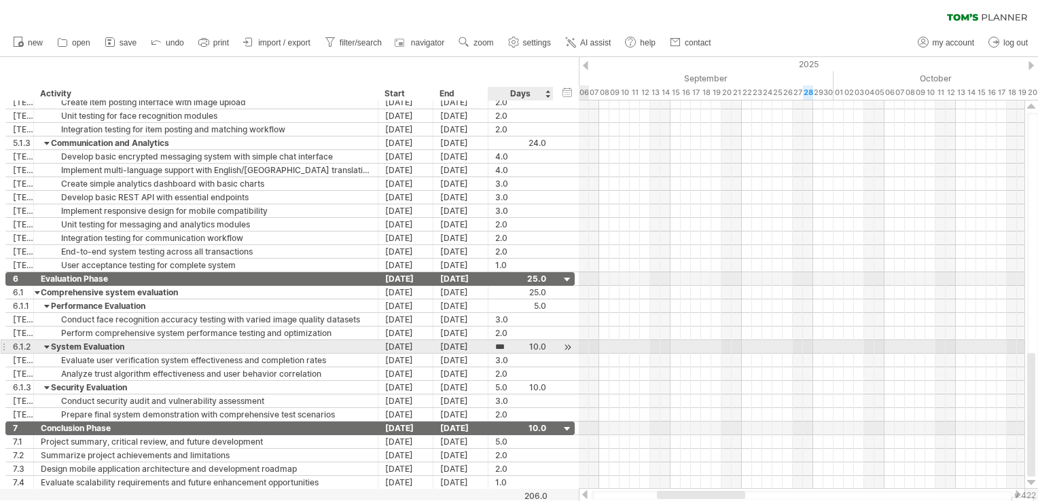
scroll to position [1, 0]
click at [506, 347] on input "***" at bounding box center [508, 346] width 26 height 13
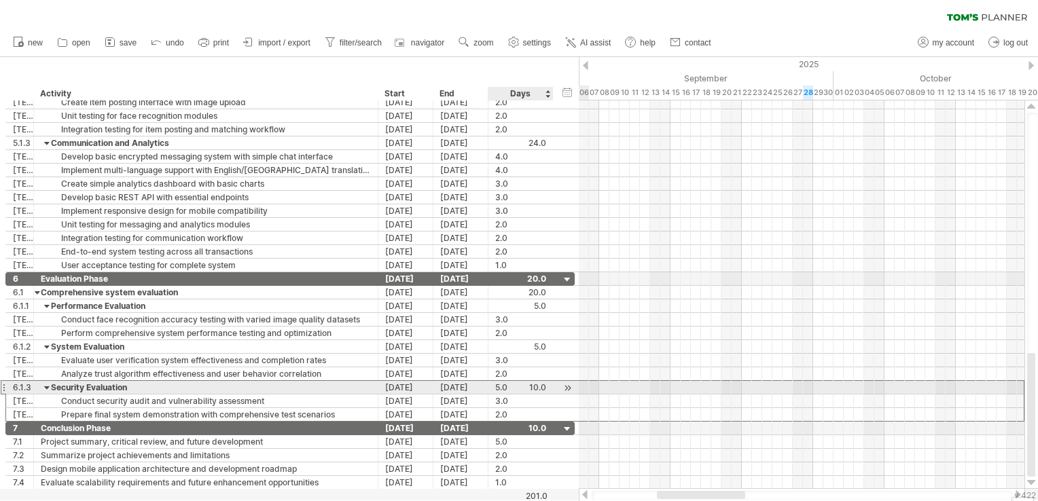
scroll to position [0, 0]
click at [507, 385] on div "5.0" at bounding box center [520, 387] width 51 height 13
click at [507, 385] on input "***" at bounding box center [508, 387] width 26 height 13
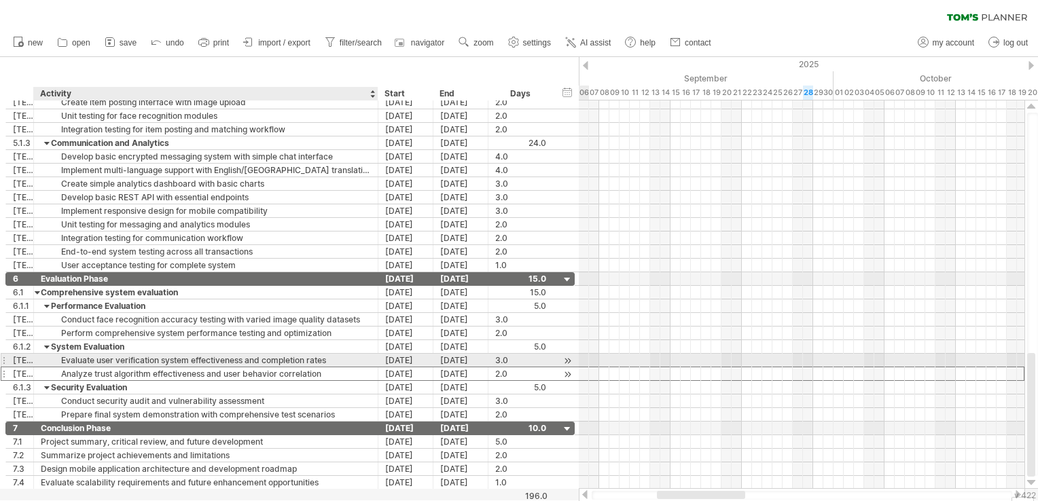
scroll to position [0, 0]
click at [370, 368] on div "Analyze trust algorithm effectiveness and user behavior correlation" at bounding box center [206, 374] width 330 height 13
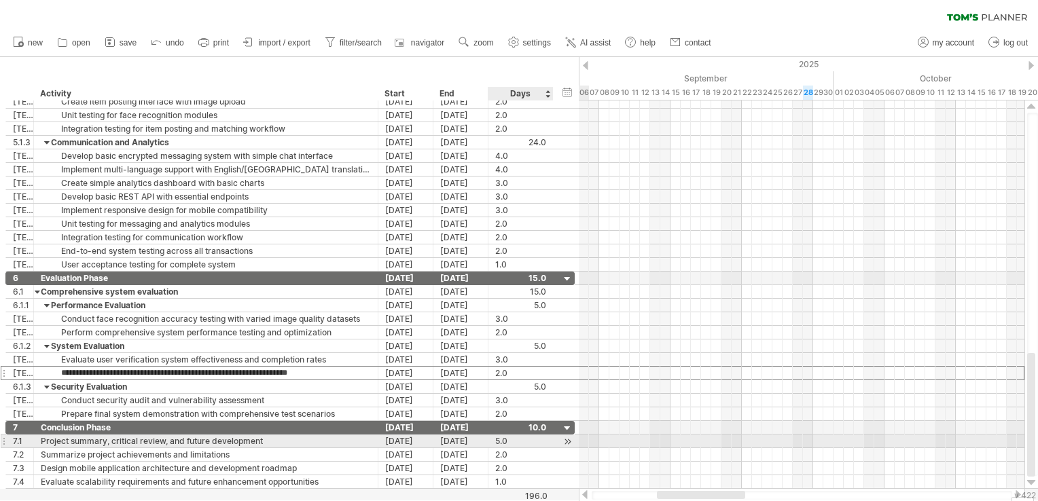
click at [544, 442] on div "5.0" at bounding box center [520, 441] width 51 height 13
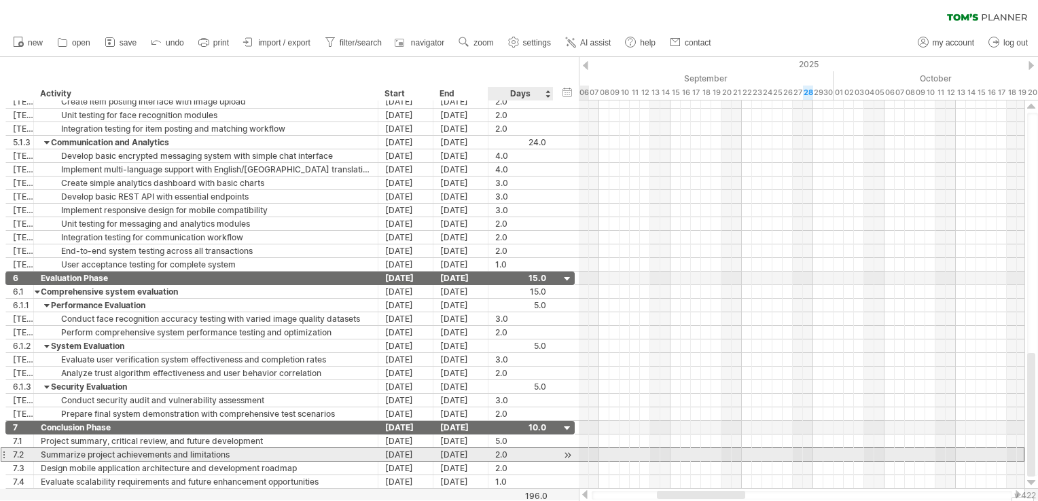
click at [546, 452] on div "2.0 2.0" at bounding box center [521, 454] width 65 height 13
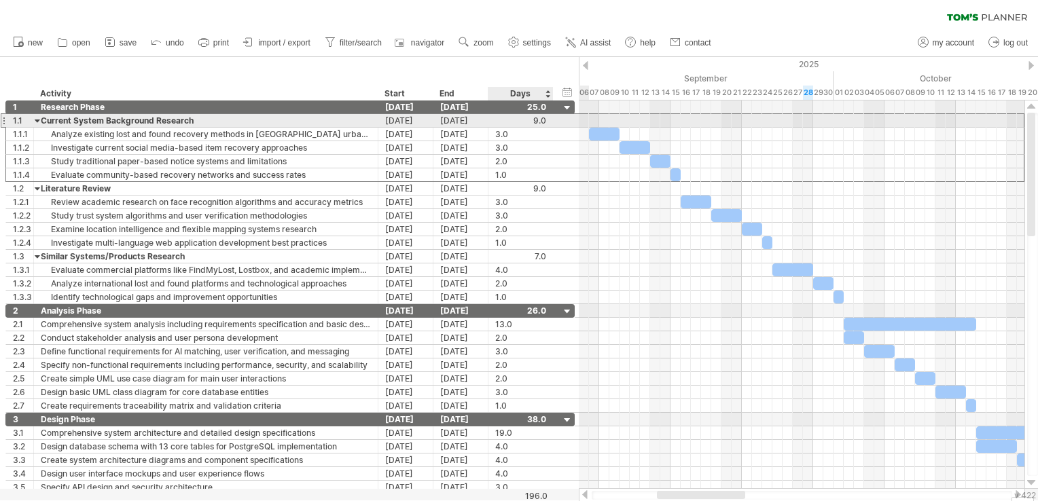
click at [561, 121] on div "**********" at bounding box center [289, 120] width 569 height 14
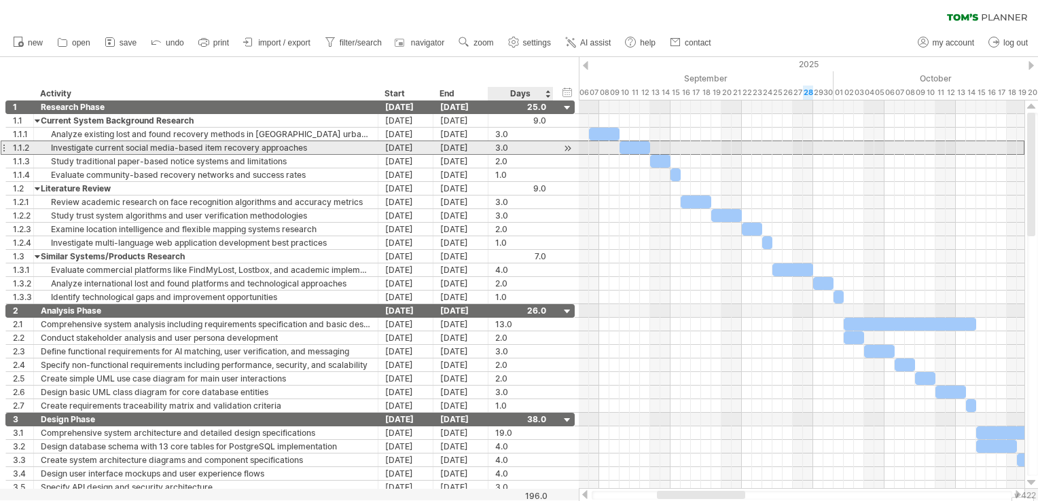
click at [504, 143] on div "3.0" at bounding box center [520, 147] width 51 height 13
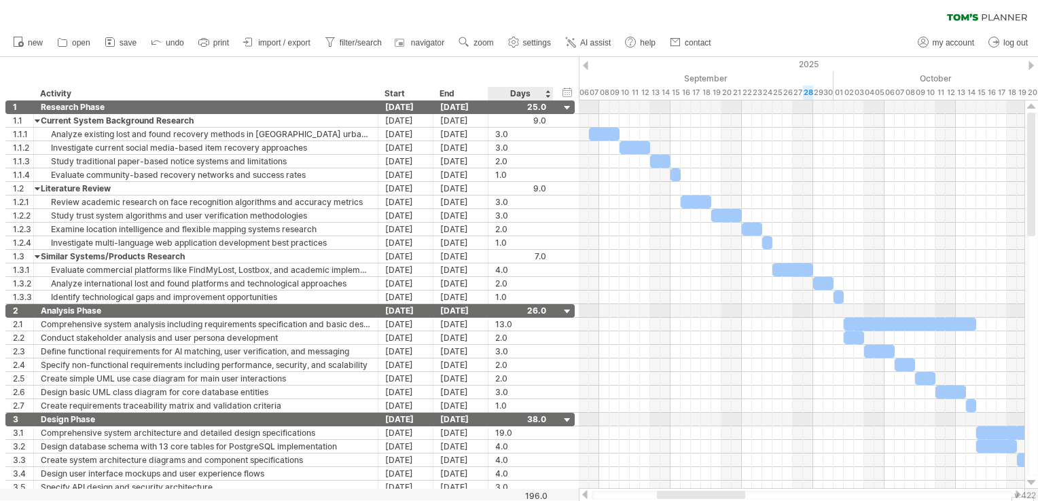
click at [511, 68] on div "hide start/end/duration show start/end/duration ******** Activity Start End Days" at bounding box center [289, 78] width 579 height 43
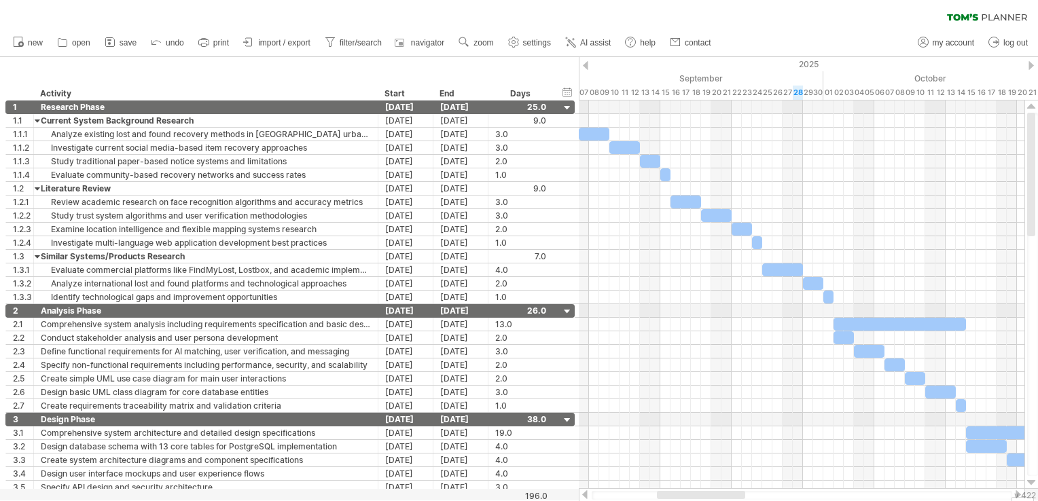
click at [249, 12] on div "clear filter reapply filter" at bounding box center [519, 14] width 1038 height 29
click at [24, 14] on div "clear filter reapply filter" at bounding box center [519, 14] width 1038 height 29
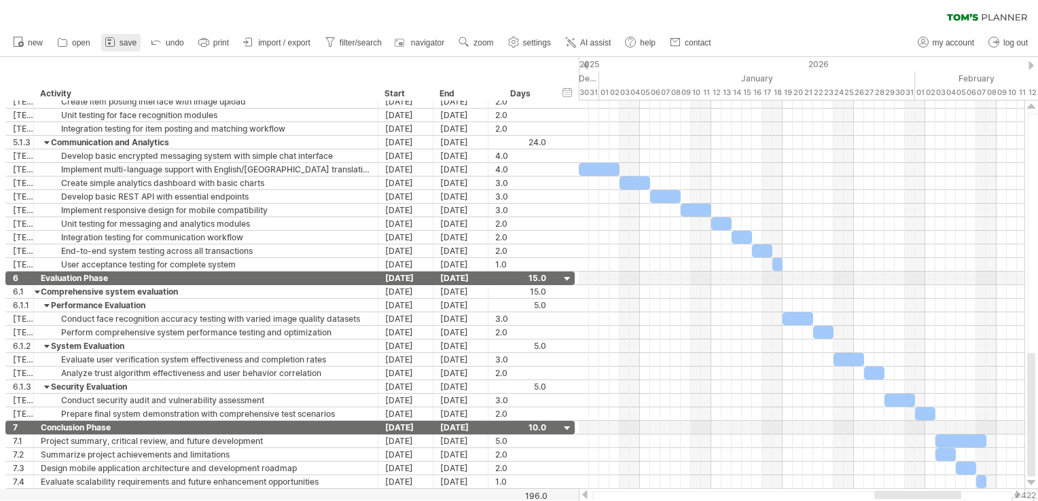
click at [119, 46] on link "save" at bounding box center [120, 43] width 39 height 18
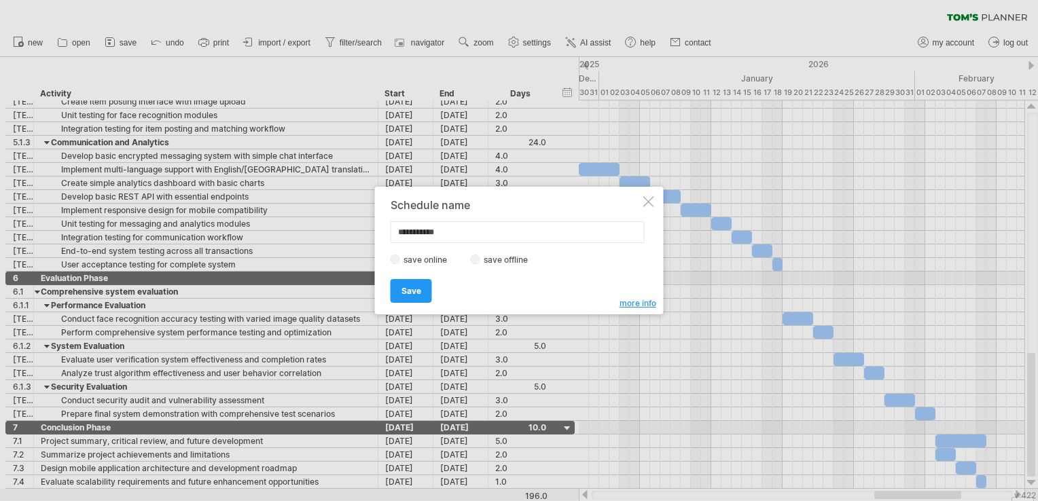
click at [421, 228] on input "**********" at bounding box center [518, 232] width 254 height 22
click at [496, 262] on label "save offline" at bounding box center [509, 260] width 59 height 10
click at [447, 262] on label "save online" at bounding box center [429, 260] width 58 height 10
click at [469, 231] on input "**********" at bounding box center [518, 232] width 254 height 22
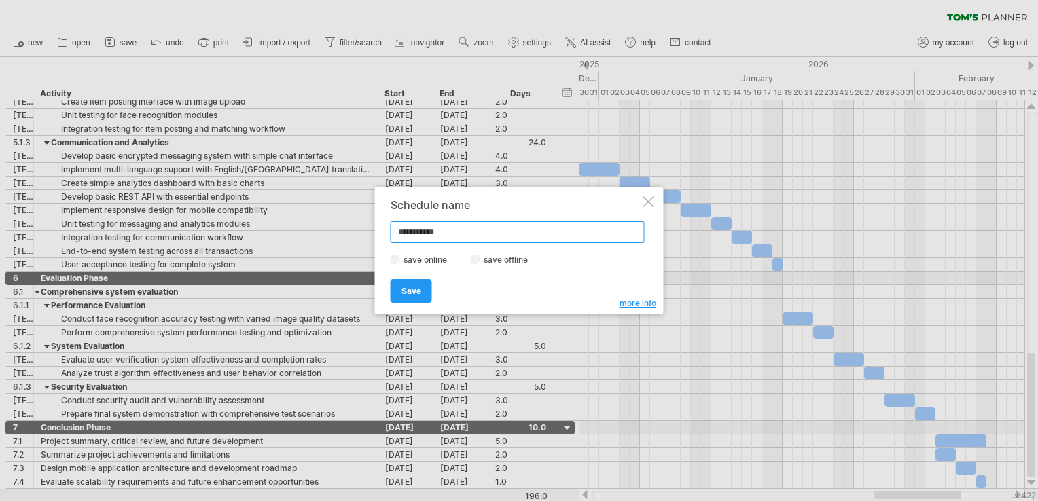
click at [469, 231] on input "**********" at bounding box center [518, 232] width 254 height 22
type input "*"
type input "******"
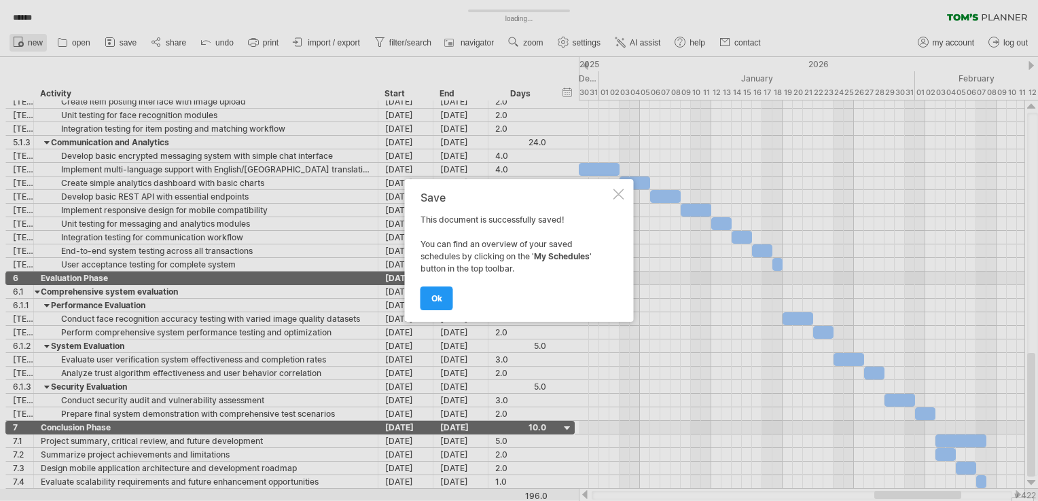
click at [22, 39] on div "Trying to reach plan.tomsplanner.com Connected again... 0% loading... ****** cl…" at bounding box center [519, 250] width 1038 height 501
click at [621, 195] on div at bounding box center [619, 194] width 11 height 11
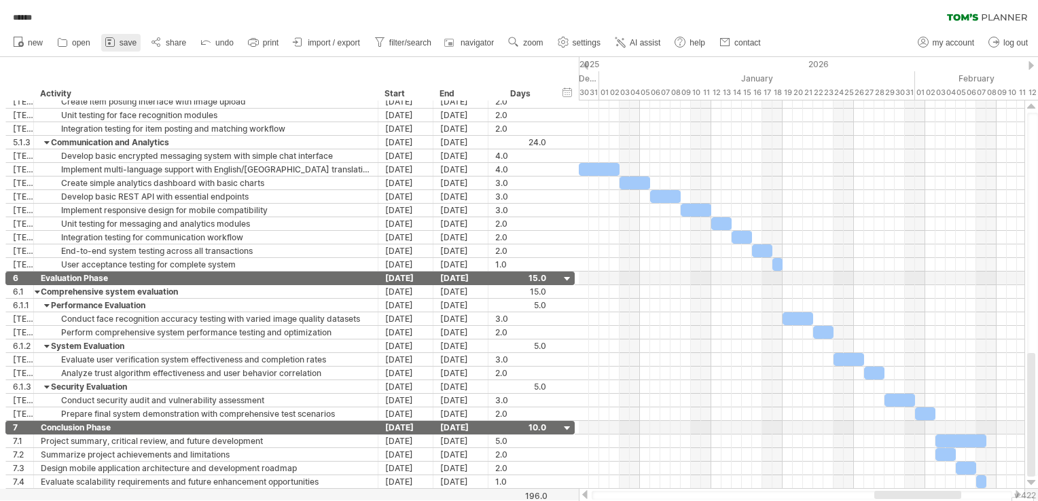
click at [130, 42] on span "save" at bounding box center [128, 43] width 17 height 10
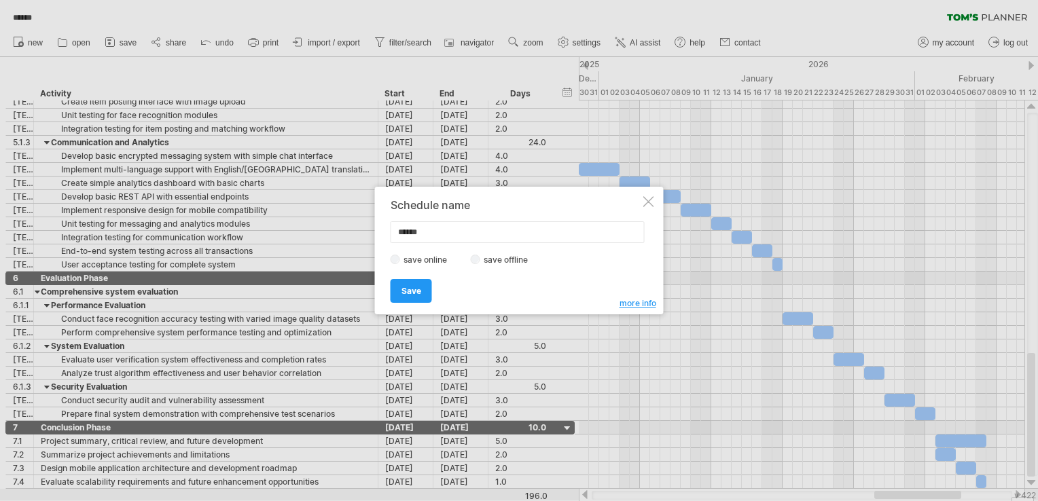
click at [484, 259] on label "save offline" at bounding box center [509, 260] width 59 height 10
click at [420, 288] on span "Save" at bounding box center [412, 291] width 20 height 10
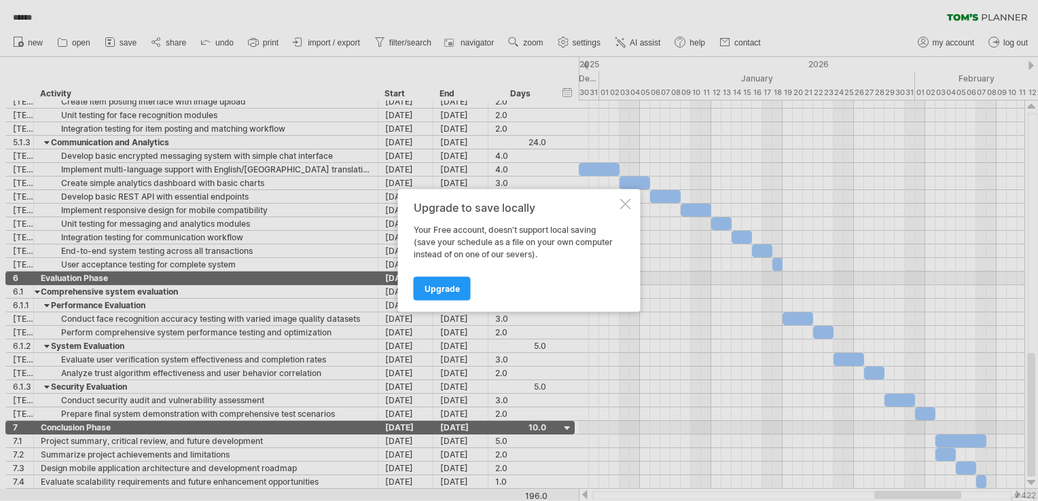
click at [622, 205] on div at bounding box center [625, 204] width 11 height 11
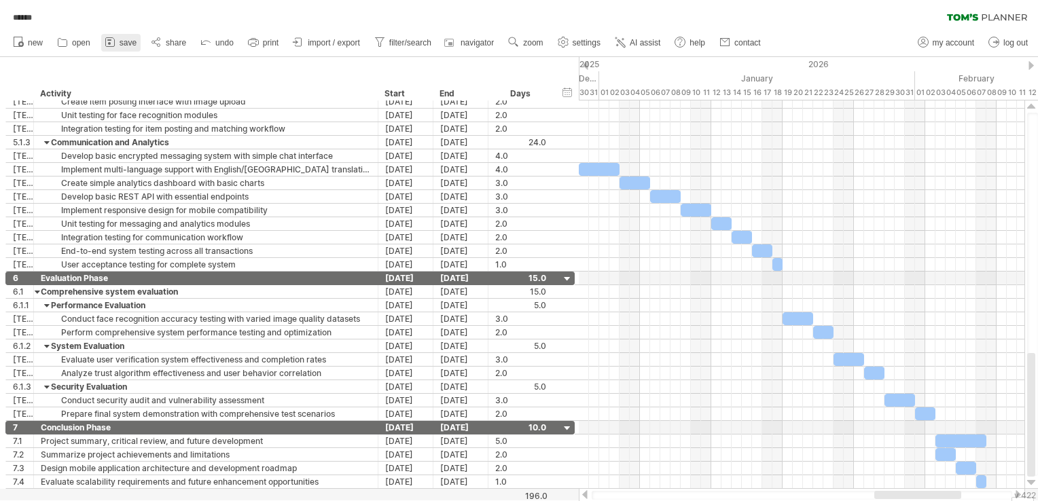
click at [128, 41] on span "save" at bounding box center [128, 43] width 17 height 10
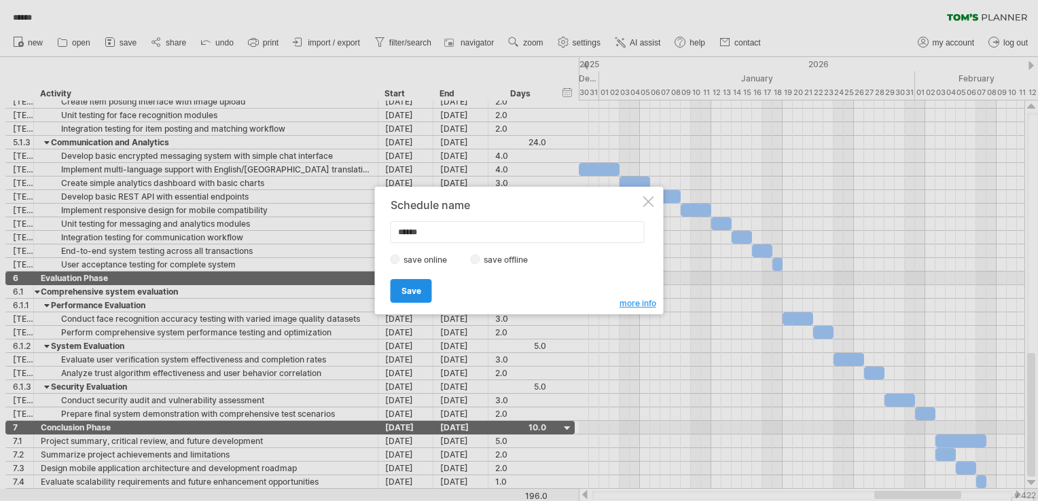
click at [419, 281] on link "Save" at bounding box center [411, 291] width 41 height 24
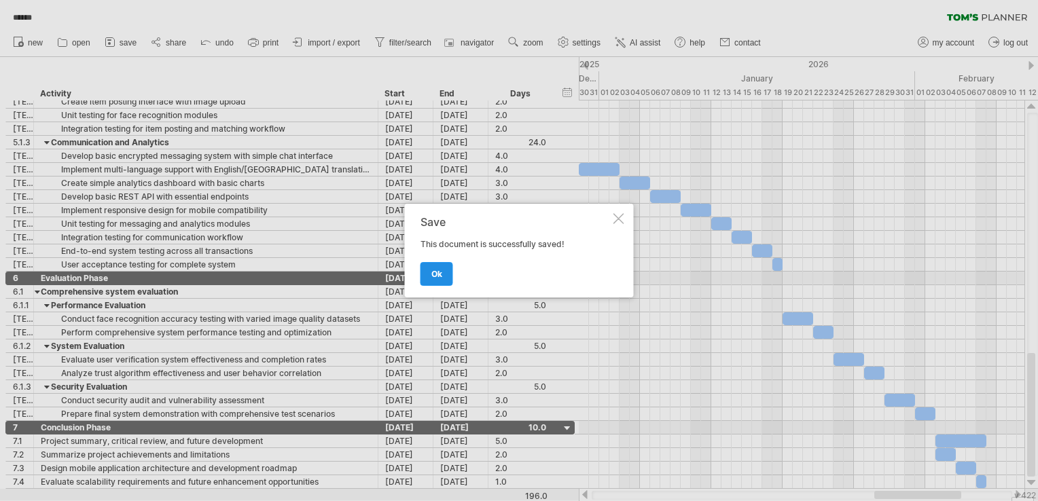
click at [440, 272] on span "ok" at bounding box center [436, 274] width 11 height 10
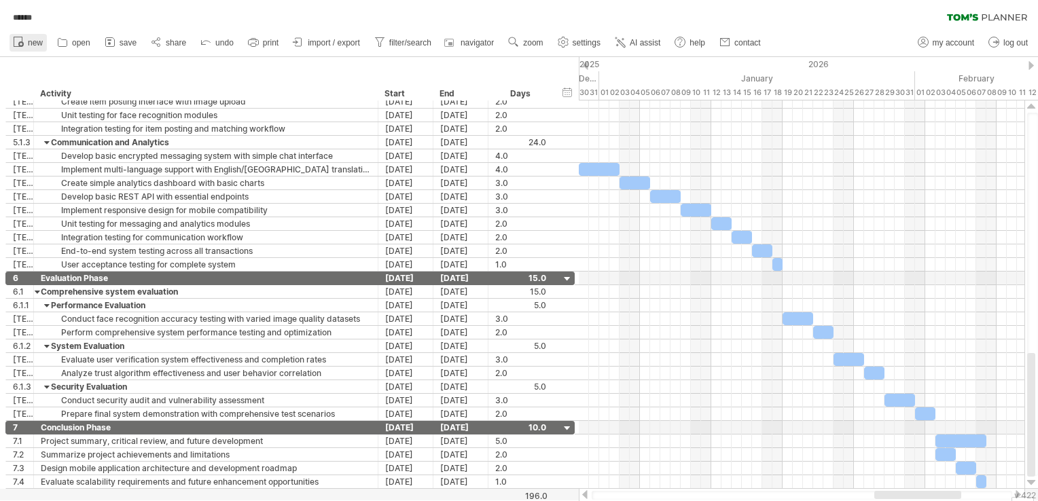
click at [30, 41] on span "new" at bounding box center [35, 43] width 15 height 10
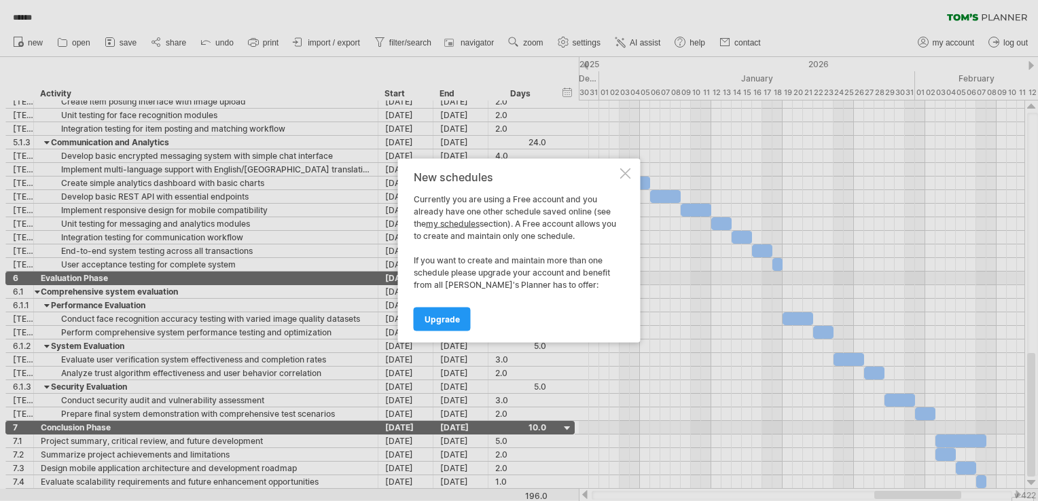
click at [625, 177] on div at bounding box center [625, 174] width 11 height 11
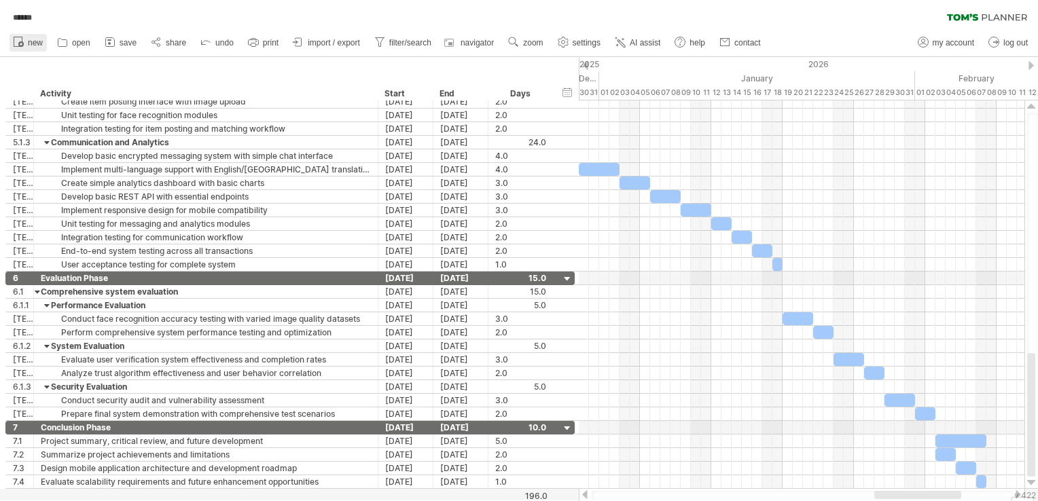
click at [32, 45] on span "new" at bounding box center [35, 43] width 15 height 10
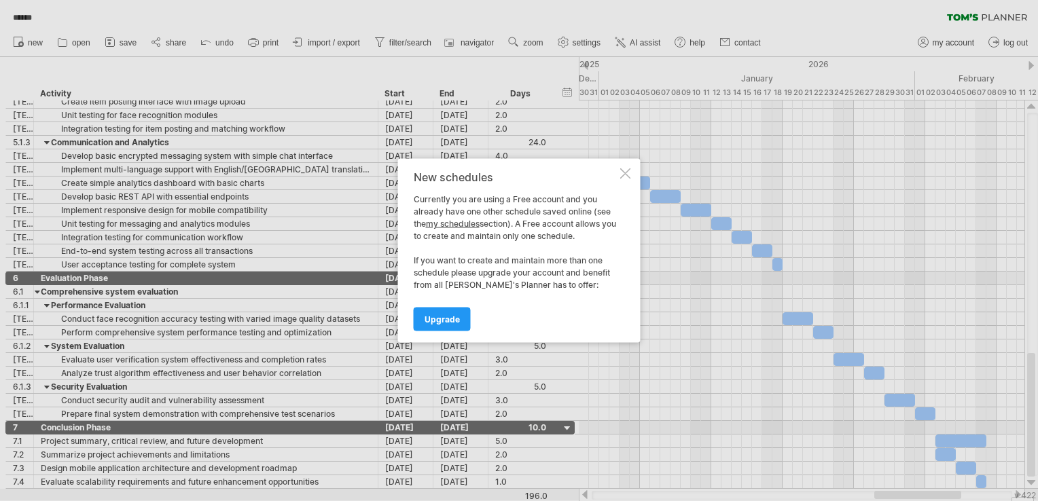
click at [620, 173] on div at bounding box center [625, 174] width 11 height 11
